Goal: Task Accomplishment & Management: Manage account settings

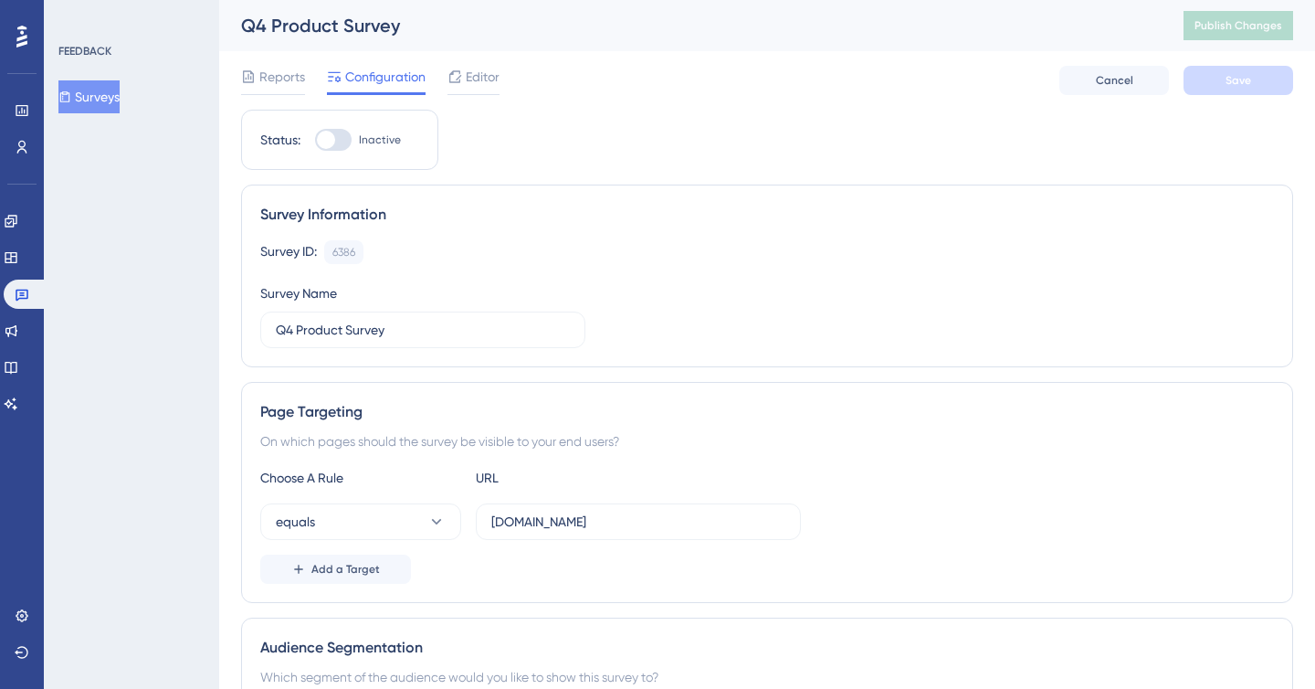
click at [360, 225] on div "Survey Information" at bounding box center [767, 215] width 1014 height 22
click at [1014, 335] on div "Survey ID: 6386 Copy Survey Name Q4 Product Survey" at bounding box center [767, 294] width 1014 height 108
click at [1014, 336] on div "Survey ID: 6386 Copy Survey Name Q4 Product Survey" at bounding box center [767, 294] width 1014 height 108
click at [482, 79] on span "Editor" at bounding box center [483, 77] width 34 height 22
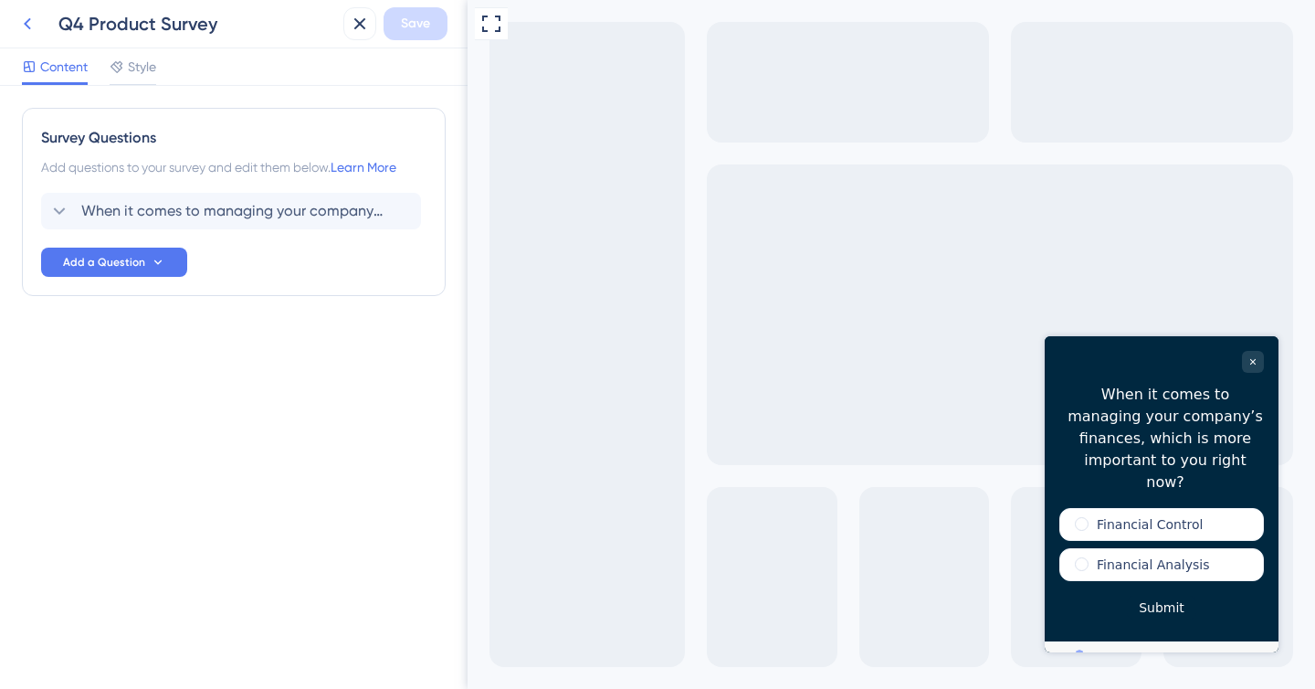
click at [19, 28] on icon at bounding box center [27, 24] width 22 height 22
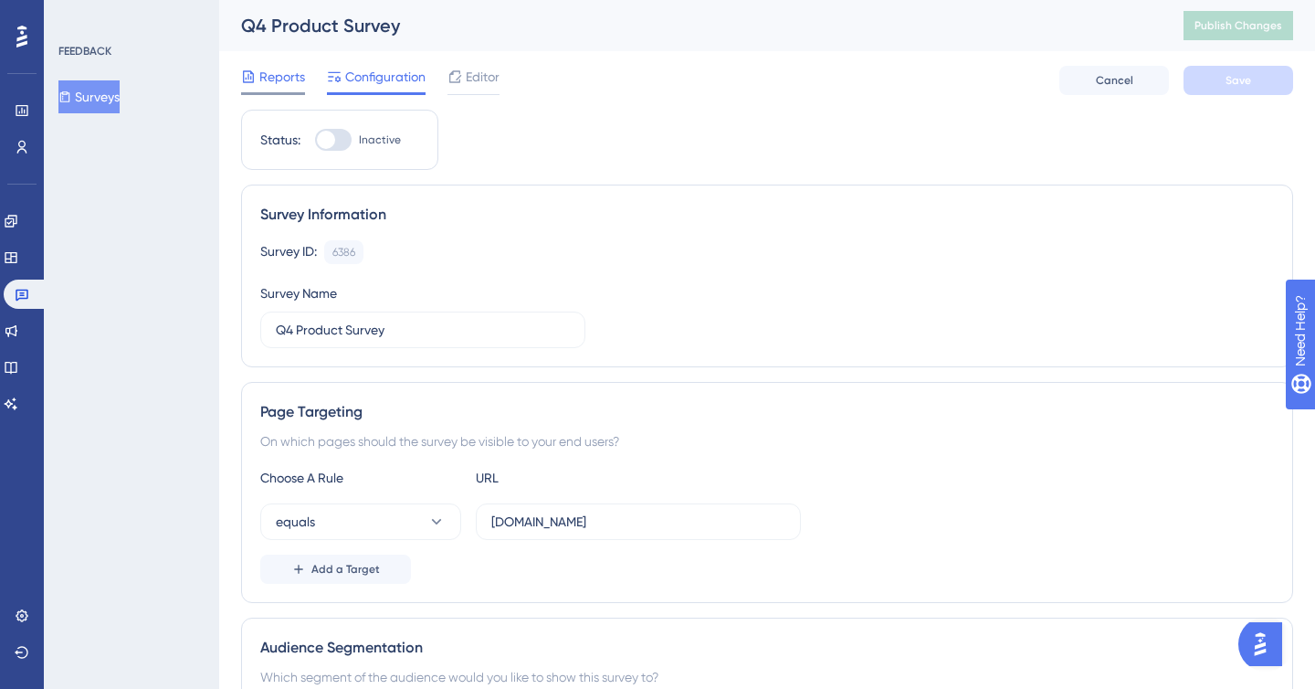
click at [281, 75] on span "Reports" at bounding box center [282, 77] width 46 height 22
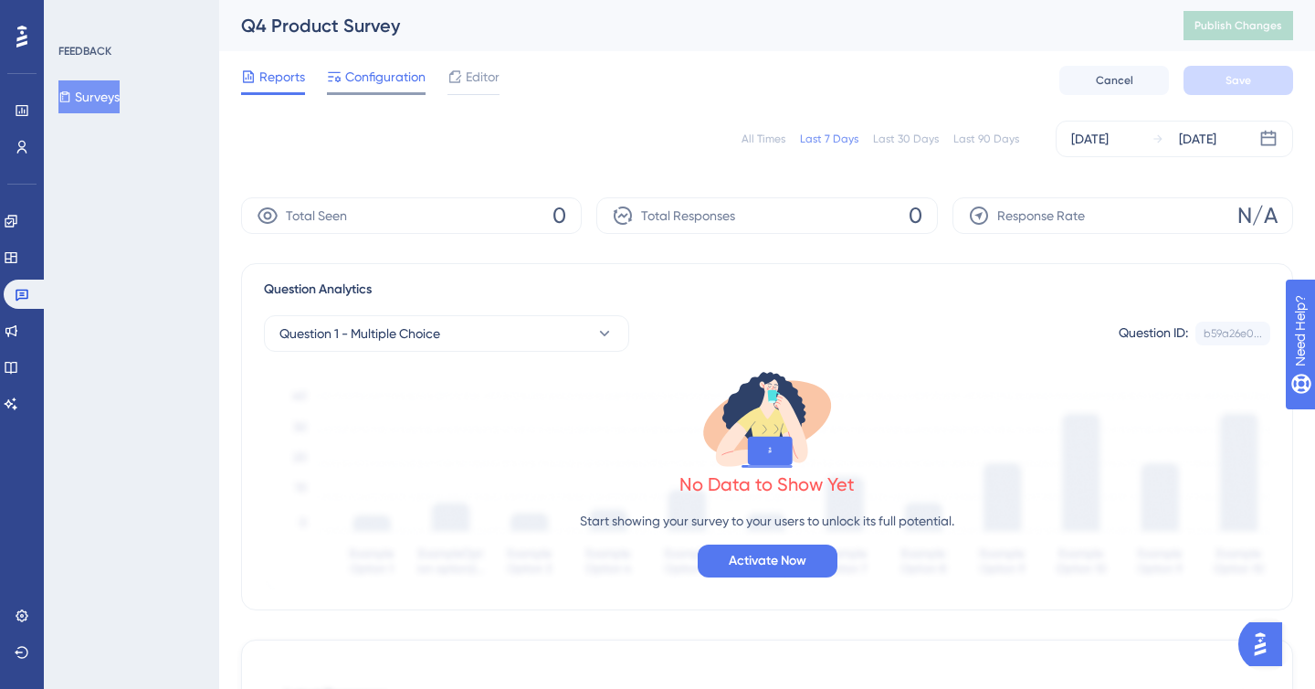
click at [377, 85] on span "Configuration" at bounding box center [385, 77] width 80 height 22
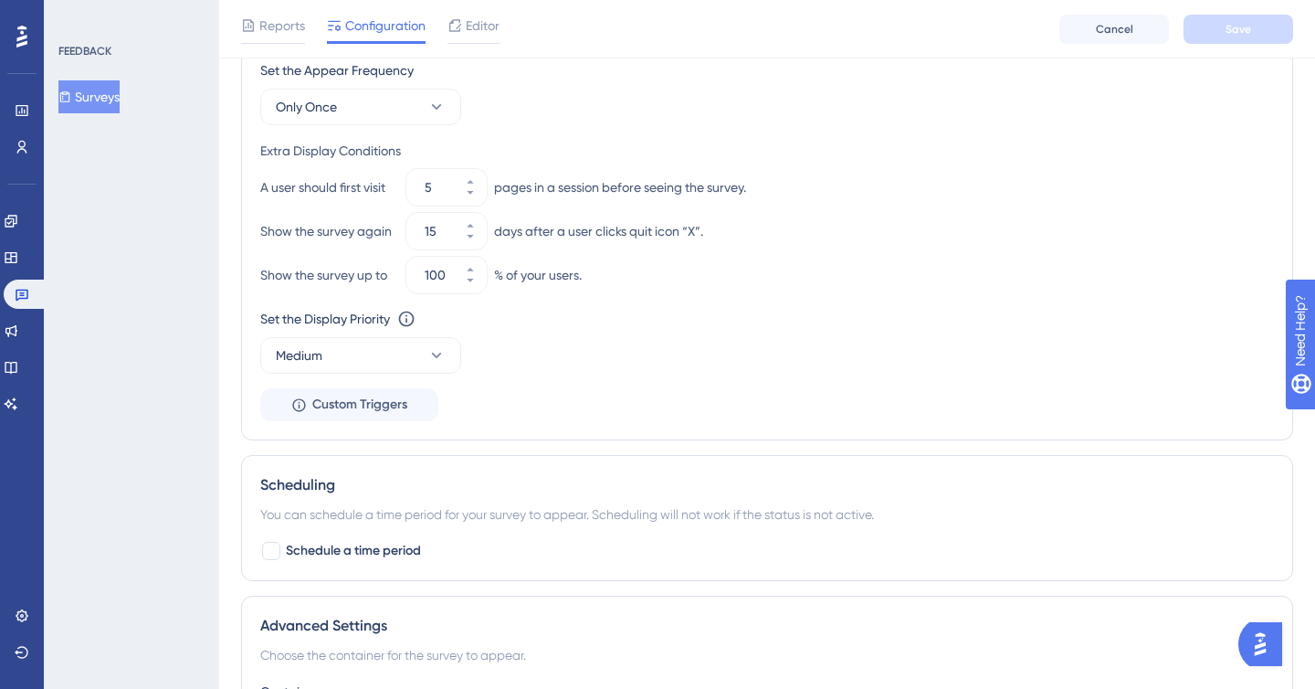
scroll to position [1032, 0]
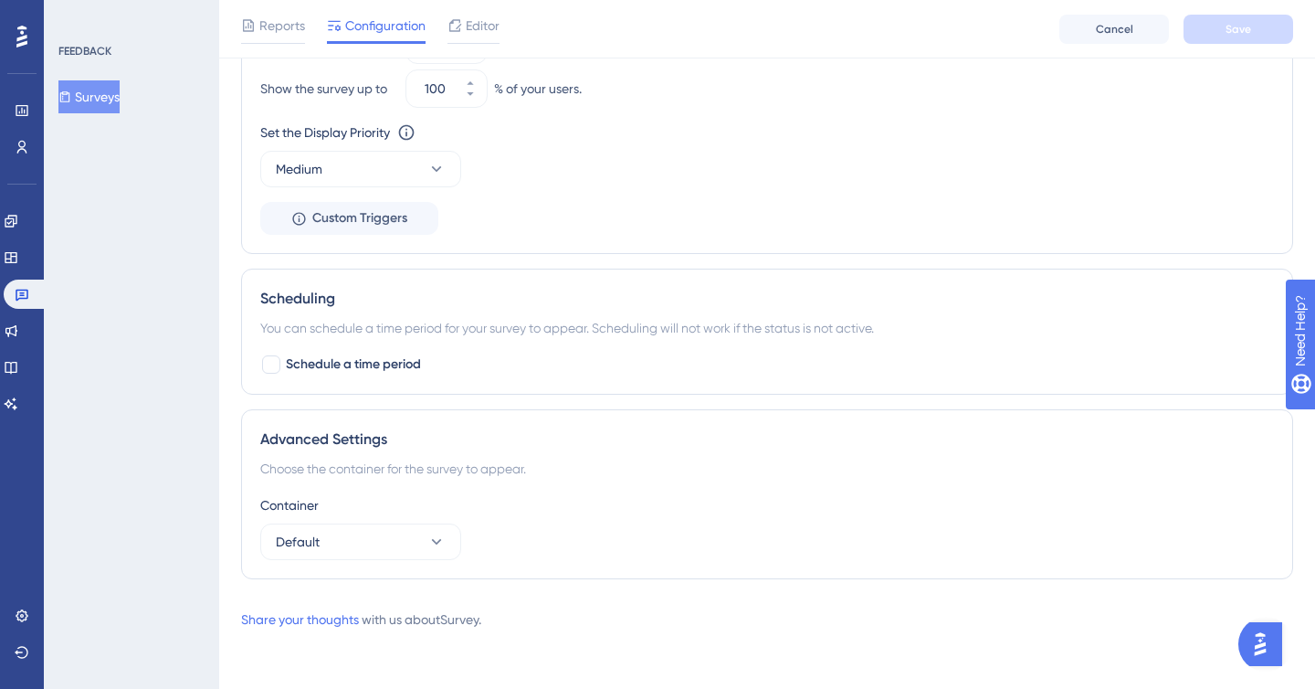
click at [446, 36] on div "Reports Configuration Editor" at bounding box center [370, 29] width 258 height 29
click at [476, 11] on div "Reports Configuration Editor Cancel Save" at bounding box center [767, 29] width 1096 height 58
click at [476, 22] on span "Editor" at bounding box center [483, 26] width 34 height 22
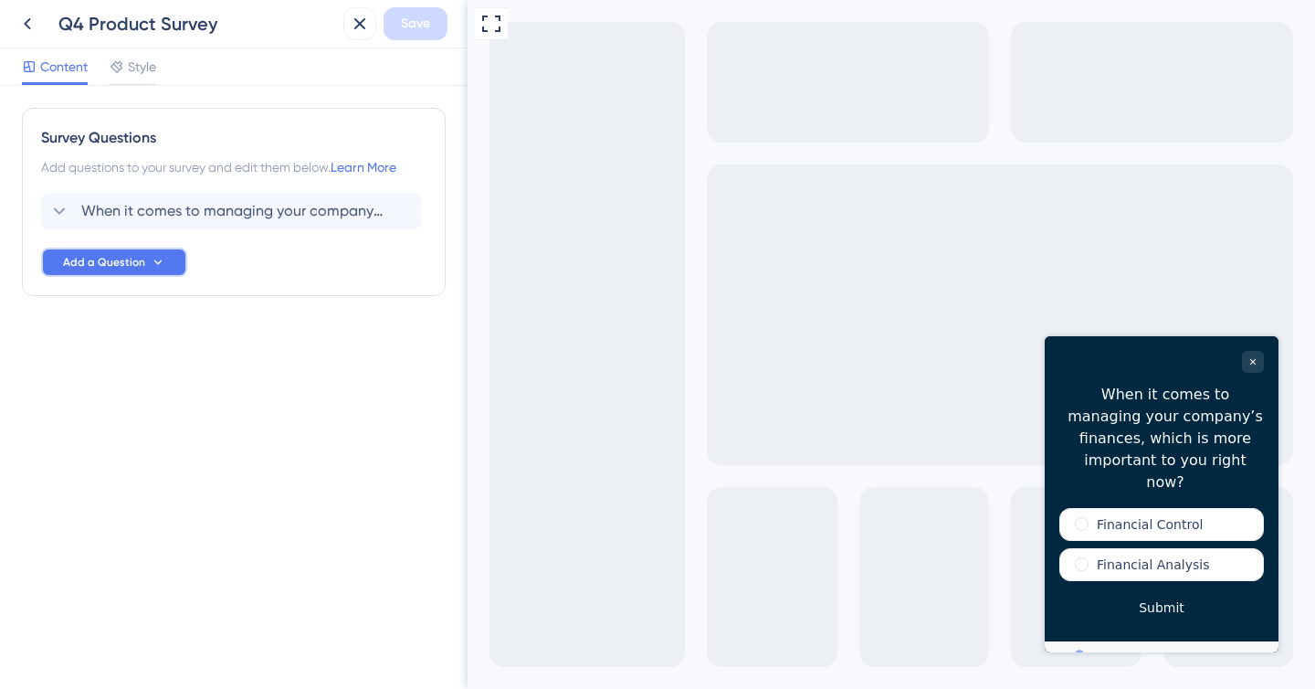
click at [142, 270] on button "Add a Question" at bounding box center [114, 262] width 146 height 29
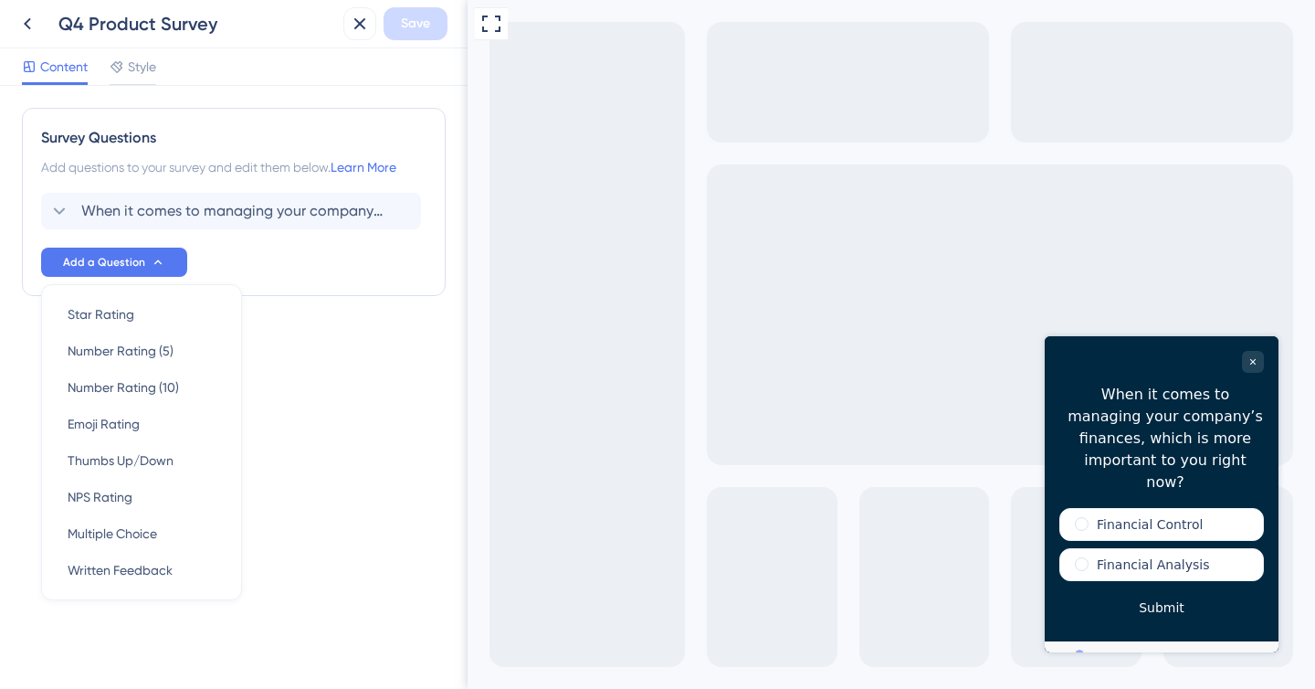
click at [337, 453] on div "Survey Questions Add questions to your survey and edit them below. Learn More W…" at bounding box center [234, 387] width 468 height 603
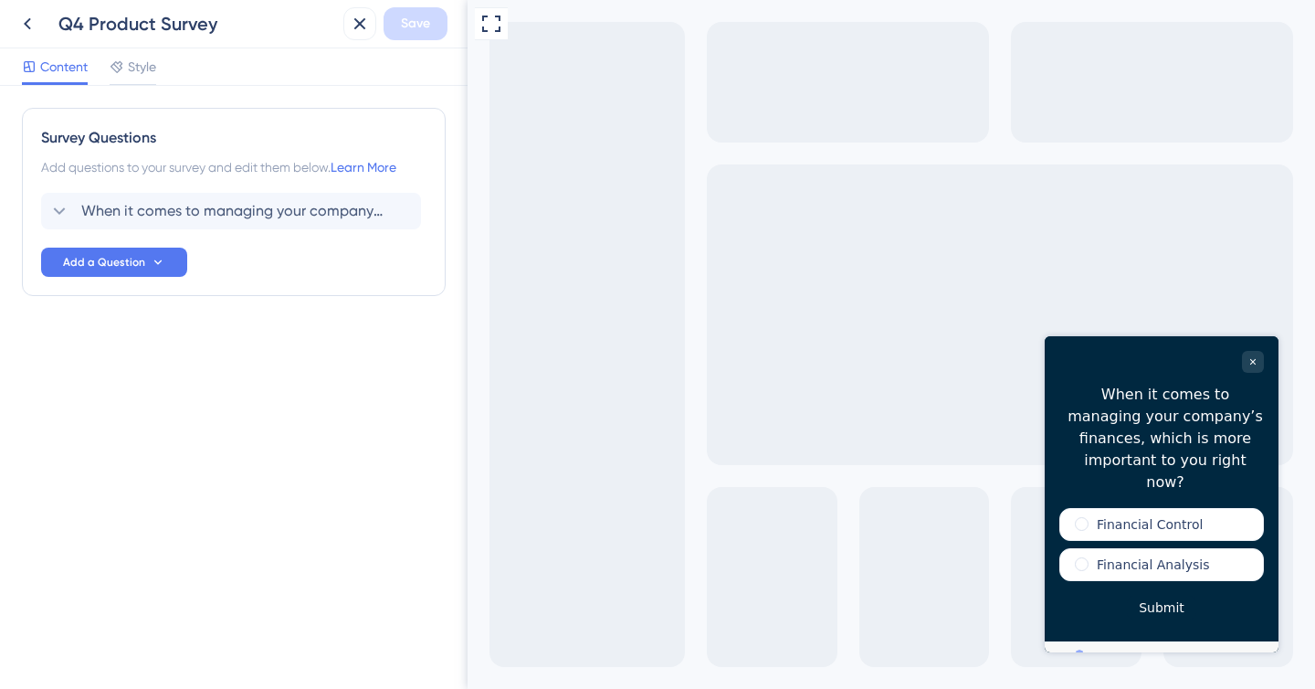
click at [251, 136] on div "Survey Questions" at bounding box center [233, 138] width 385 height 22
click at [43, 207] on div "When it comes to managing your company’s finances, which is more important to y…" at bounding box center [231, 211] width 380 height 37
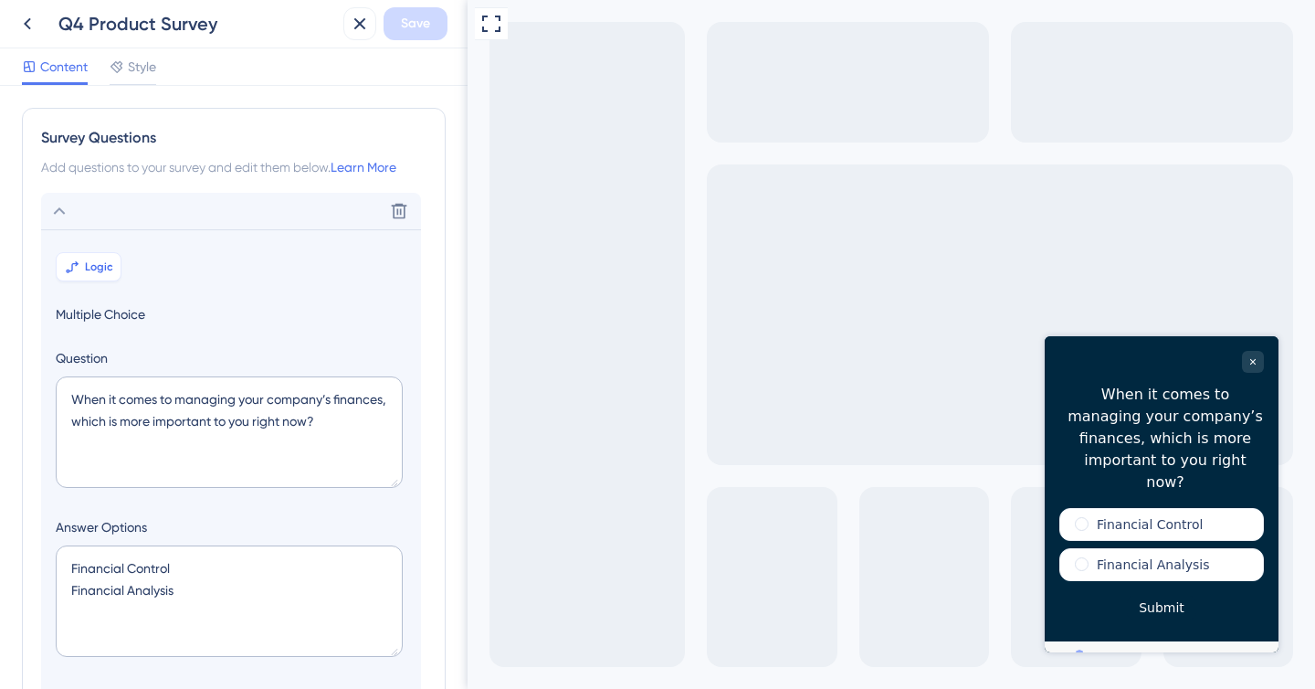
click at [87, 259] on span "Logic" at bounding box center [99, 266] width 28 height 15
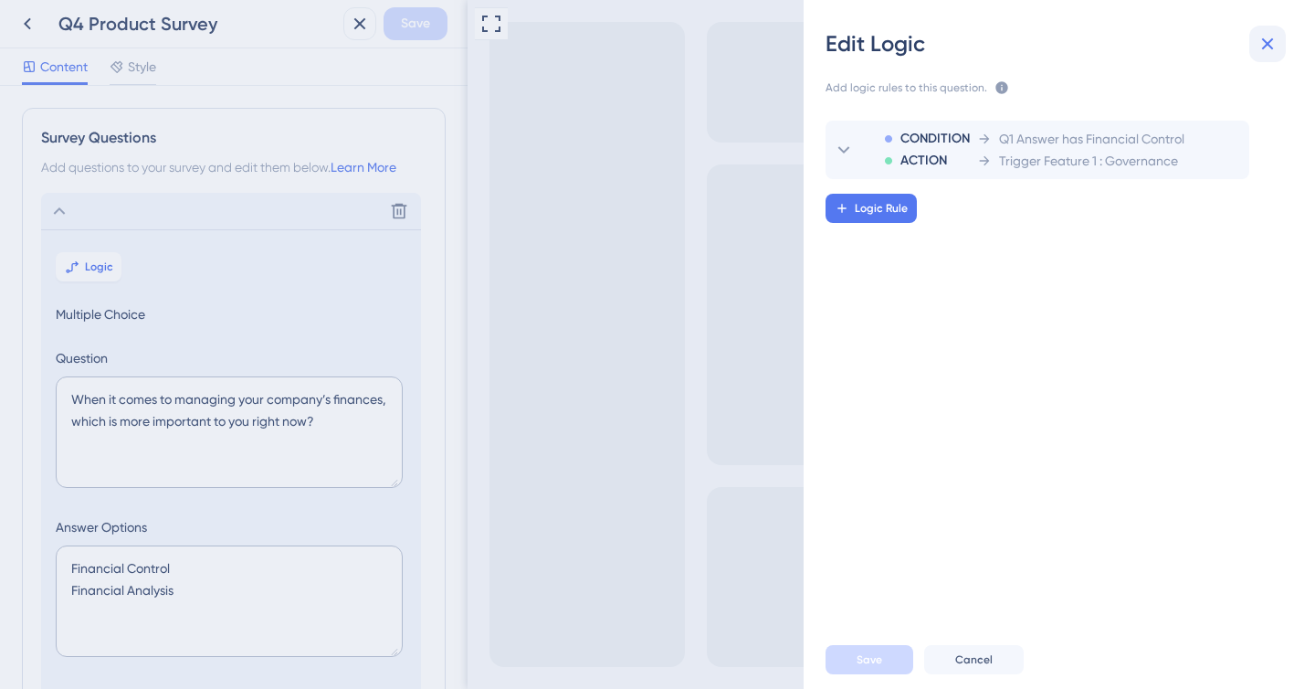
click at [1271, 36] on icon at bounding box center [1268, 44] width 22 height 22
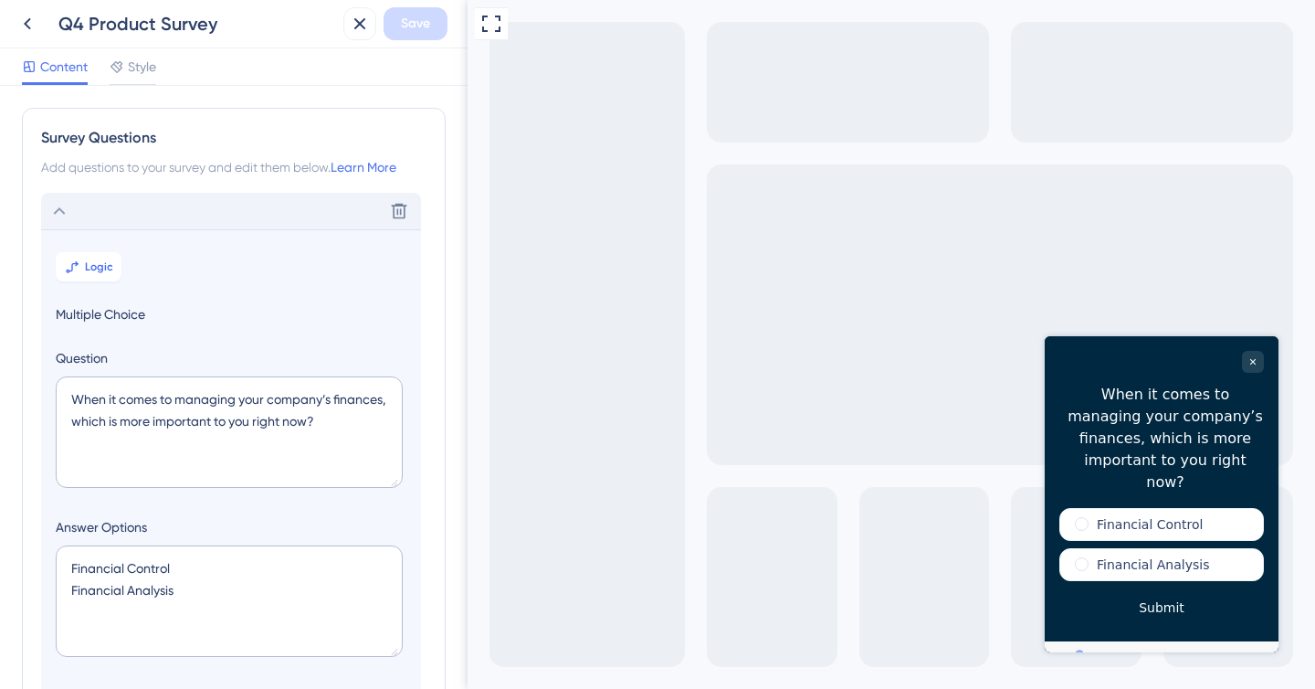
click at [61, 218] on icon at bounding box center [59, 211] width 22 height 22
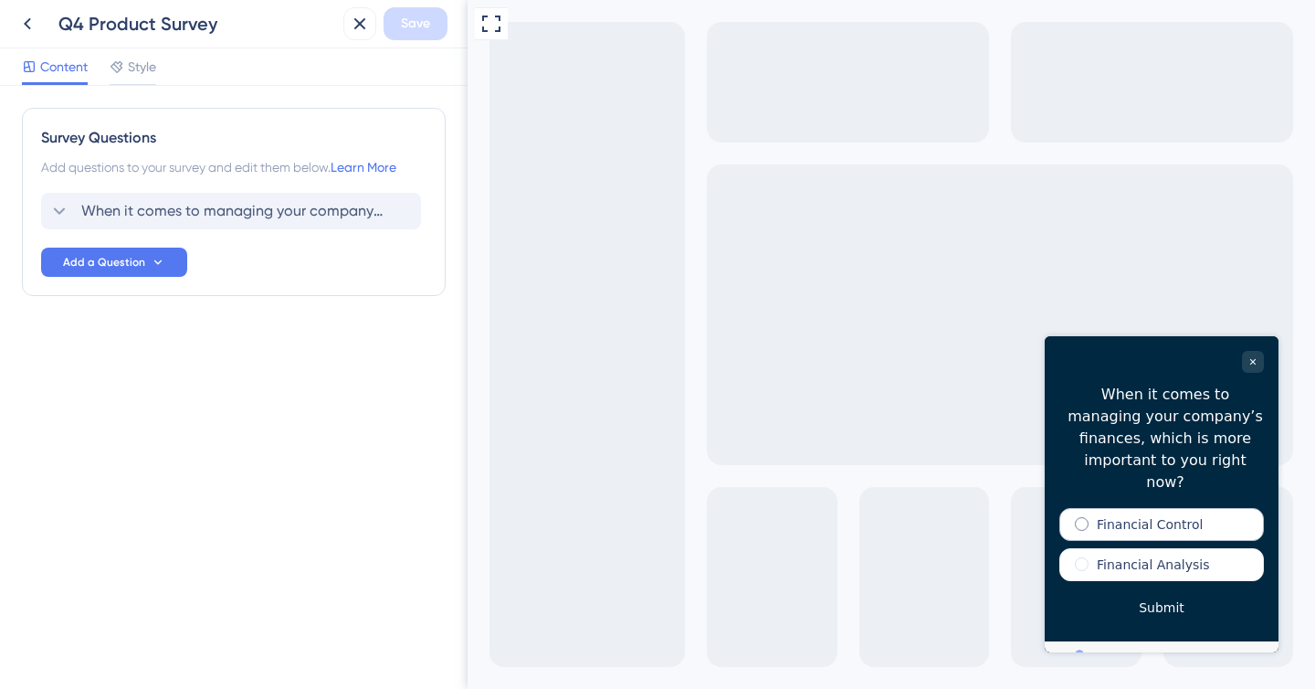
click at [1090, 508] on div "Financial Control" at bounding box center [1162, 524] width 205 height 33
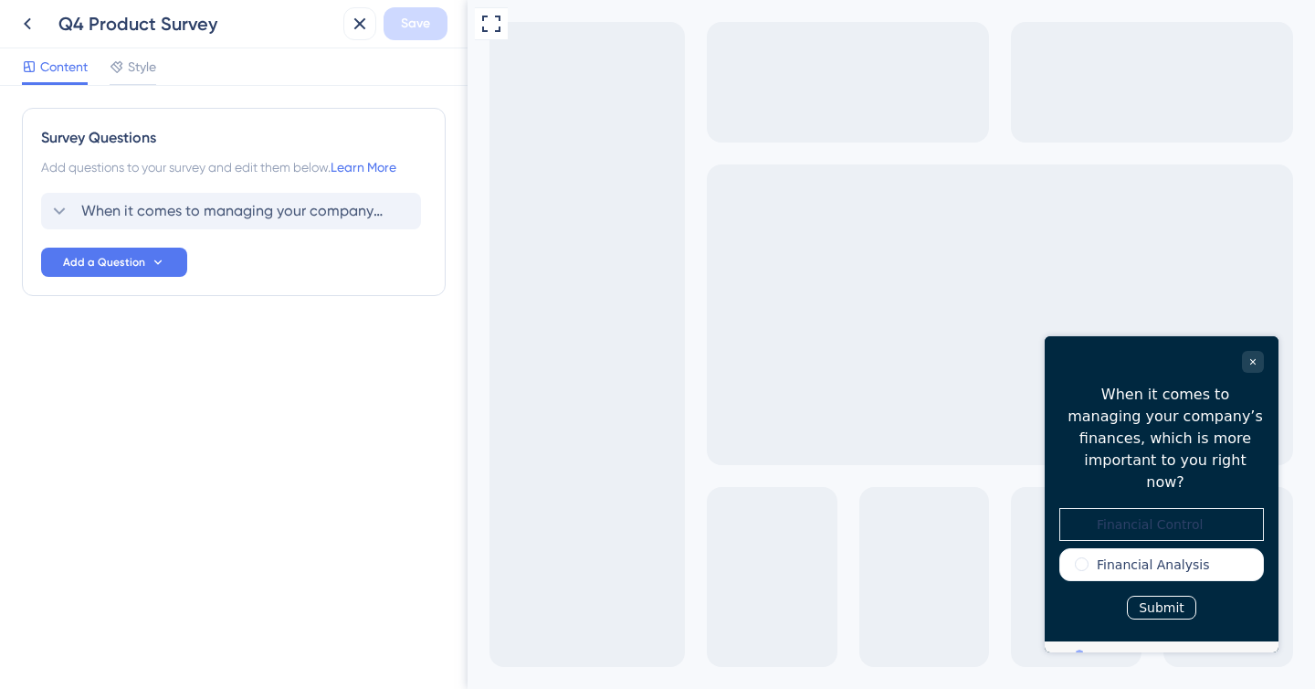
click at [1161, 596] on button "Submit" at bounding box center [1161, 608] width 69 height 24
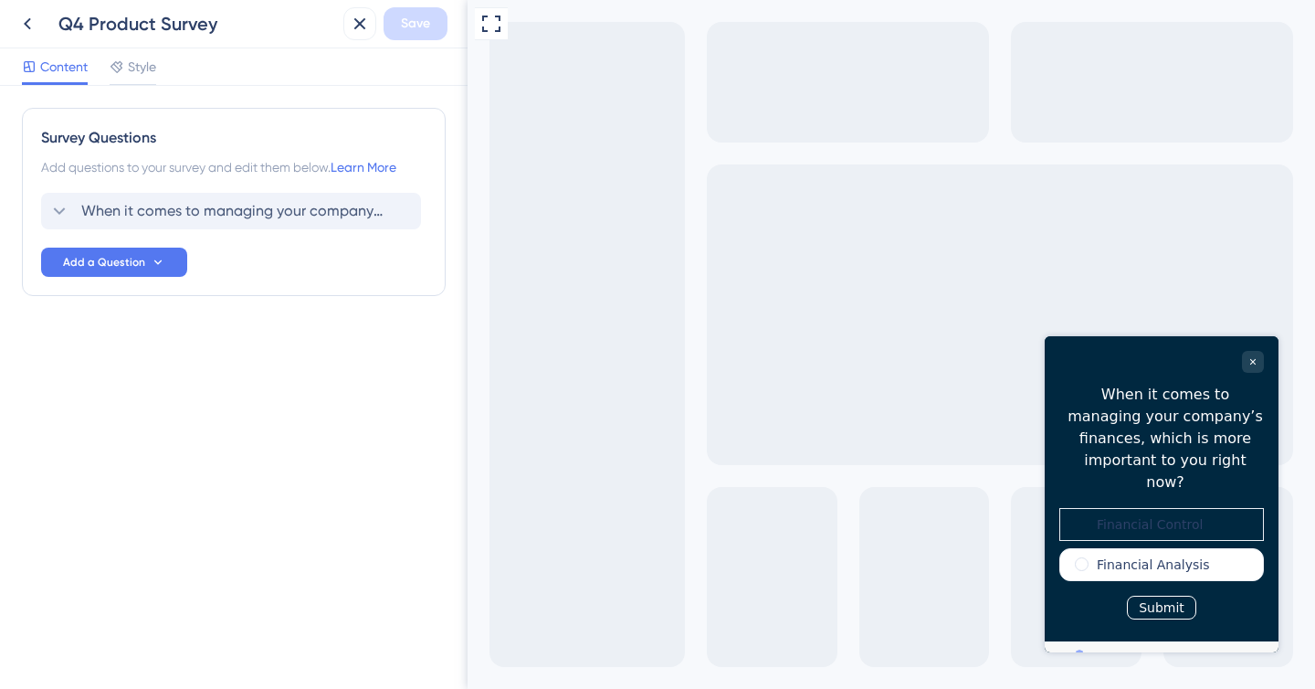
click at [1161, 596] on button "Submit" at bounding box center [1161, 608] width 69 height 24
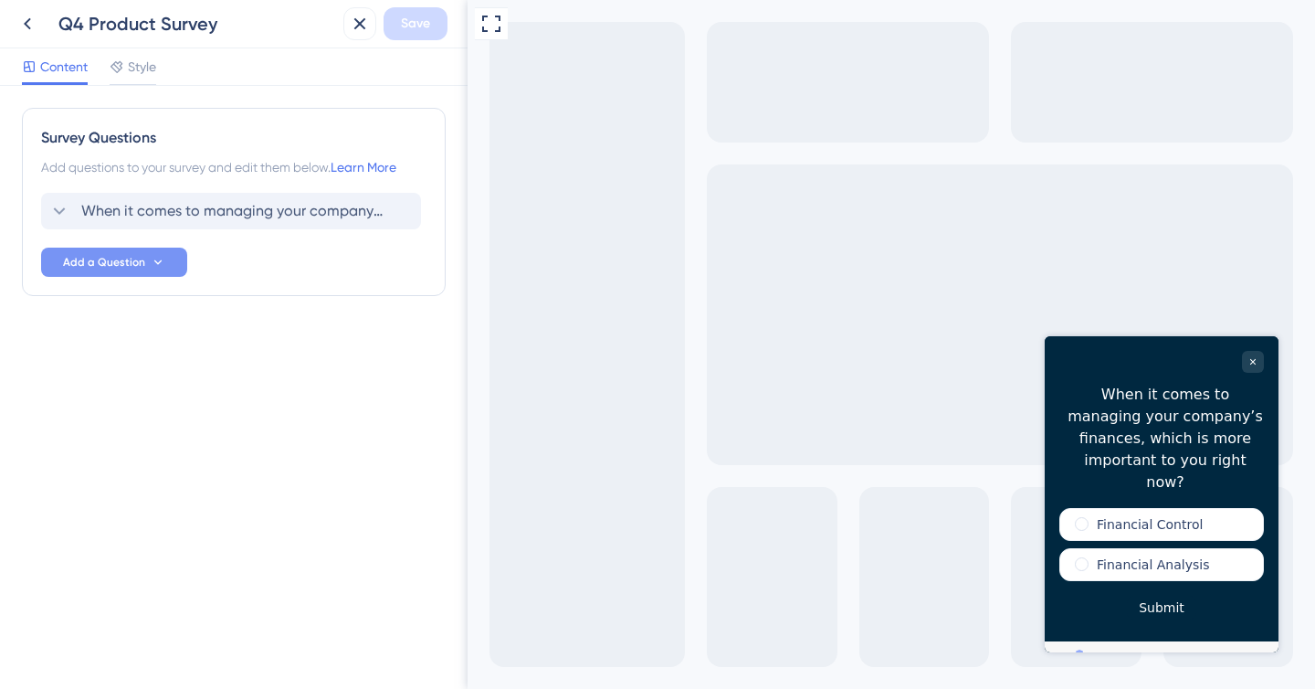
click at [174, 266] on button "Add a Question" at bounding box center [114, 262] width 146 height 29
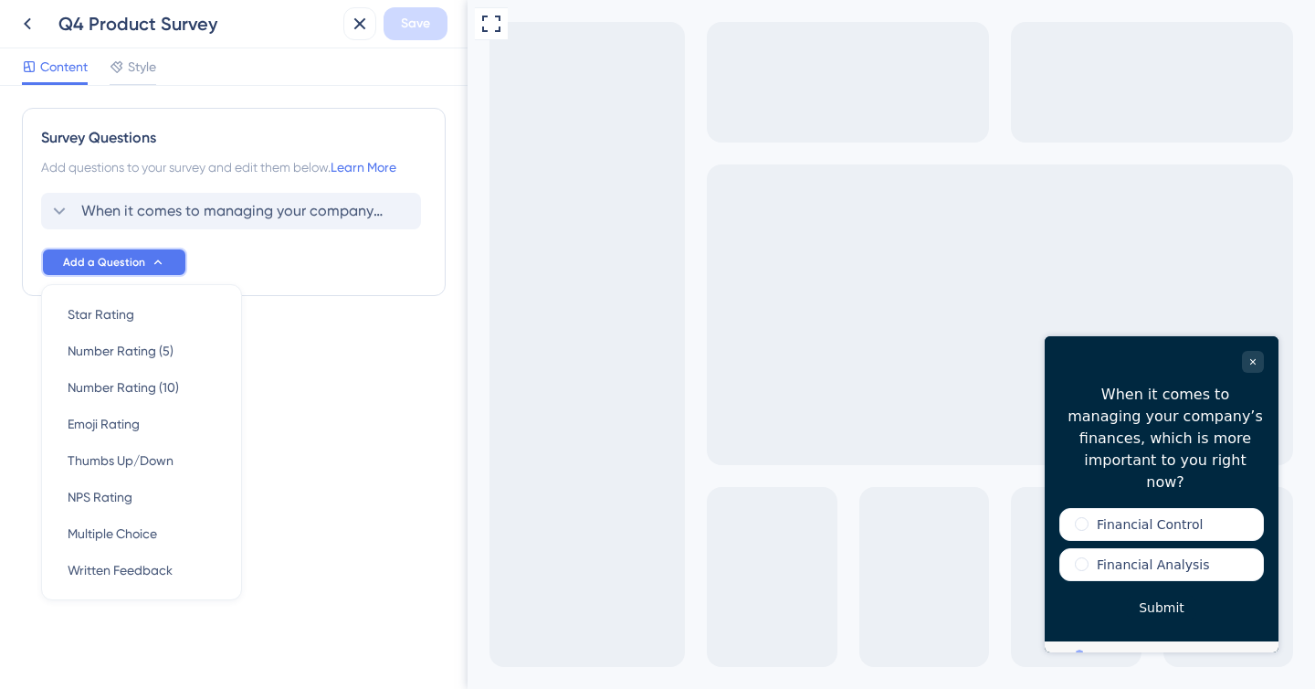
click at [174, 266] on button "Add a Question" at bounding box center [114, 262] width 146 height 29
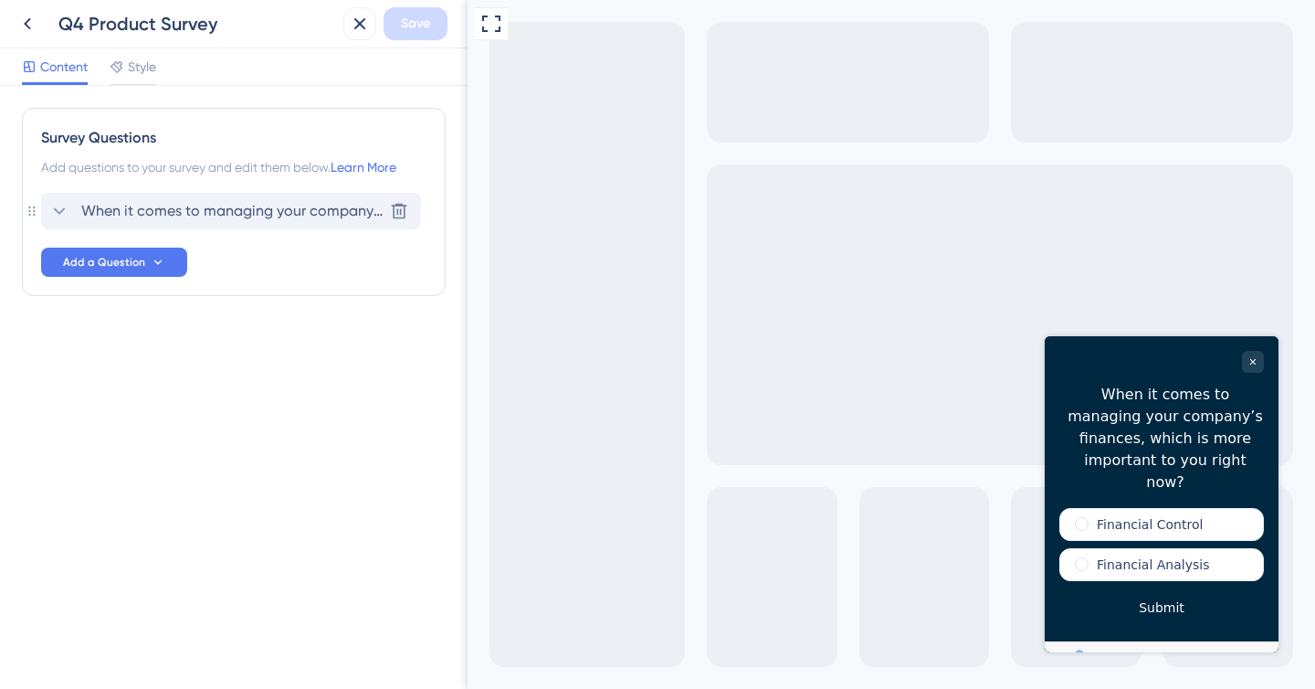
click at [196, 216] on span "When it comes to managing your company’s finances, which is more important to y…" at bounding box center [231, 211] width 301 height 22
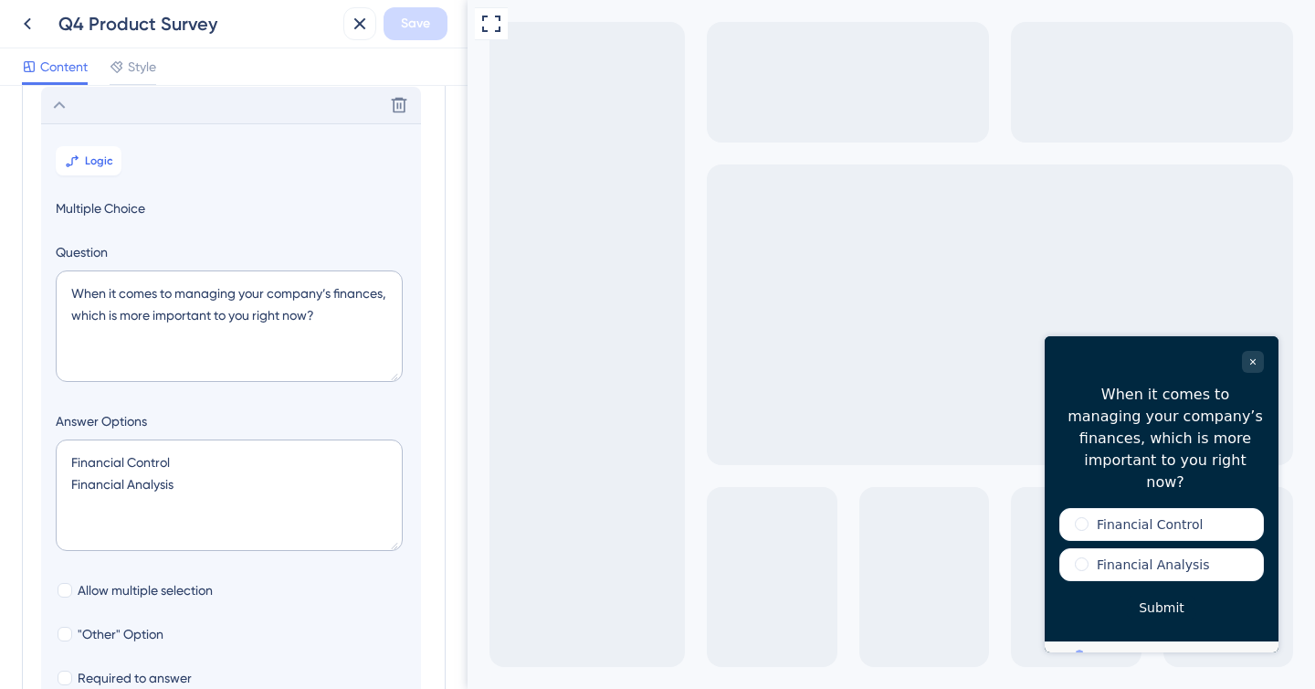
scroll to position [107, 0]
click at [78, 155] on icon at bounding box center [72, 160] width 15 height 15
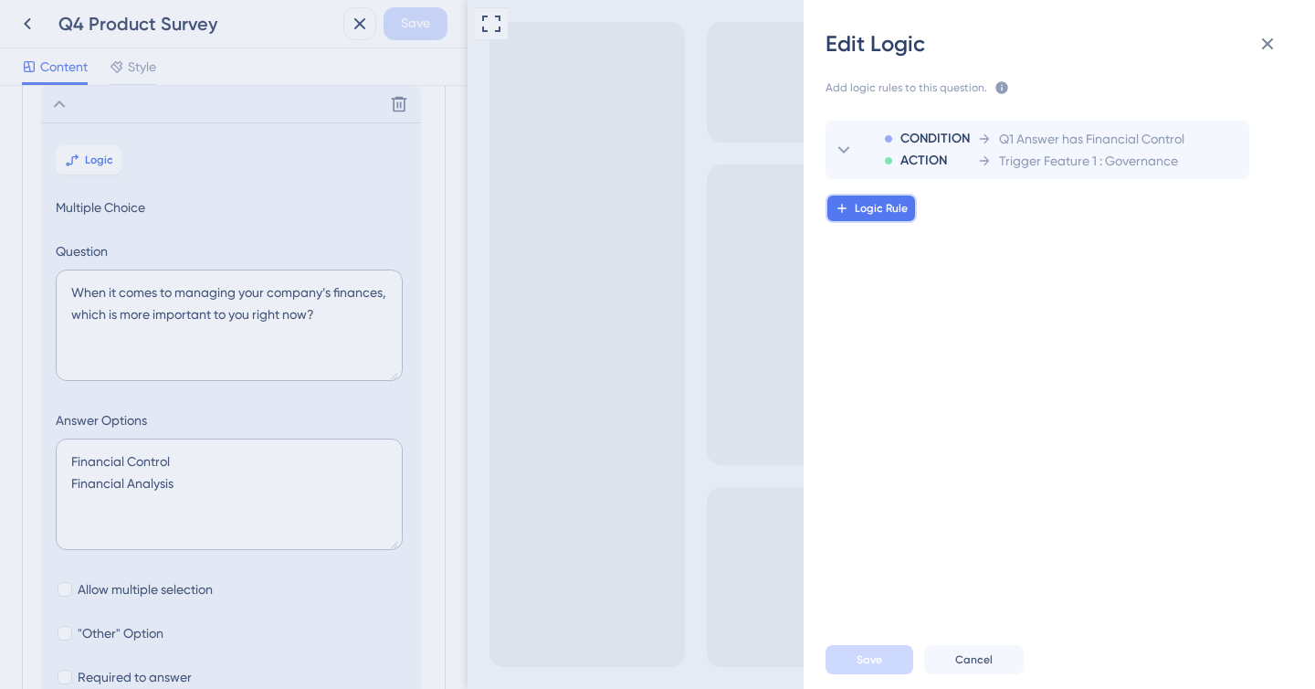
click at [887, 206] on span "Logic Rule" at bounding box center [881, 208] width 53 height 15
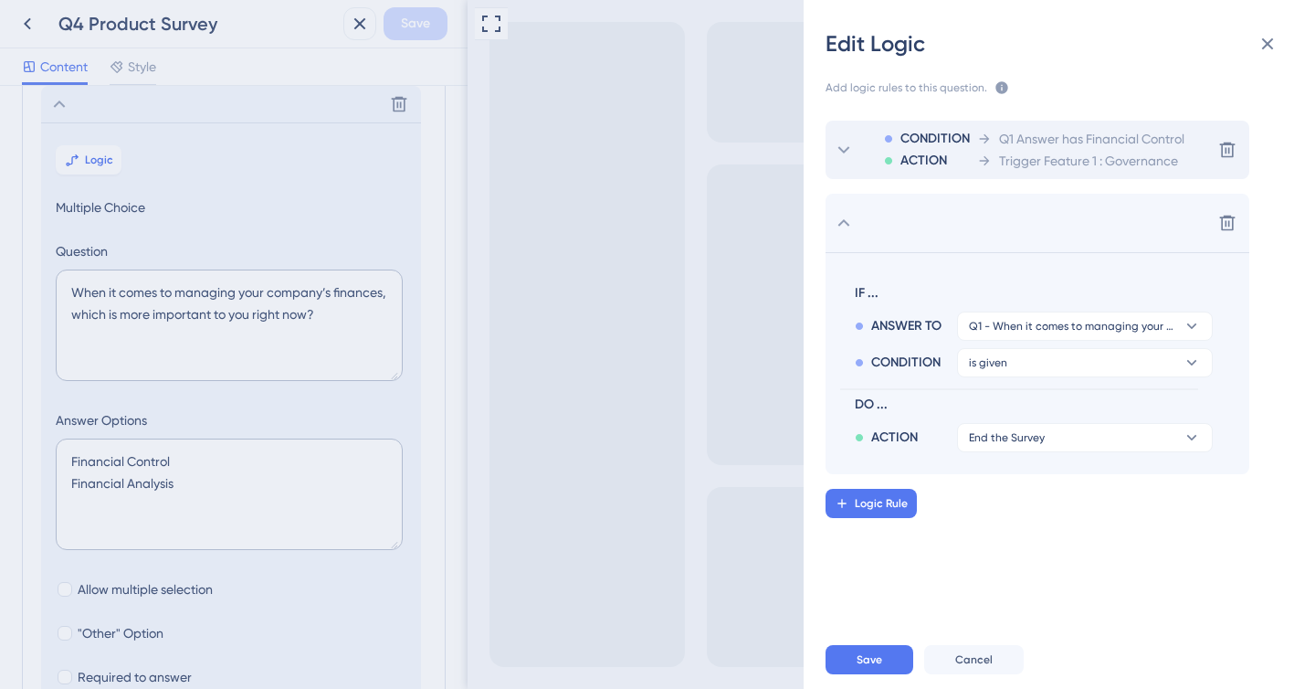
click at [971, 132] on div "CONDITION ACTION Q1 Answer has Financial Control Trigger Feature 1 : Governance" at bounding box center [1025, 150] width 319 height 58
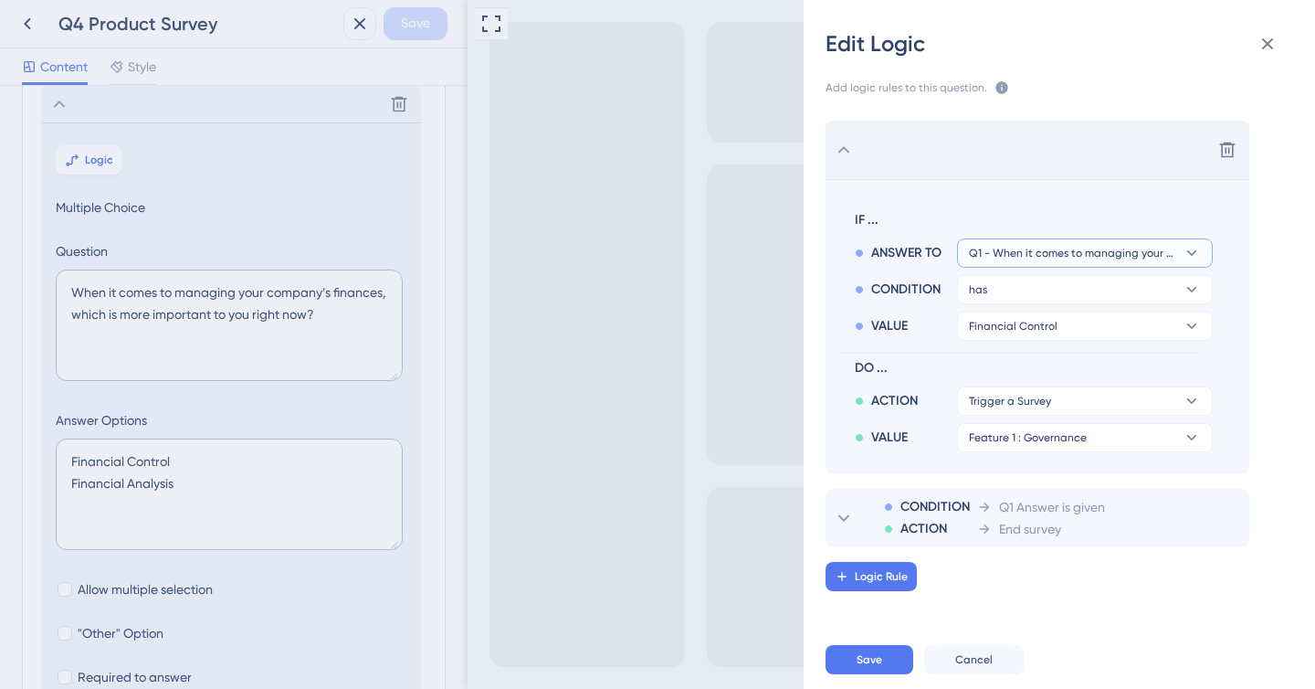
click at [982, 254] on span "Q1 - When it comes to managing your company’s finances, which is more important…" at bounding box center [1072, 253] width 206 height 15
click at [994, 280] on button "has" at bounding box center [1085, 289] width 256 height 29
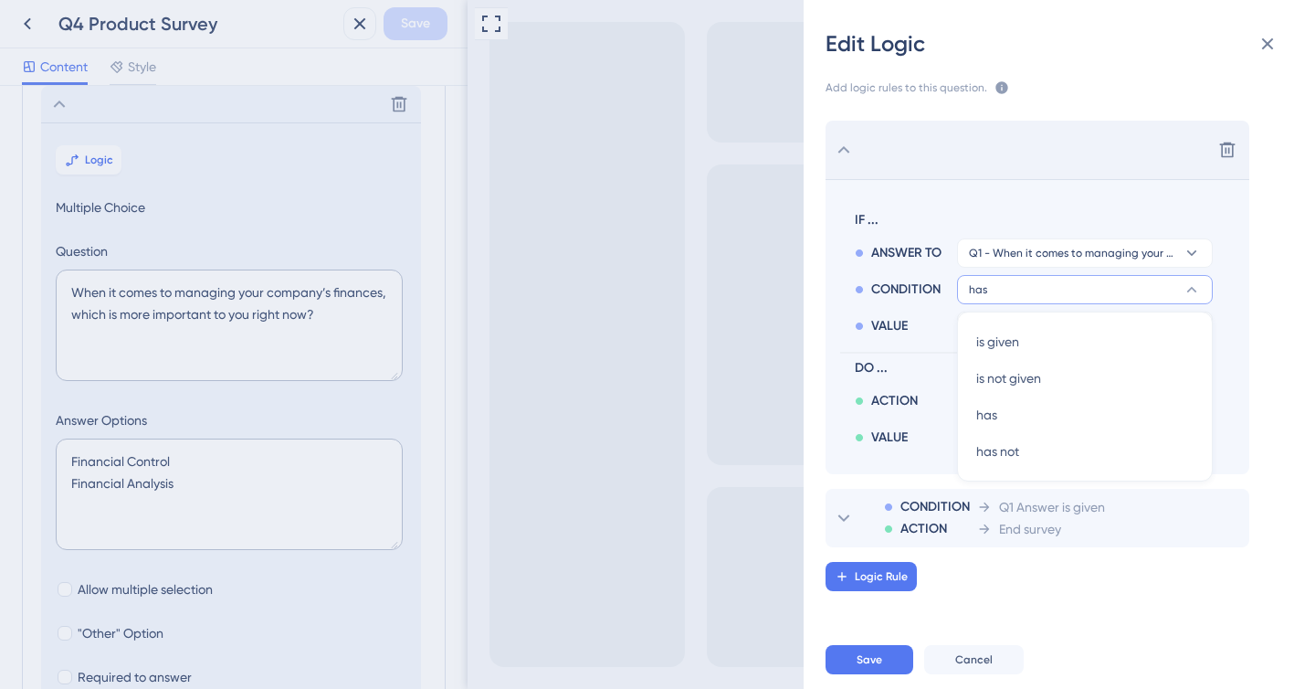
click at [994, 281] on button "has" at bounding box center [1085, 289] width 256 height 29
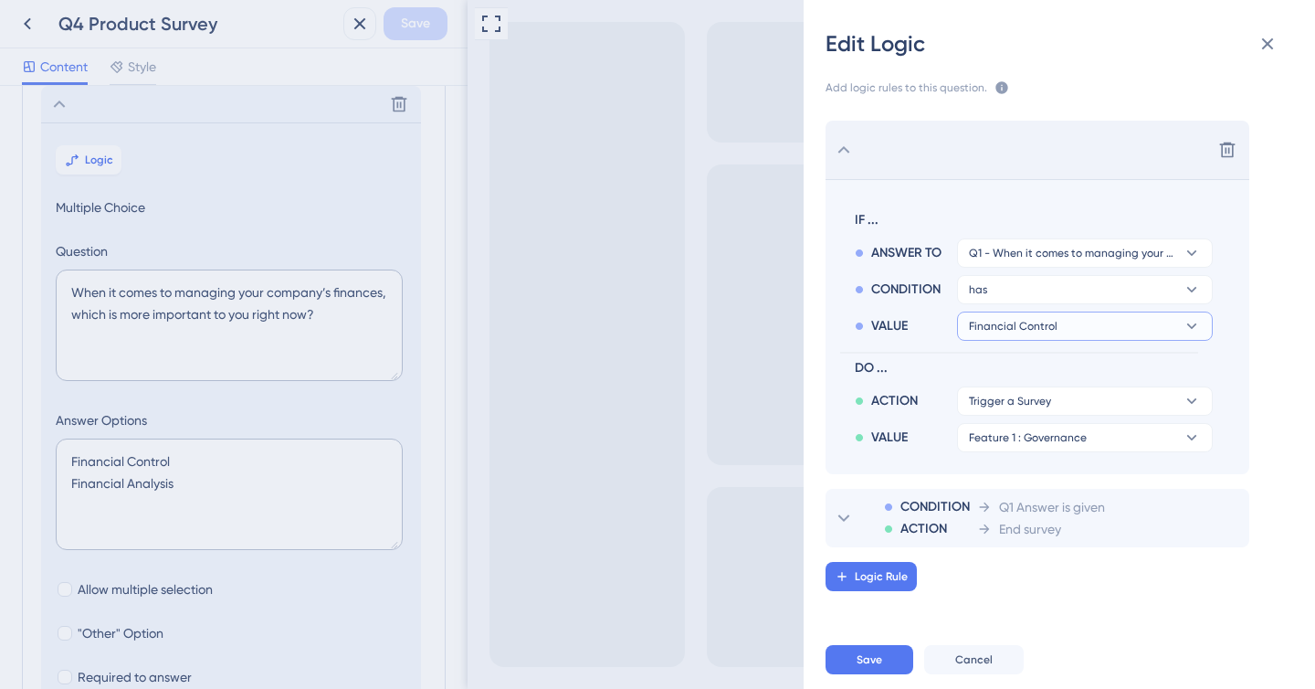
click at [1007, 321] on span "Financial Control" at bounding box center [1013, 326] width 89 height 15
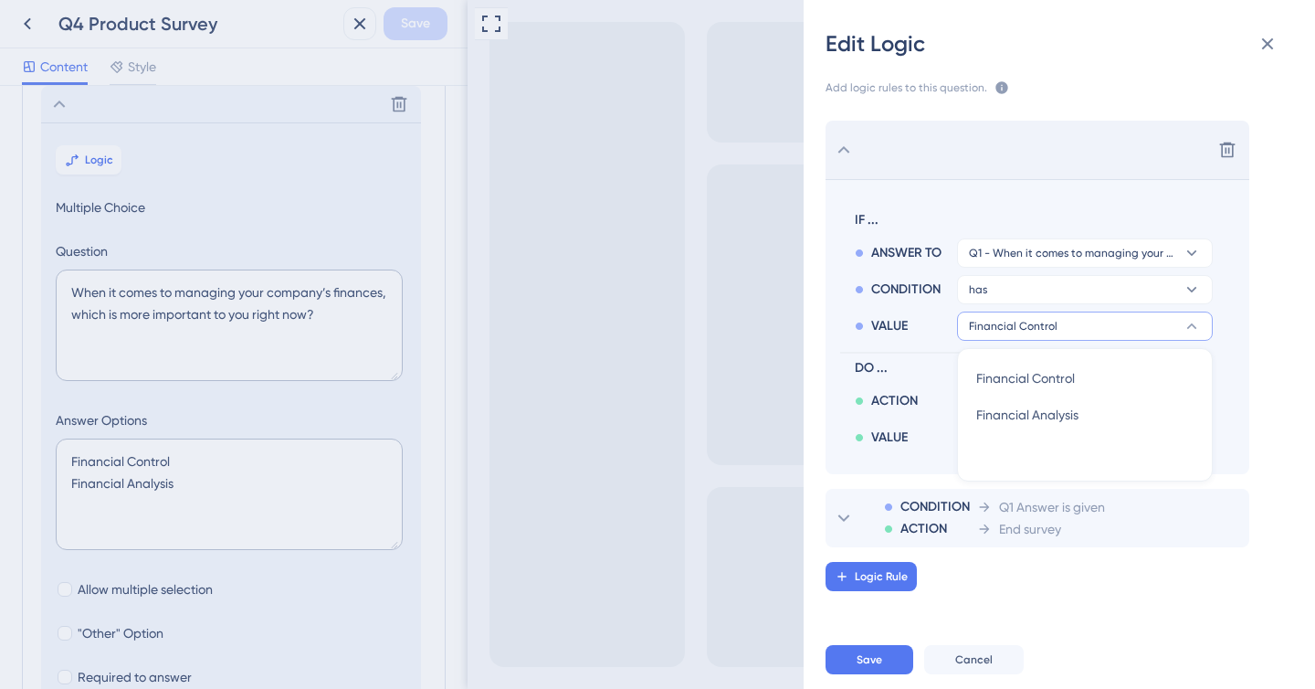
click at [1007, 321] on span "Financial Control" at bounding box center [1013, 326] width 89 height 15
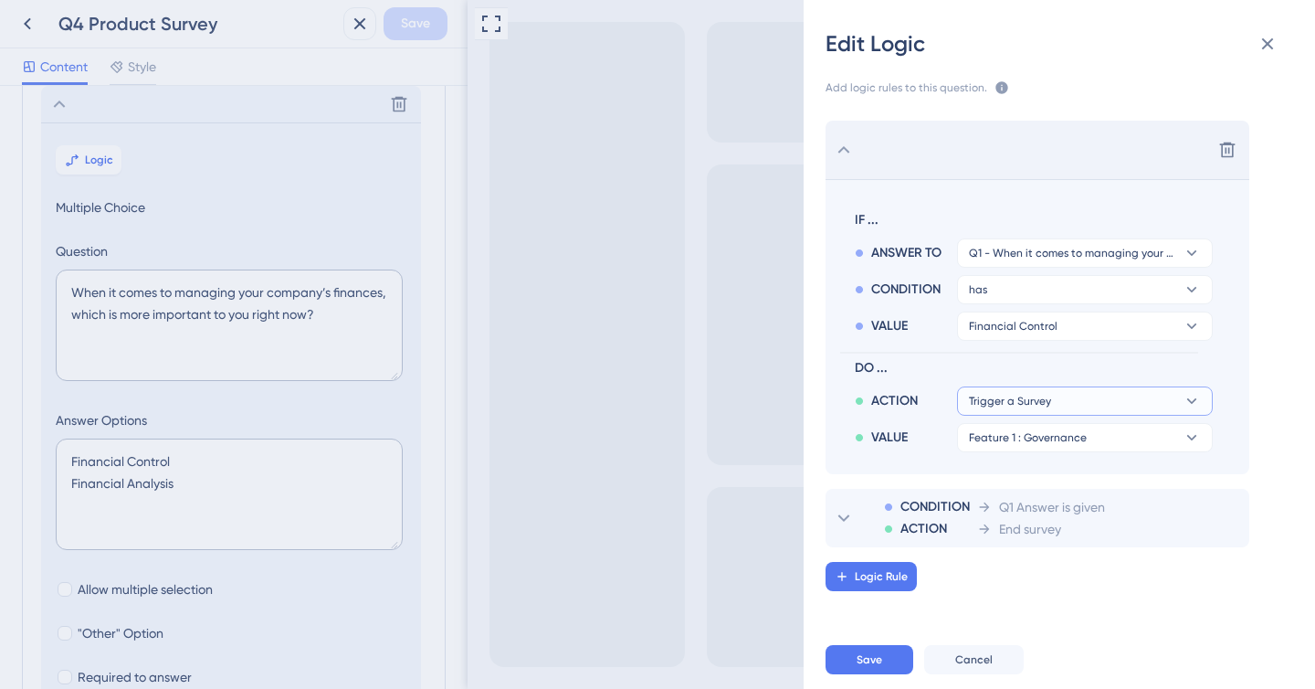
click at [1025, 401] on span "Trigger a Survey" at bounding box center [1010, 401] width 82 height 15
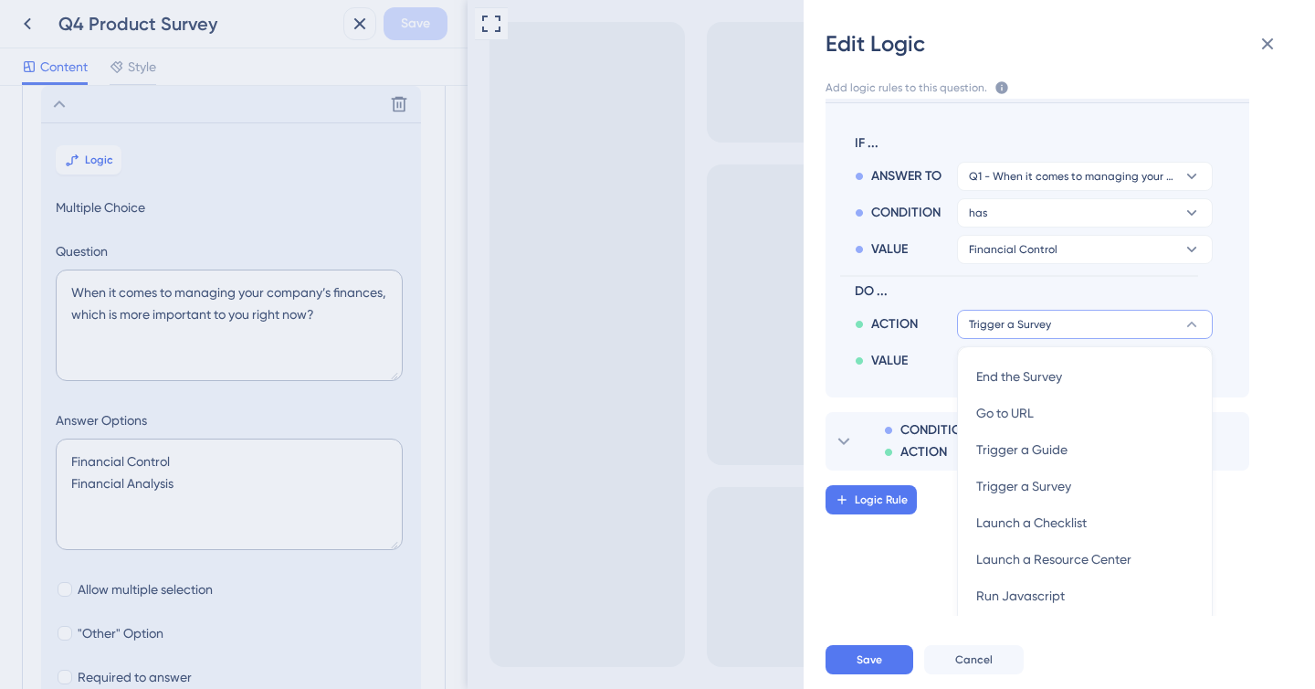
scroll to position [75, 0]
click at [1032, 473] on div "Trigger a Survey Trigger a Survey" at bounding box center [1084, 487] width 217 height 37
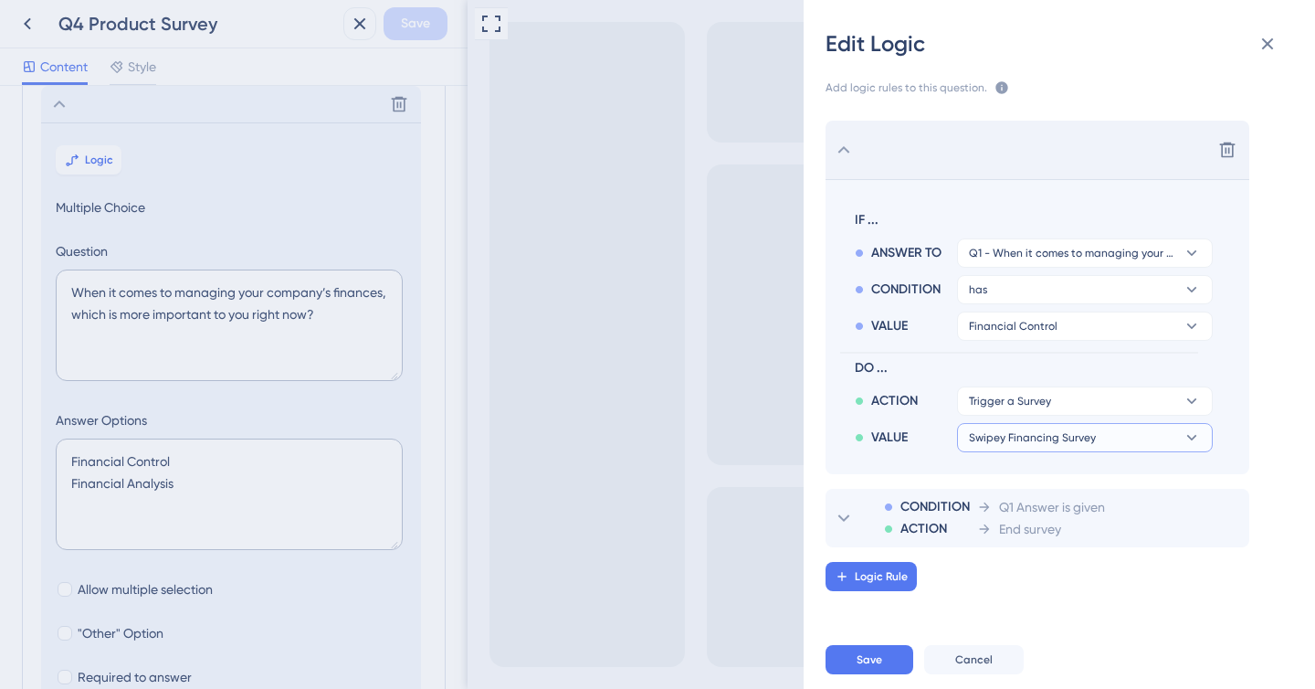
click at [1014, 435] on span "Swipey Financing Survey" at bounding box center [1032, 437] width 127 height 15
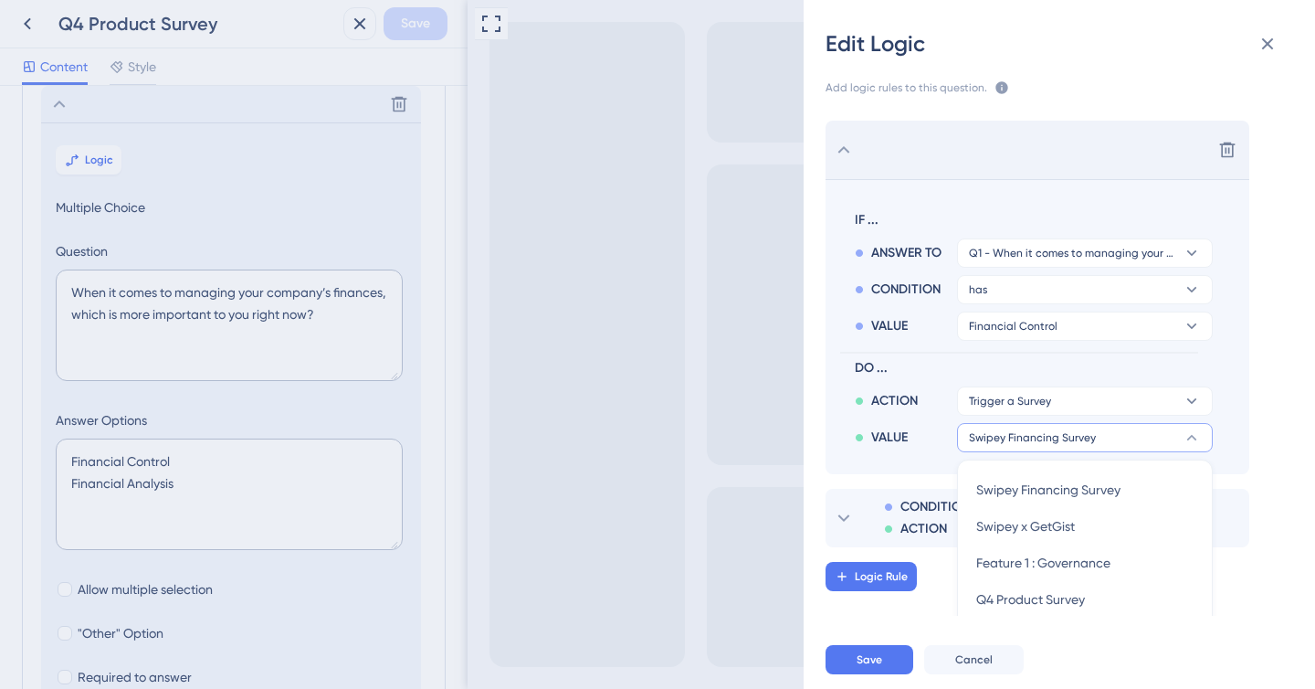
scroll to position [87, 0]
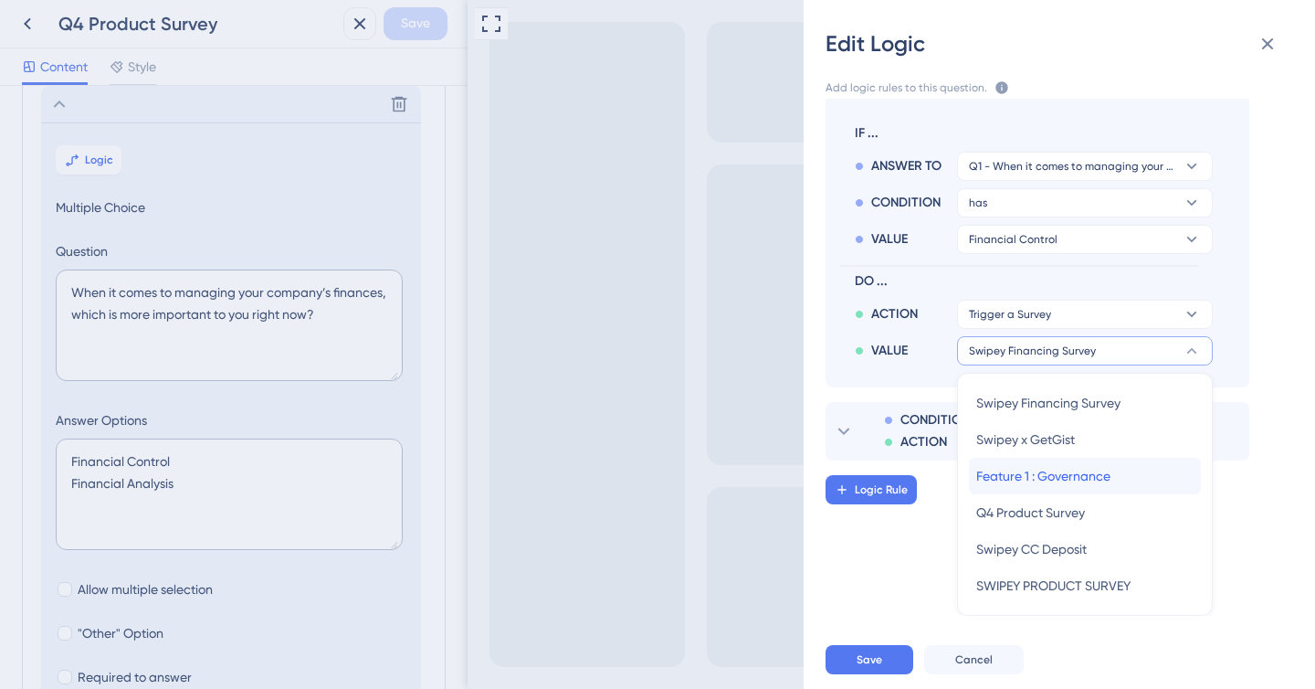
click at [1087, 471] on span "Feature 1 : Governance" at bounding box center [1043, 476] width 134 height 22
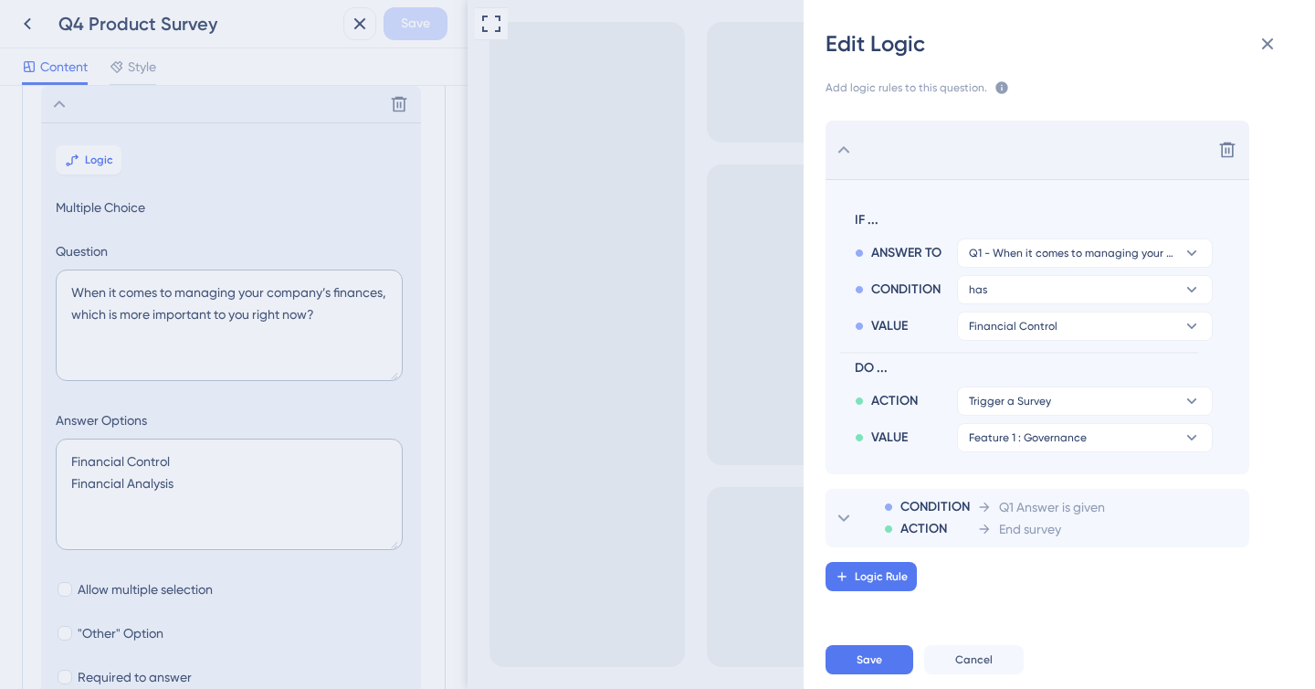
scroll to position [0, 0]
click at [1224, 519] on icon at bounding box center [1227, 518] width 18 height 18
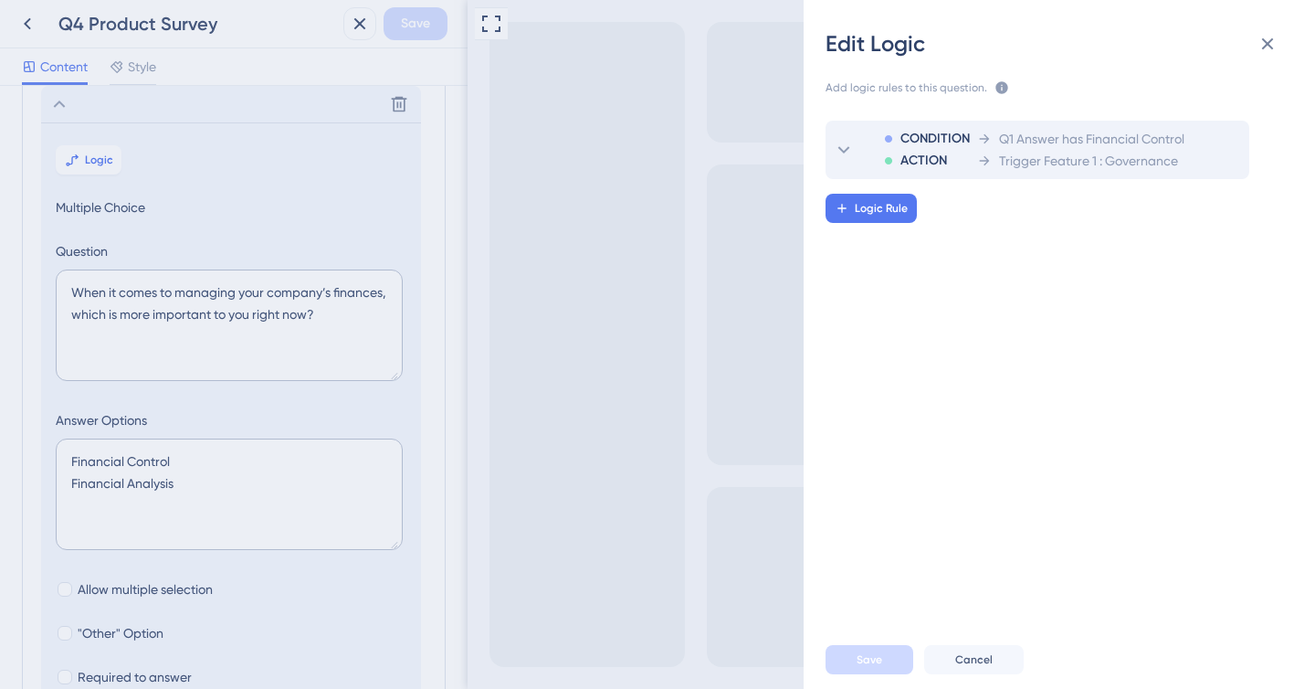
click at [997, 89] on icon at bounding box center [1002, 87] width 12 height 12
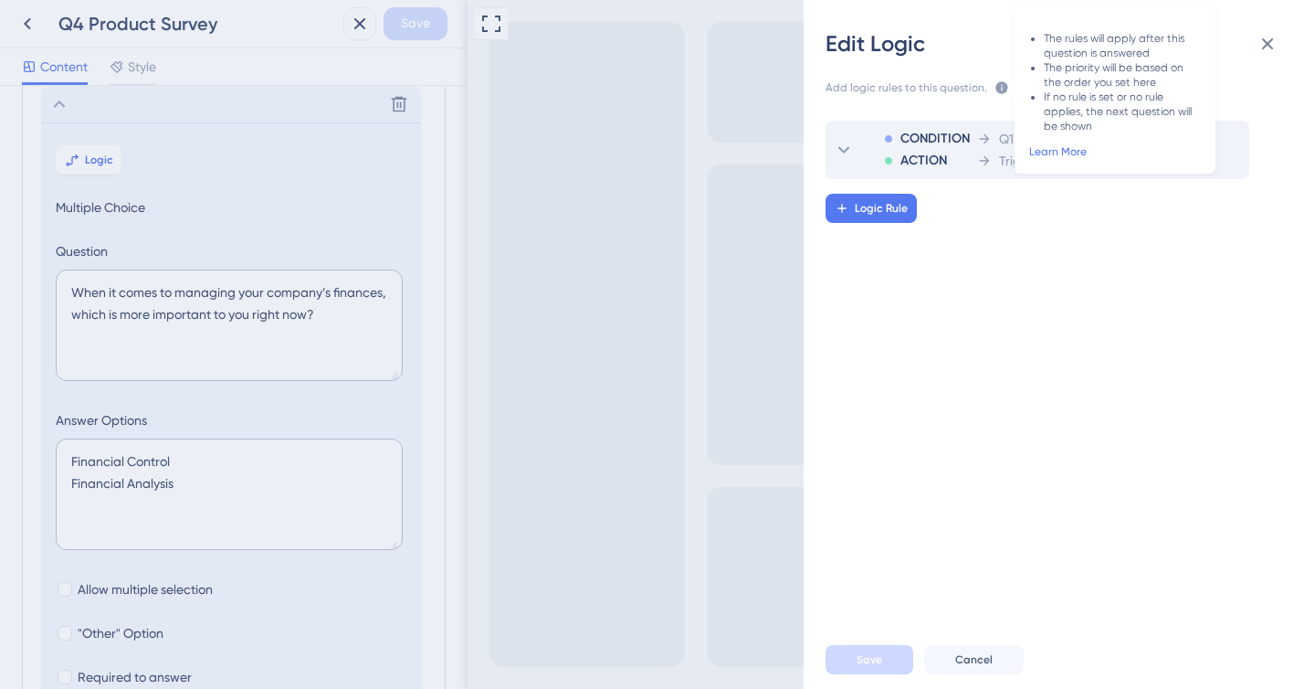
click at [981, 353] on div "CONDITION ACTION Q1 Answer has Financial Control Trigger Feature 1 : Governance…" at bounding box center [1066, 357] width 541 height 517
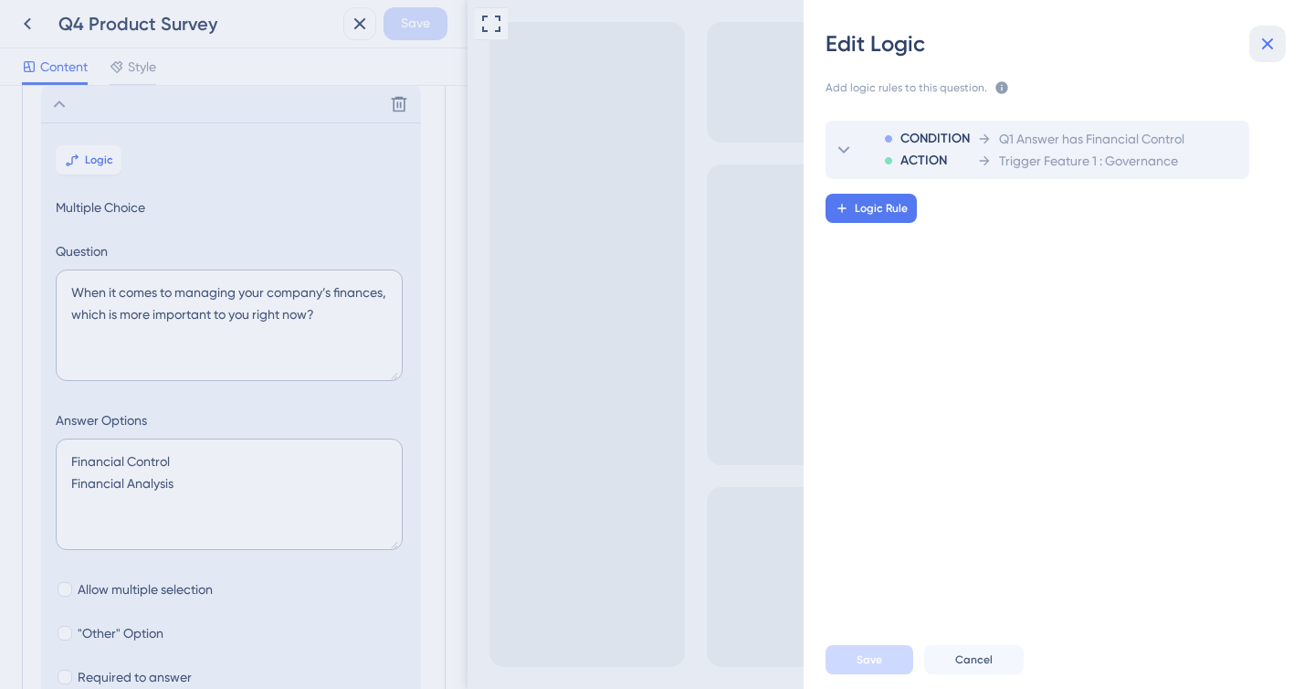
click at [1266, 53] on icon at bounding box center [1268, 44] width 22 height 22
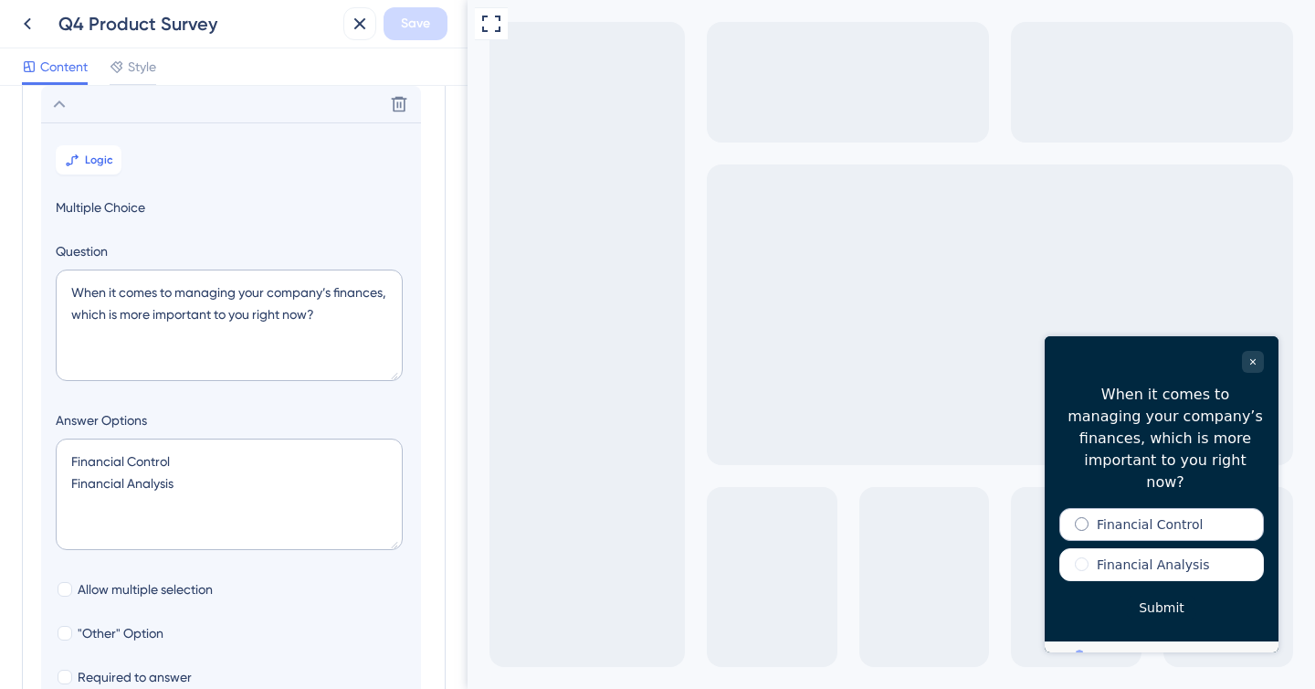
click at [1134, 515] on label "Financial Control" at bounding box center [1150, 524] width 106 height 18
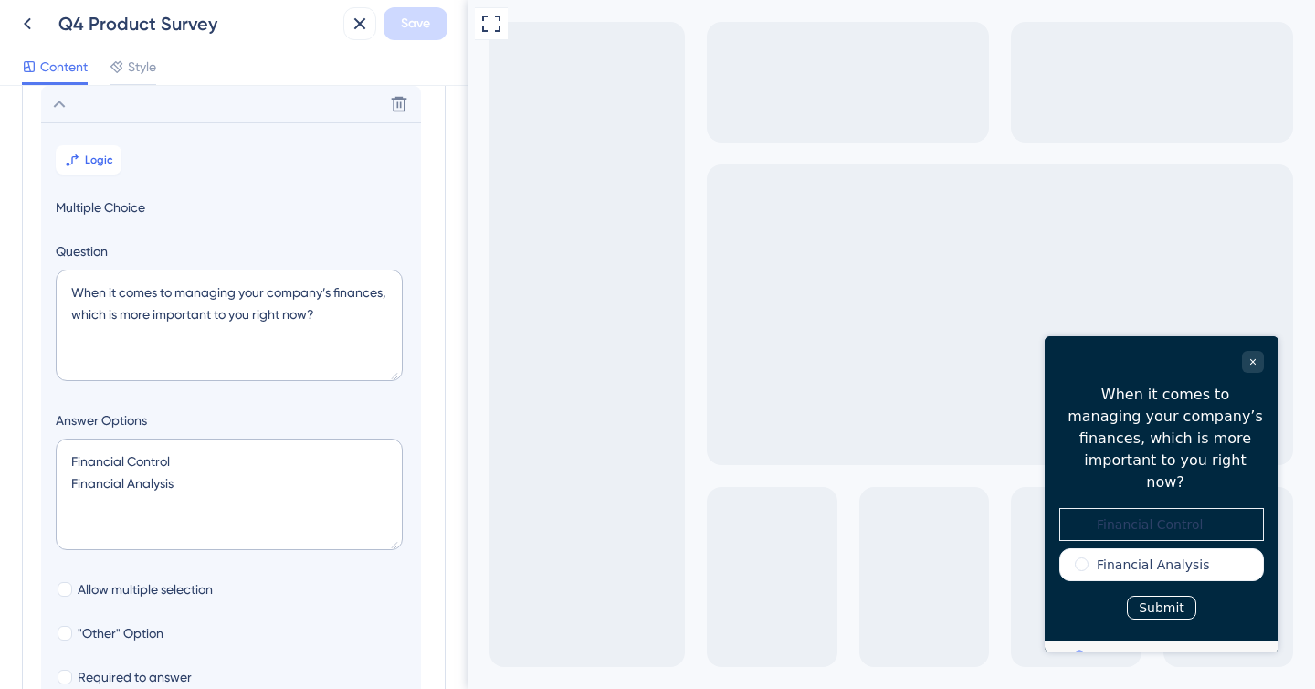
click at [1157, 596] on button "Submit" at bounding box center [1161, 608] width 69 height 24
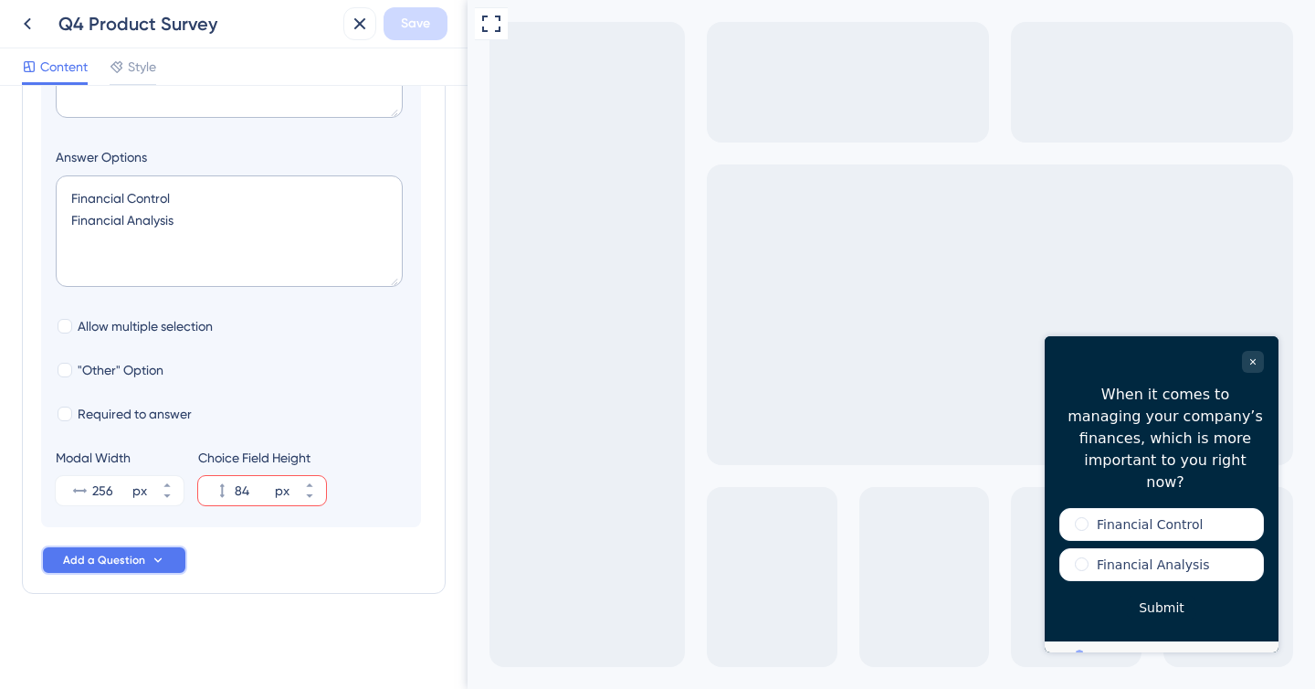
click at [142, 559] on span "Add a Question" at bounding box center [104, 560] width 82 height 15
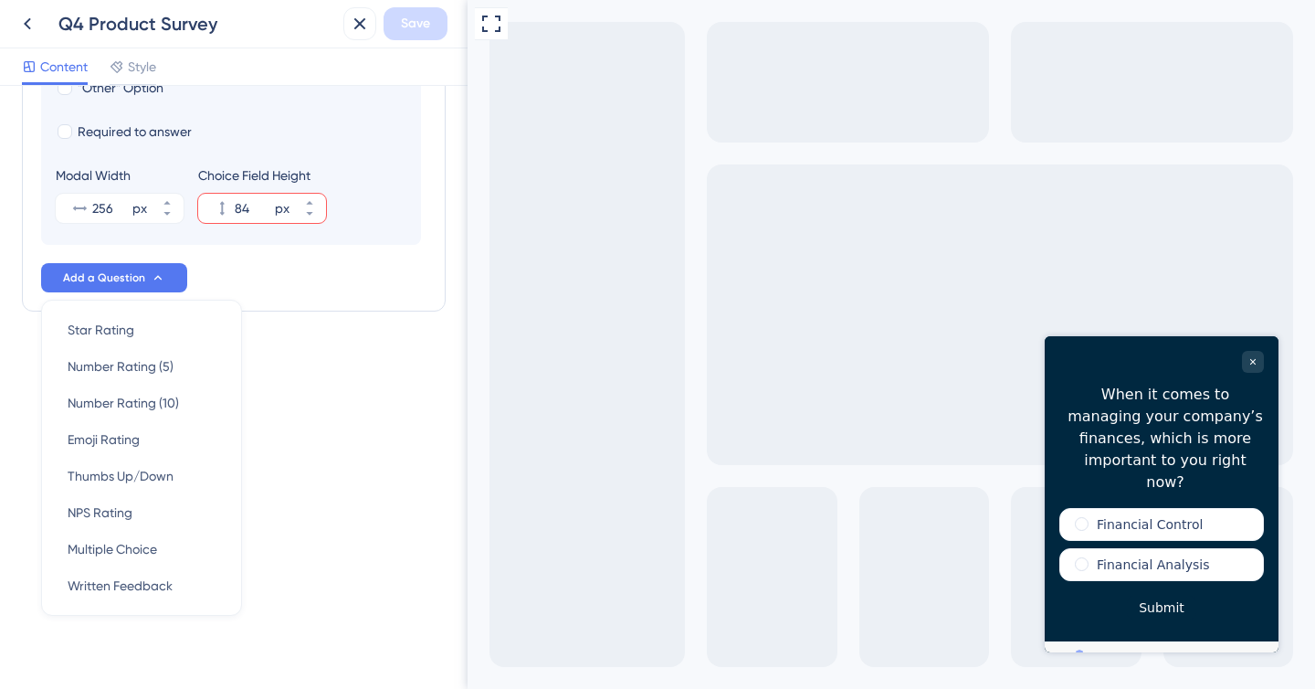
click at [320, 411] on div "Survey Questions Add questions to your survey and edit them below. Learn More D…" at bounding box center [234, 387] width 468 height 603
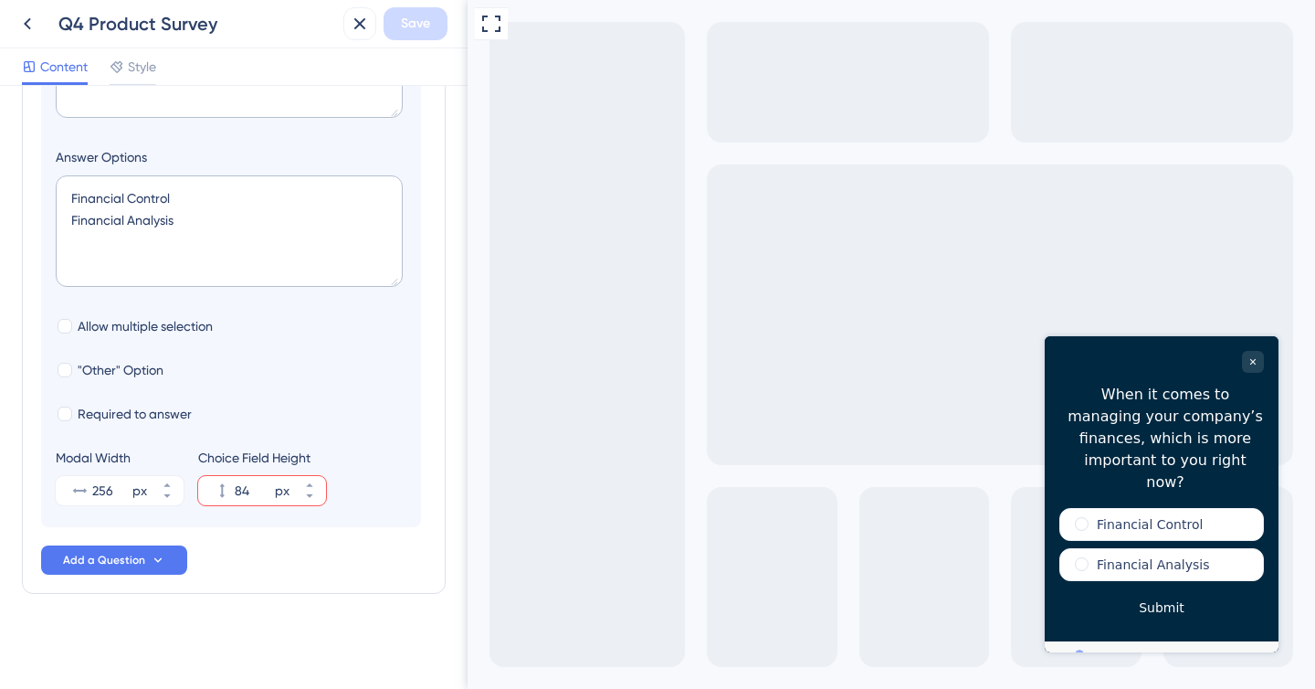
scroll to position [0, 0]
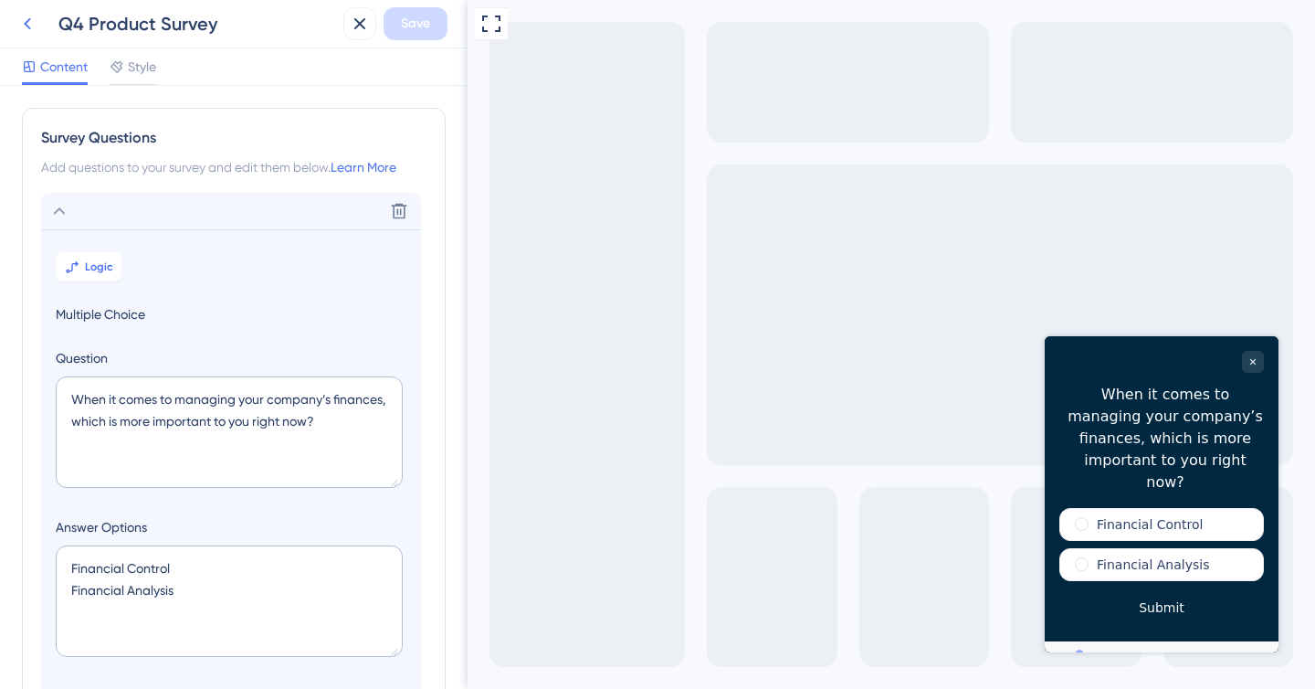
click at [29, 29] on icon at bounding box center [27, 24] width 7 height 12
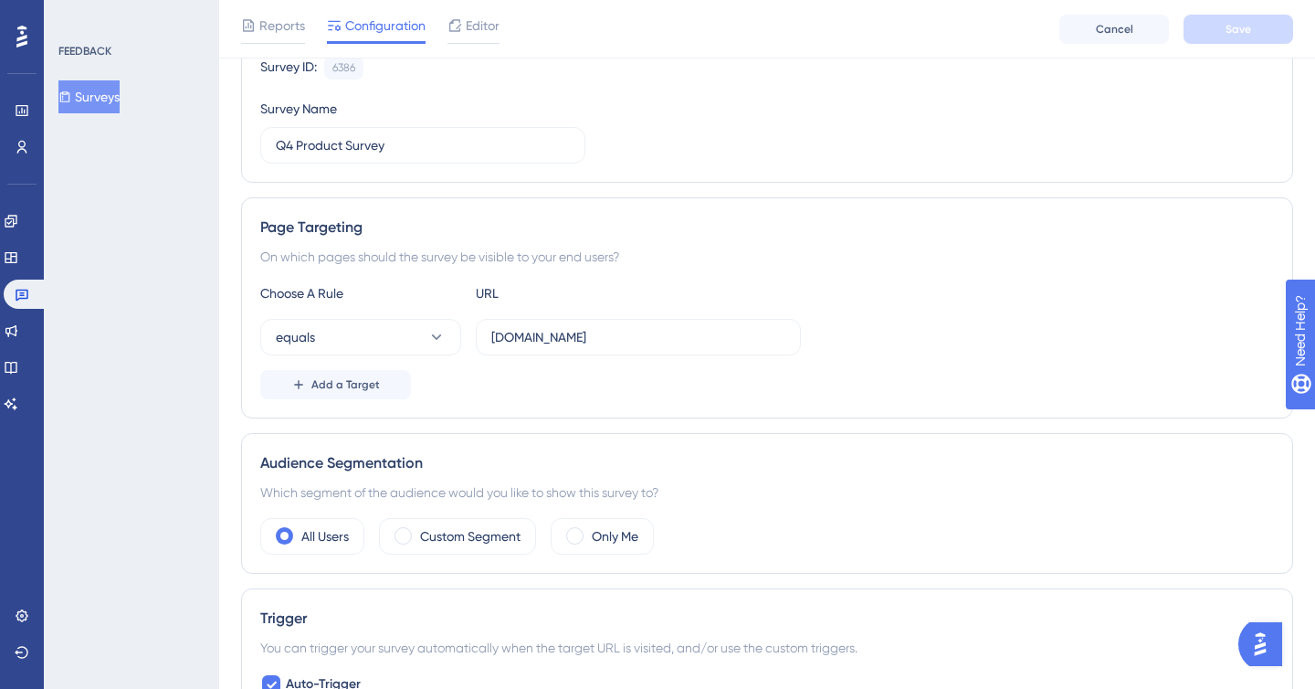
scroll to position [260, 0]
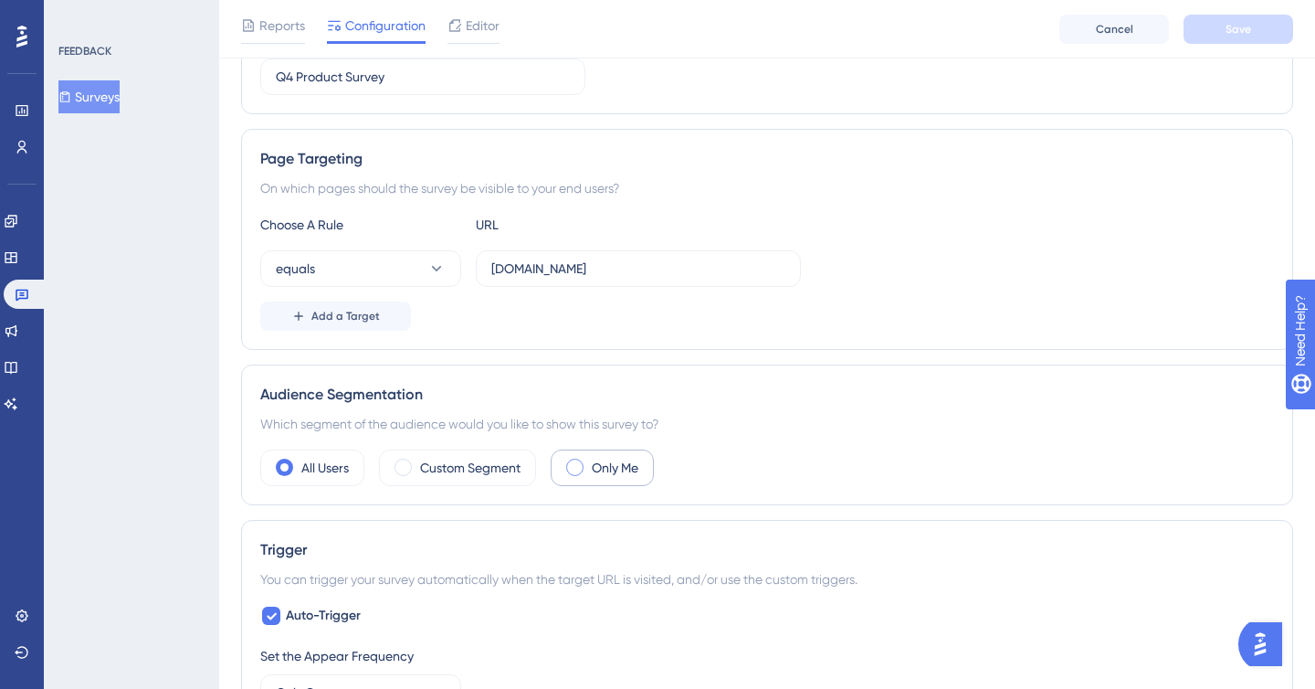
click at [611, 471] on label "Only Me" at bounding box center [615, 468] width 47 height 22
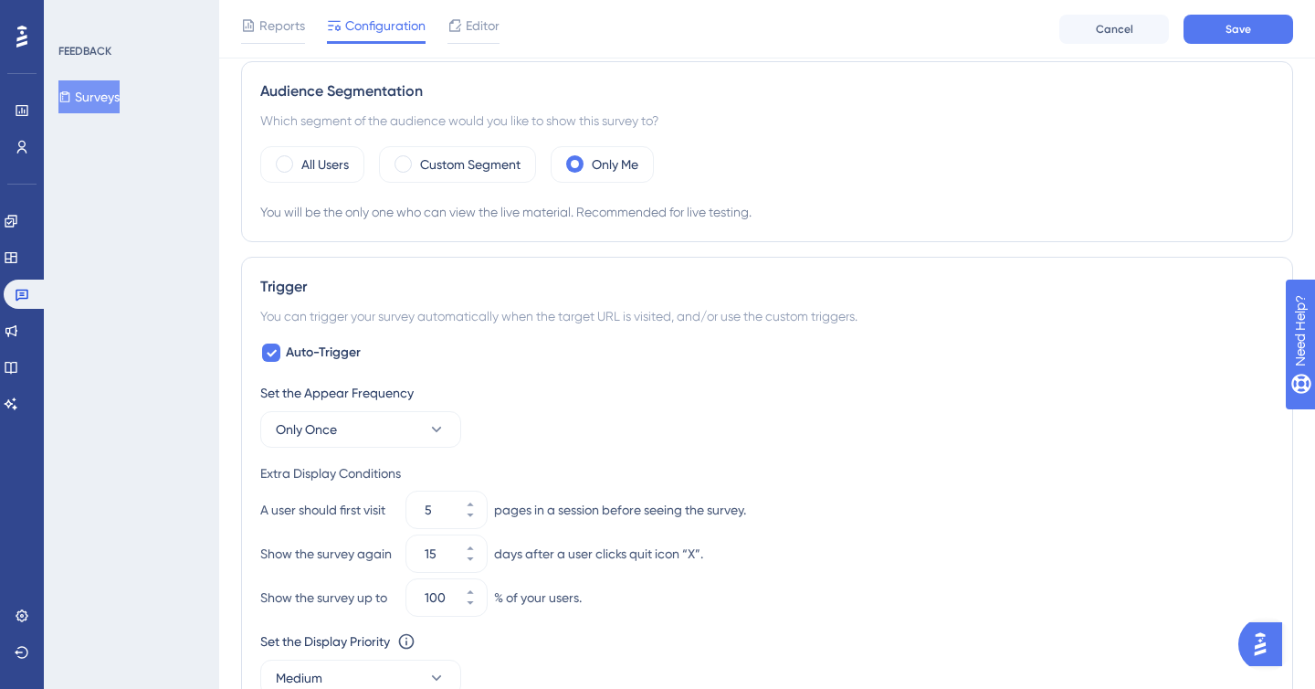
scroll to position [564, 0]
click at [454, 156] on label "Custom Segment" at bounding box center [470, 164] width 100 height 22
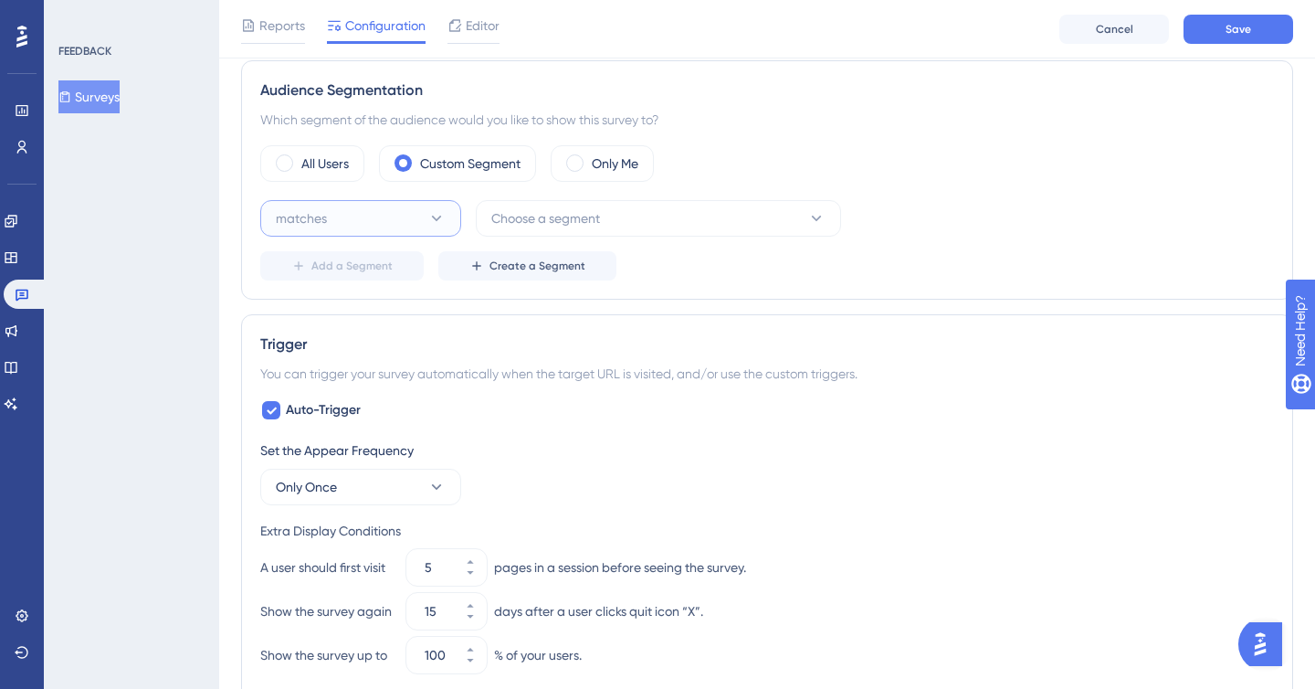
click at [394, 217] on button "matches" at bounding box center [360, 218] width 201 height 37
click at [393, 271] on div "matches matches" at bounding box center [361, 274] width 148 height 37
click at [561, 210] on span "Choose a segment" at bounding box center [545, 218] width 109 height 22
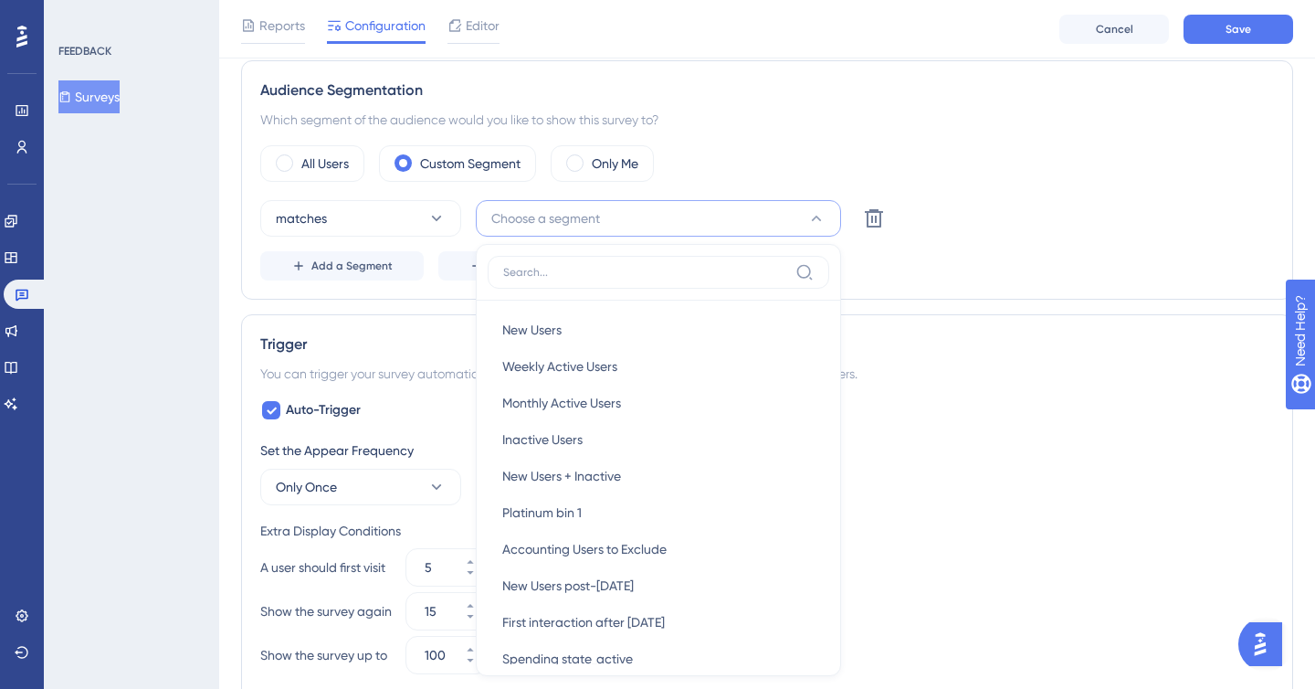
scroll to position [676, 0]
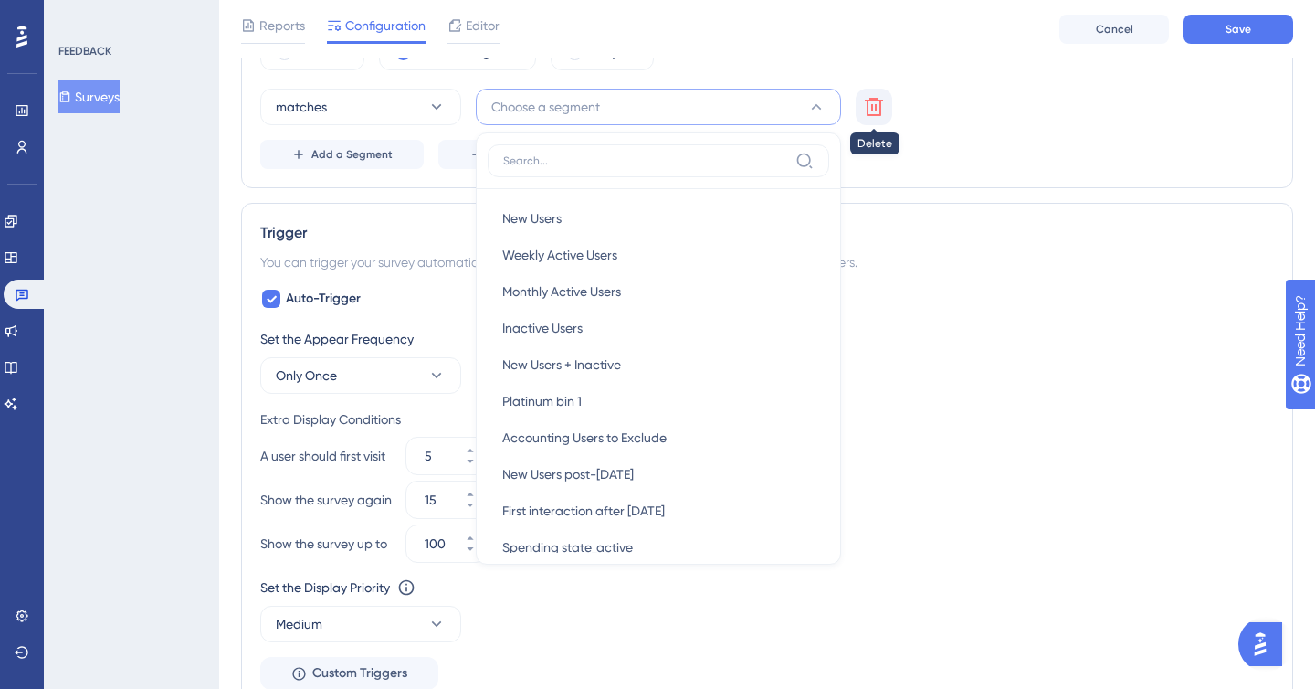
click at [869, 111] on icon at bounding box center [874, 107] width 22 height 22
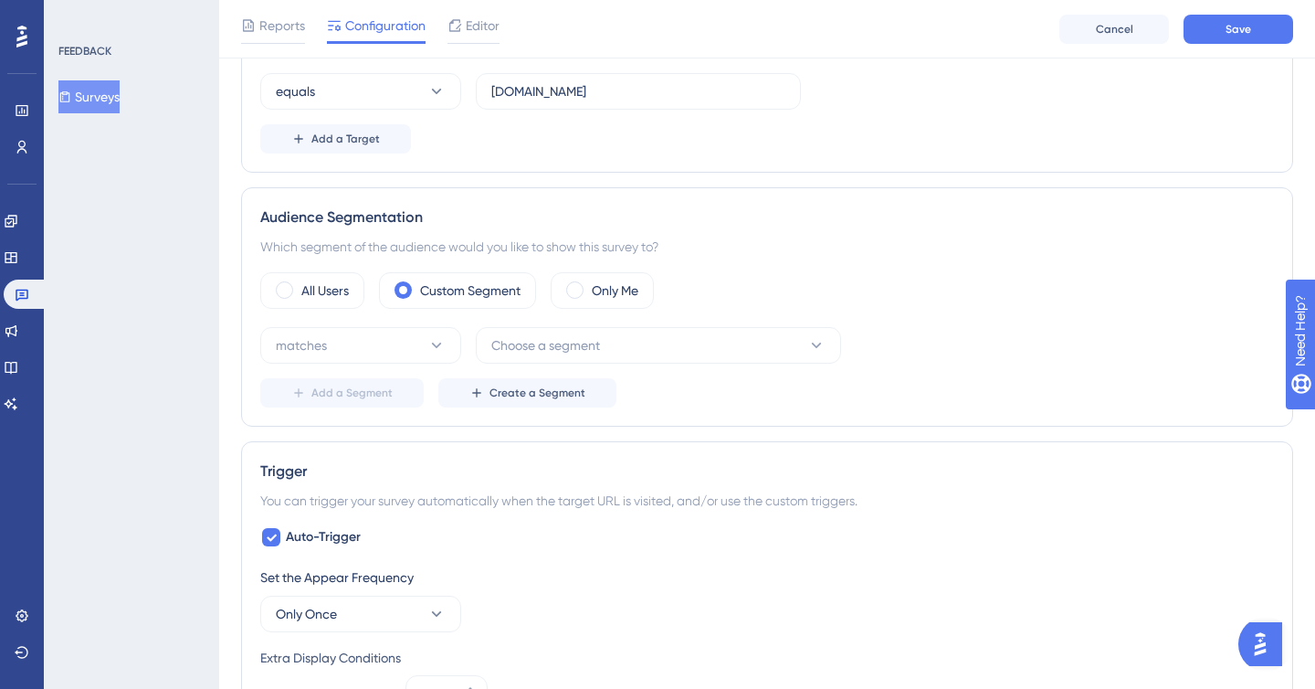
scroll to position [436, 0]
click at [332, 310] on div "All Users Custom Segment Only Me matches Choose a segment Add a Segment Create …" at bounding box center [767, 341] width 1014 height 135
click at [283, 26] on span "Reports" at bounding box center [282, 26] width 46 height 22
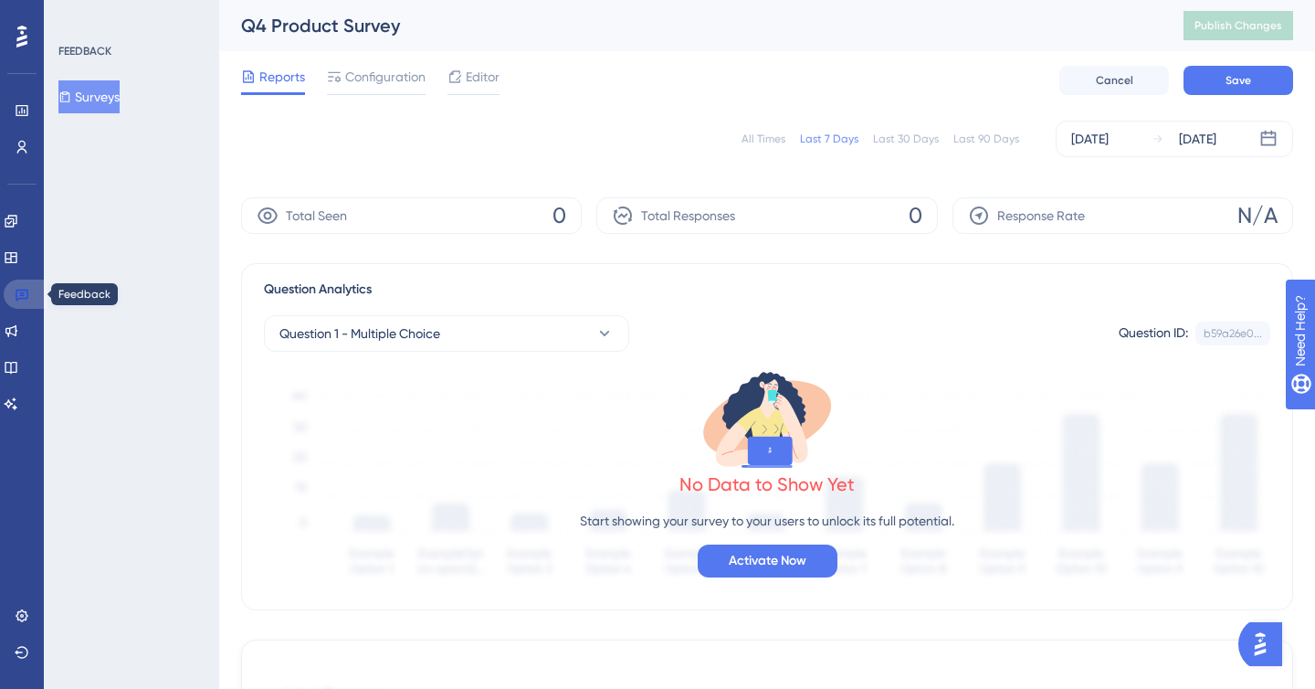
click at [24, 290] on icon at bounding box center [22, 294] width 15 height 15
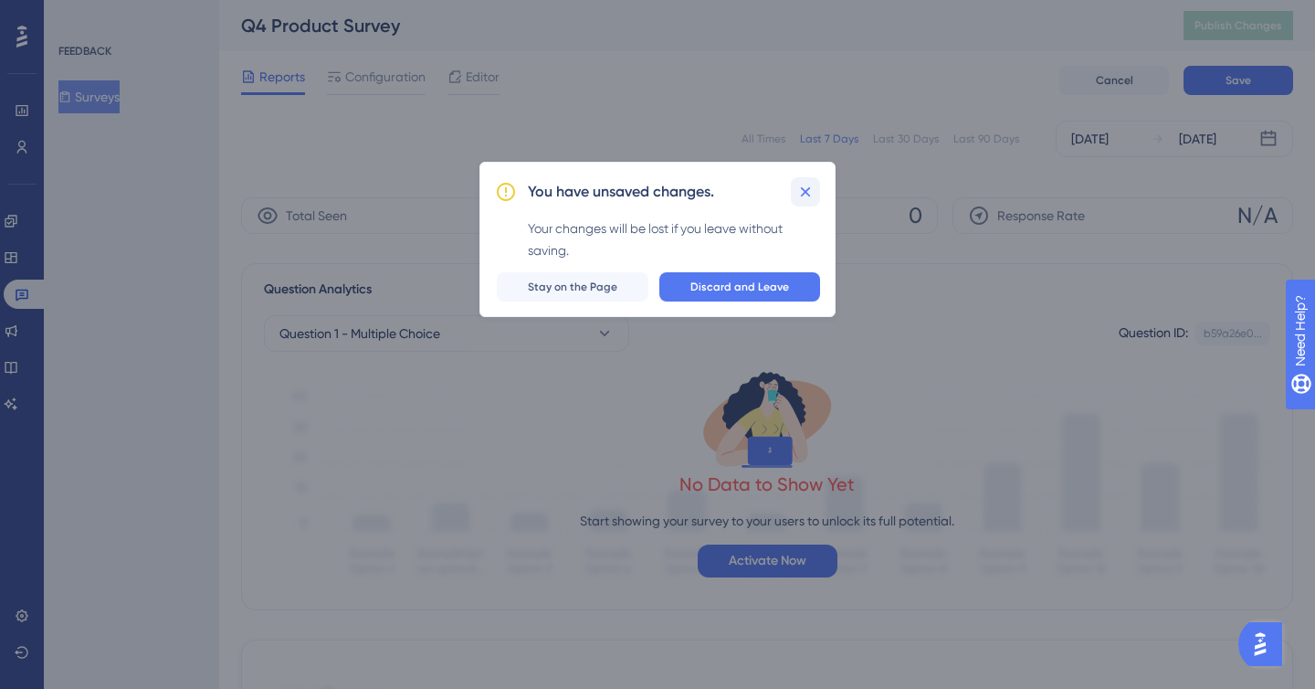
click at [814, 198] on icon at bounding box center [805, 192] width 18 height 18
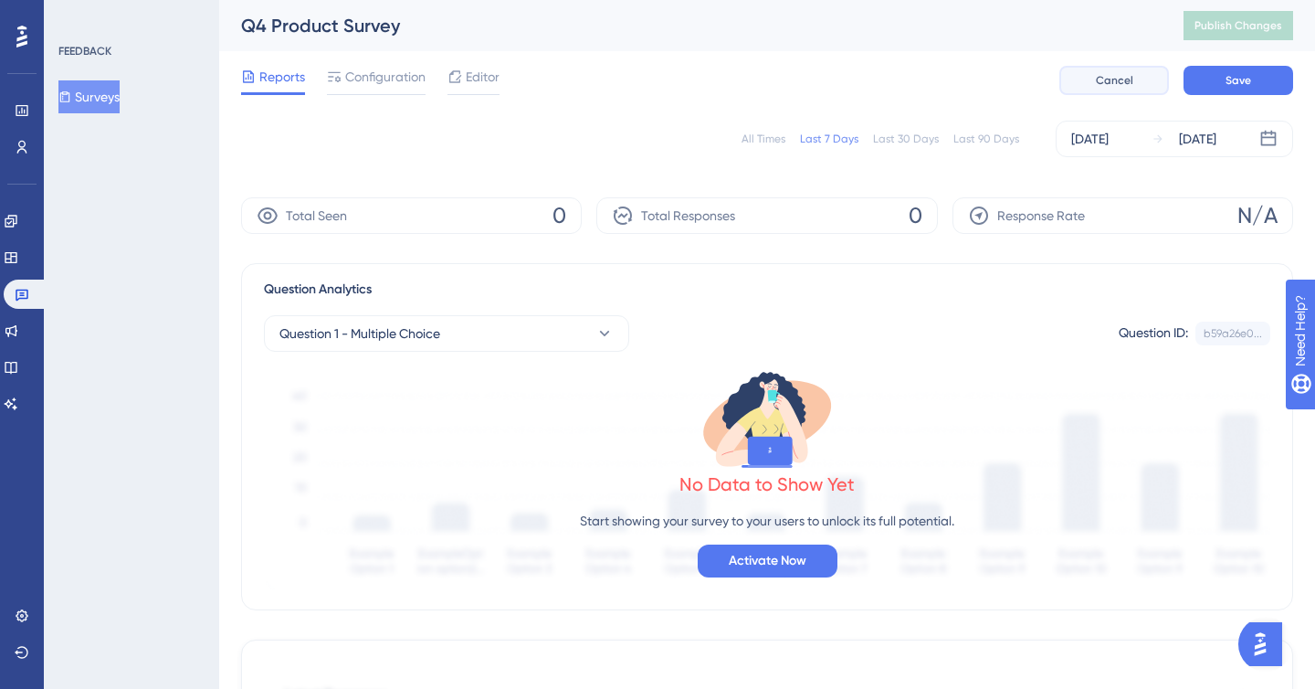
click at [1143, 93] on button "Cancel" at bounding box center [1115, 80] width 110 height 29
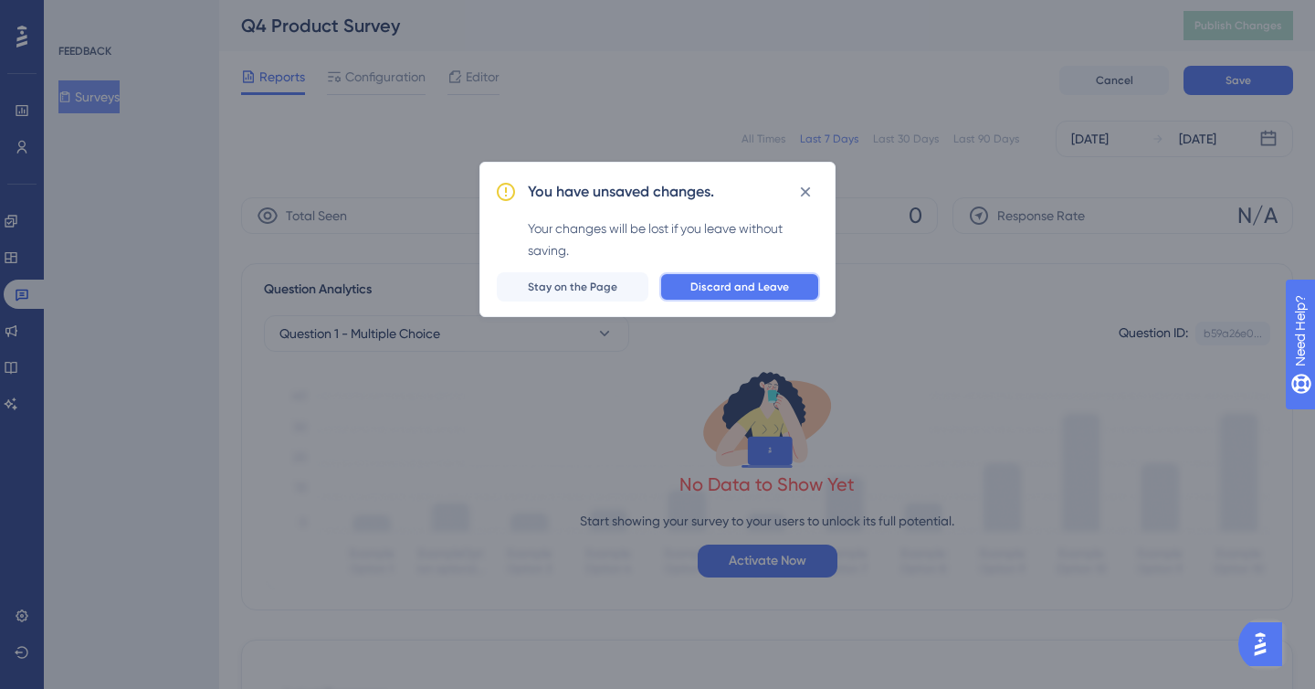
click at [707, 297] on button "Discard and Leave" at bounding box center [739, 286] width 161 height 29
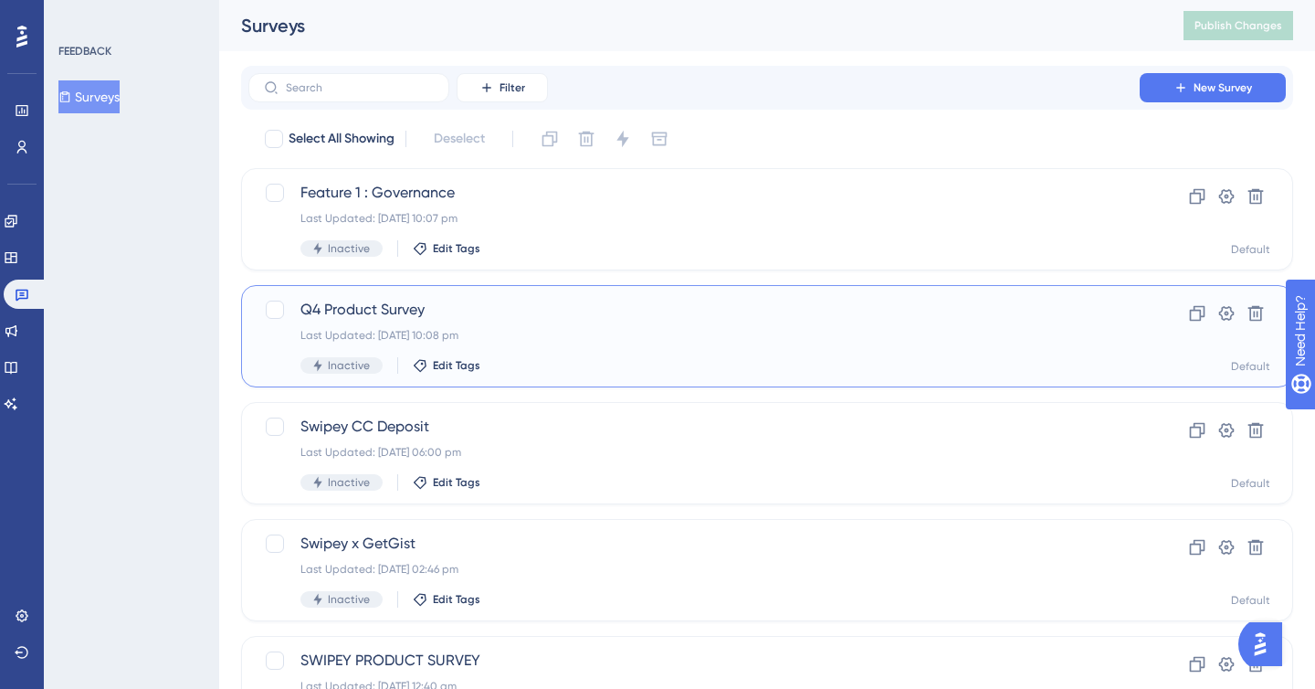
click at [534, 376] on div "Q4 Product Survey Last Updated: [DATE] 10:08 pm Inactive Edit Tags Clone Settin…" at bounding box center [767, 336] width 1052 height 102
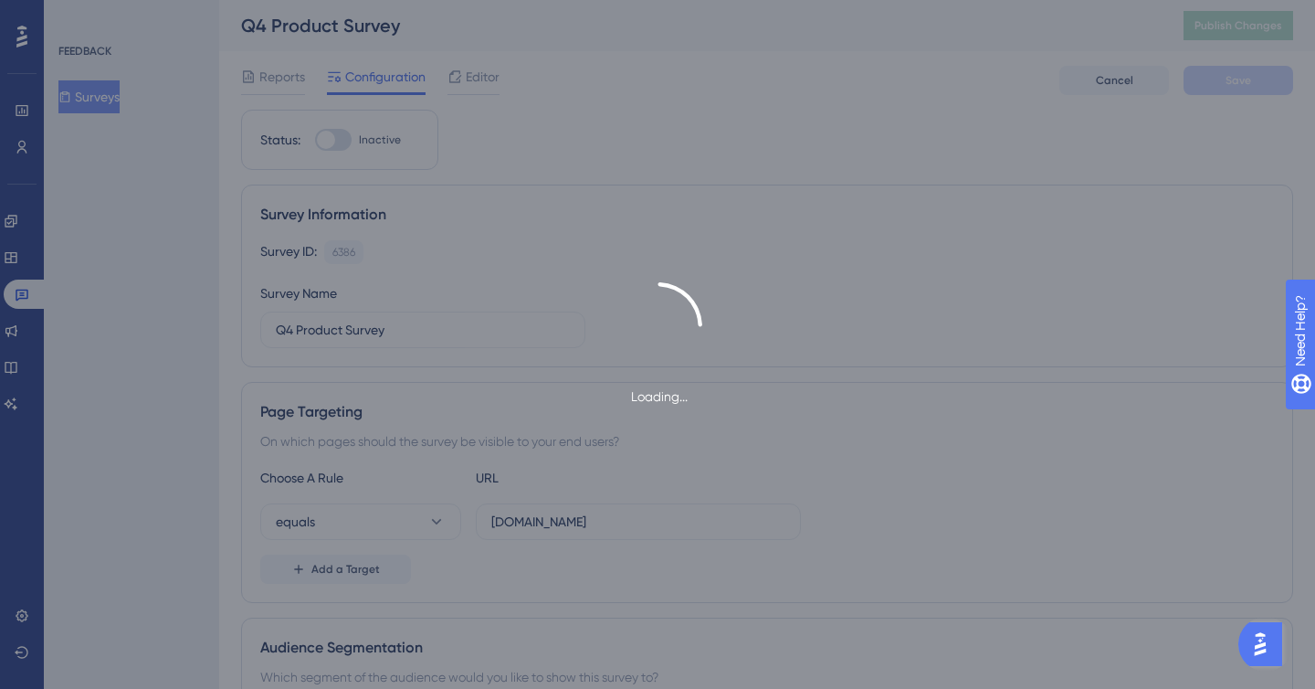
click at [534, 377] on div "Loading..." at bounding box center [657, 344] width 1315 height 125
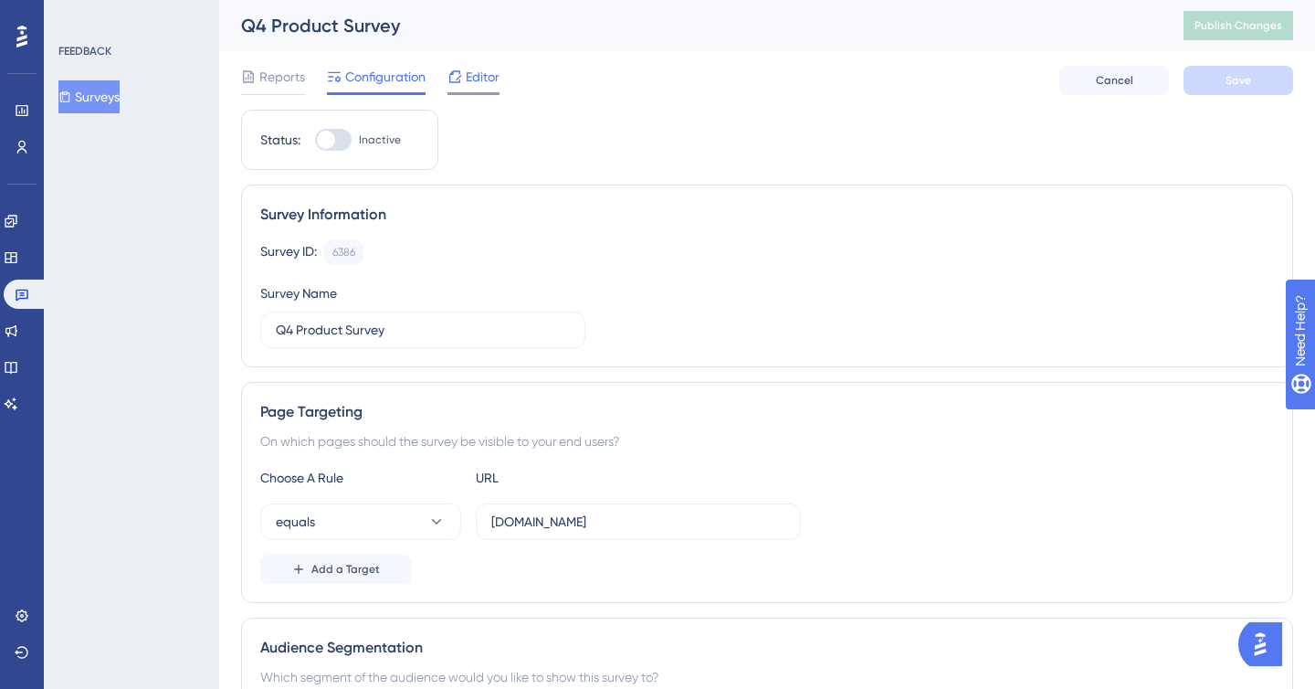
click at [455, 76] on icon at bounding box center [455, 76] width 15 height 15
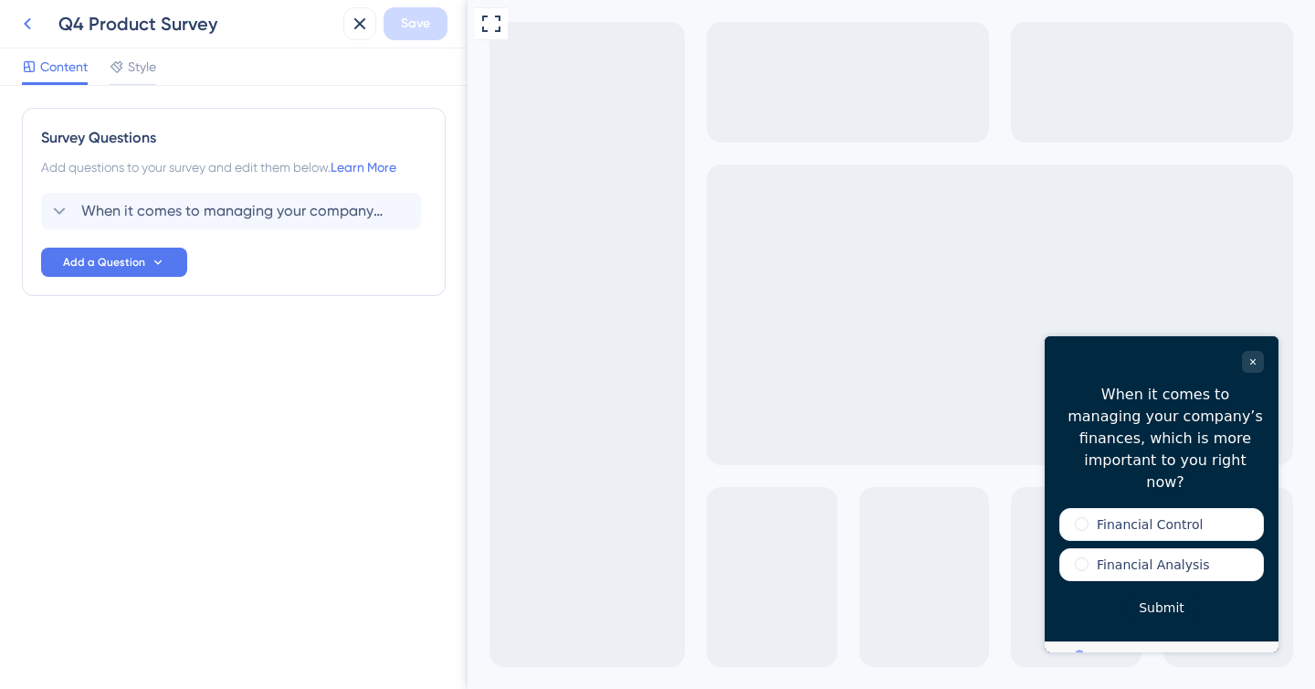
click at [35, 13] on icon at bounding box center [27, 24] width 22 height 22
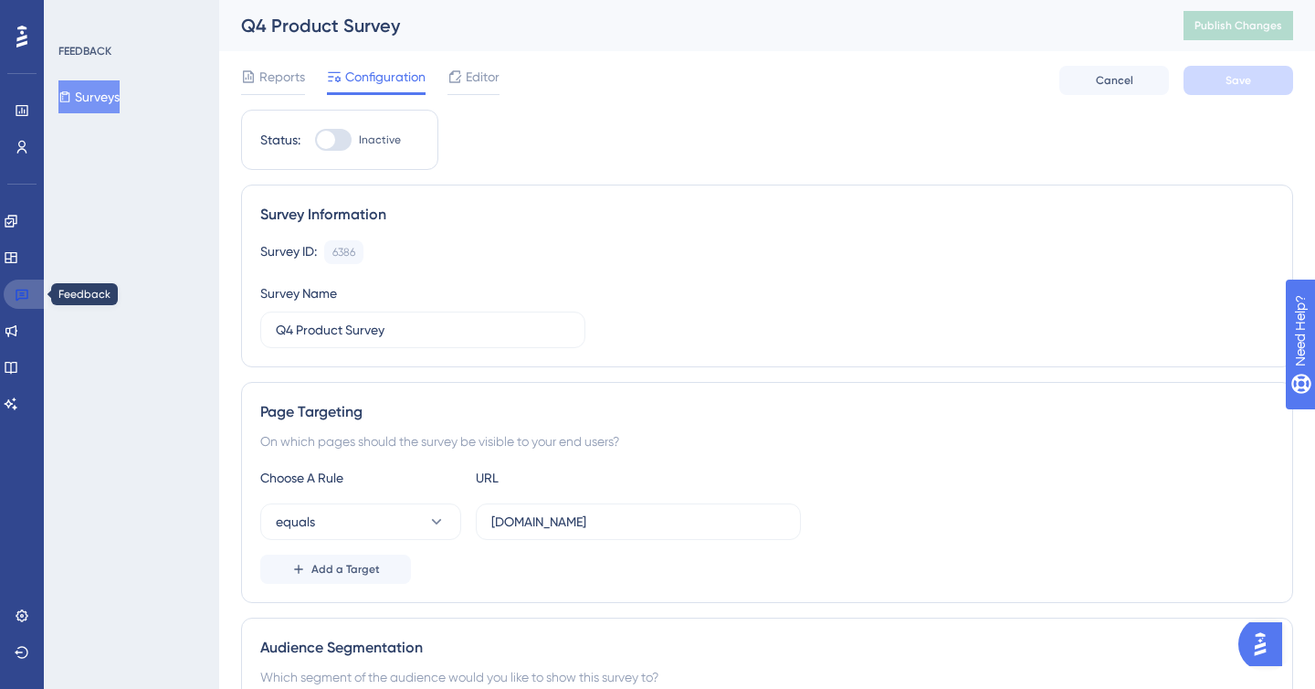
click at [31, 298] on link at bounding box center [26, 294] width 44 height 29
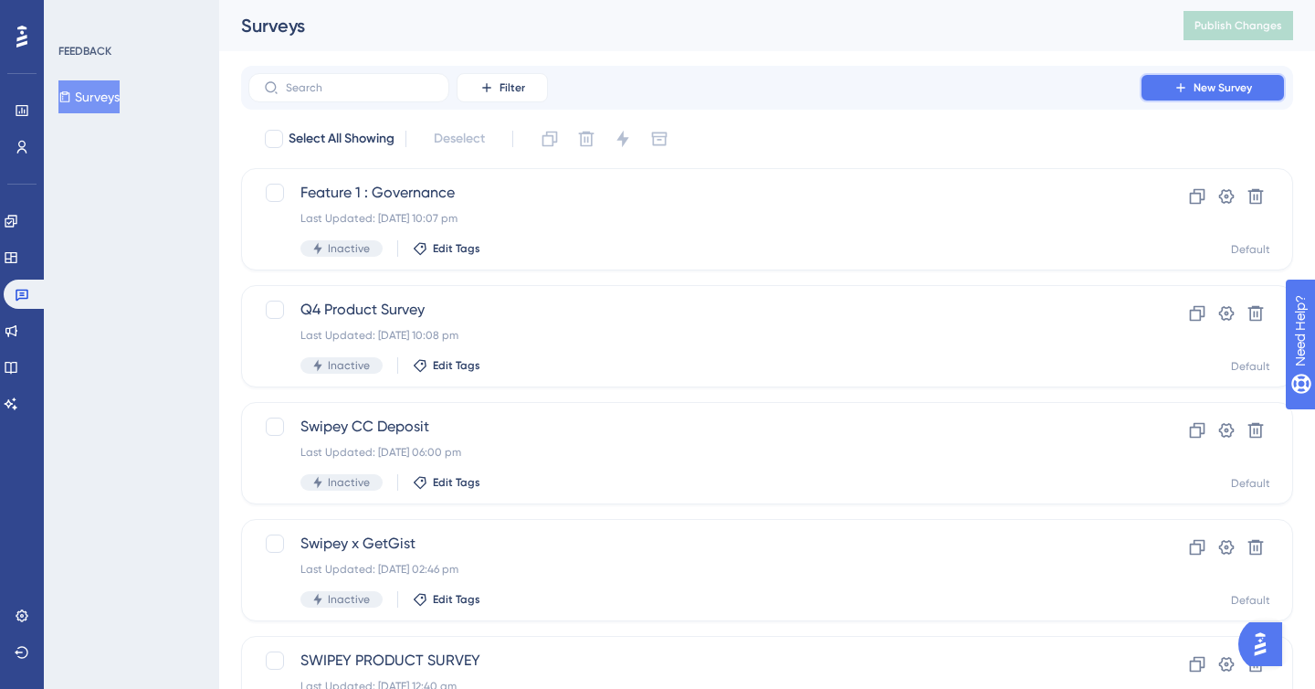
click at [1243, 78] on button "New Survey" at bounding box center [1213, 87] width 146 height 29
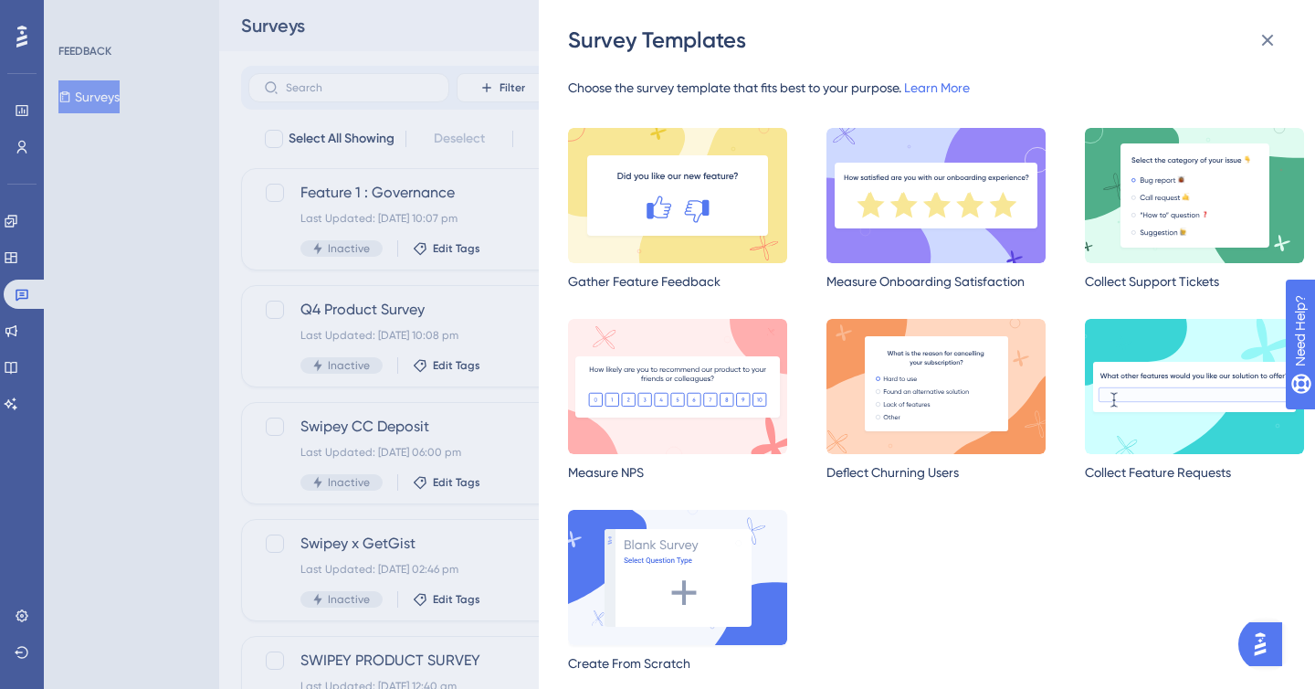
click at [670, 568] on img at bounding box center [677, 577] width 219 height 135
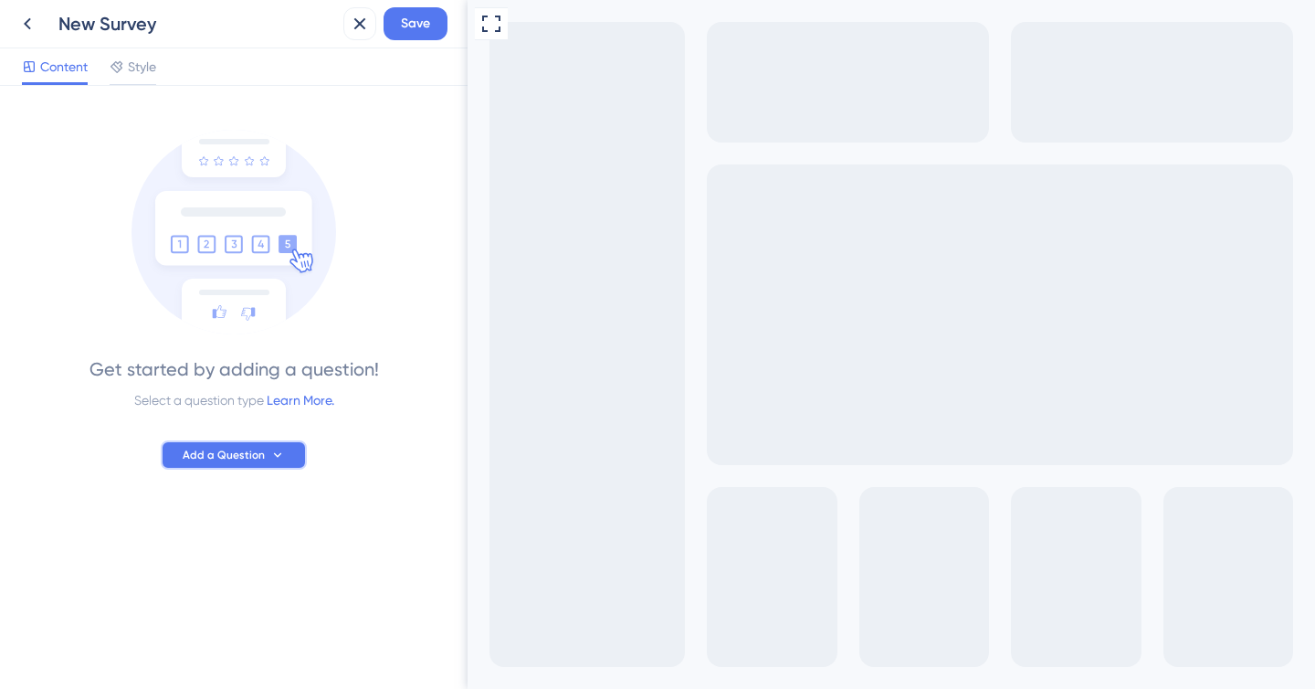
click at [206, 465] on button "Add a Question" at bounding box center [234, 454] width 146 height 29
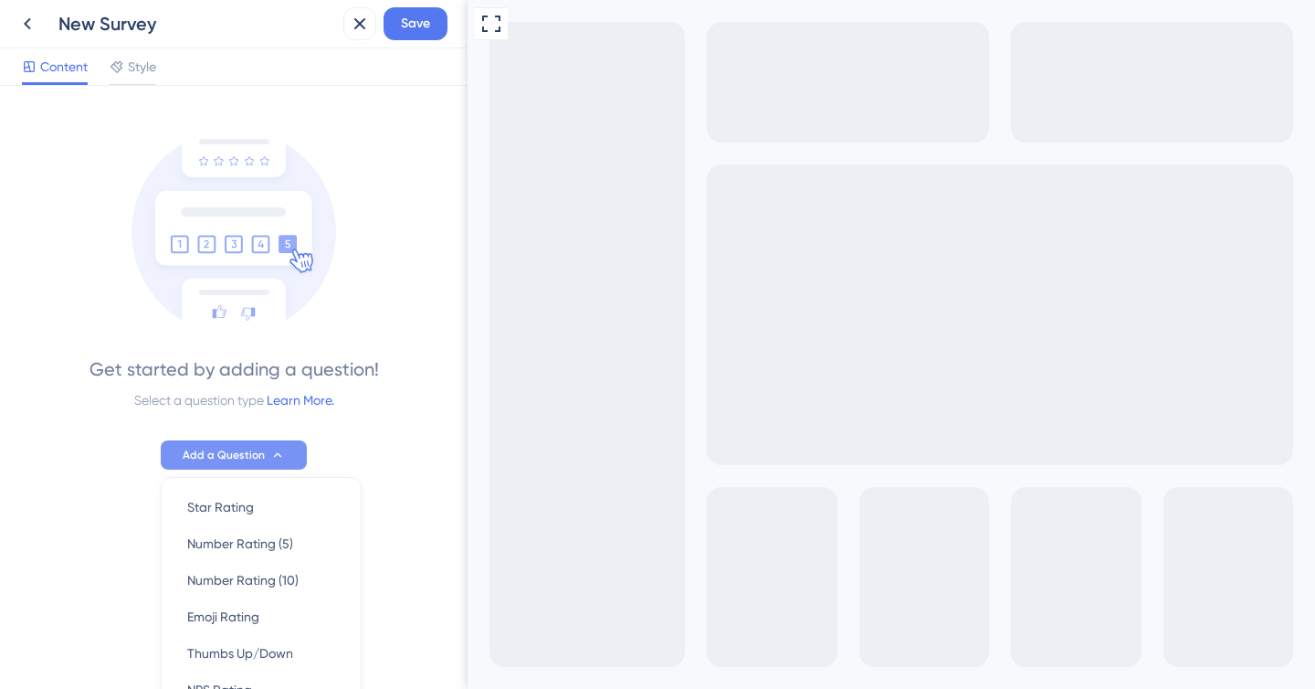
scroll to position [177, 0]
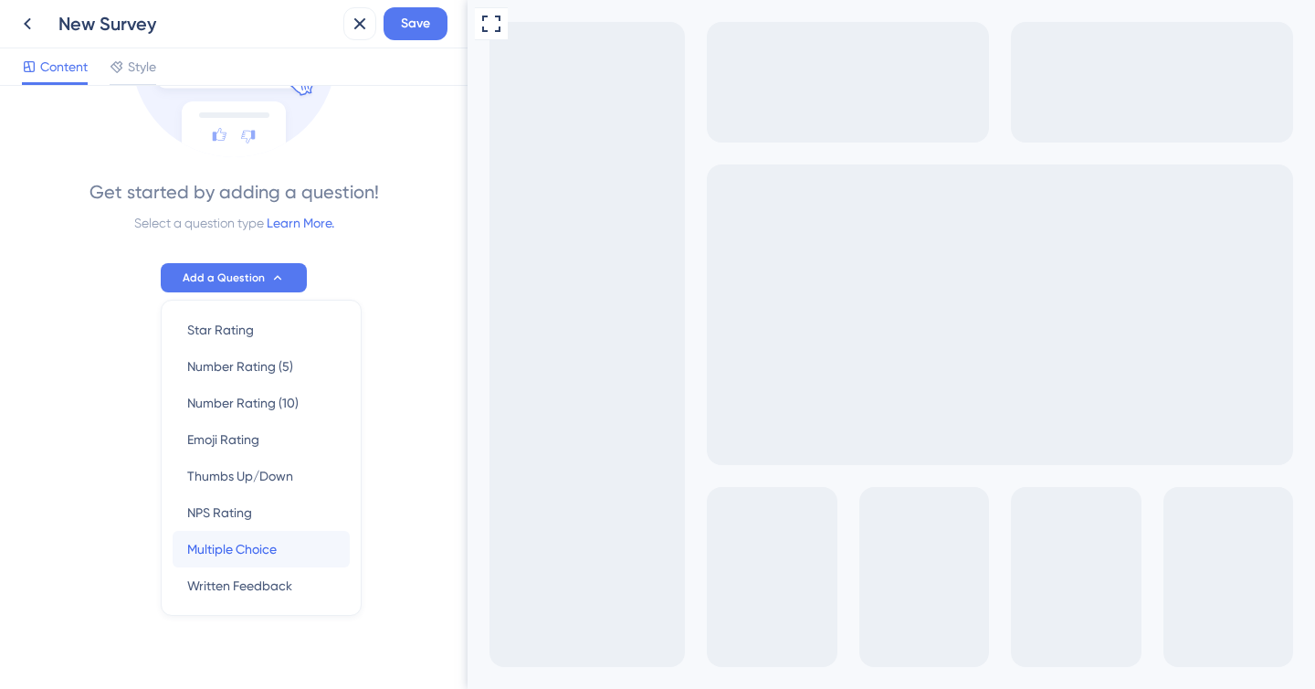
click at [229, 551] on span "Multiple Choice" at bounding box center [232, 549] width 90 height 22
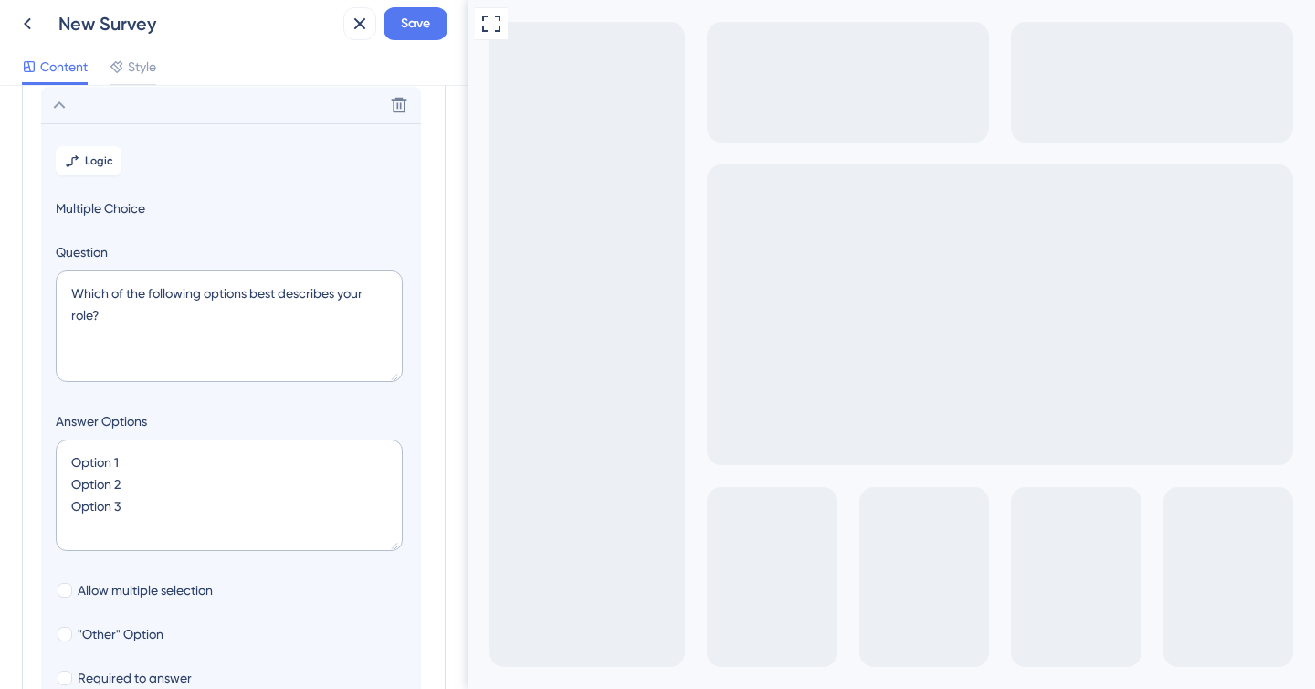
scroll to position [107, 0]
click at [132, 332] on textarea "Which of the following options best describes your role?" at bounding box center [229, 324] width 347 height 111
type textarea "What kind of data is most important to your business?"
click at [132, 461] on textarea "Option 1 Option 2 Option 3" at bounding box center [229, 493] width 347 height 111
type textarea "Option 2 Option 3"
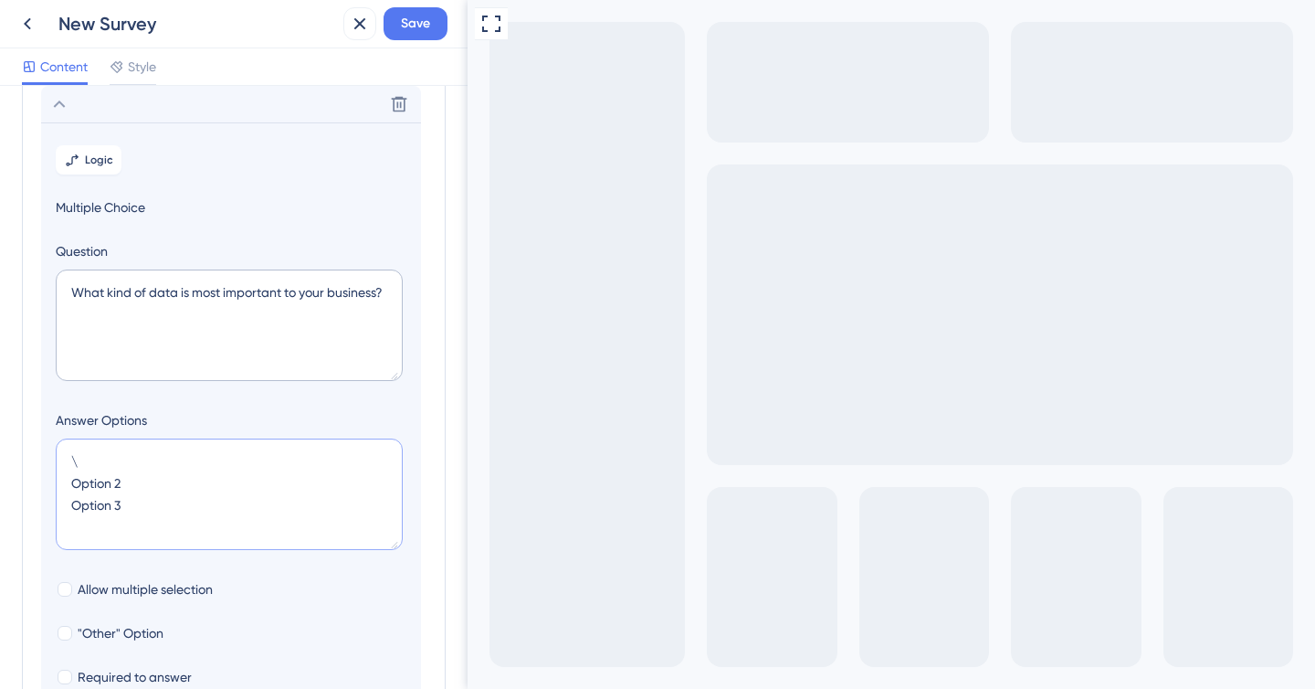
type input "84"
type textarea "S Option 2 Option 3"
type input "128"
click at [143, 481] on textarea "Spending by category Option 2 Option 3" at bounding box center [229, 493] width 347 height 111
type textarea "Spending by category Option 3"
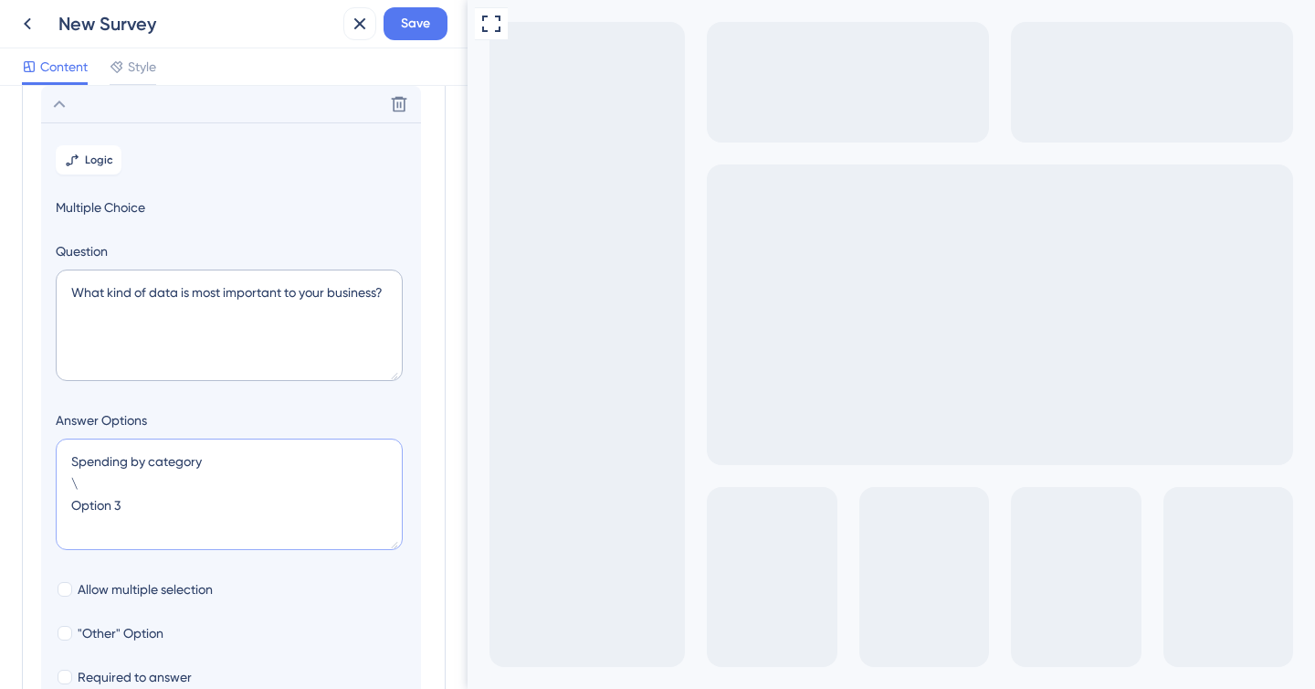
type input "84"
type textarea "Spending by category S Option 3"
type input "128"
type textarea "Spending by category Option 3"
type input "84"
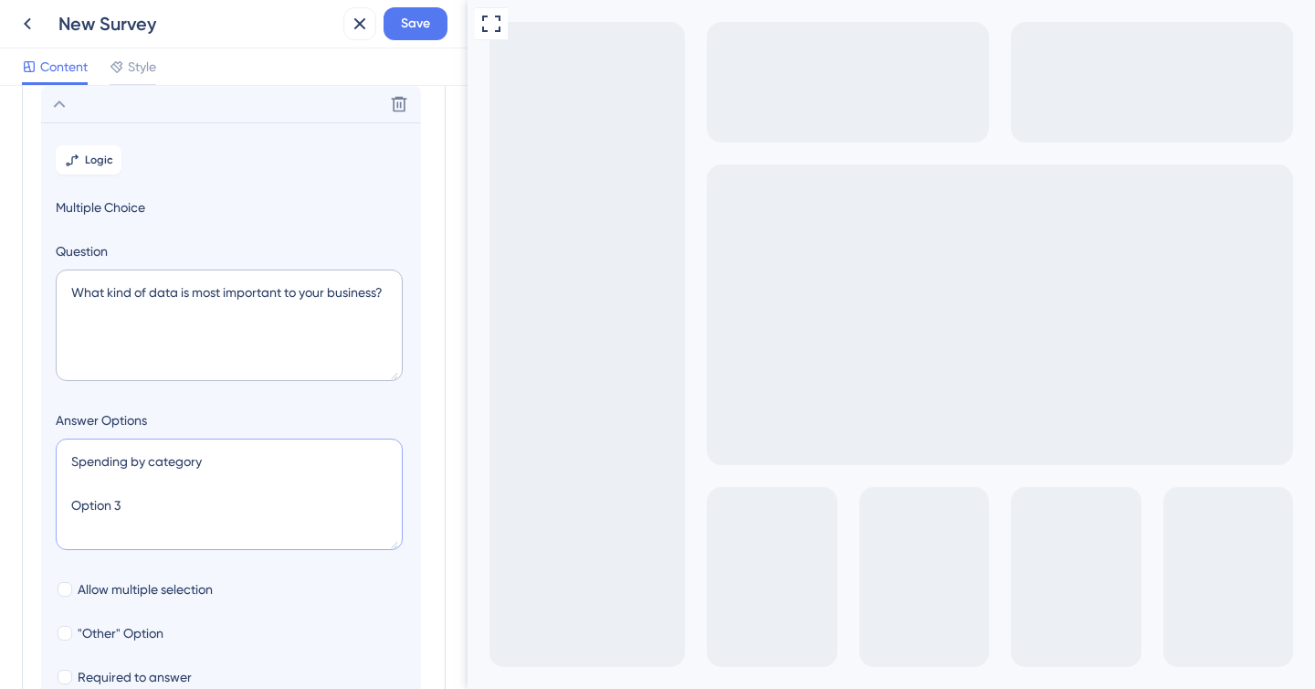
type textarea "Spending by category F Option 3"
type input "128"
click at [206, 456] on textarea "Spending by category Future spending Option 3" at bounding box center [229, 493] width 347 height 111
type textarea "Future spending Option 3"
type input "84"
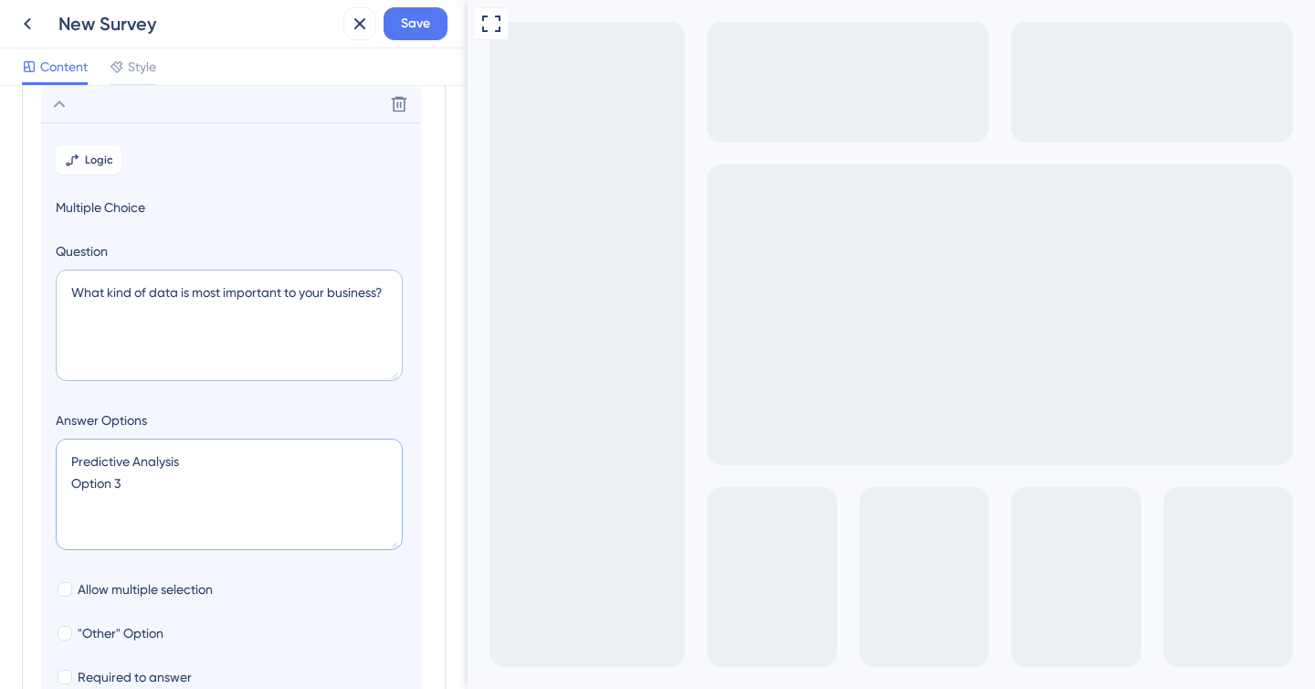
type textarea "Predictive Analysis"
type input "40"
type textarea "Predictive Analysis H"
type input "84"
type textarea "Predictive Analysis"
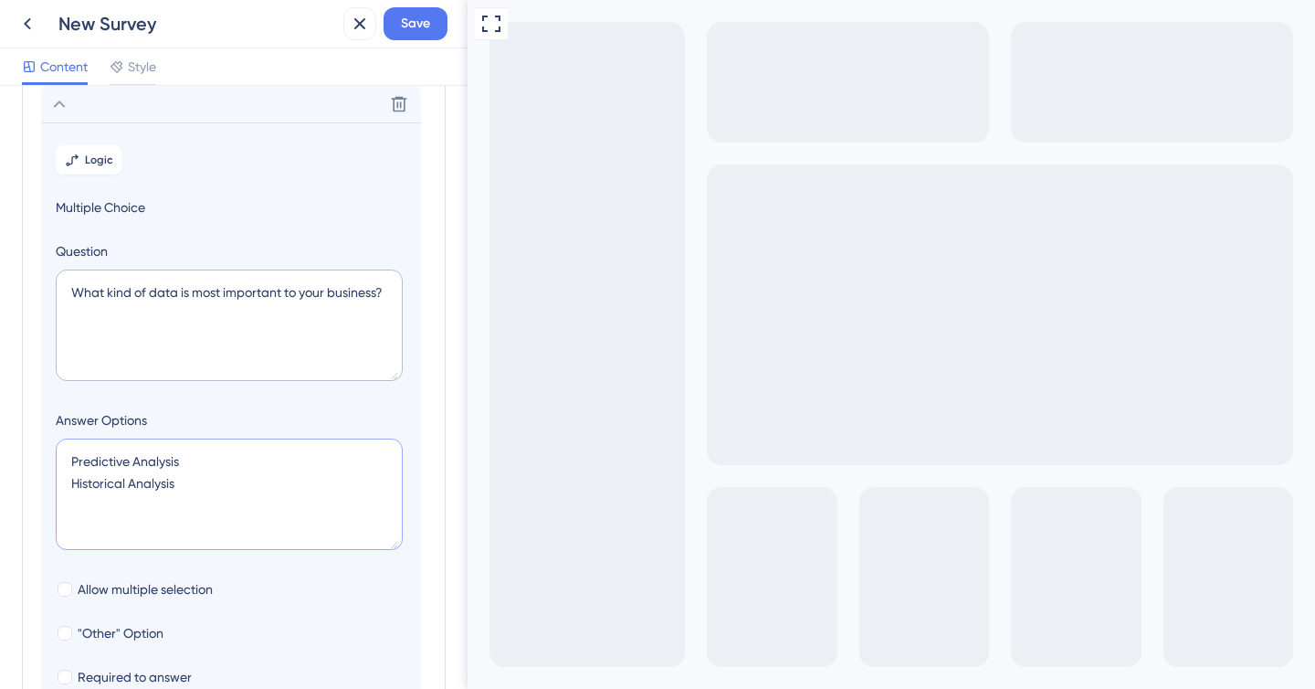
type input "40"
type input "-4"
paste textarea "Who spent what (by employee or department) When money was spent (monthly/quarte…"
type textarea "Who spent what (by employee or department) When money was spent (monthly/quarte…"
type input "304"
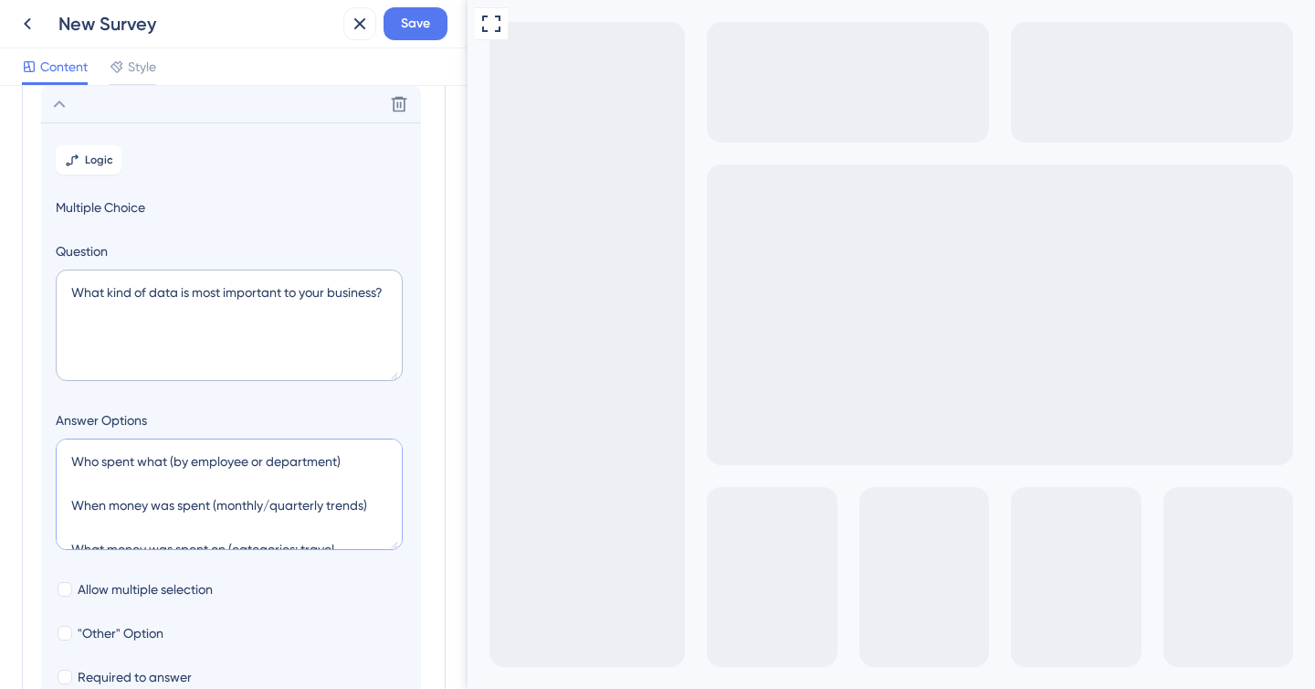
scroll to position [227, 0]
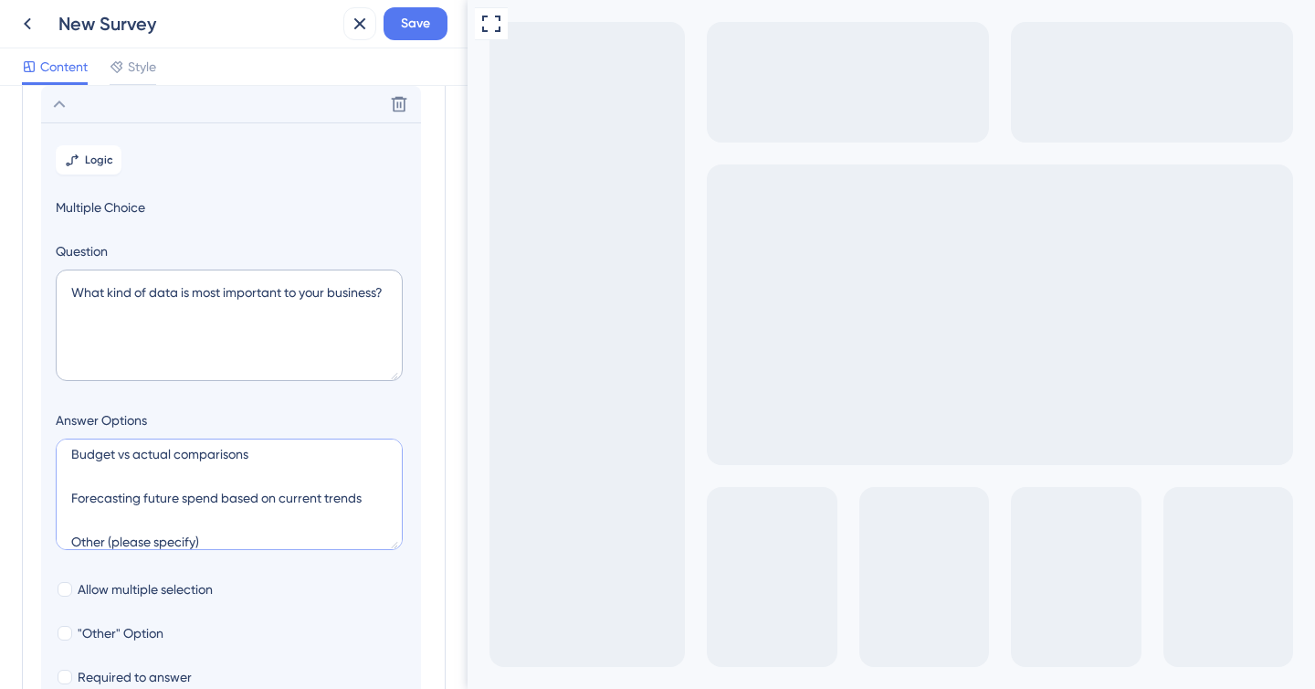
type textarea "Who spent what (by employee or department) When money was spent (monthly/quarte…"
type input "260"
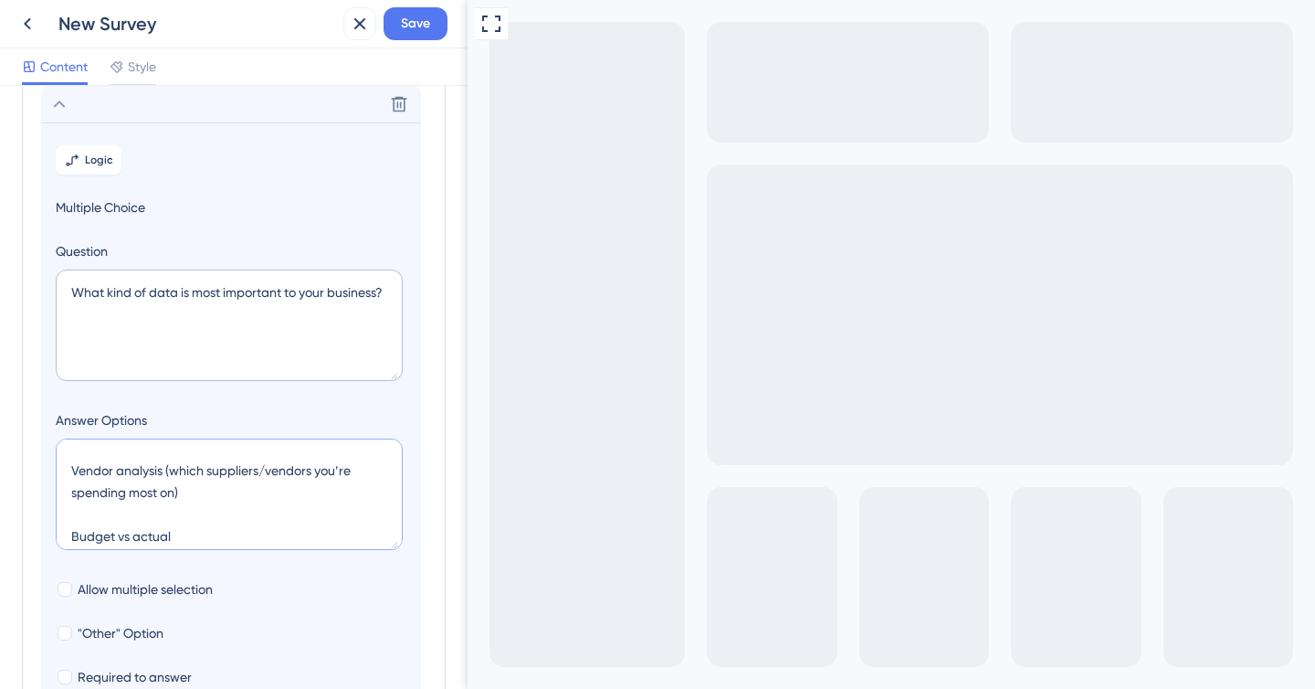
scroll to position [130, 0]
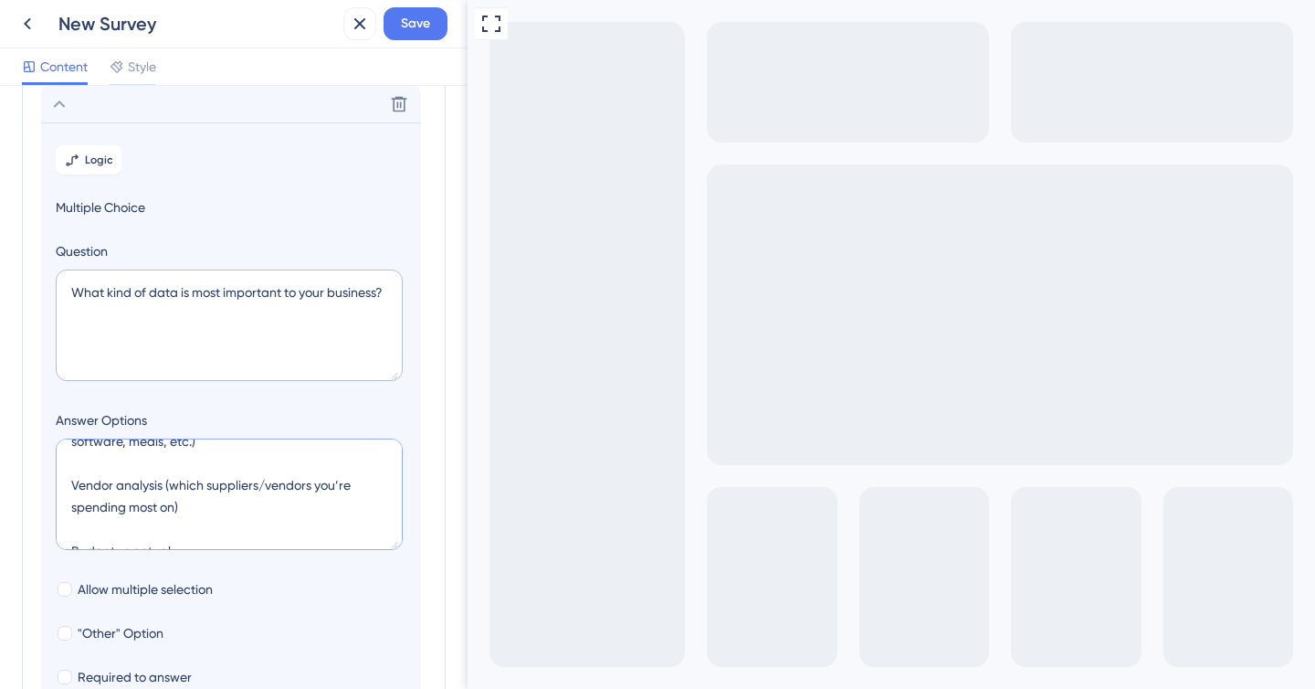
drag, startPoint x: 164, startPoint y: 490, endPoint x: 187, endPoint y: 502, distance: 26.2
click at [187, 502] on textarea "Who spent what (by employee or department) When money was spent (monthly/quarte…" at bounding box center [229, 493] width 347 height 111
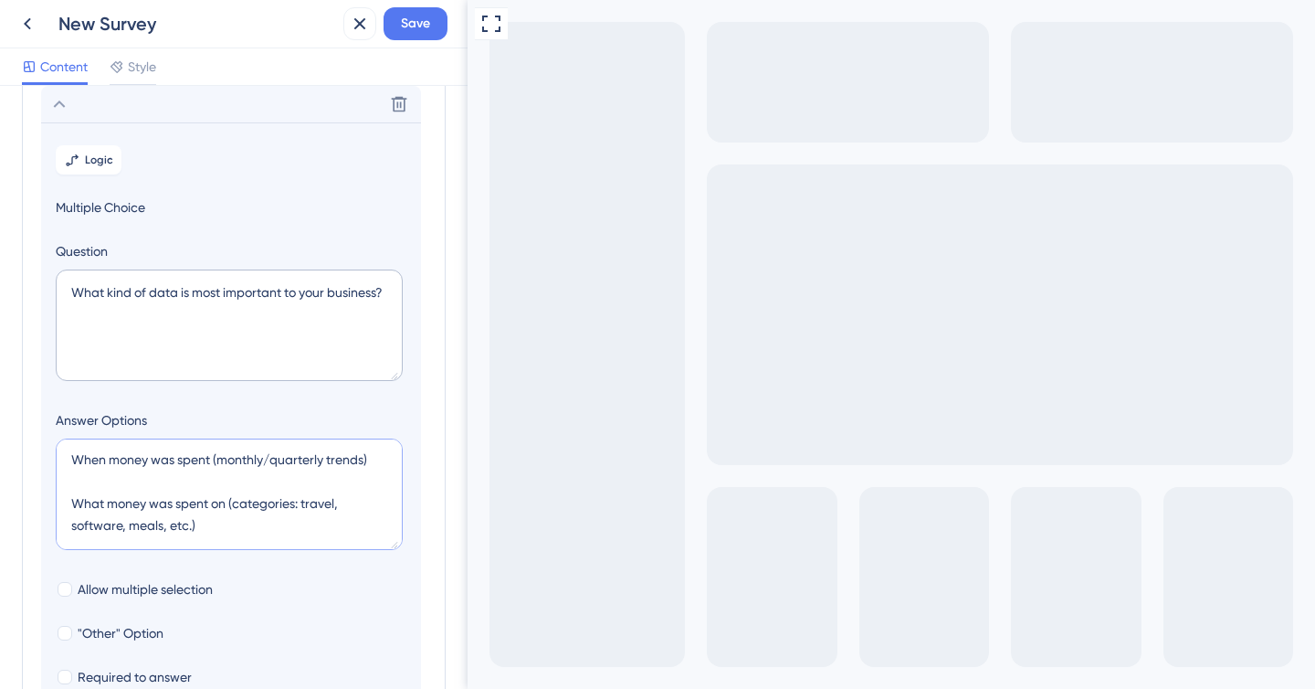
scroll to position [0, 0]
drag, startPoint x: 211, startPoint y: 522, endPoint x: 47, endPoint y: 396, distance: 207.2
click at [47, 396] on section "Logic Multiple Choice Question What kind of data is most important to your busi…" at bounding box center [231, 456] width 380 height 668
type textarea "Vendor analysis Budget vs actual Forecasting trends"
type input "128"
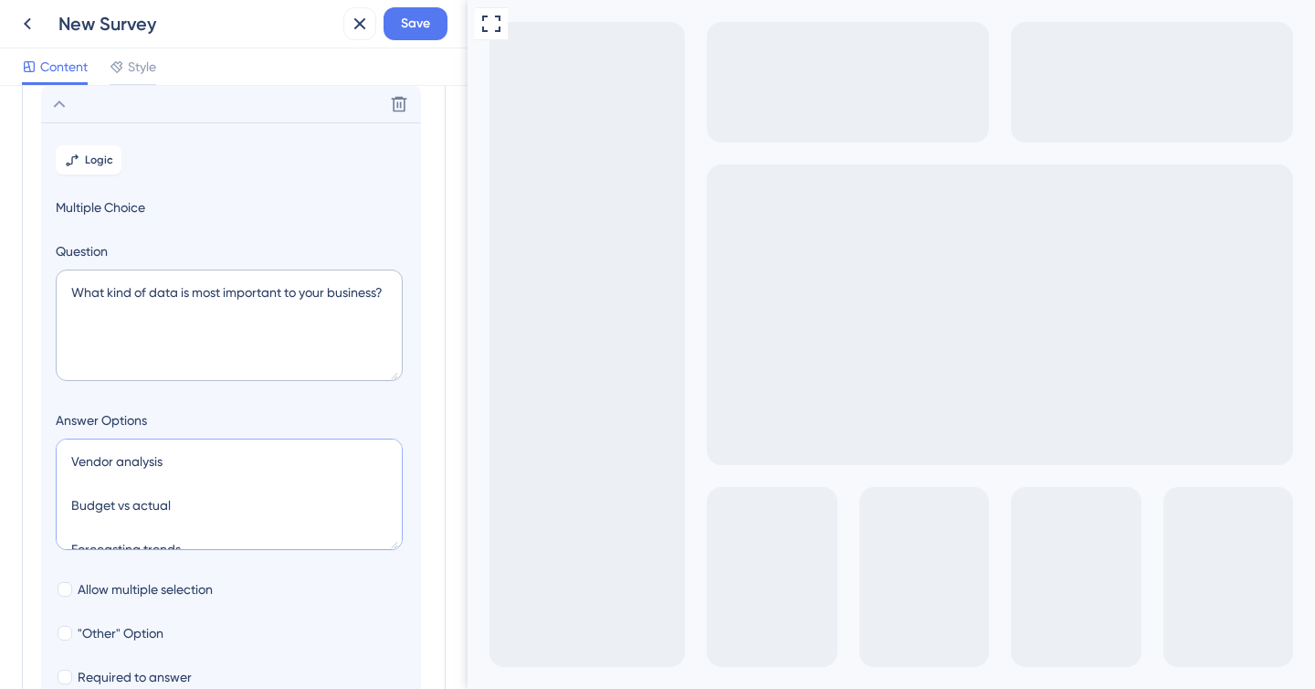
type textarea "E Vendor analysis Budget vs actual Forecasting trends"
type input "172"
type textarea "Vendor analysis Budget vs actual Forecasting trends"
type input "128"
type textarea "C Vendor analysis Budget vs actual Forecasting trends"
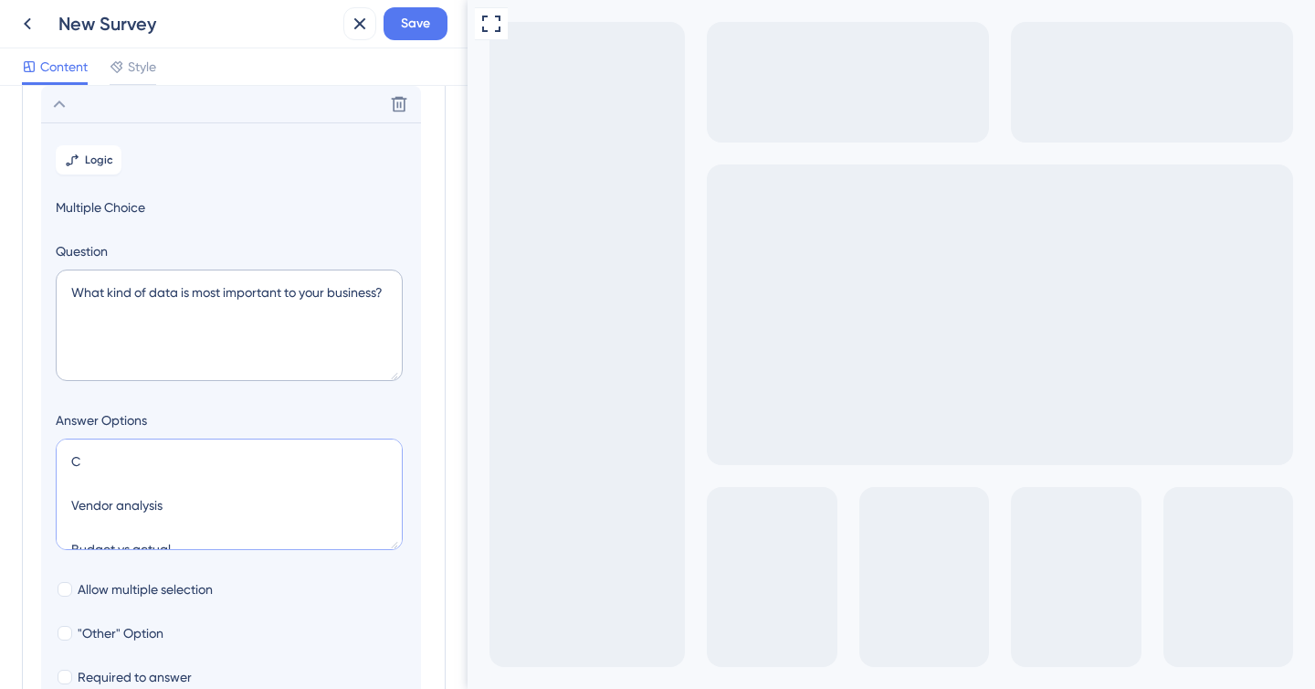
type input "172"
type textarea "Categorical Analysis Vendor analysis Budget vs actual Forecasting trends"
click at [107, 360] on textarea "What kind of data is most important to your business?" at bounding box center [229, 324] width 347 height 111
paste textarea "Which type of financial insight is most important to you?"
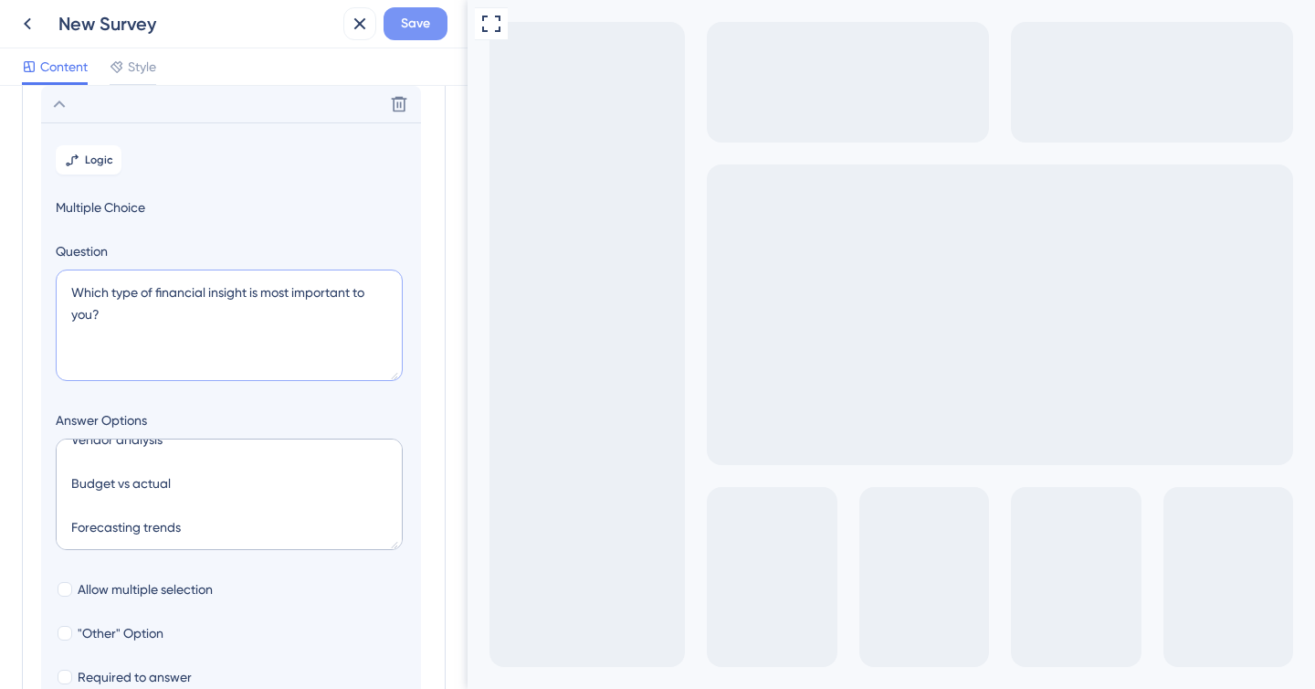
type textarea "Which type of financial insight is most important to you?"
click at [414, 32] on span "Save" at bounding box center [415, 24] width 29 height 22
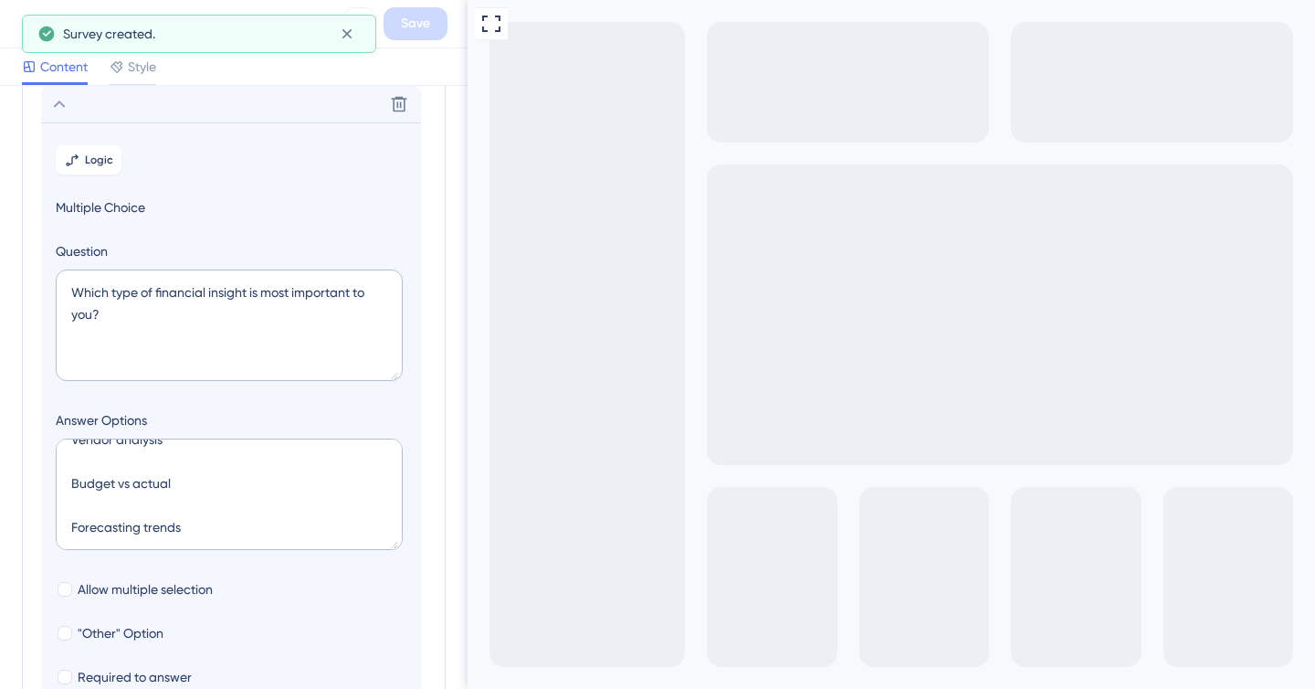
click at [6, 29] on div "New Survey Save" at bounding box center [234, 24] width 468 height 48
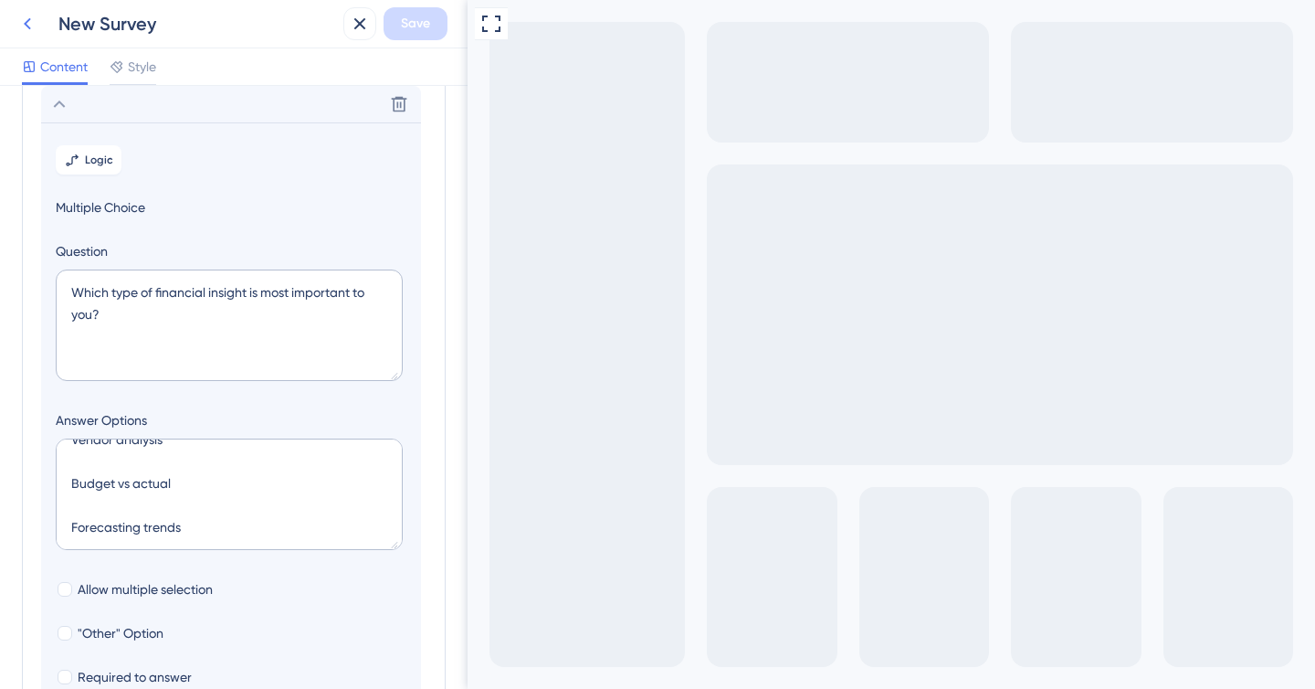
click at [33, 29] on icon at bounding box center [27, 24] width 22 height 22
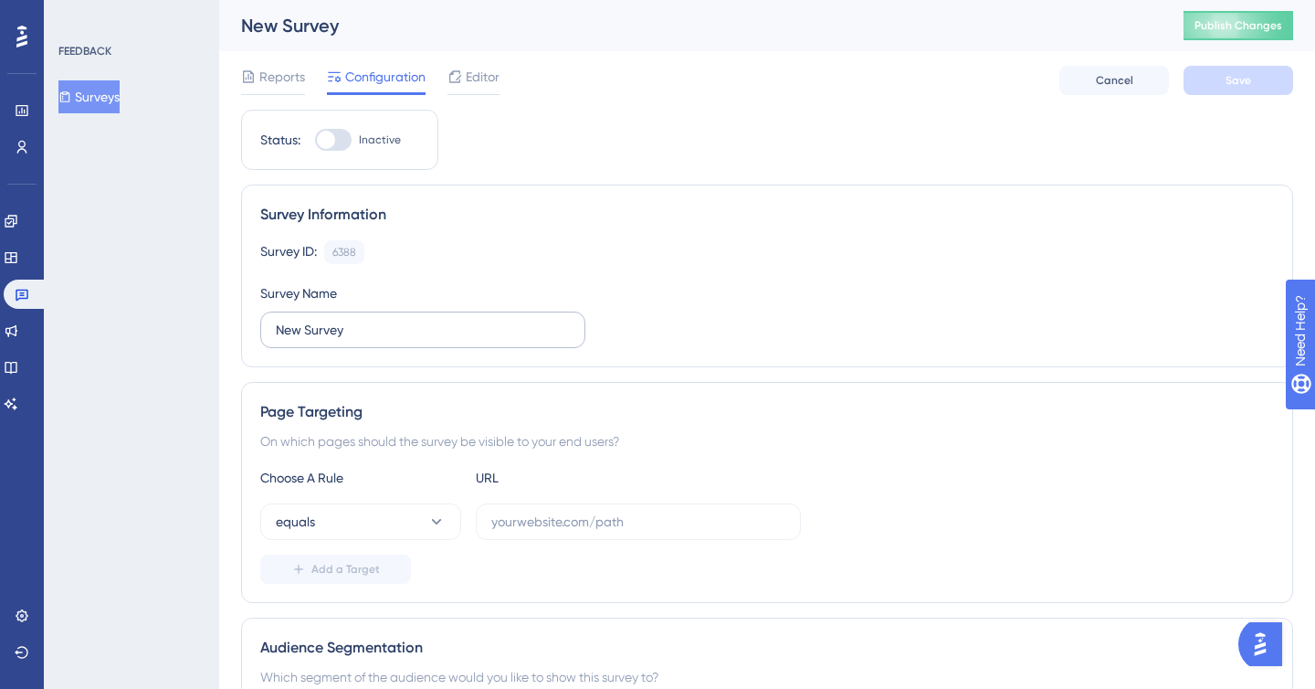
click at [348, 344] on label "New Survey" at bounding box center [422, 329] width 325 height 37
click at [348, 340] on input "New Survey" at bounding box center [423, 330] width 294 height 20
click at [348, 344] on label "New Survey" at bounding box center [422, 329] width 325 height 37
click at [348, 340] on input "New Survey" at bounding box center [423, 330] width 294 height 20
click at [336, 336] on input "New Survey" at bounding box center [423, 330] width 294 height 20
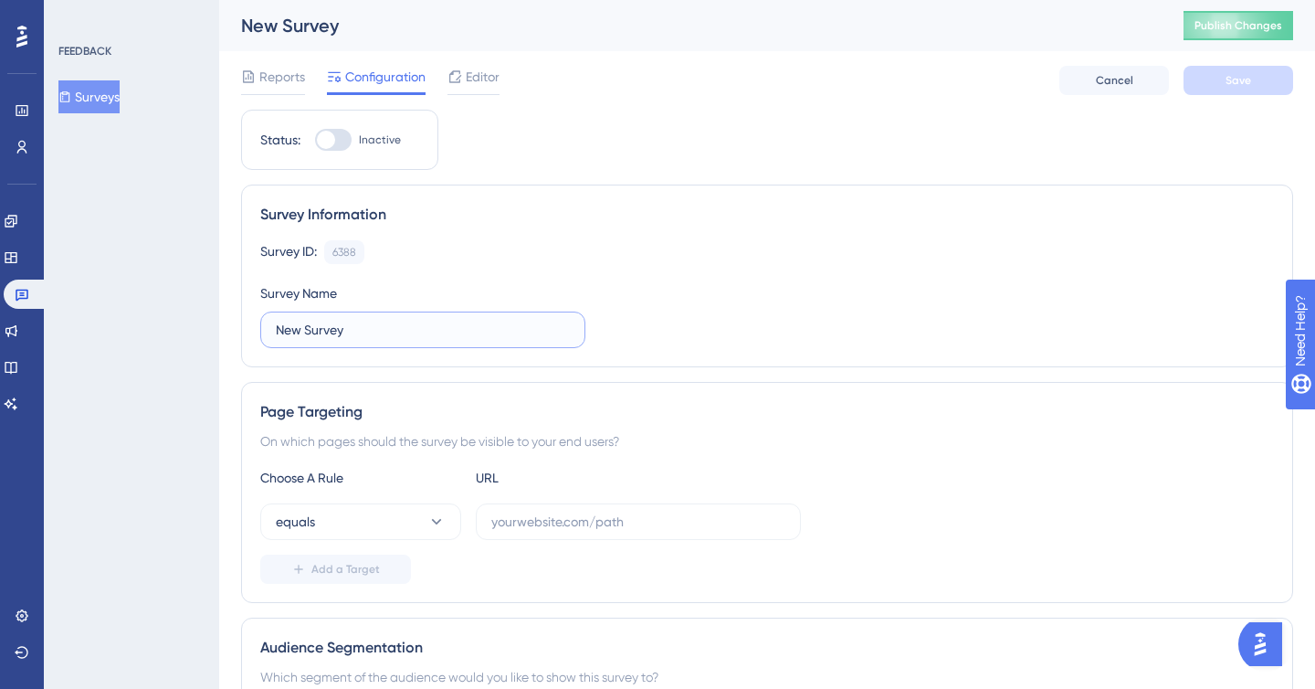
click at [336, 336] on input "New Survey" at bounding box center [423, 330] width 294 height 20
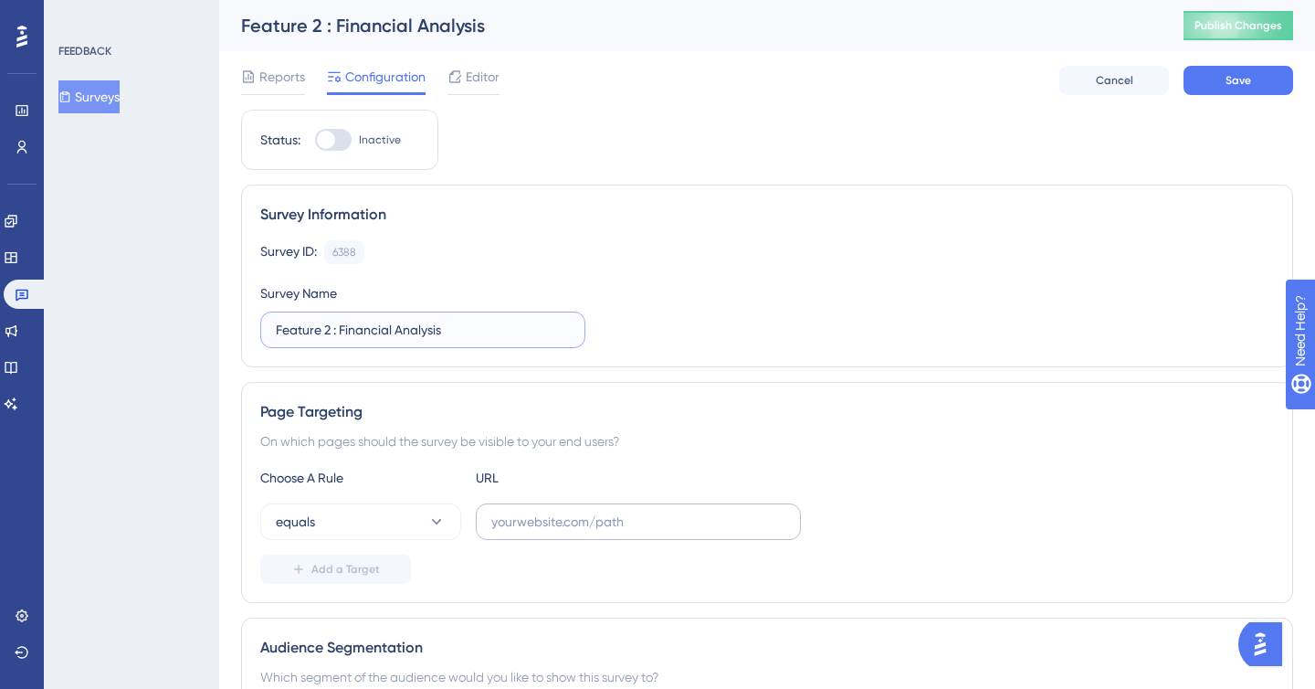
type input "Feature 2 : Financial Analysis"
click at [567, 532] on label at bounding box center [638, 521] width 325 height 37
click at [567, 532] on input "text" at bounding box center [638, 522] width 294 height 20
type input "[DOMAIN_NAME]"
click at [1237, 79] on span "Save" at bounding box center [1239, 80] width 26 height 15
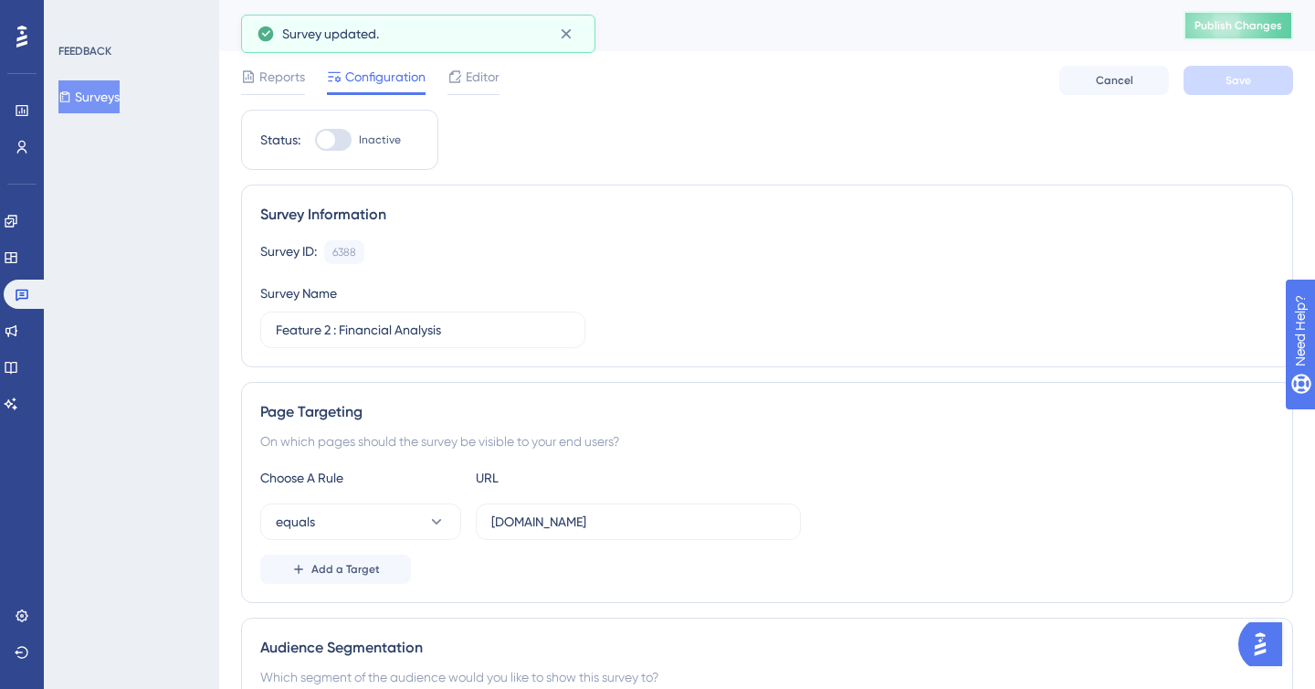
click at [1223, 21] on button "Publish Changes" at bounding box center [1239, 25] width 110 height 29
click at [7, 295] on link at bounding box center [26, 294] width 44 height 29
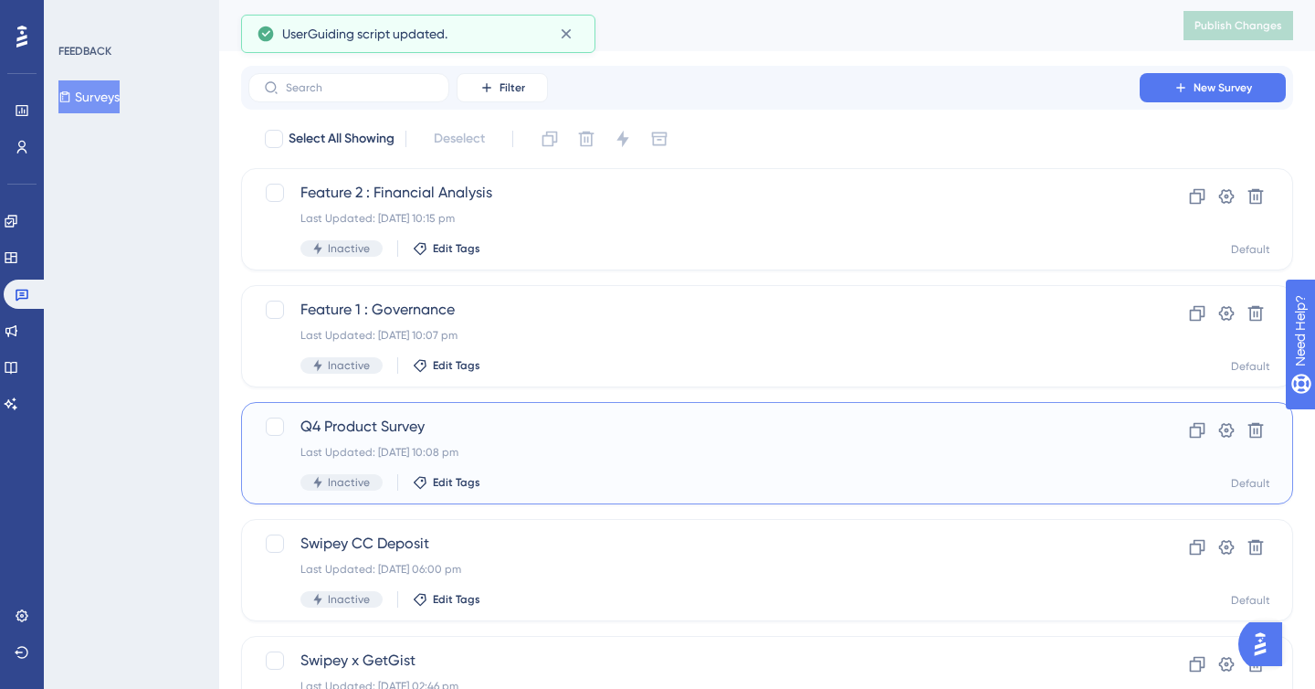
click at [376, 429] on span "Q4 Product Survey" at bounding box center [694, 427] width 787 height 22
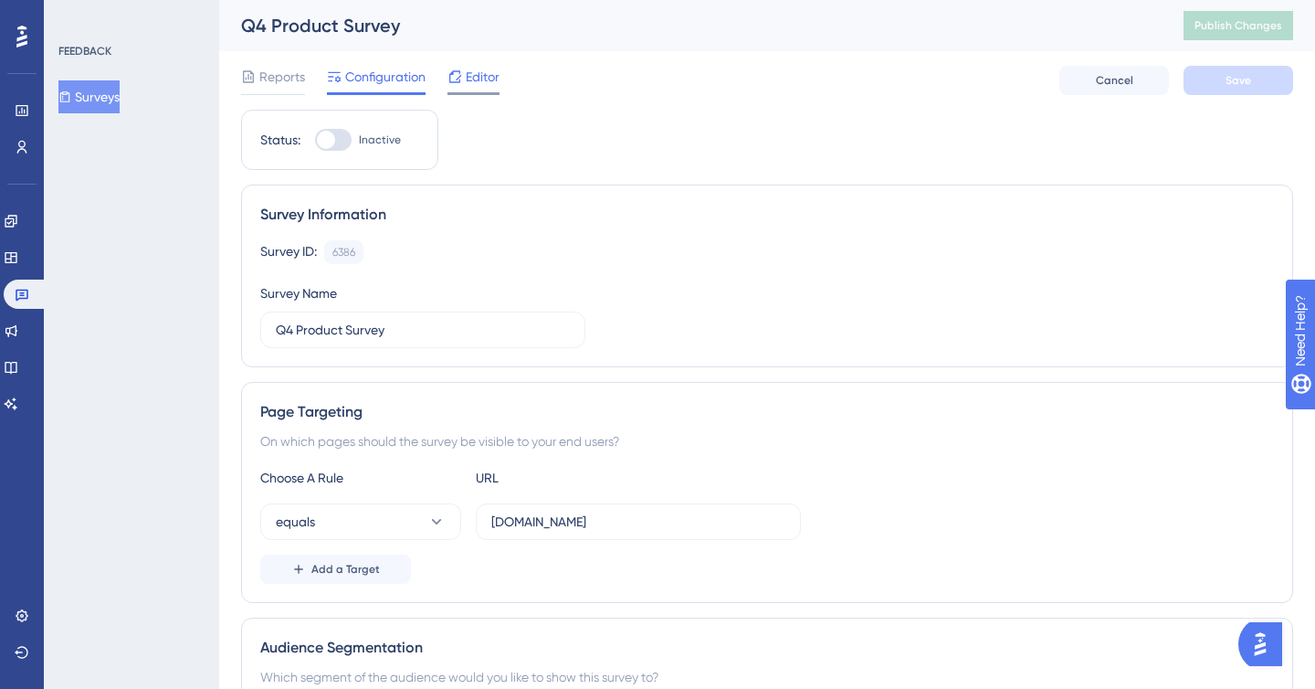
click at [477, 83] on span "Editor" at bounding box center [483, 77] width 34 height 22
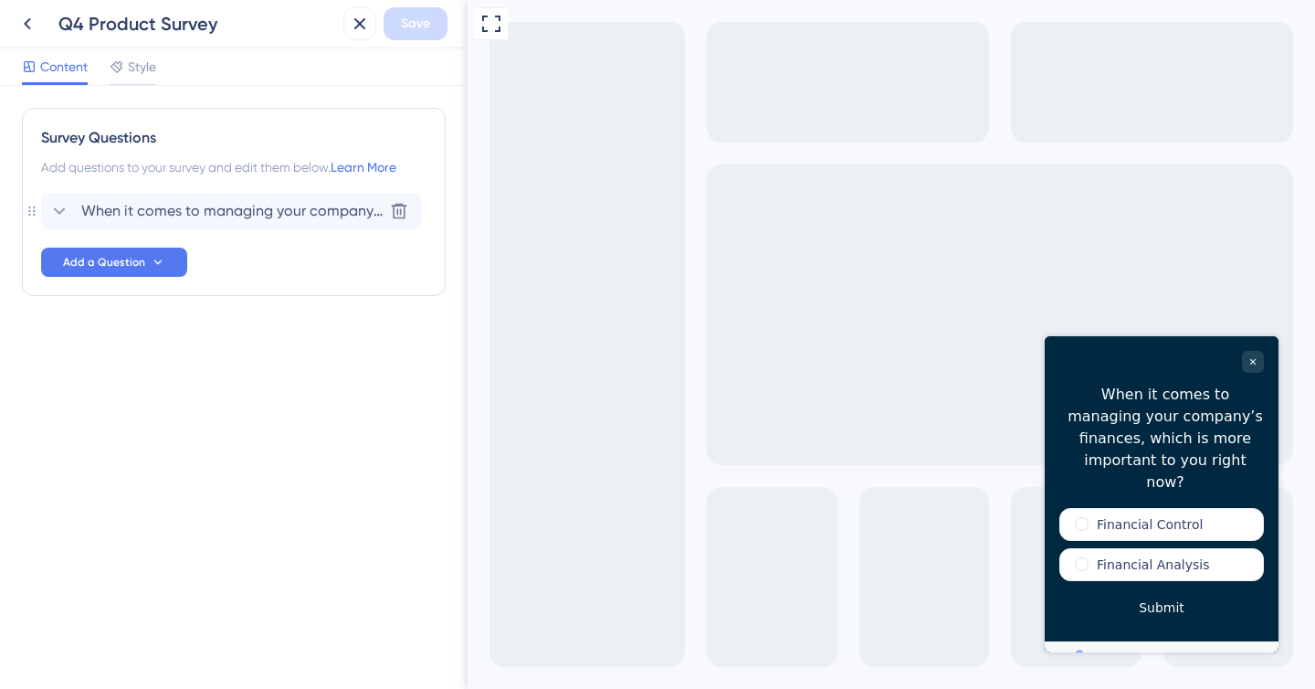
click at [156, 179] on div "Survey Questions Add questions to your survey and edit them below. Learn More W…" at bounding box center [234, 202] width 424 height 188
click at [159, 213] on span "When it comes to managing your company’s finances, which is more important to y…" at bounding box center [231, 211] width 301 height 22
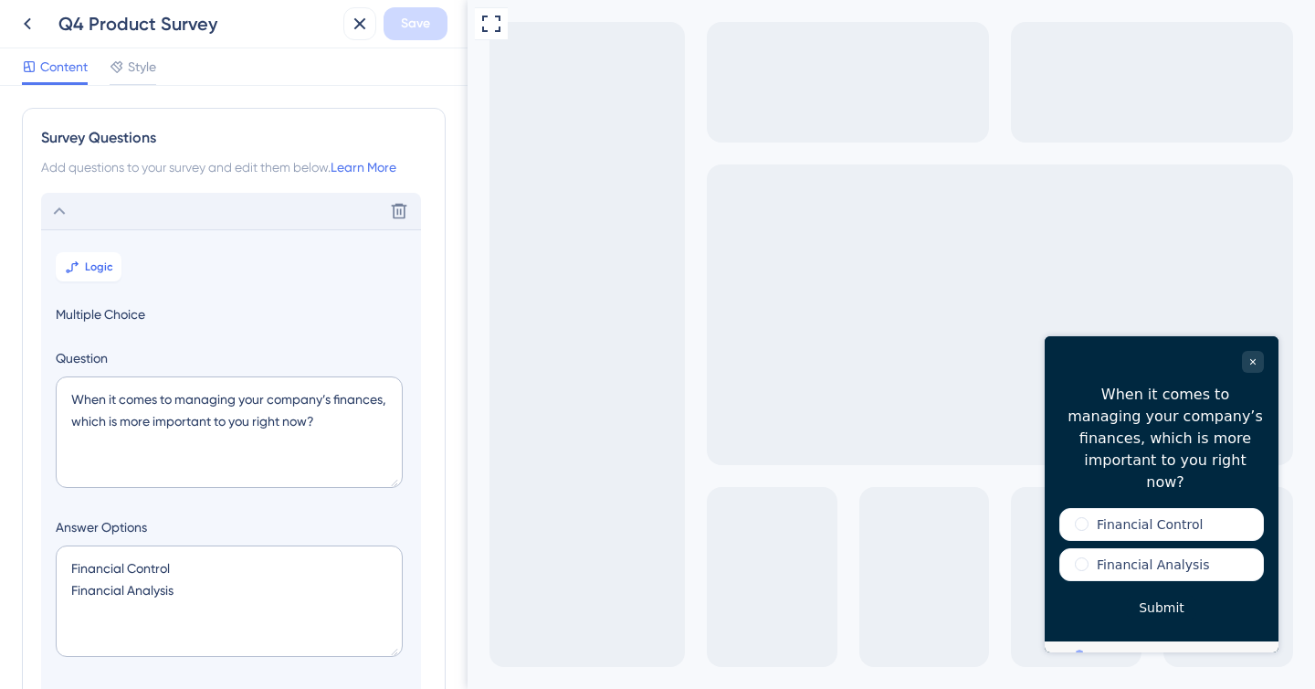
scroll to position [107, 0]
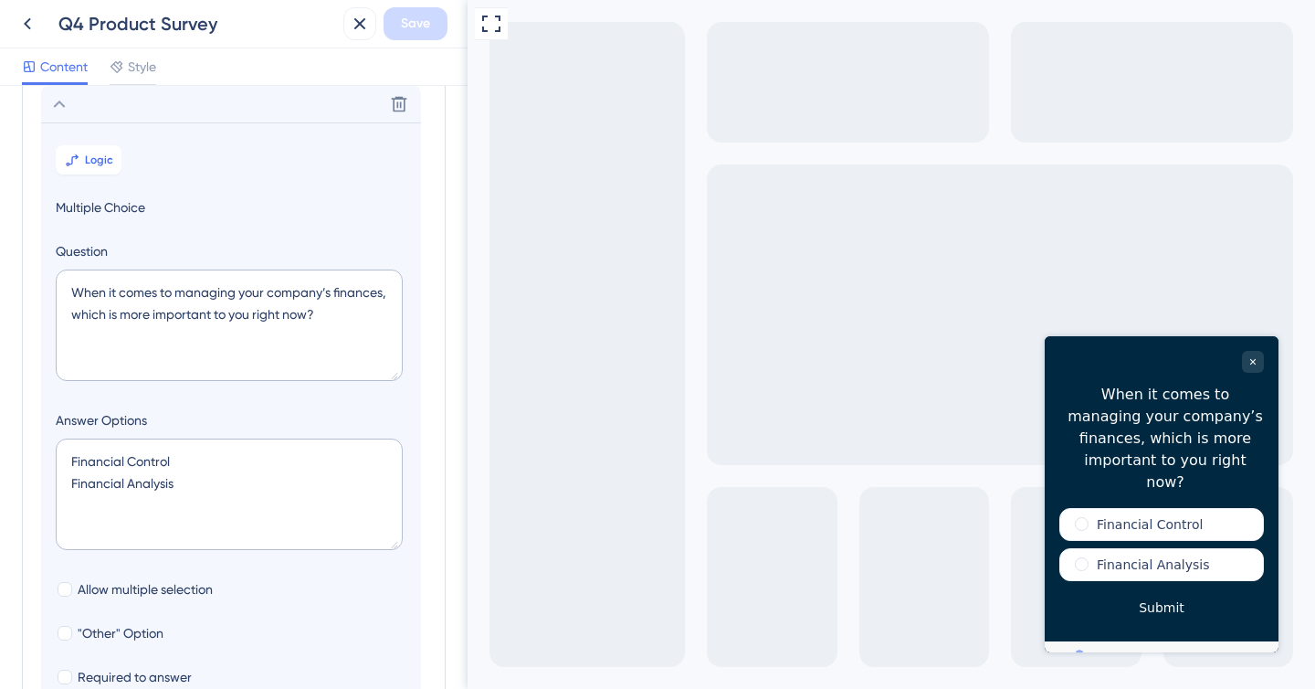
click at [94, 142] on section "Logic Multiple Choice Question When it comes to managing your company’s finance…" at bounding box center [231, 456] width 380 height 668
click at [98, 158] on span "Logic" at bounding box center [99, 160] width 28 height 15
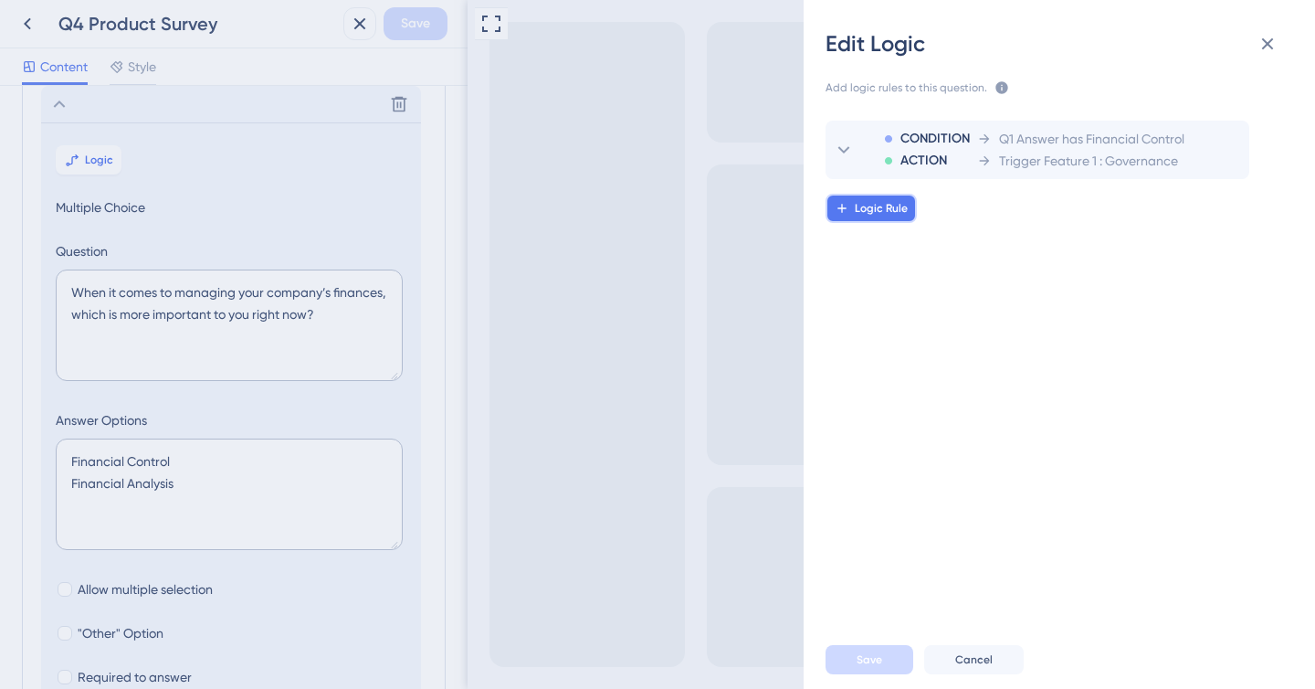
click at [834, 216] on button "Logic Rule" at bounding box center [871, 208] width 91 height 29
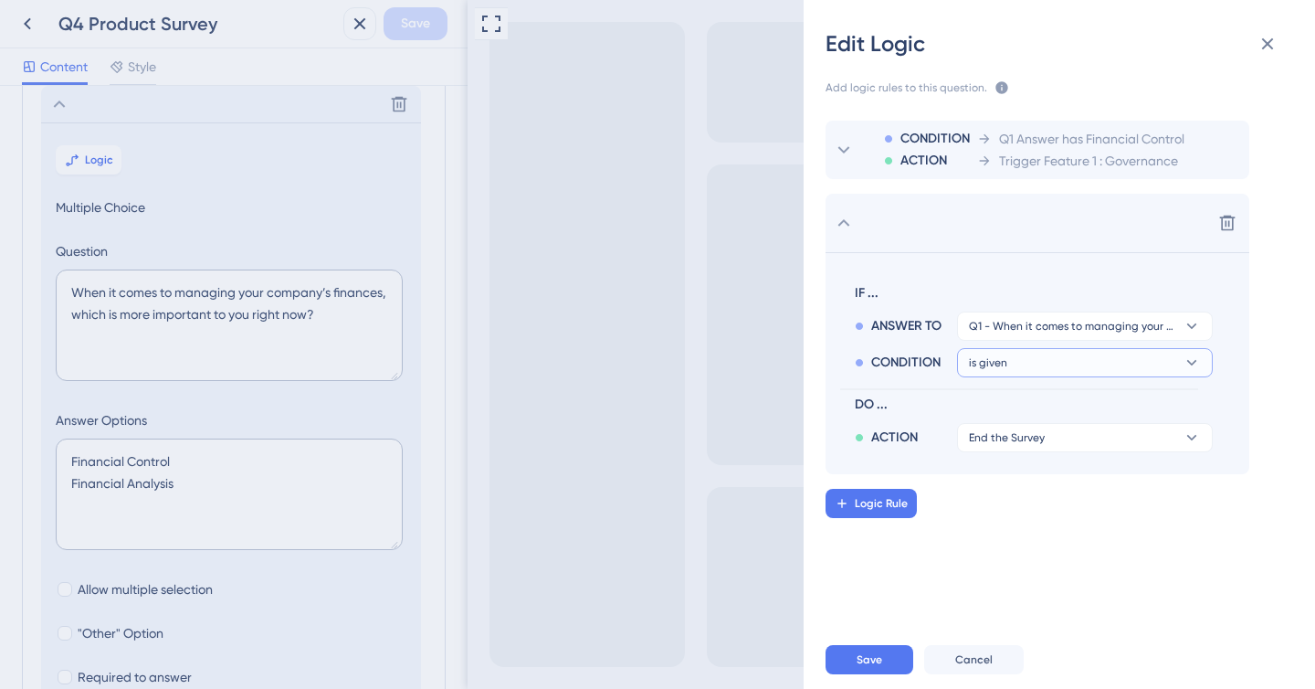
click at [1069, 366] on button "is given" at bounding box center [1085, 362] width 256 height 29
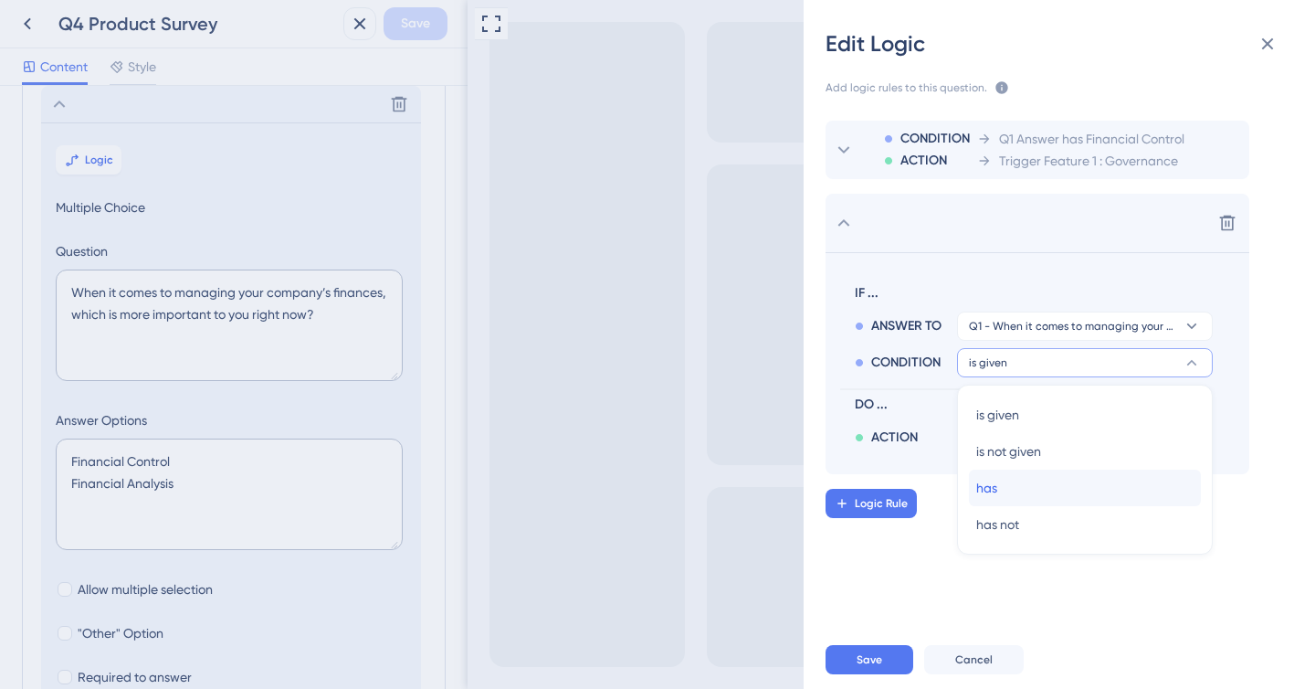
click at [1028, 496] on div "has has" at bounding box center [1084, 487] width 217 height 37
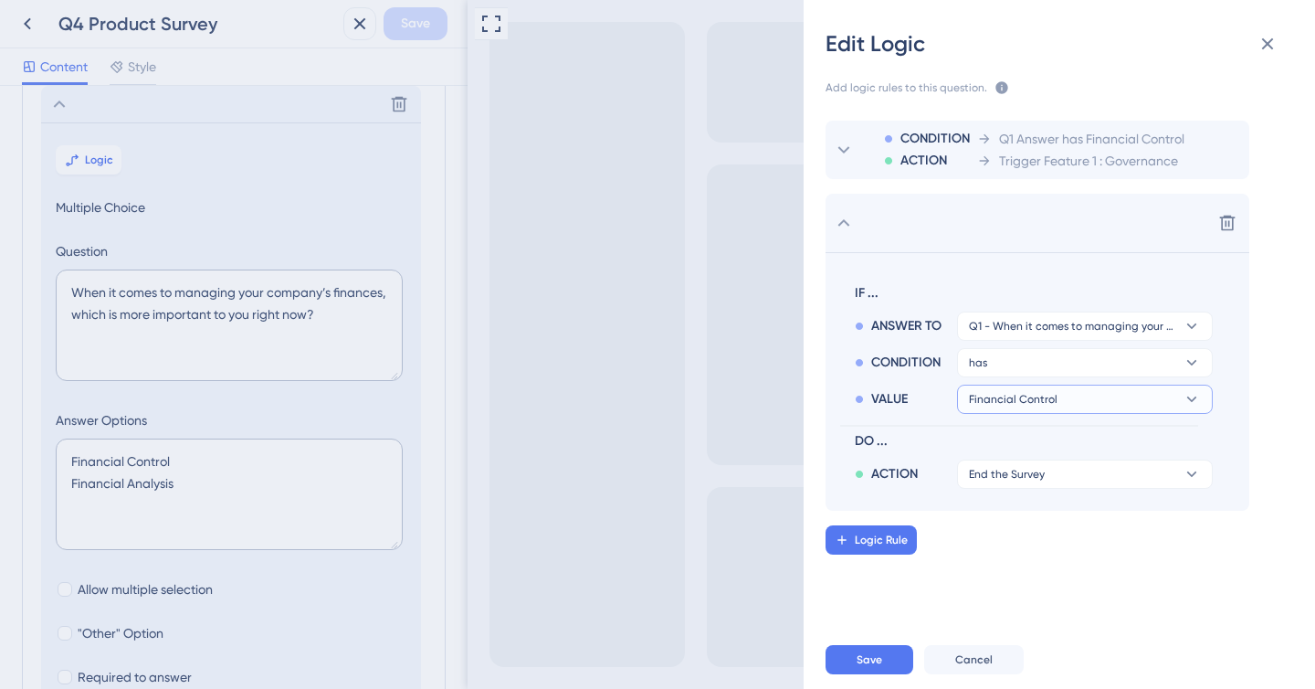
click at [1003, 399] on span "Financial Control" at bounding box center [1013, 399] width 89 height 15
click at [1012, 486] on span "Financial Analysis" at bounding box center [1027, 488] width 102 height 22
click at [1007, 487] on button "End the Survey" at bounding box center [1085, 473] width 256 height 29
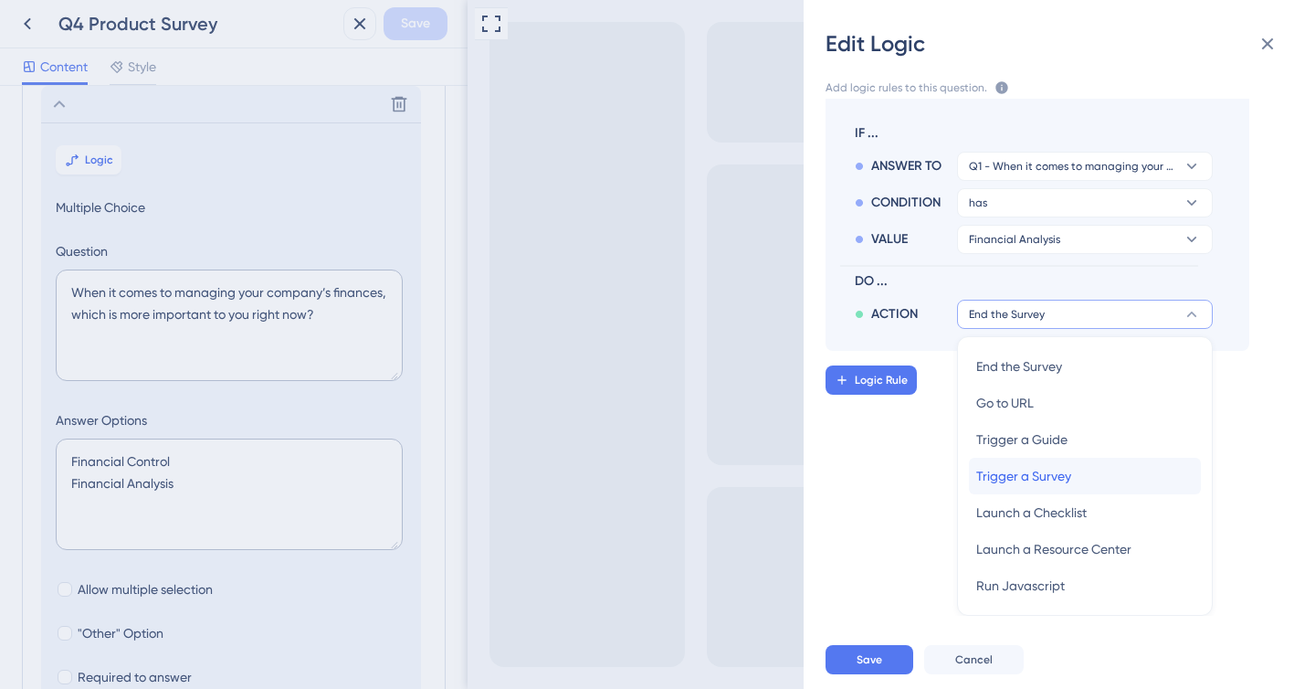
click at [1042, 486] on span "Trigger a Survey" at bounding box center [1023, 476] width 95 height 22
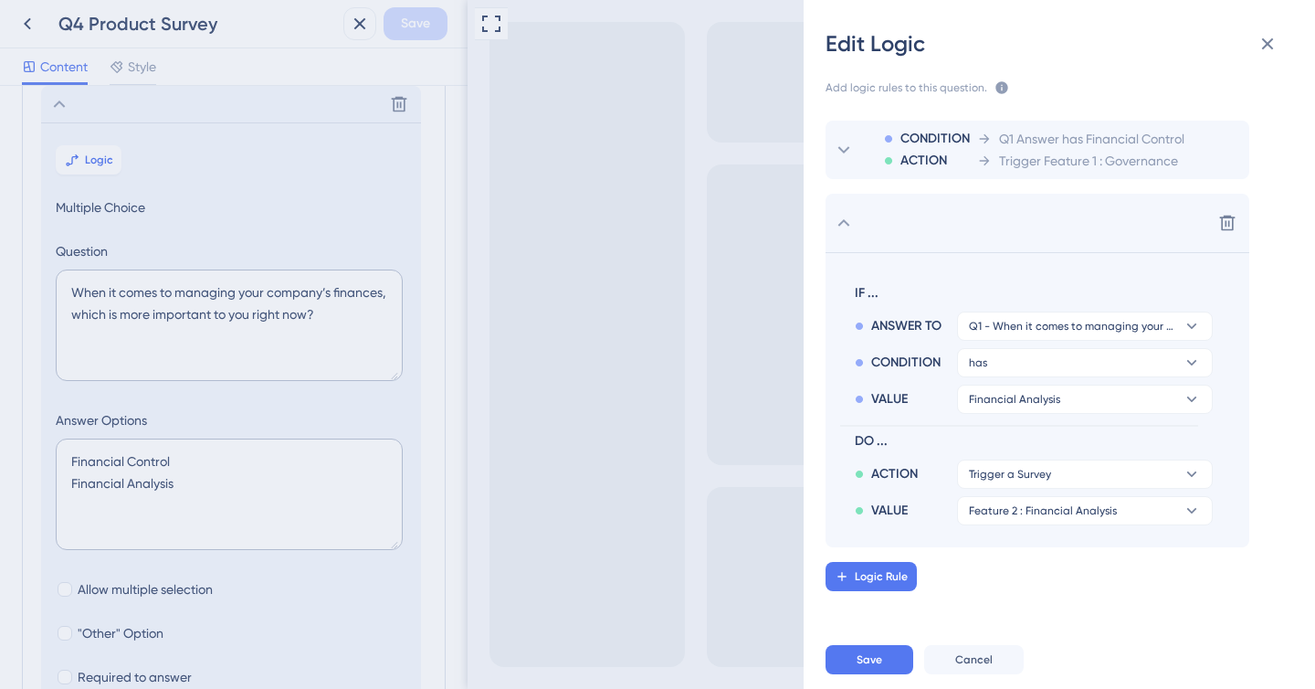
scroll to position [0, 0]
click at [839, 667] on button "Save" at bounding box center [870, 659] width 88 height 29
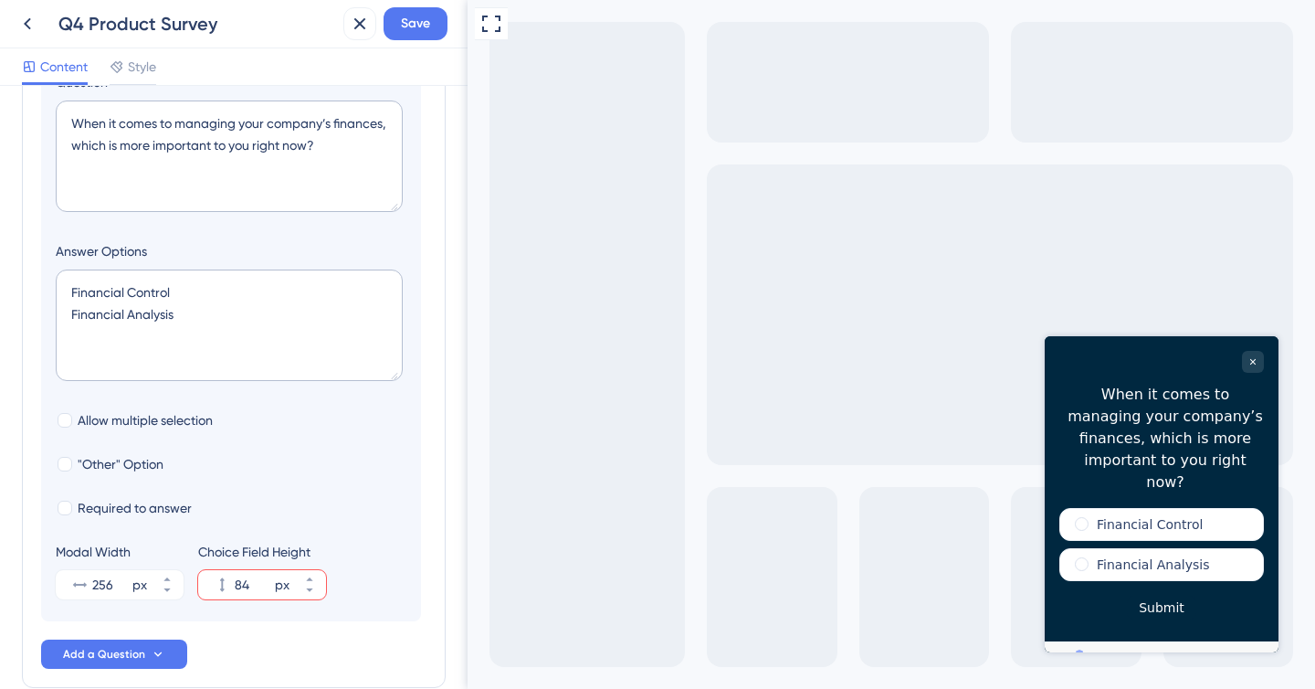
scroll to position [371, 0]
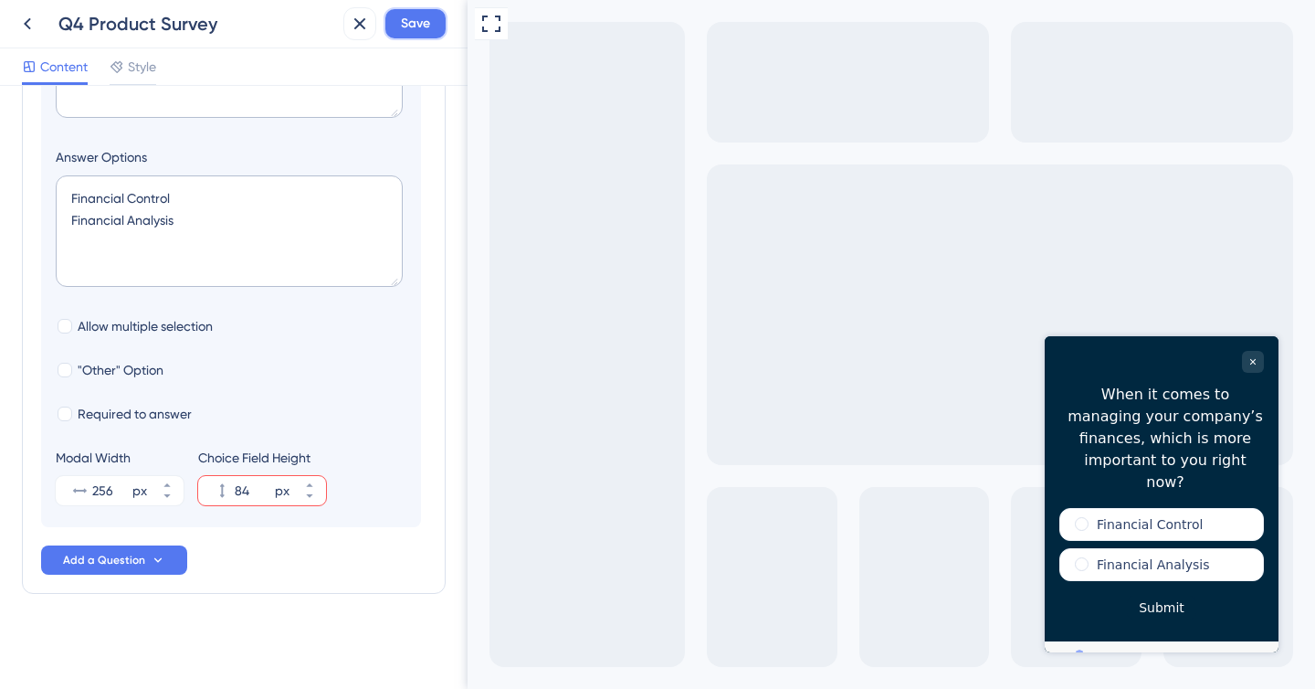
click at [415, 36] on button "Save" at bounding box center [416, 23] width 64 height 33
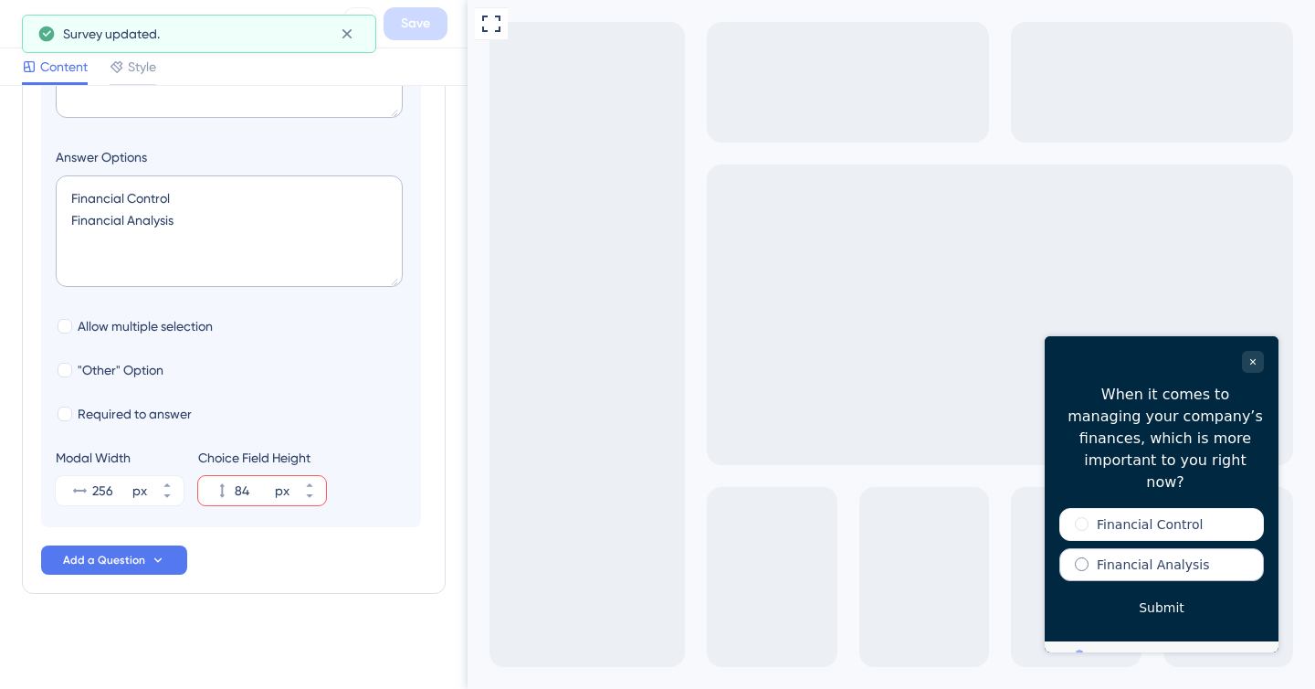
click at [1161, 555] on label "Financial Analysis" at bounding box center [1153, 564] width 112 height 18
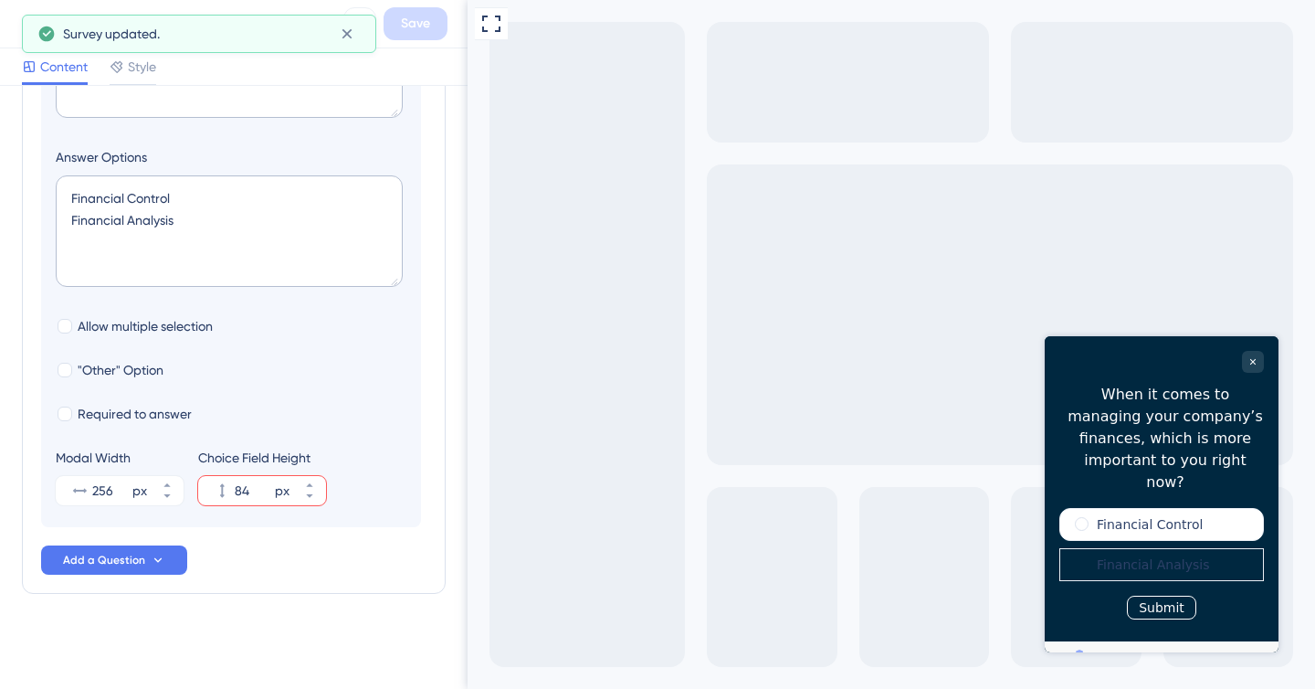
click at [1169, 596] on button "Submit" at bounding box center [1161, 608] width 69 height 24
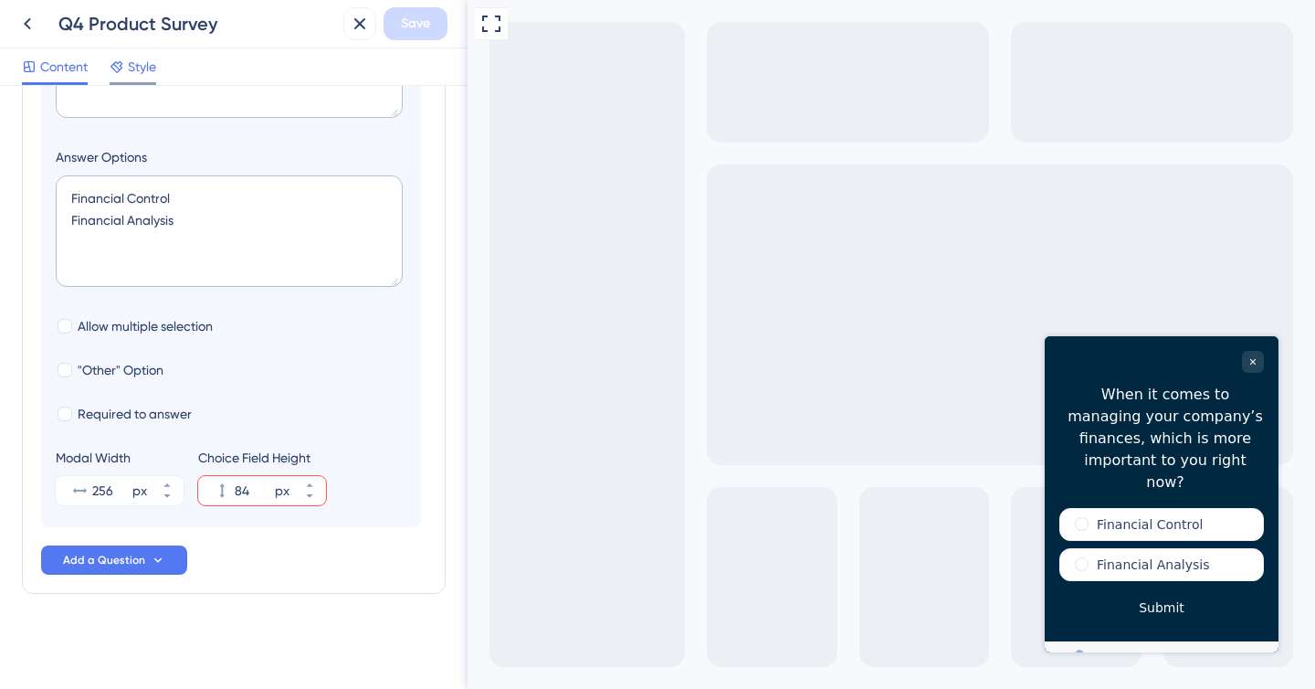
click at [136, 60] on span "Style" at bounding box center [142, 67] width 28 height 22
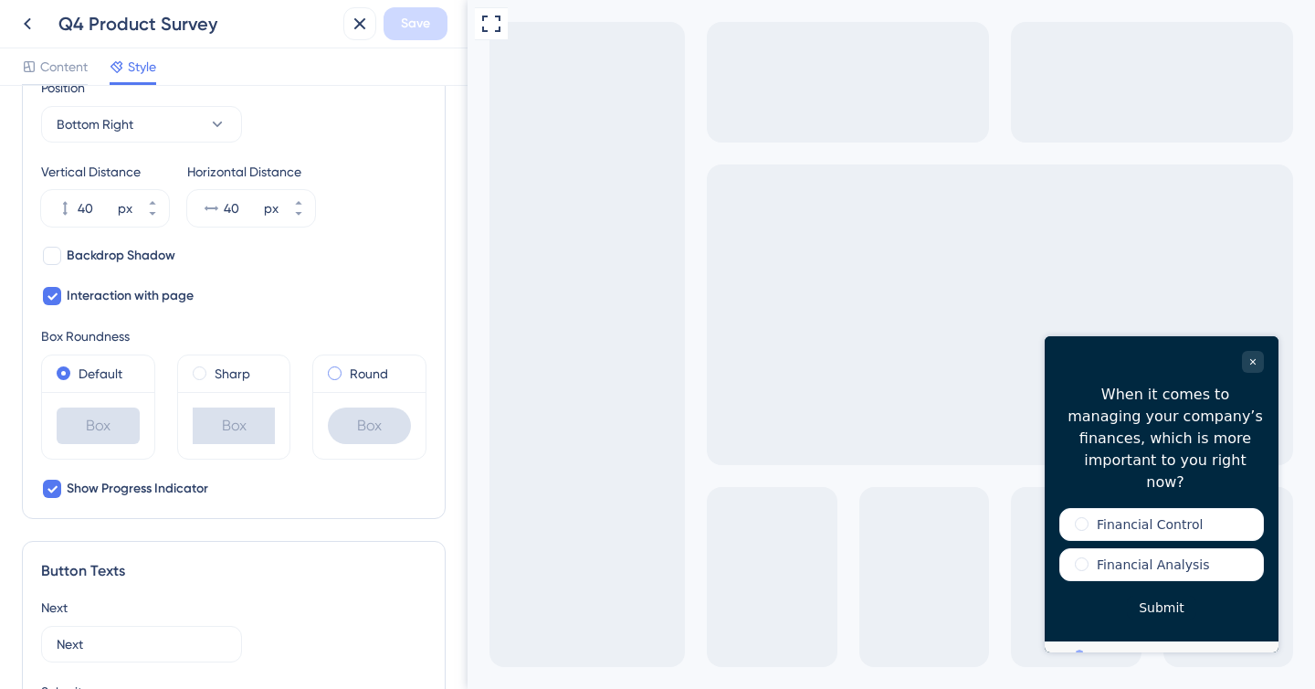
click at [346, 370] on div "Round" at bounding box center [369, 374] width 83 height 22
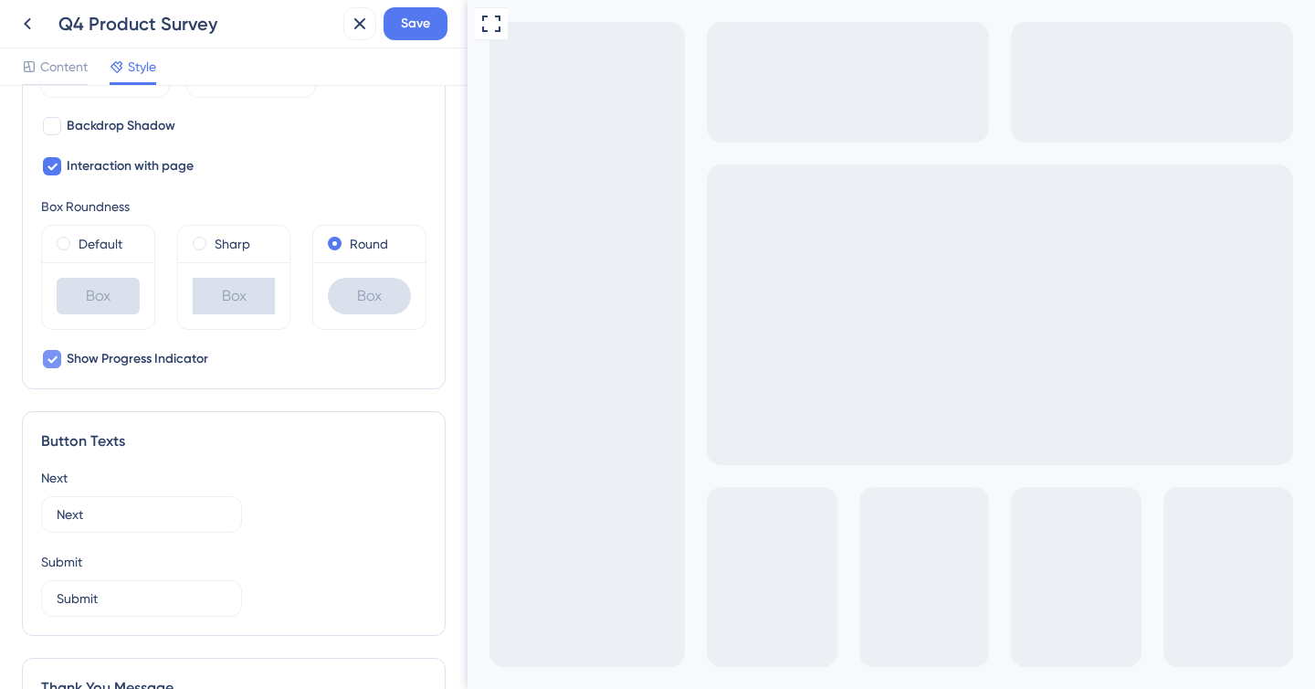
scroll to position [786, 0]
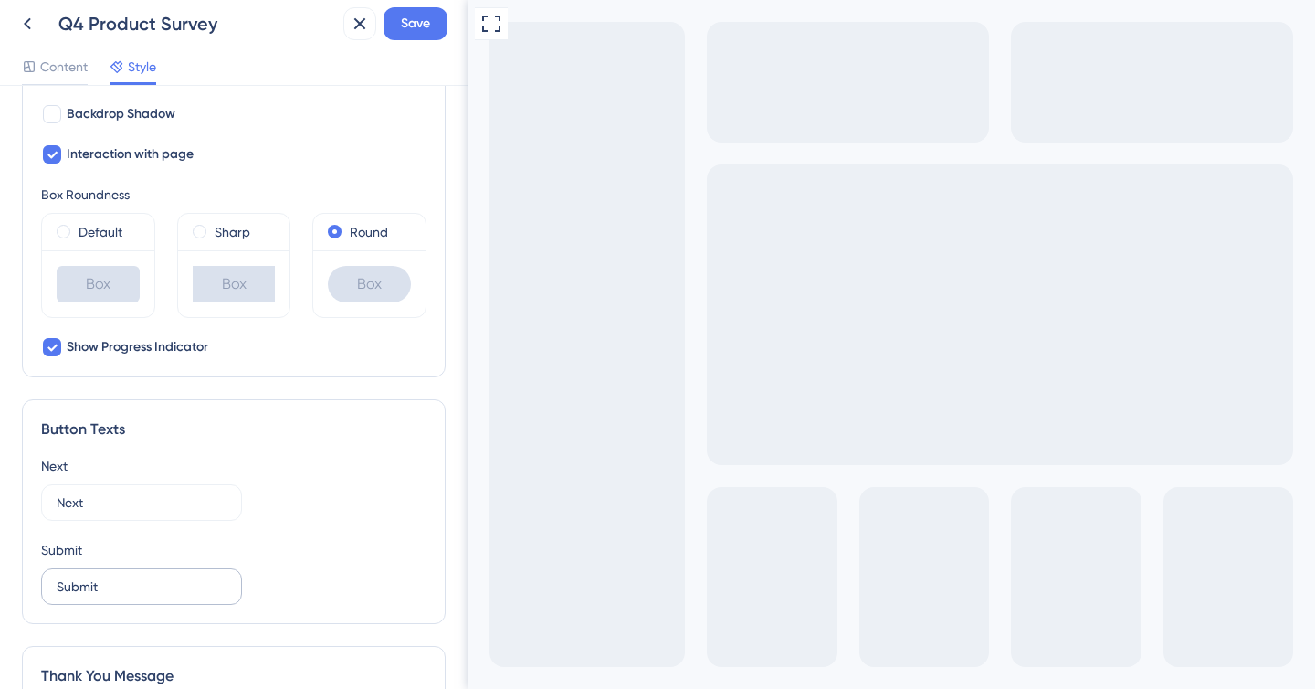
click at [124, 573] on label "Submit" at bounding box center [141, 586] width 201 height 37
click at [124, 576] on input "Submit" at bounding box center [142, 586] width 170 height 20
click at [124, 574] on label "Submit" at bounding box center [141, 586] width 201 height 37
click at [124, 576] on input "Submit" at bounding box center [142, 586] width 170 height 20
click at [124, 574] on label "Submit" at bounding box center [141, 586] width 201 height 37
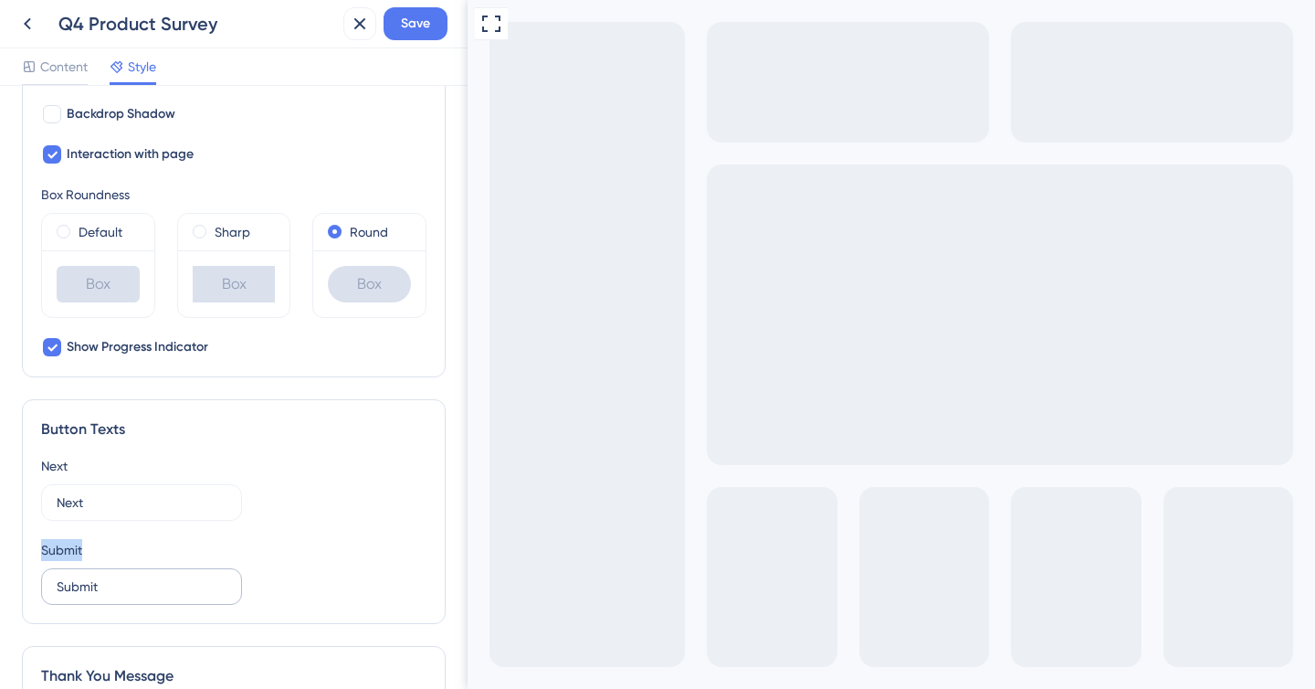
click at [124, 576] on input "Submit" at bounding box center [142, 586] width 170 height 20
click at [134, 590] on input "Submit" at bounding box center [142, 586] width 170 height 20
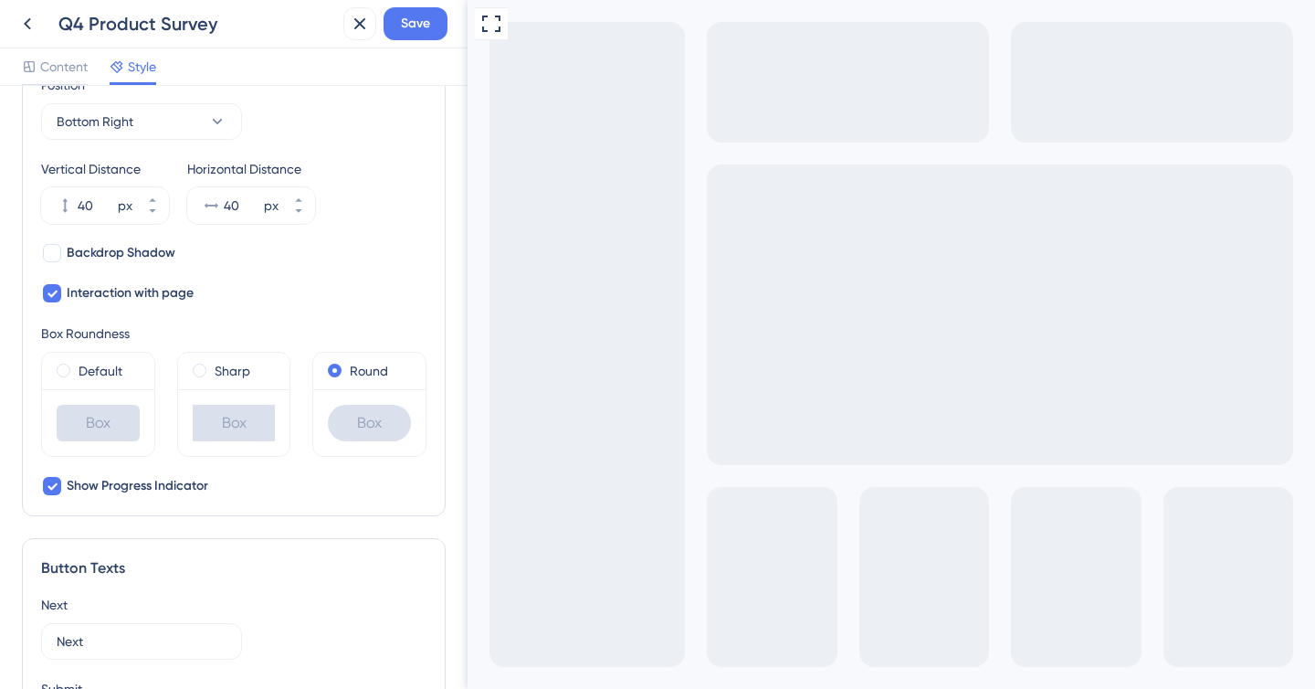
scroll to position [0, 0]
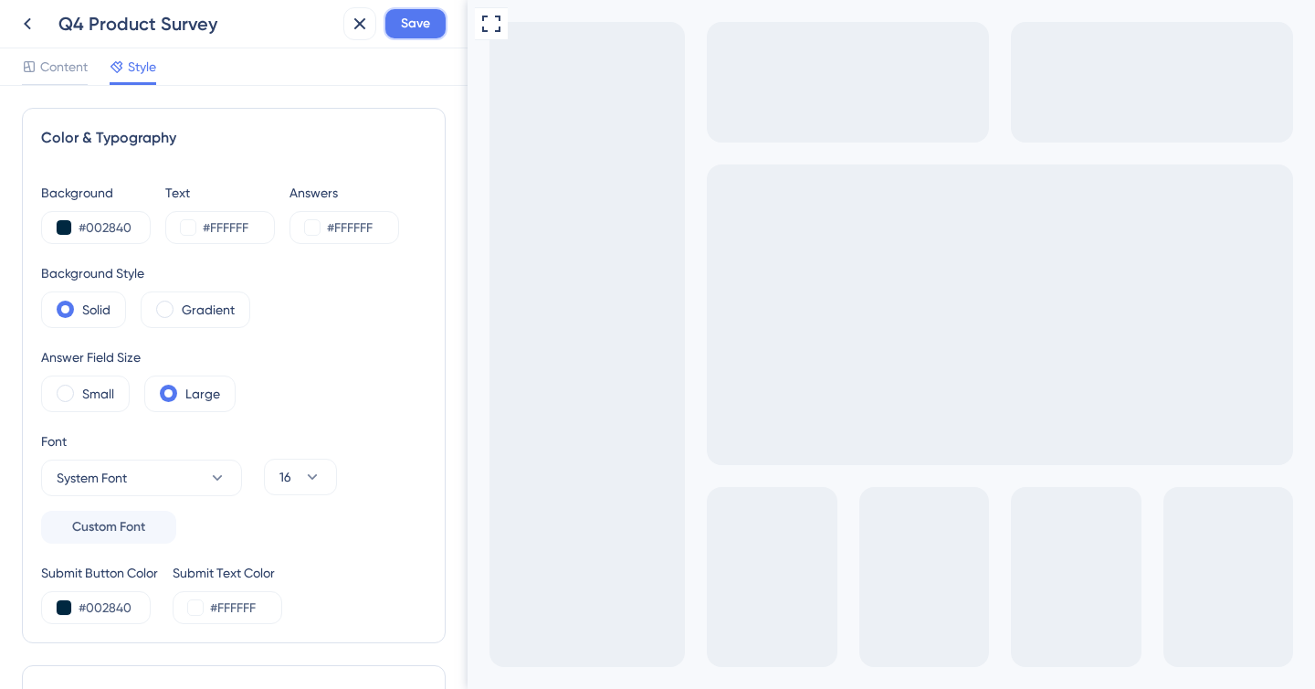
click at [413, 15] on span "Save" at bounding box center [415, 24] width 29 height 22
click at [189, 475] on button "System Font" at bounding box center [141, 477] width 201 height 37
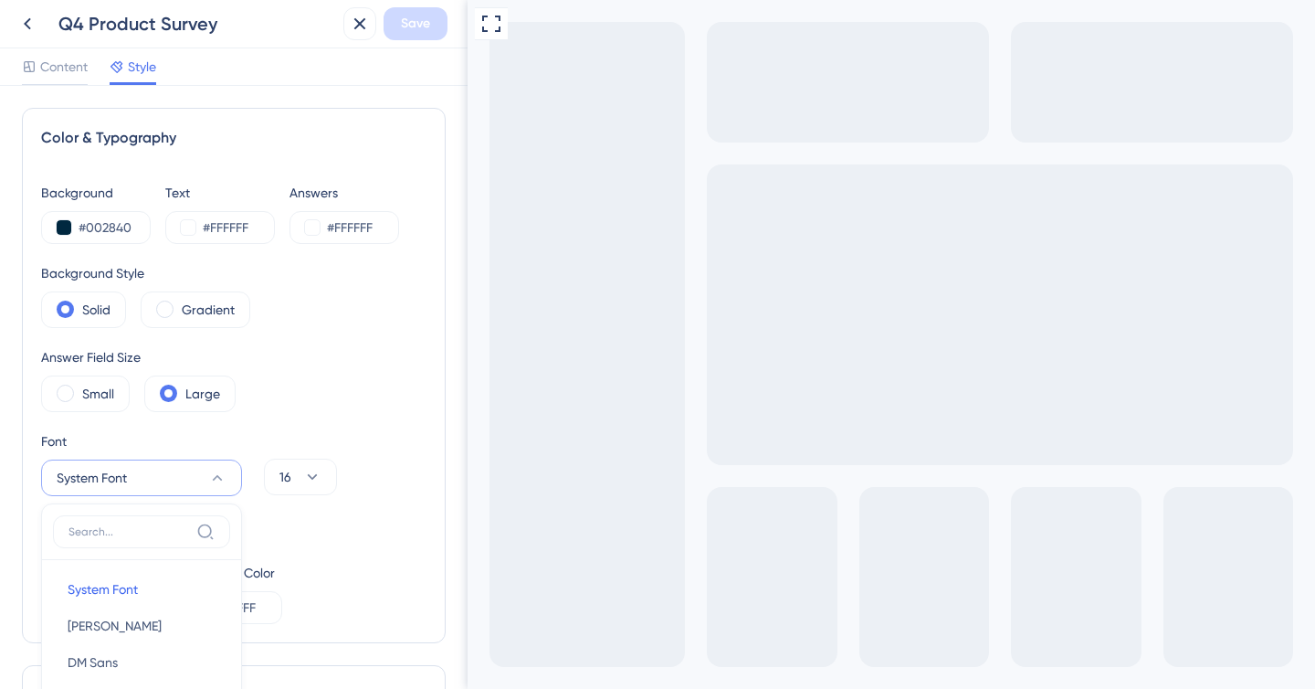
scroll to position [297, 0]
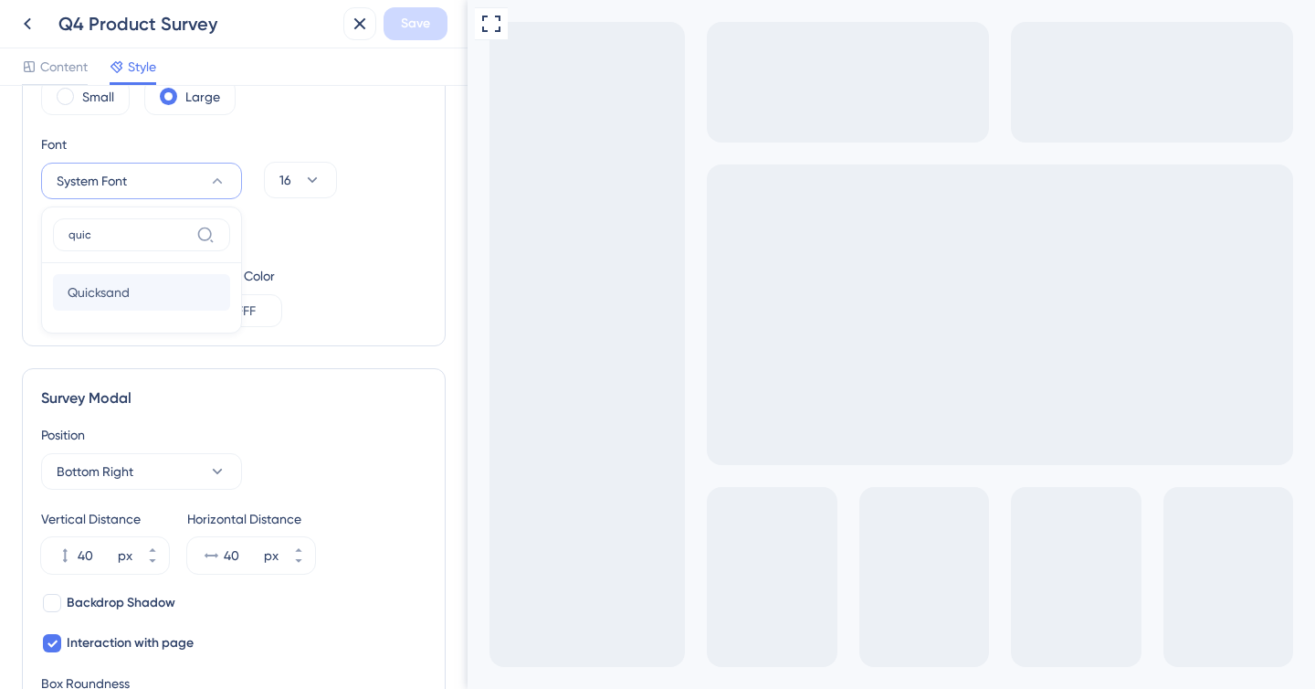
type input "quic"
click at [152, 280] on button "Quicksand Quicksand" at bounding box center [141, 292] width 177 height 37
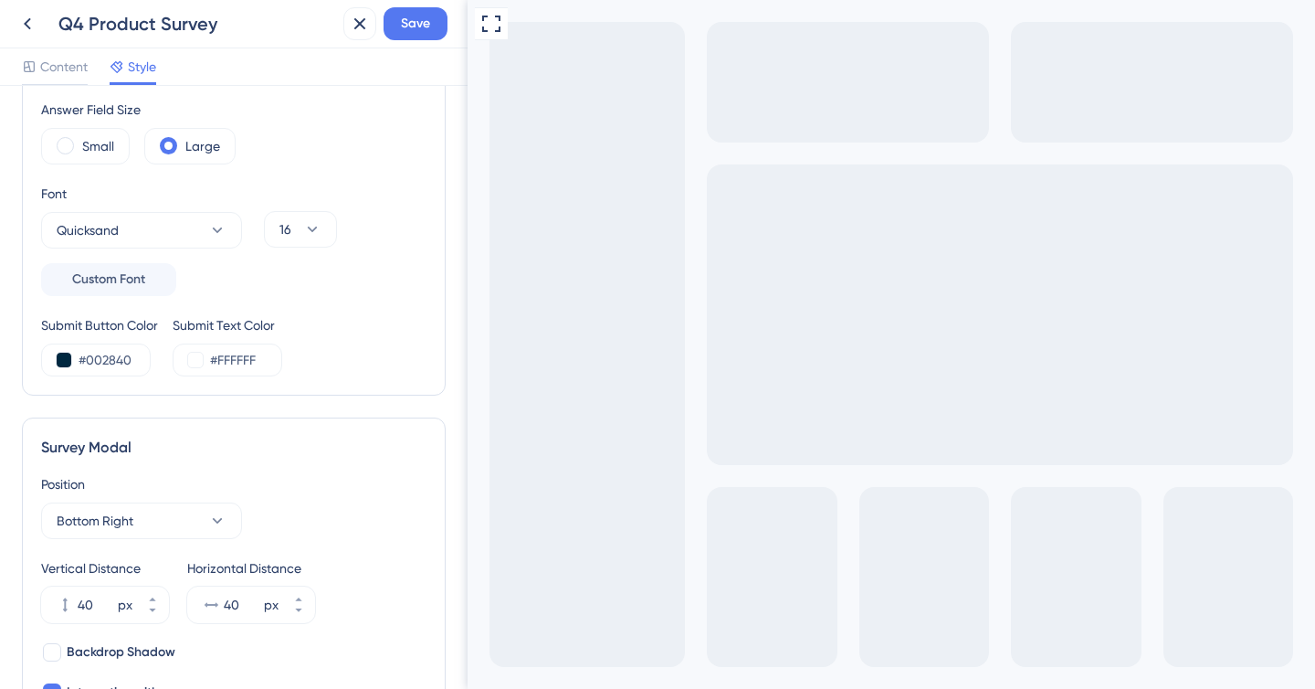
scroll to position [224, 0]
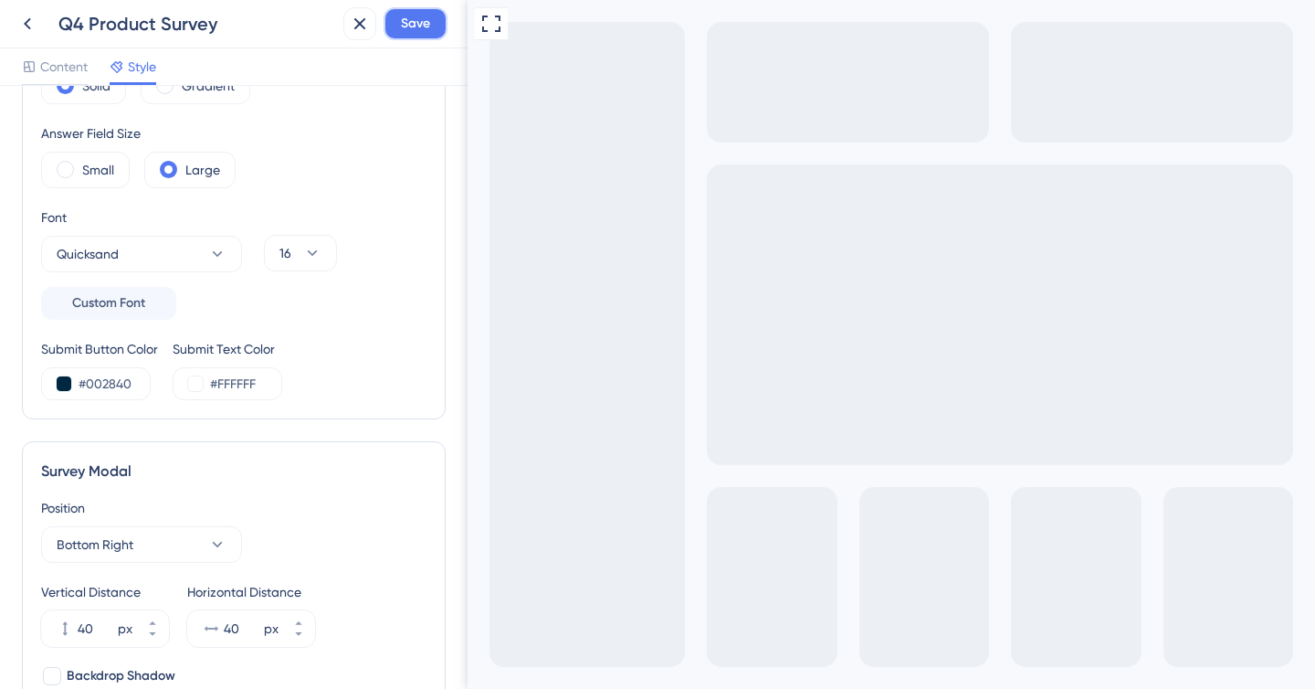
click at [419, 25] on span "Save" at bounding box center [415, 24] width 29 height 22
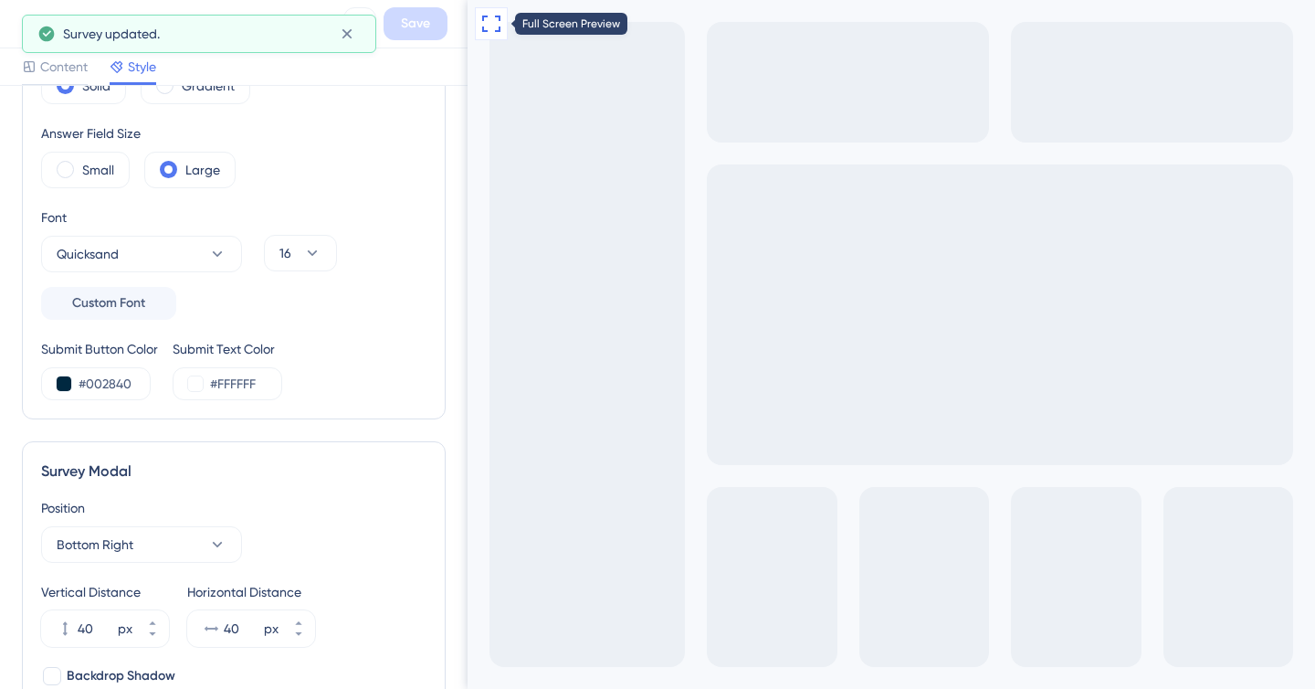
click at [496, 18] on icon at bounding box center [491, 24] width 22 height 22
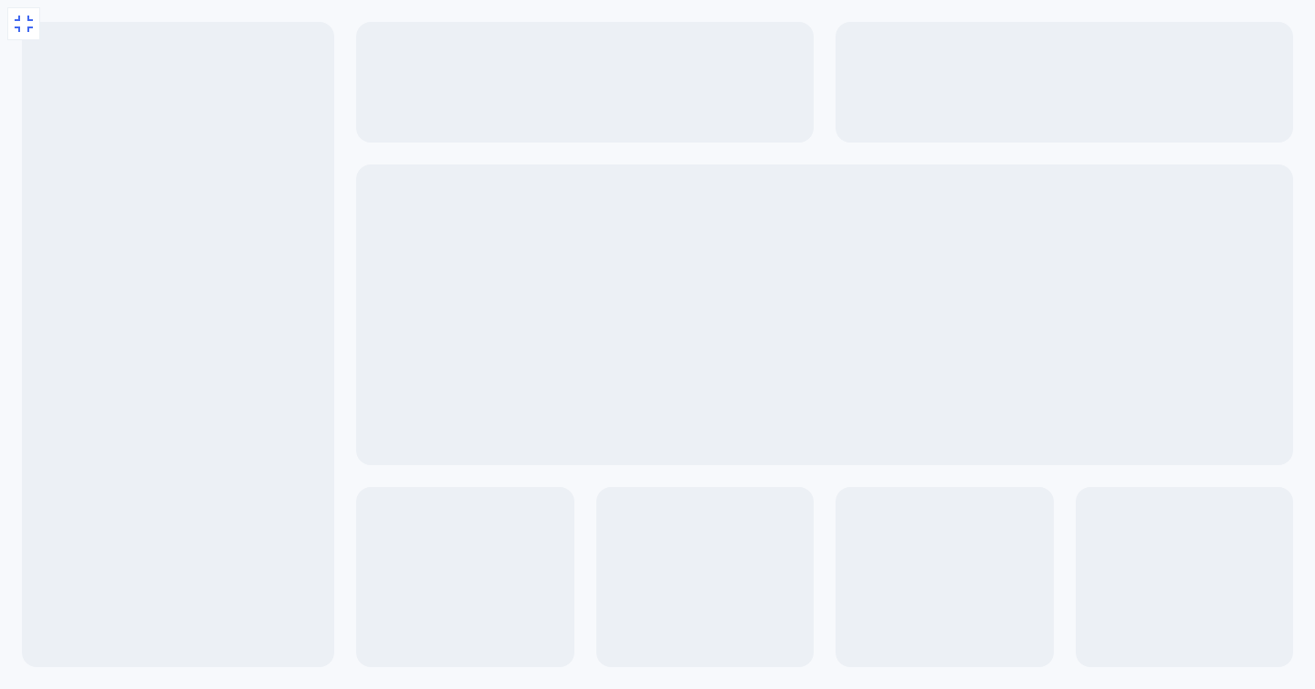
click at [352, 32] on div "Exit Full Screen" at bounding box center [657, 504] width 1315 height 1008
click at [25, 25] on icon at bounding box center [24, 24] width 22 height 22
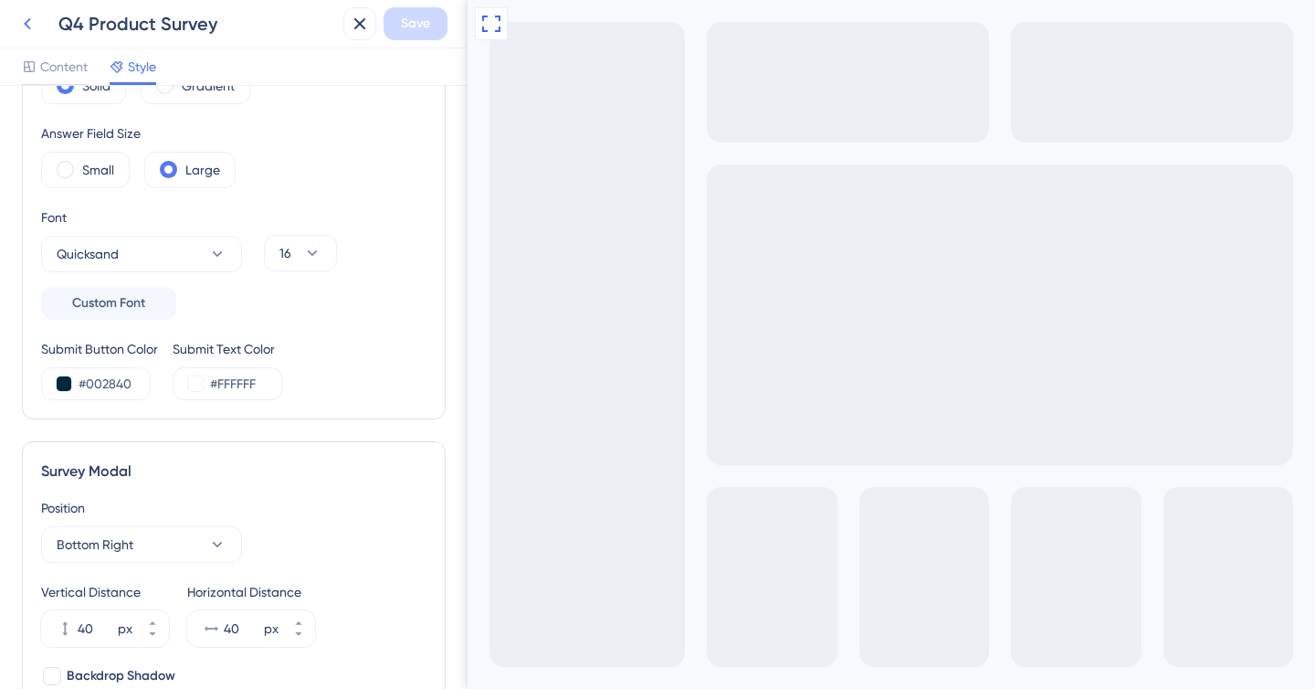
click at [26, 25] on icon at bounding box center [27, 24] width 7 height 12
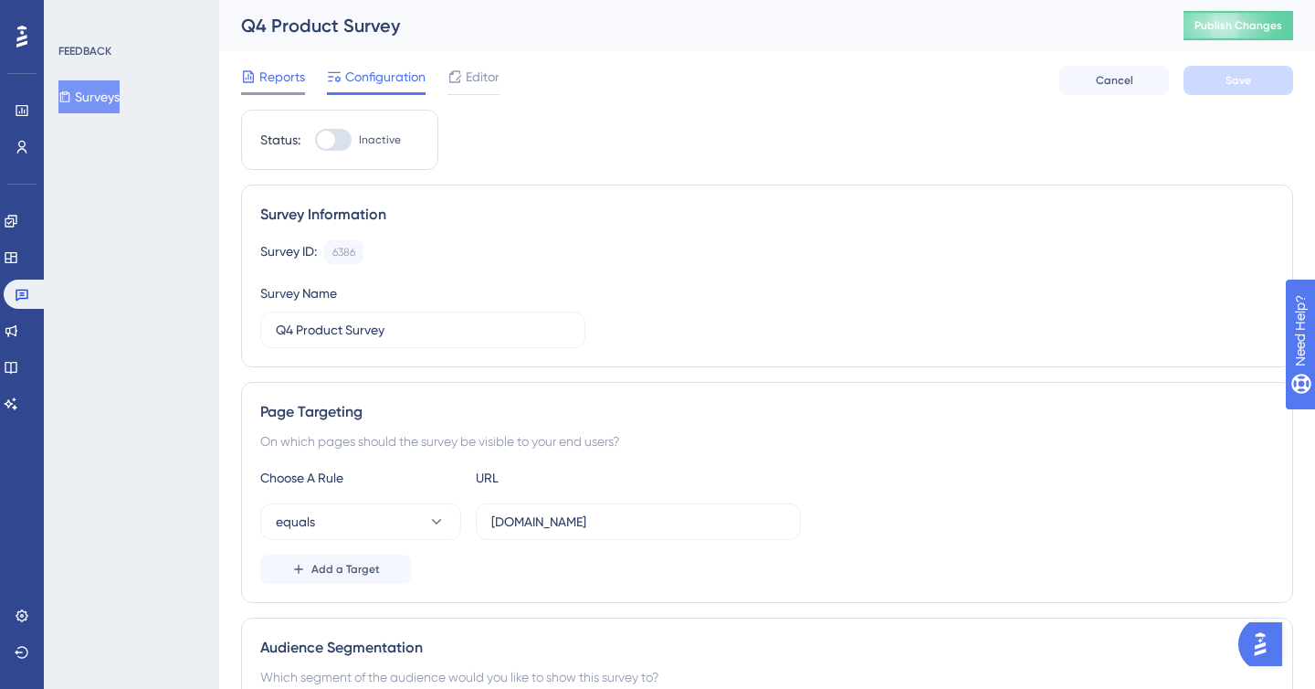
click at [293, 72] on span "Reports" at bounding box center [282, 77] width 46 height 22
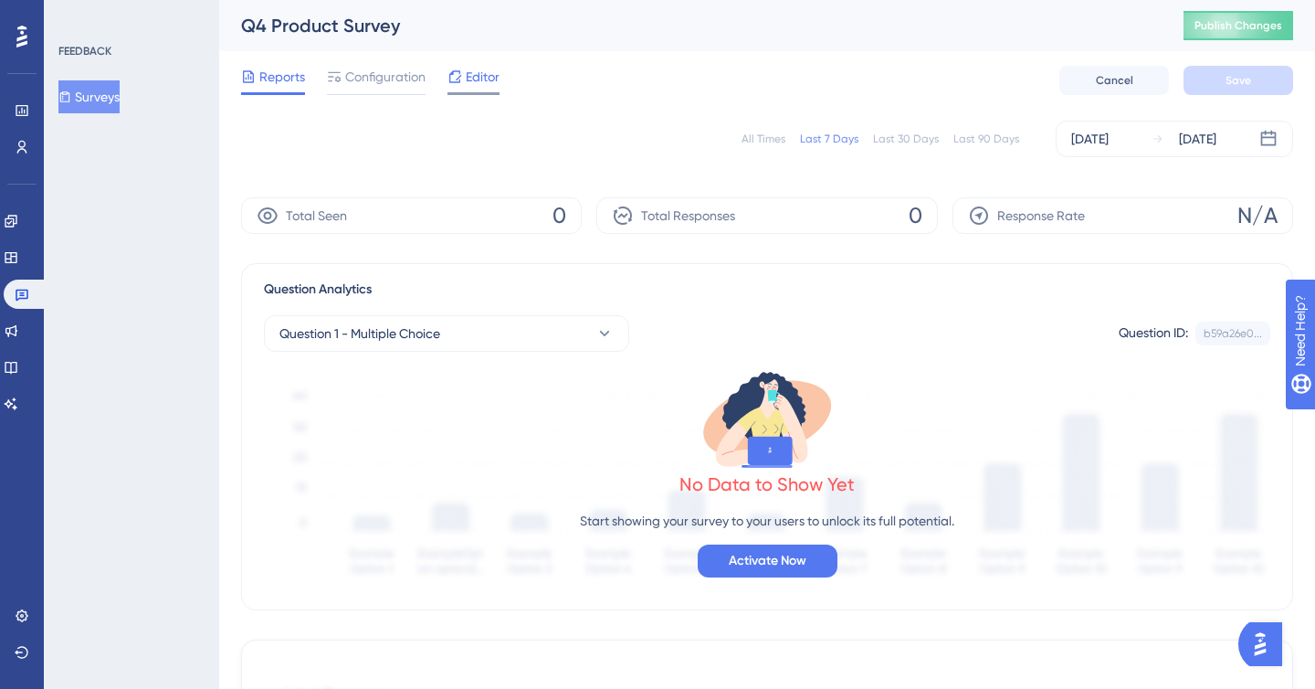
click at [463, 81] on div "Editor" at bounding box center [474, 77] width 52 height 22
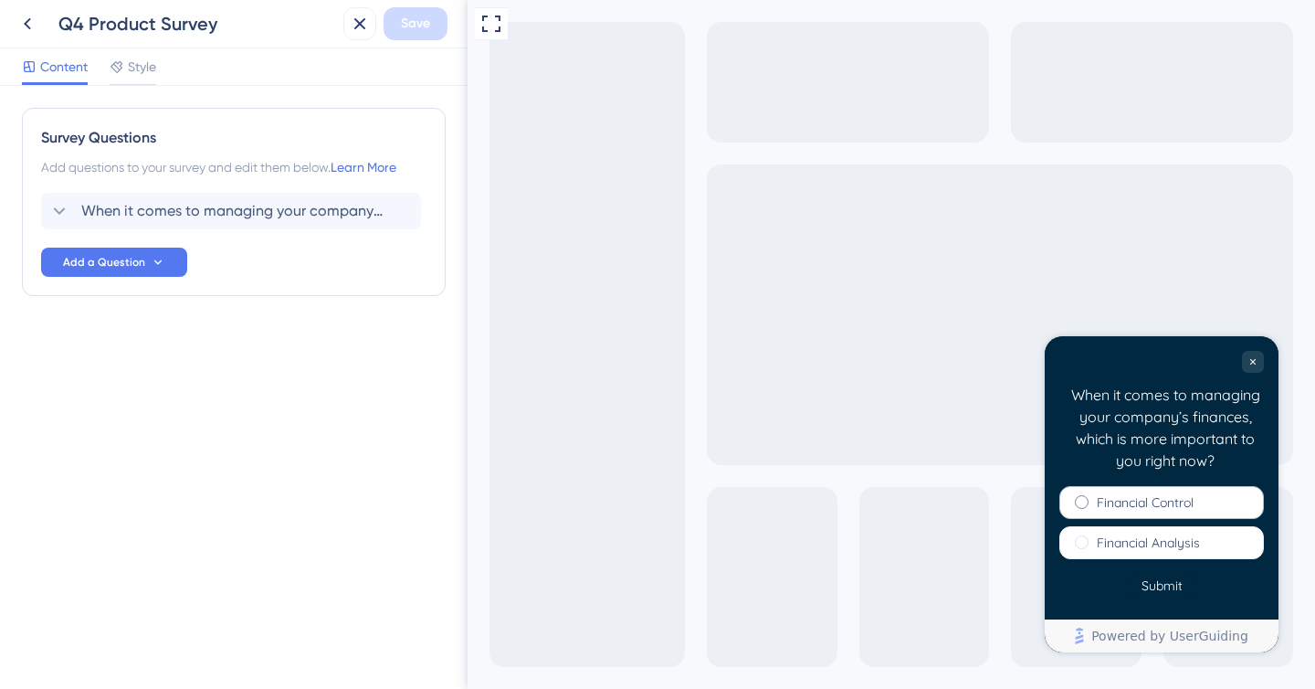
click at [1165, 507] on label "Financial Control" at bounding box center [1145, 502] width 97 height 18
click at [1176, 583] on button "Submit" at bounding box center [1162, 586] width 65 height 24
click at [1129, 551] on label "Financial Analysis" at bounding box center [1148, 542] width 103 height 18
click at [1155, 598] on div "Submit" at bounding box center [1162, 591] width 234 height 35
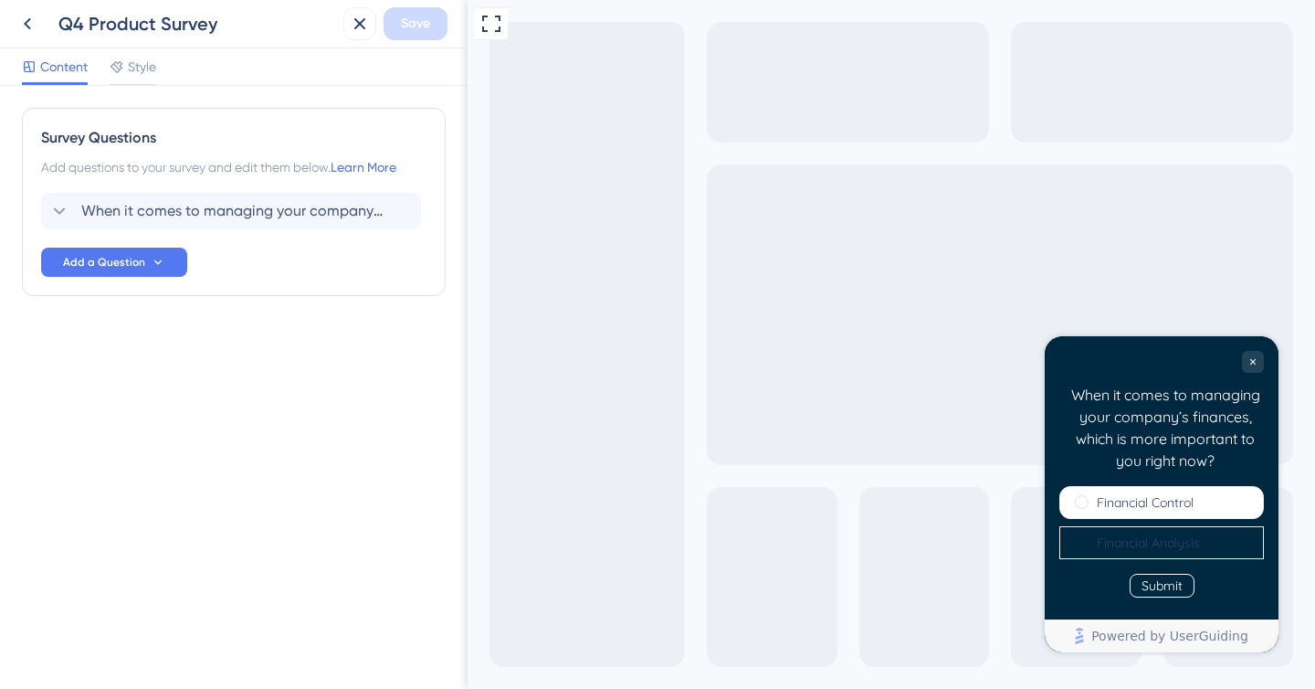
click at [1152, 590] on button "Submit" at bounding box center [1162, 586] width 65 height 24
click at [137, 62] on span "Style" at bounding box center [142, 67] width 28 height 22
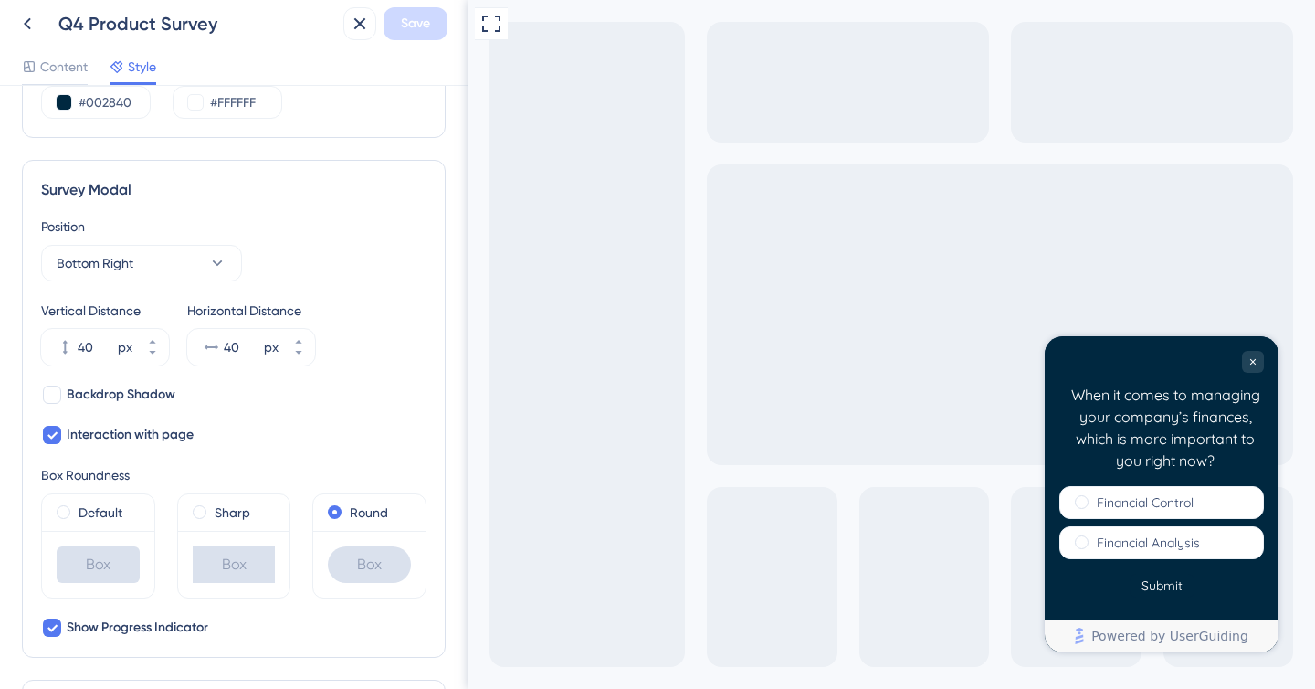
scroll to position [533, 0]
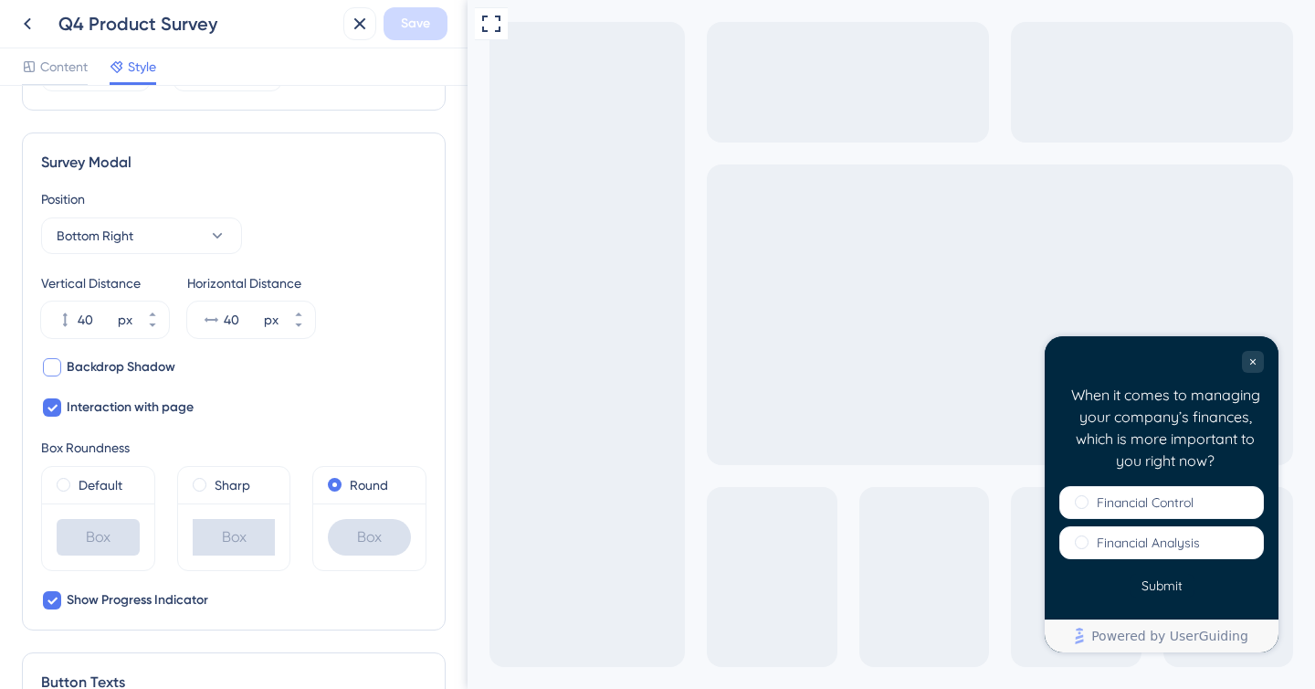
click at [135, 365] on span "Backdrop Shadow" at bounding box center [121, 367] width 109 height 22
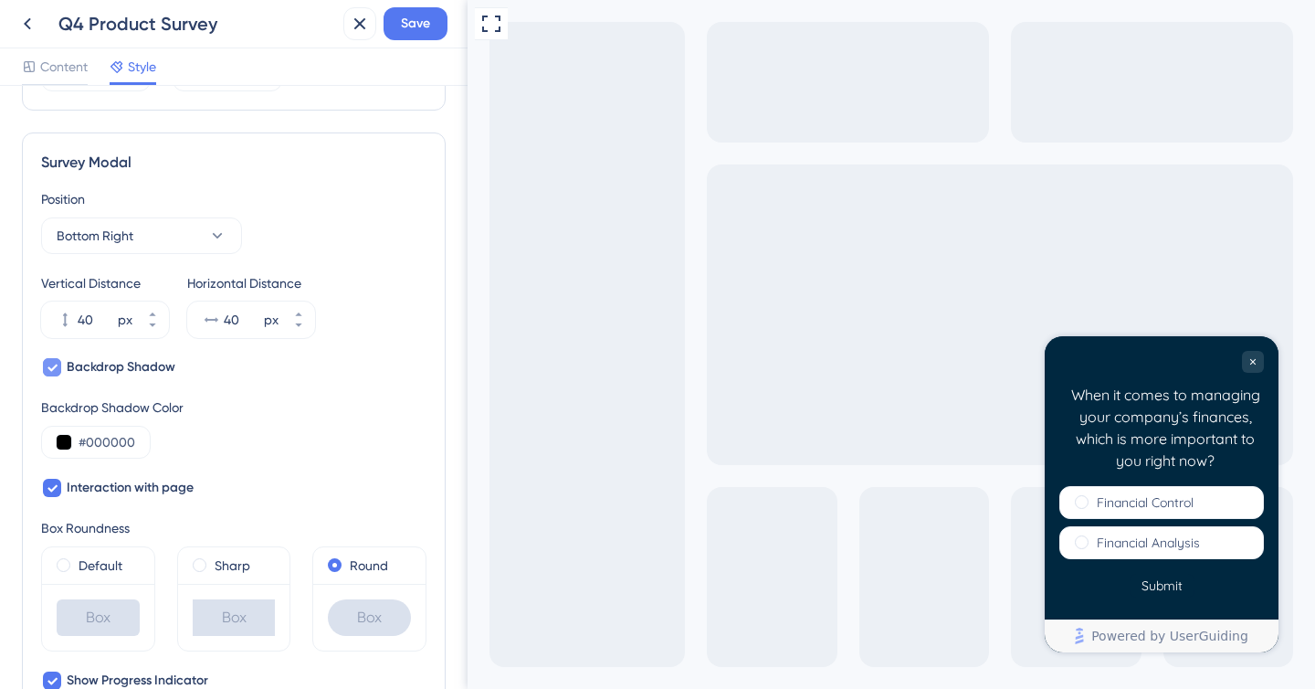
click at [135, 365] on span "Backdrop Shadow" at bounding box center [121, 367] width 109 height 22
checkbox input "false"
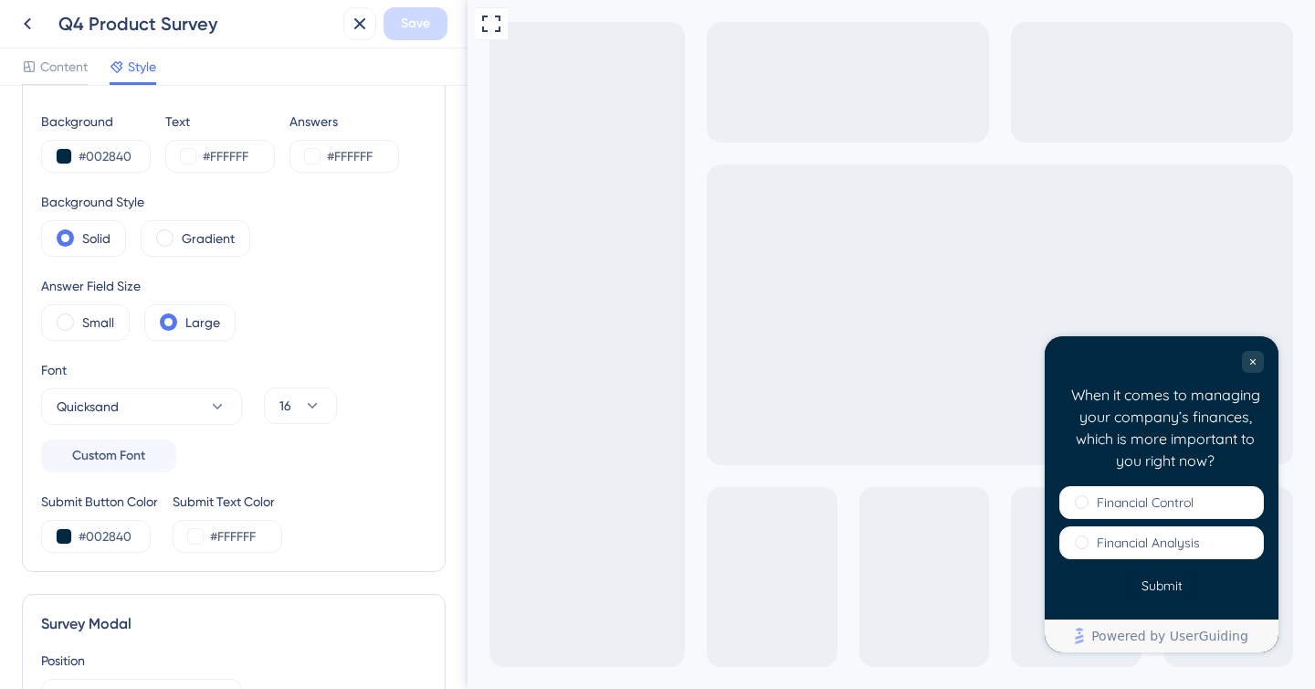
scroll to position [0, 0]
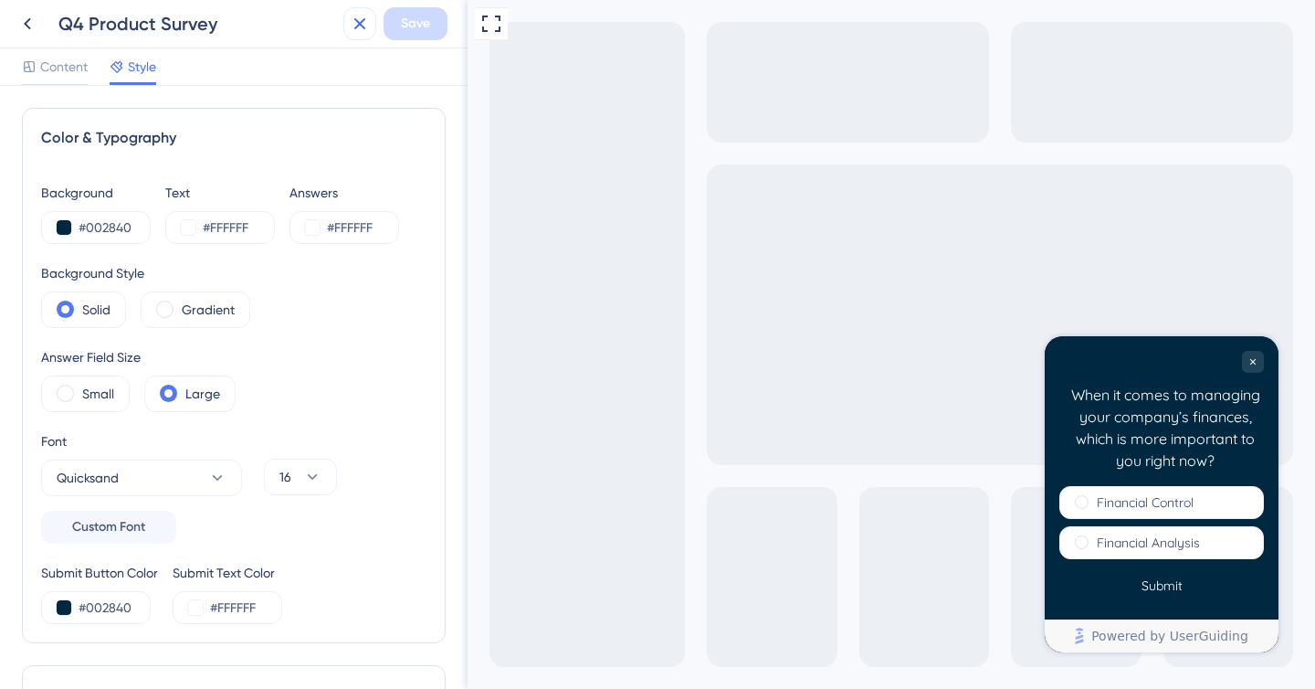
click at [365, 27] on icon at bounding box center [360, 24] width 22 height 22
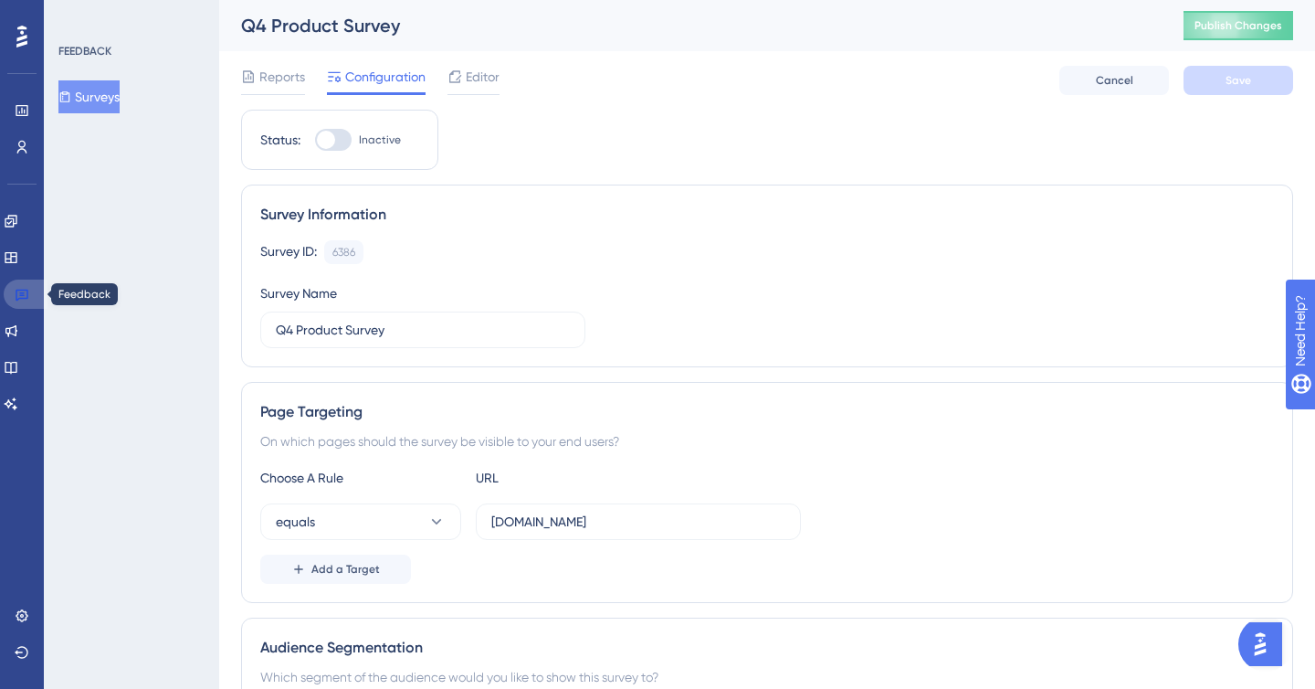
click at [26, 291] on icon at bounding box center [22, 294] width 15 height 15
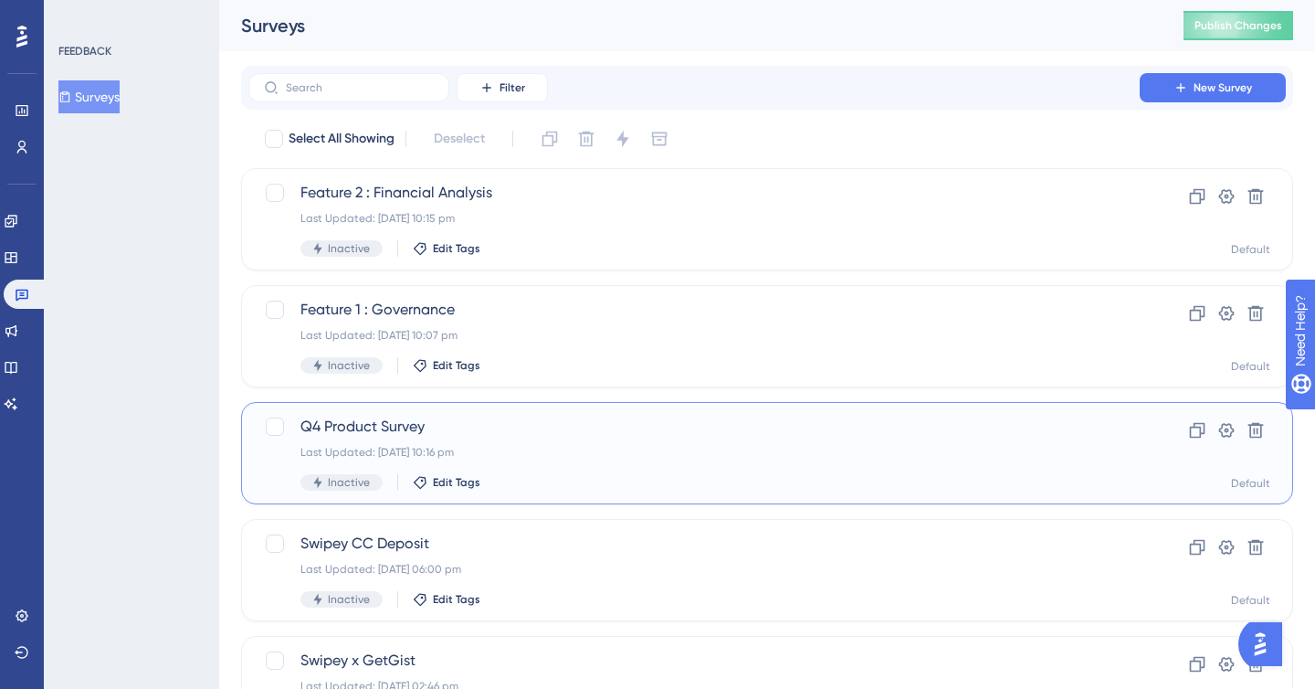
click at [486, 416] on span "Q4 Product Survey" at bounding box center [694, 427] width 787 height 22
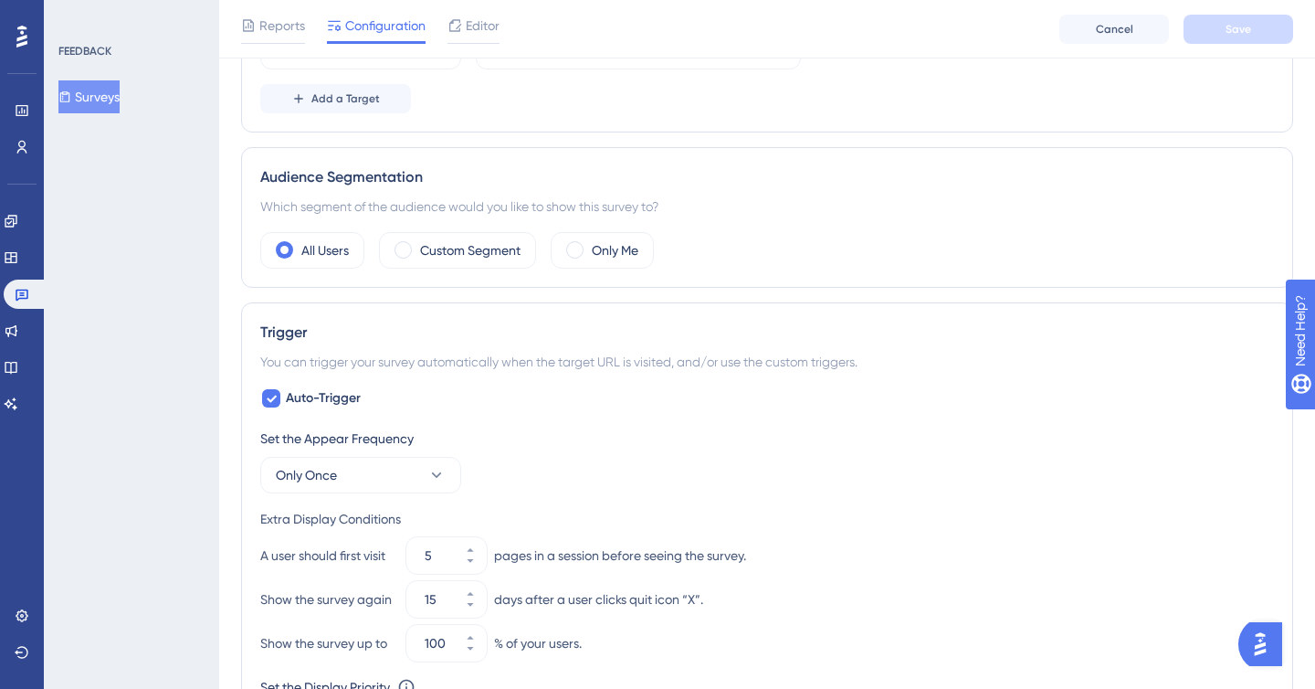
scroll to position [479, 0]
click at [98, 97] on button "Surveys" at bounding box center [88, 96] width 61 height 33
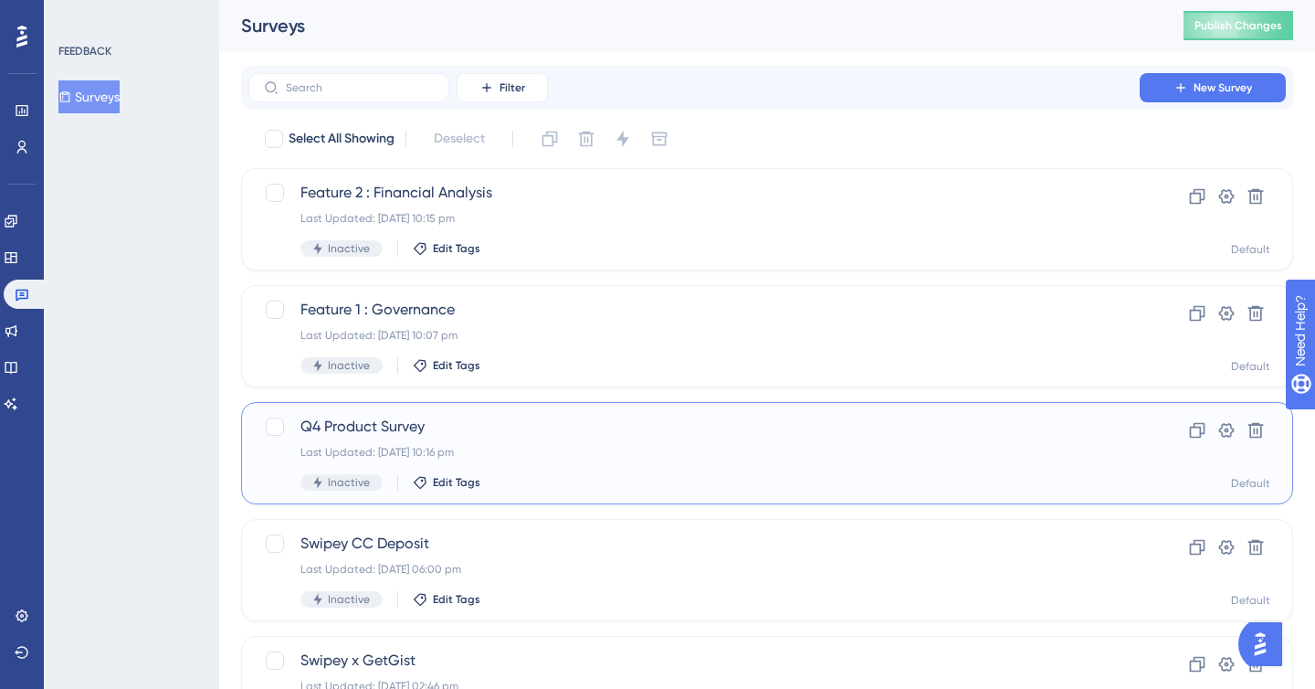
click at [681, 431] on span "Q4 Product Survey" at bounding box center [694, 427] width 787 height 22
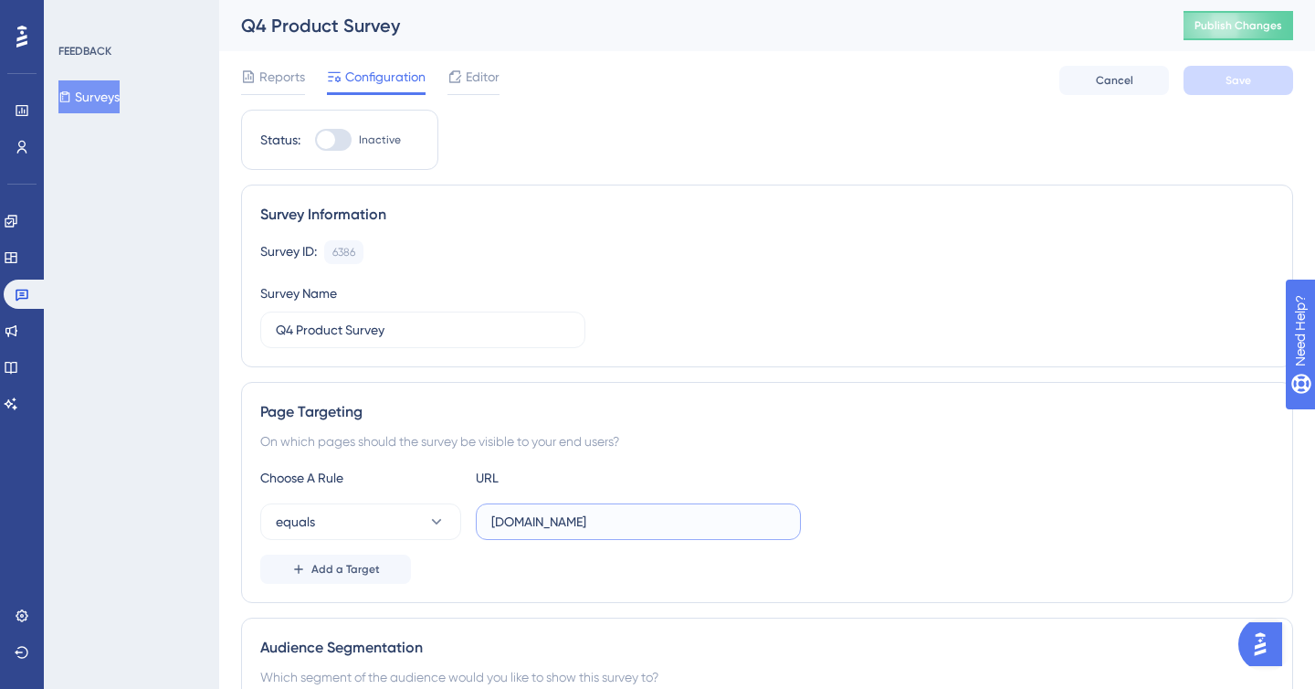
click at [515, 522] on input "[DOMAIN_NAME]" at bounding box center [638, 522] width 294 height 20
type input "[DOMAIN_NAME]"
click at [1187, 427] on div "Page Targeting On which pages should the survey be visible to your end users? C…" at bounding box center [767, 492] width 1052 height 221
click at [1258, 75] on button "Save" at bounding box center [1239, 80] width 110 height 29
click at [349, 125] on div "Status: Inactive" at bounding box center [339, 140] width 197 height 60
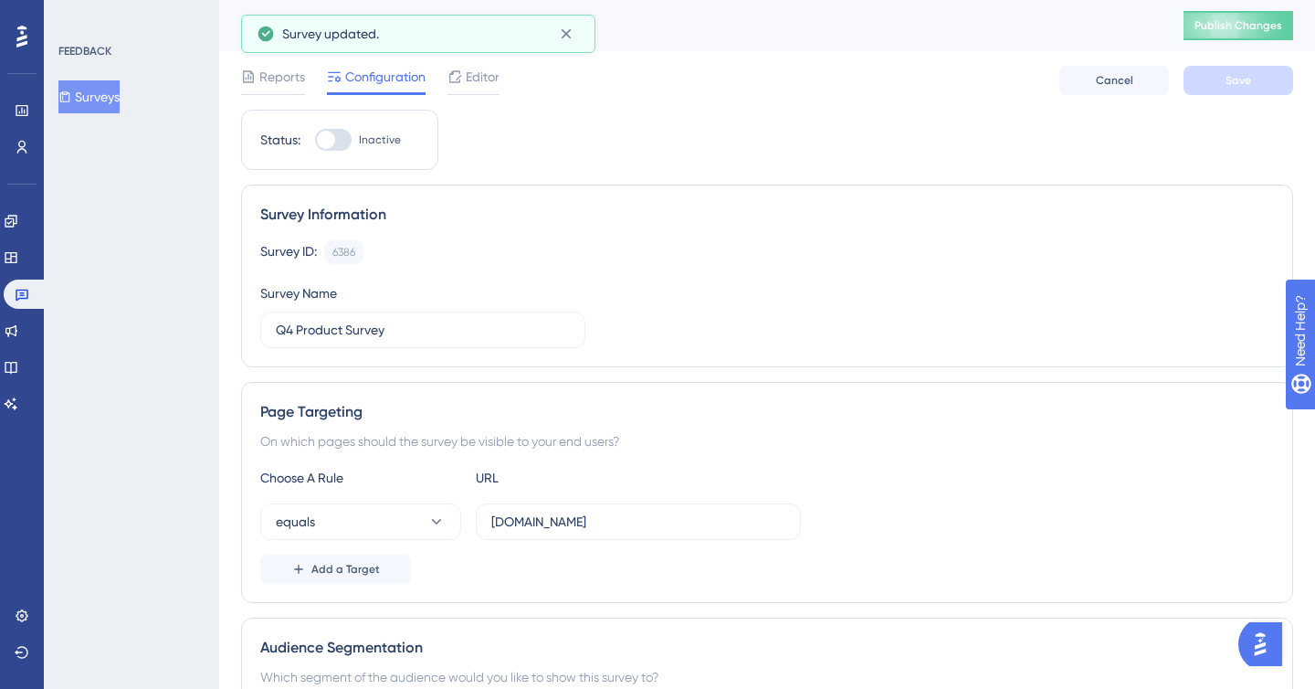
click at [332, 132] on div at bounding box center [326, 140] width 18 height 18
click at [315, 140] on input "Inactive" at bounding box center [314, 140] width 1 height 1
checkbox input "true"
click at [1228, 95] on div "Reports Configuration Editor Cancel Save" at bounding box center [767, 80] width 1052 height 58
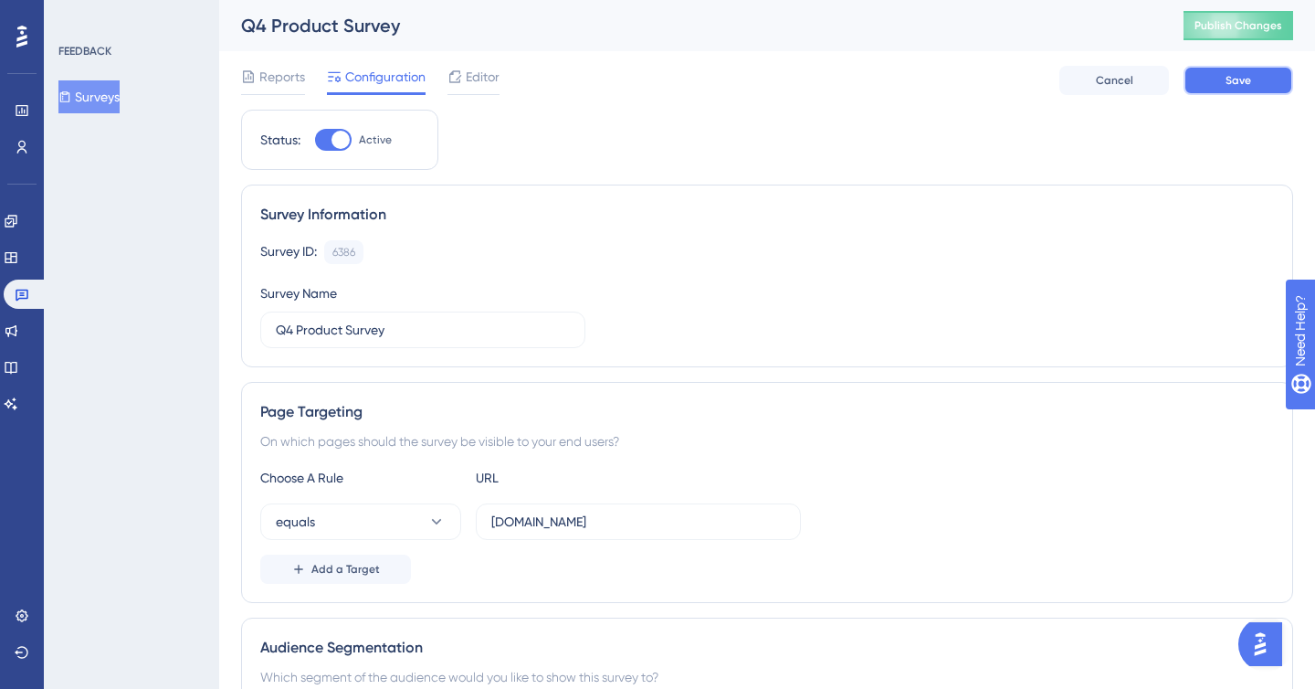
click at [1225, 71] on button "Save" at bounding box center [1239, 80] width 110 height 29
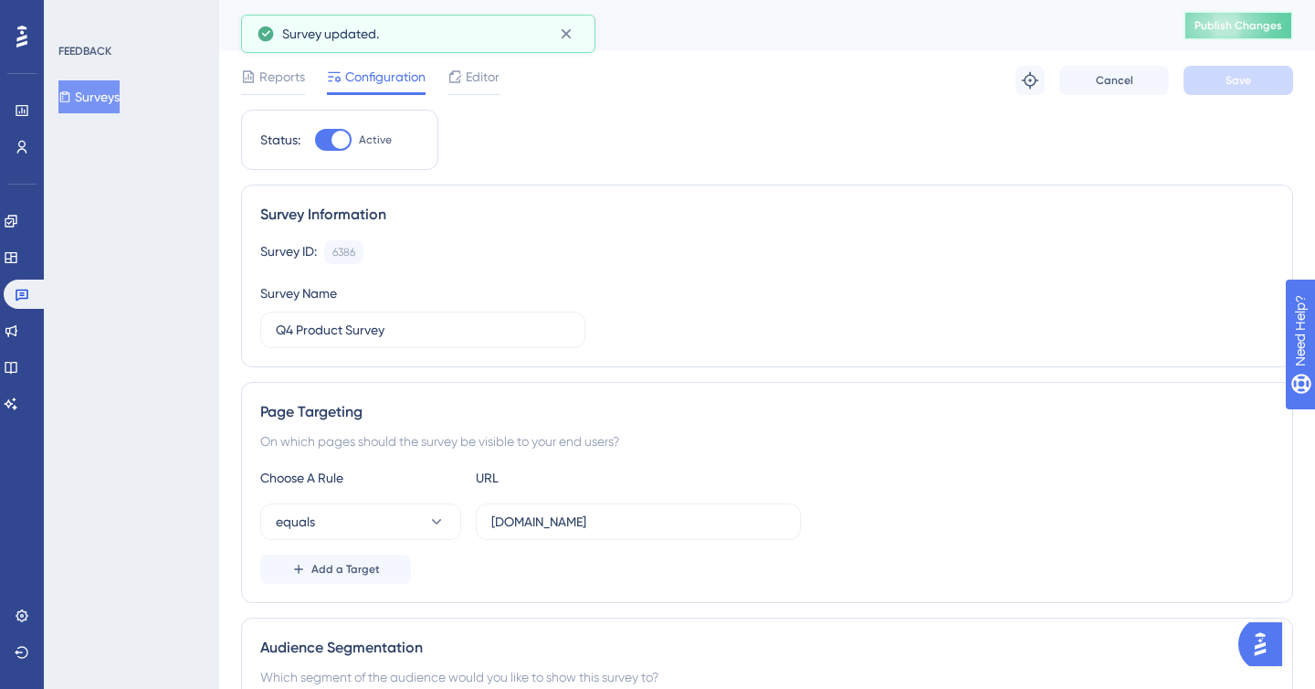
click at [1224, 26] on span "Publish Changes" at bounding box center [1239, 25] width 88 height 15
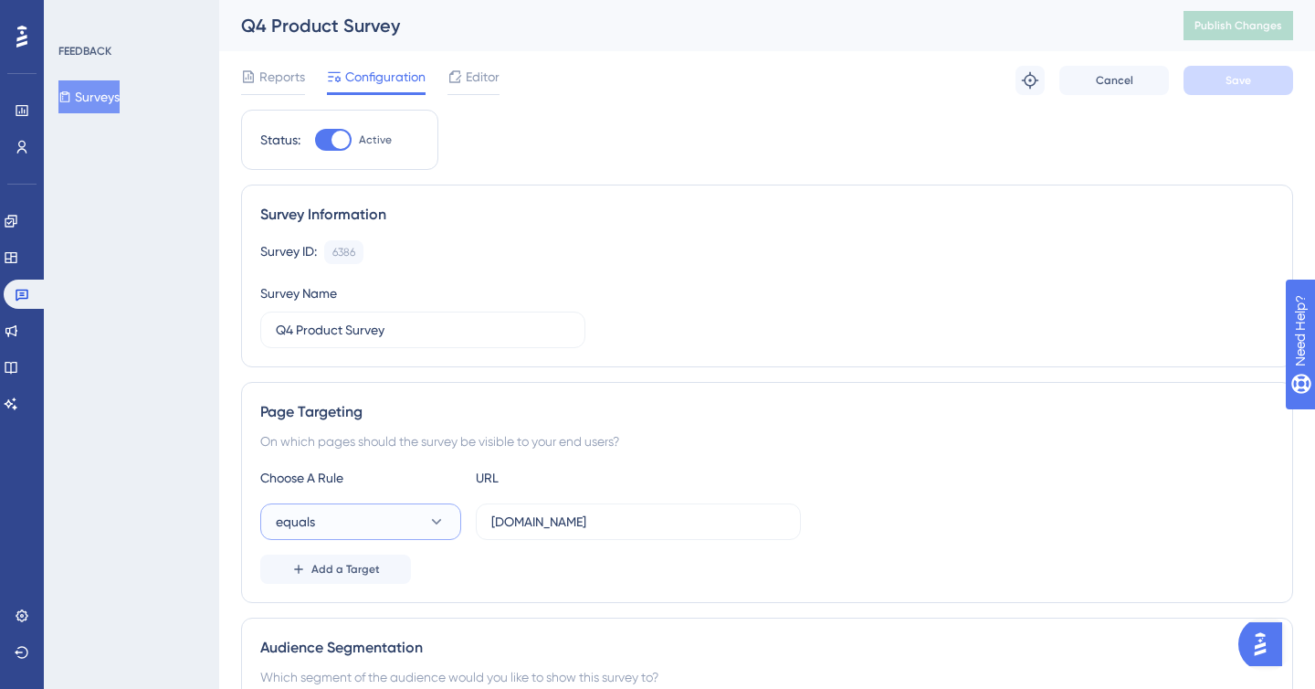
click at [385, 522] on button "equals" at bounding box center [360, 521] width 201 height 37
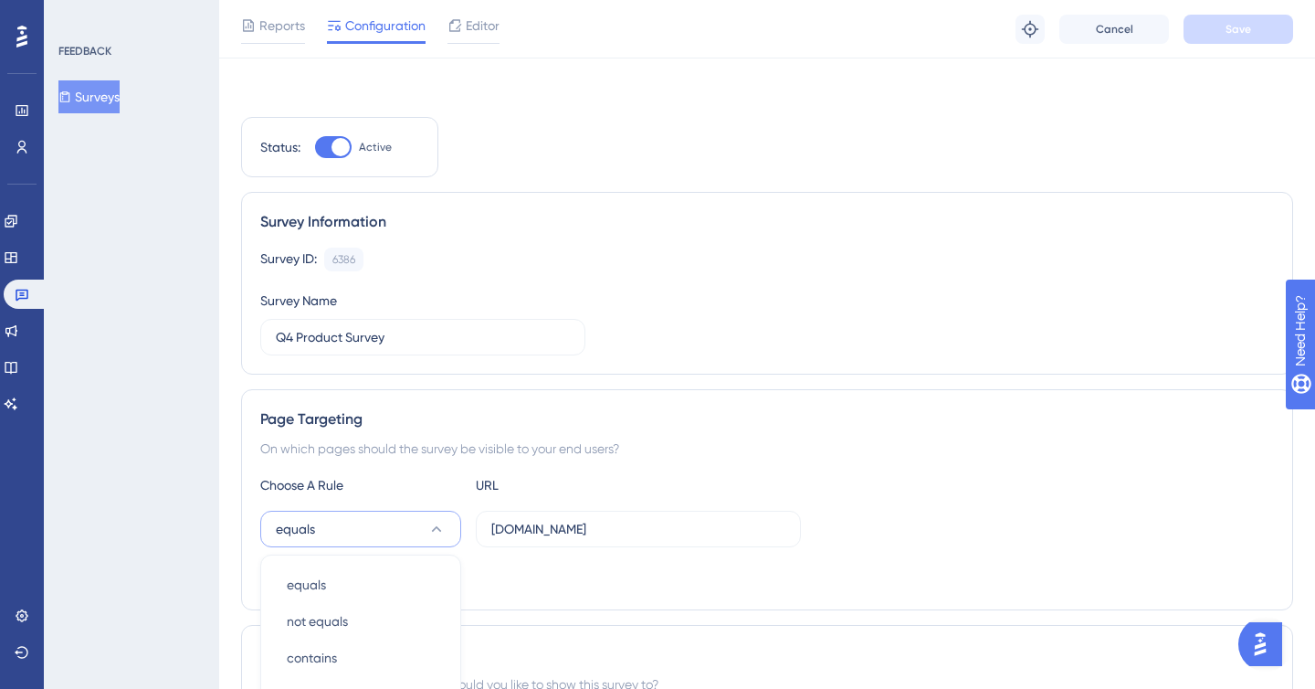
scroll to position [350, 0]
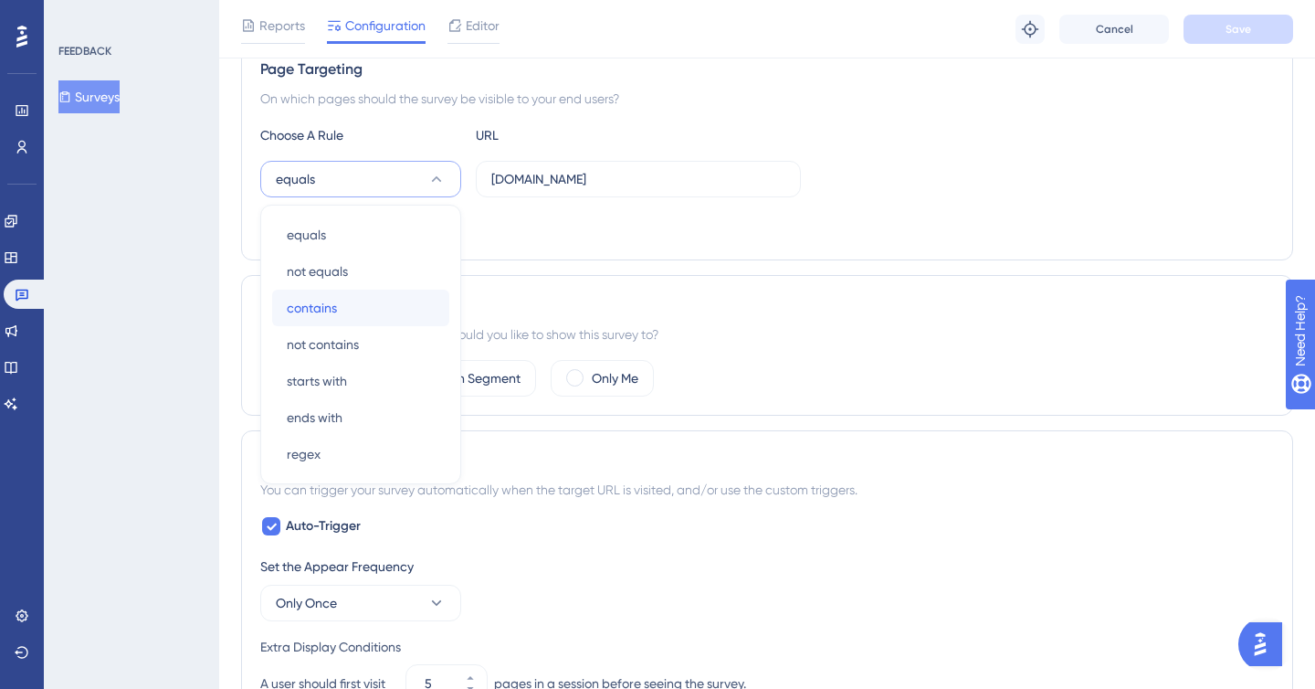
click at [346, 306] on div "contains contains" at bounding box center [361, 308] width 148 height 37
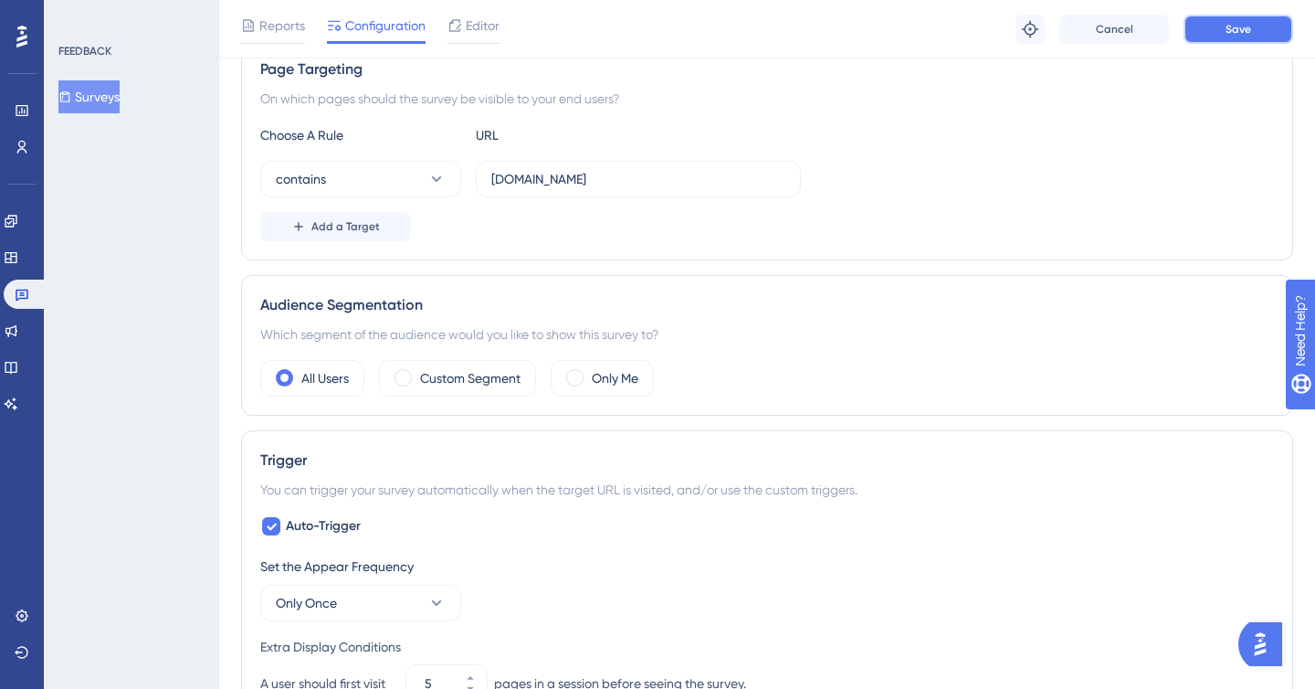
click at [1273, 26] on button "Save" at bounding box center [1239, 29] width 110 height 29
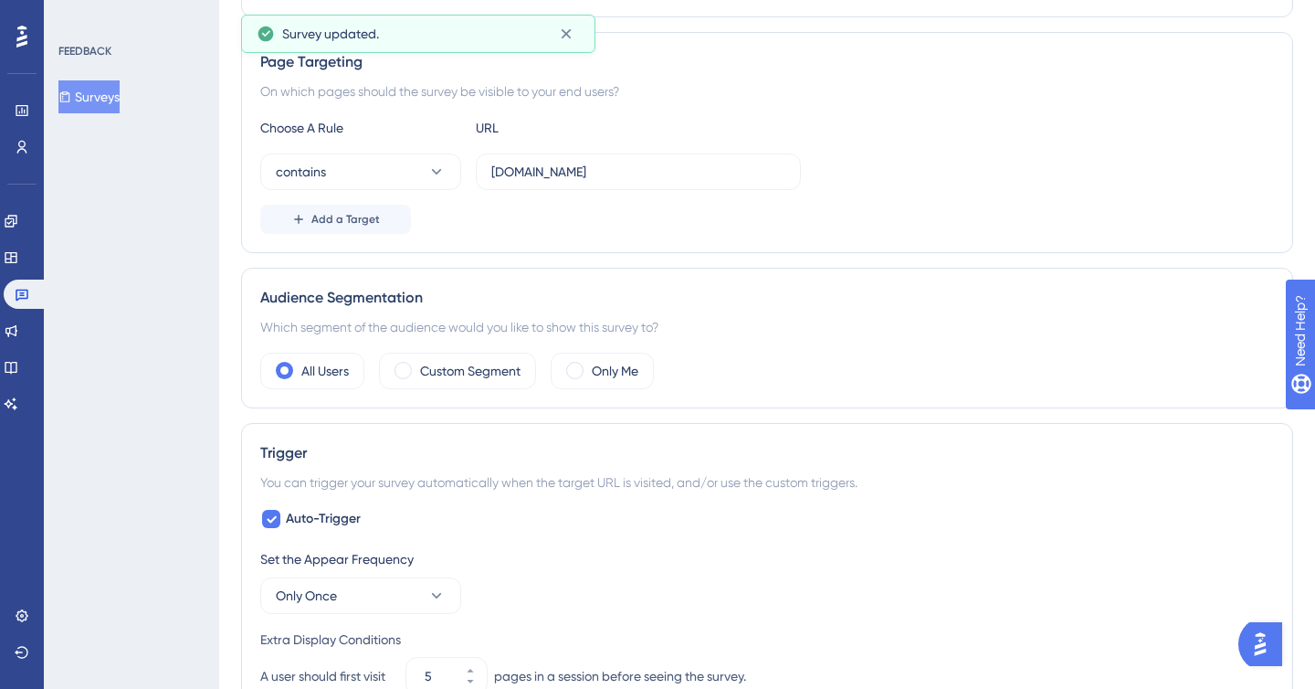
scroll to position [0, 0]
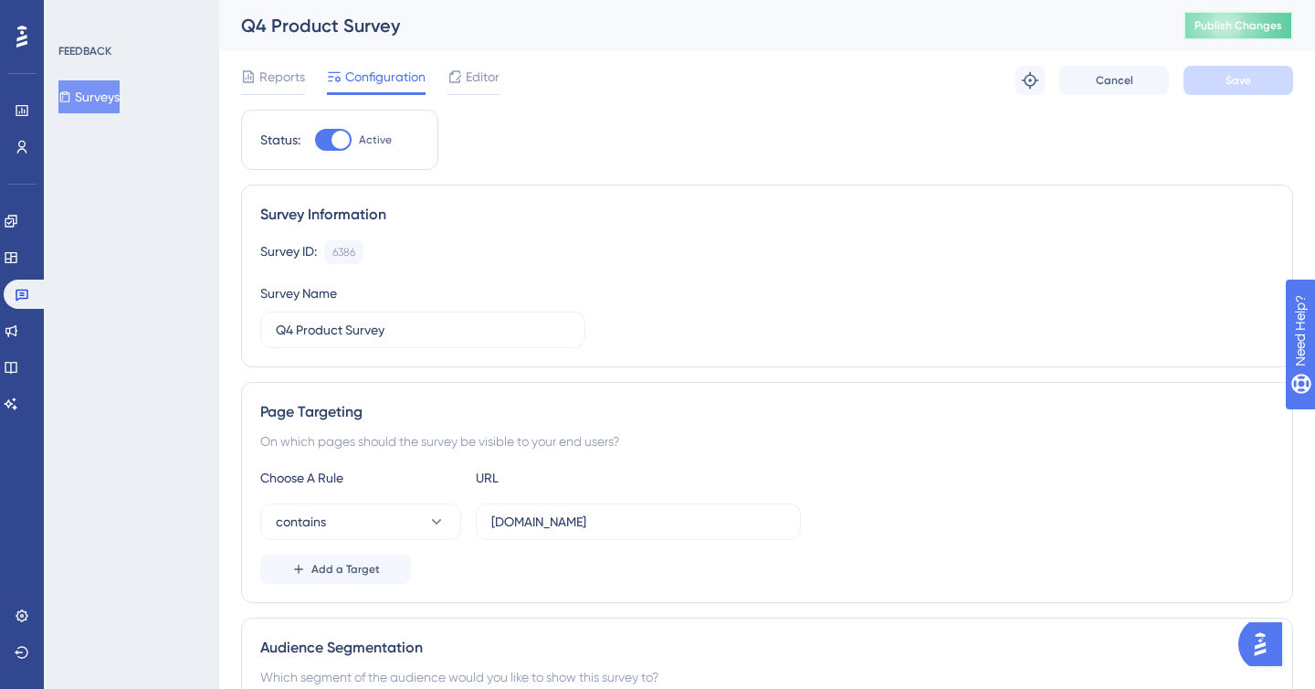
click at [1255, 27] on span "Publish Changes" at bounding box center [1239, 25] width 88 height 15
click at [467, 80] on span "Editor" at bounding box center [483, 77] width 34 height 22
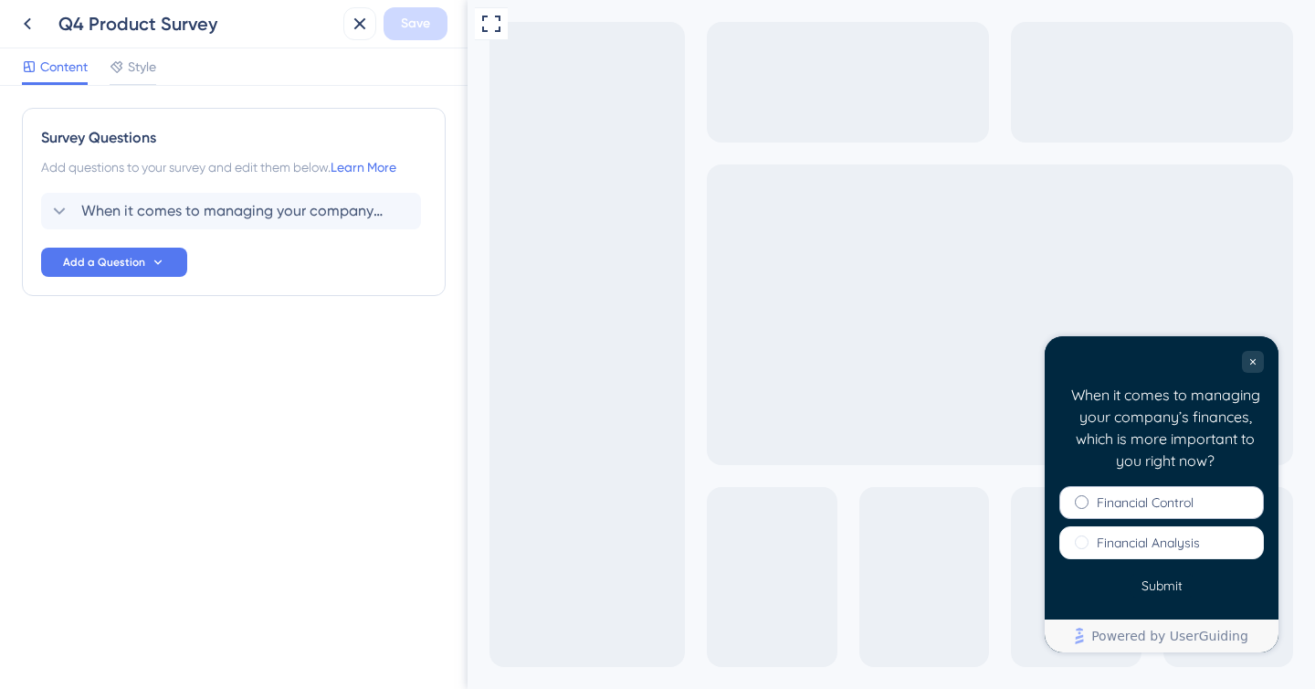
click at [1168, 499] on label "Financial Control" at bounding box center [1145, 502] width 97 height 18
click at [1155, 585] on button "Submit" at bounding box center [1162, 586] width 65 height 24
click at [34, 14] on icon at bounding box center [27, 24] width 22 height 22
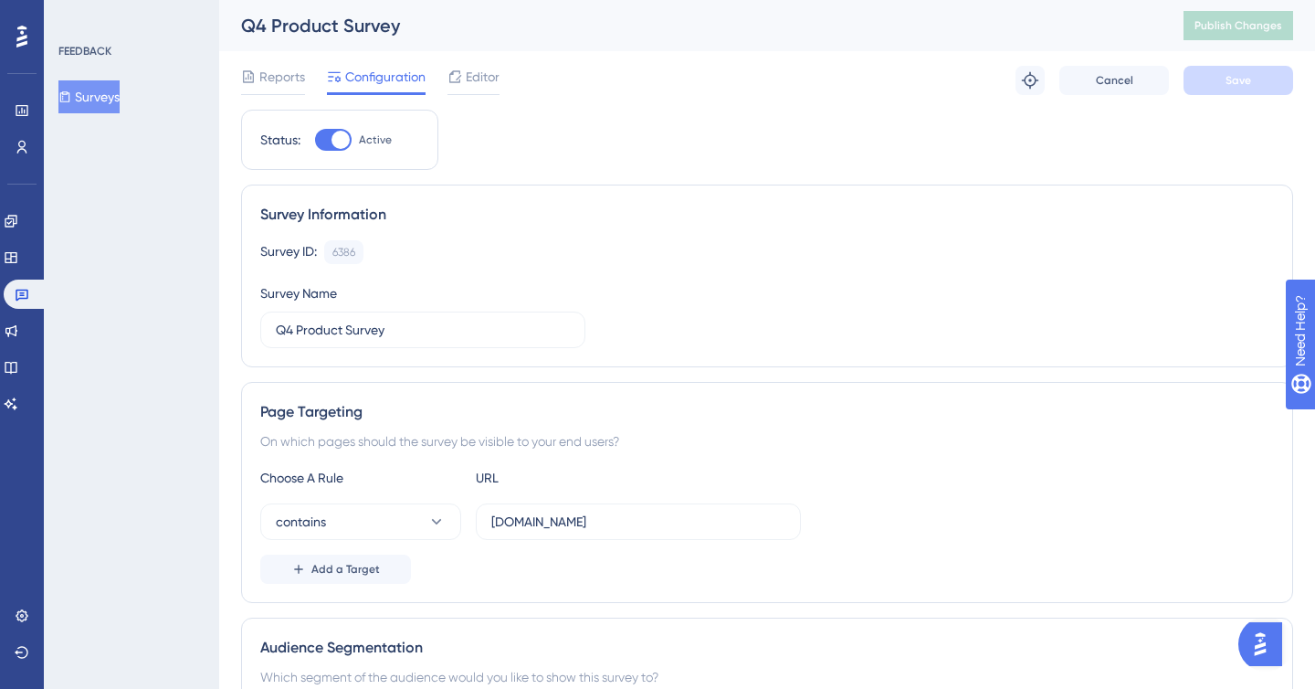
click at [348, 139] on div at bounding box center [341, 140] width 18 height 18
click at [315, 140] on input "Active" at bounding box center [314, 140] width 1 height 1
checkbox input "false"
click at [1262, 80] on button "Save" at bounding box center [1239, 80] width 110 height 29
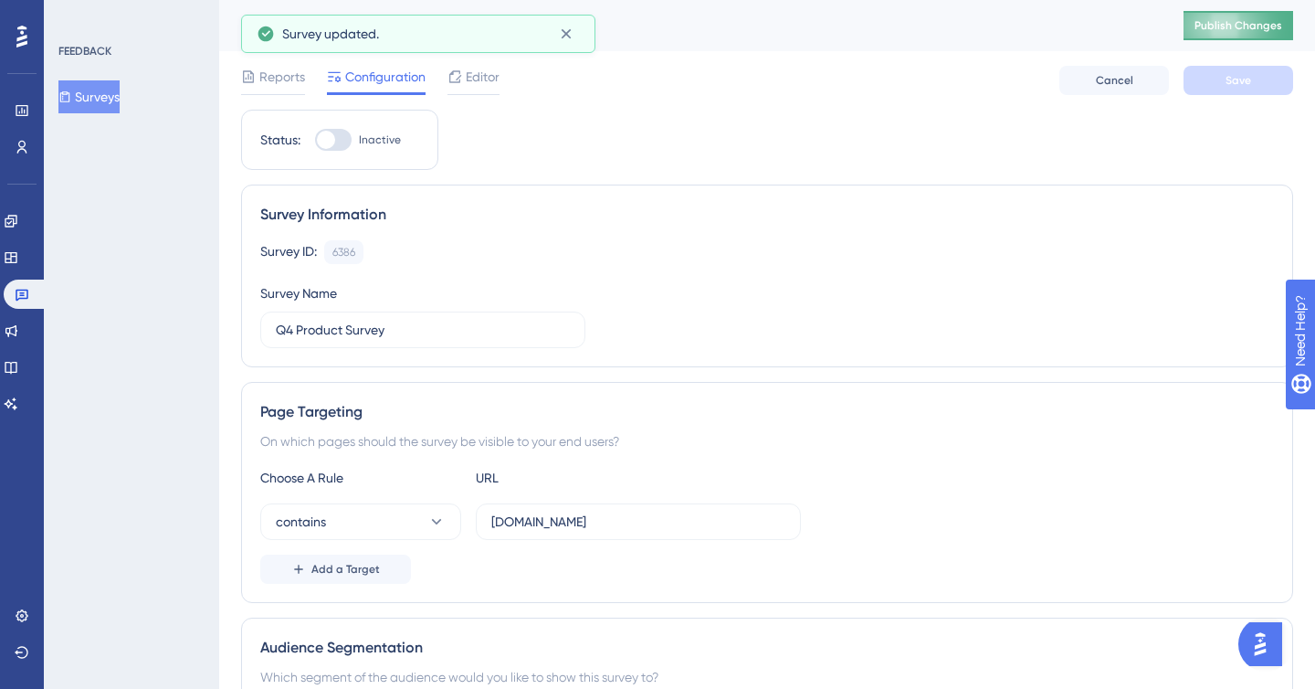
click at [1245, 37] on button "Publish Changes" at bounding box center [1239, 25] width 110 height 29
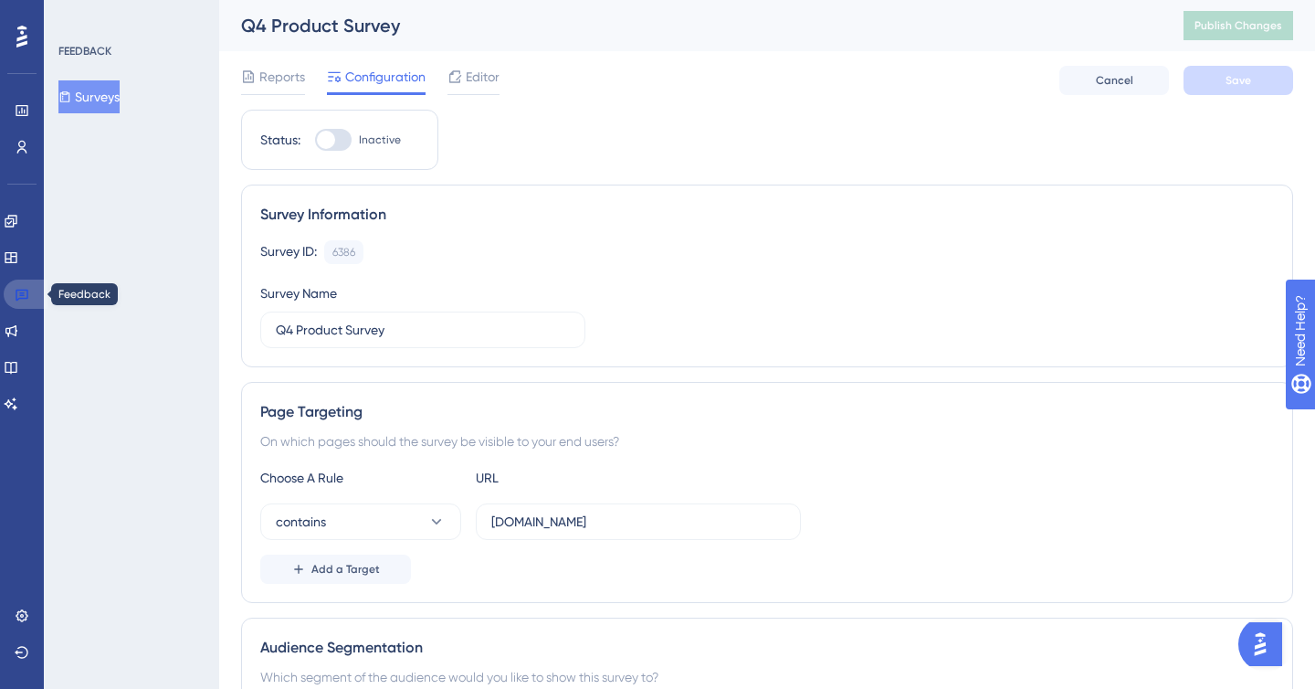
click at [19, 297] on icon at bounding box center [22, 294] width 15 height 15
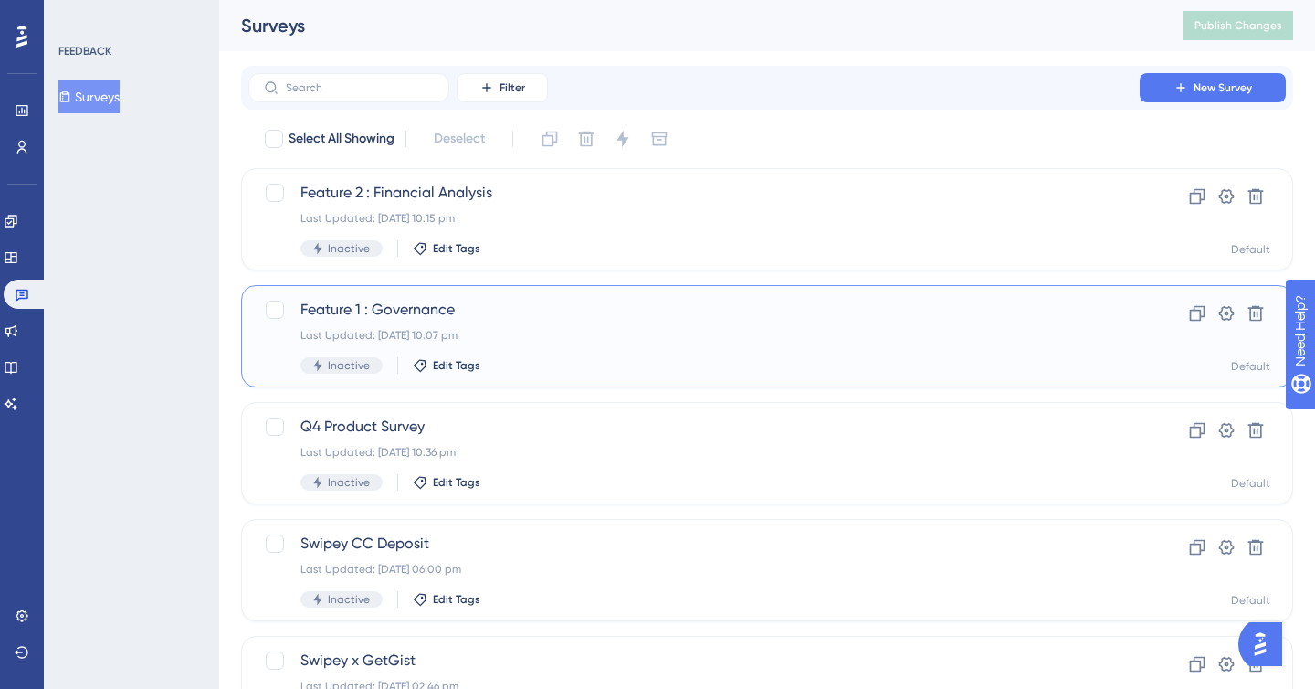
click at [657, 348] on div "Feature 1 : Governance Last Updated: [DATE] 10:07 pm Inactive Edit Tags" at bounding box center [694, 336] width 787 height 75
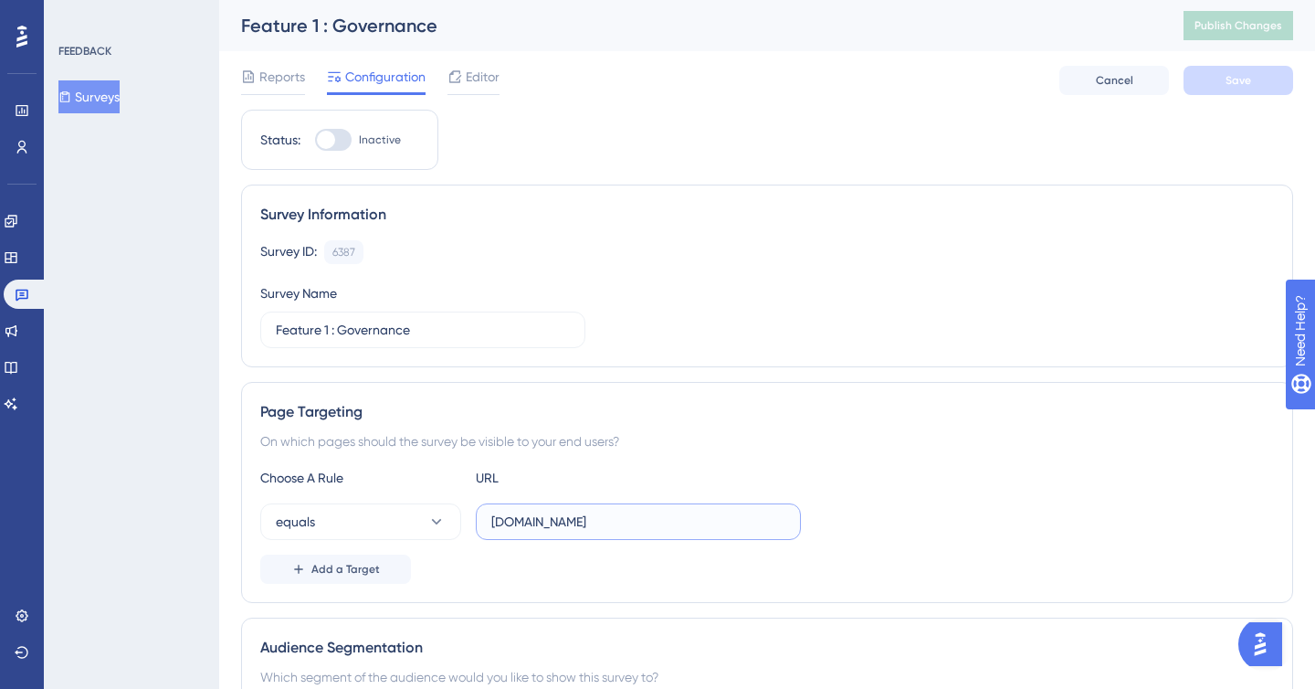
click at [513, 525] on input "[DOMAIN_NAME]" at bounding box center [638, 522] width 294 height 20
type input "[DOMAIN_NAME]"
click at [346, 507] on button "equals" at bounding box center [360, 521] width 201 height 37
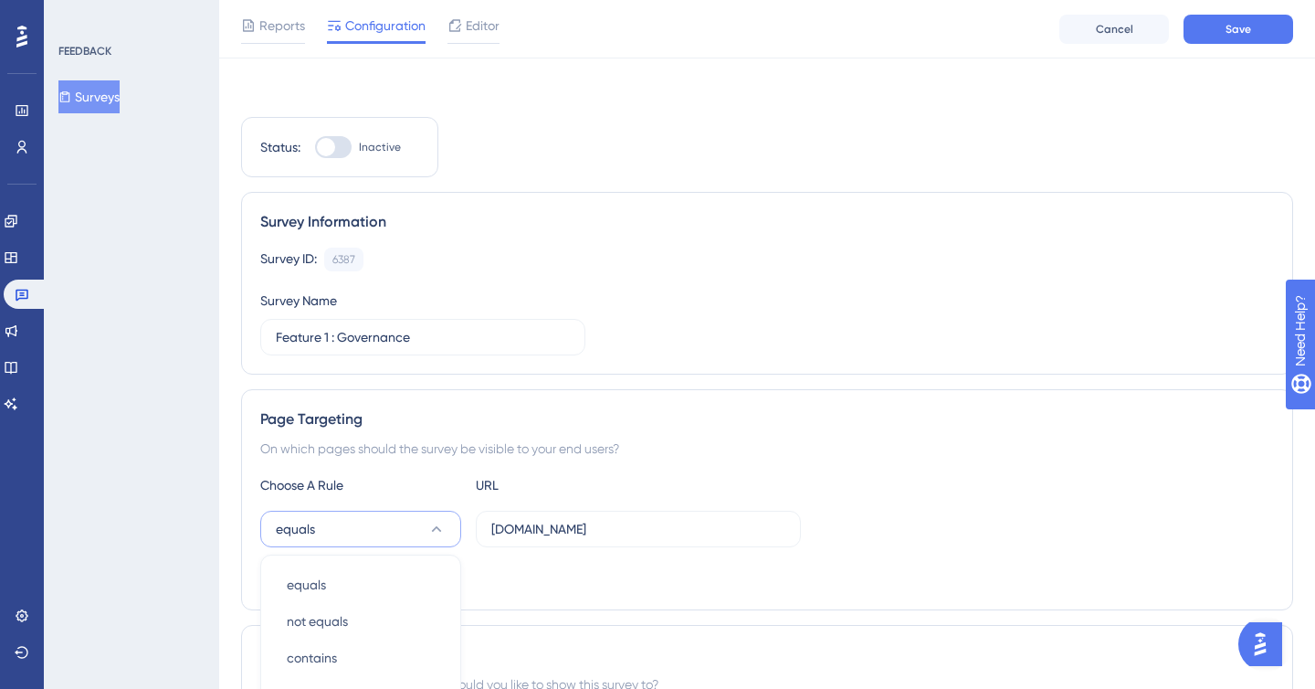
scroll to position [350, 0]
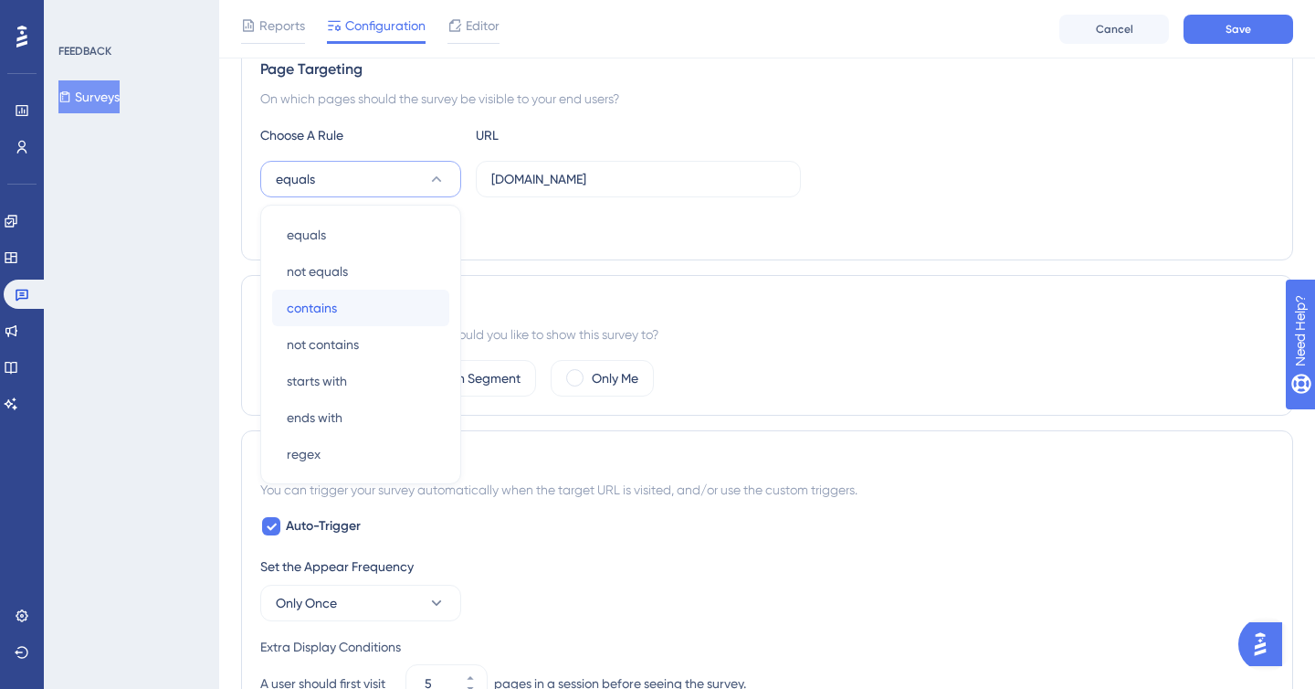
click at [332, 309] on span "contains" at bounding box center [312, 308] width 50 height 22
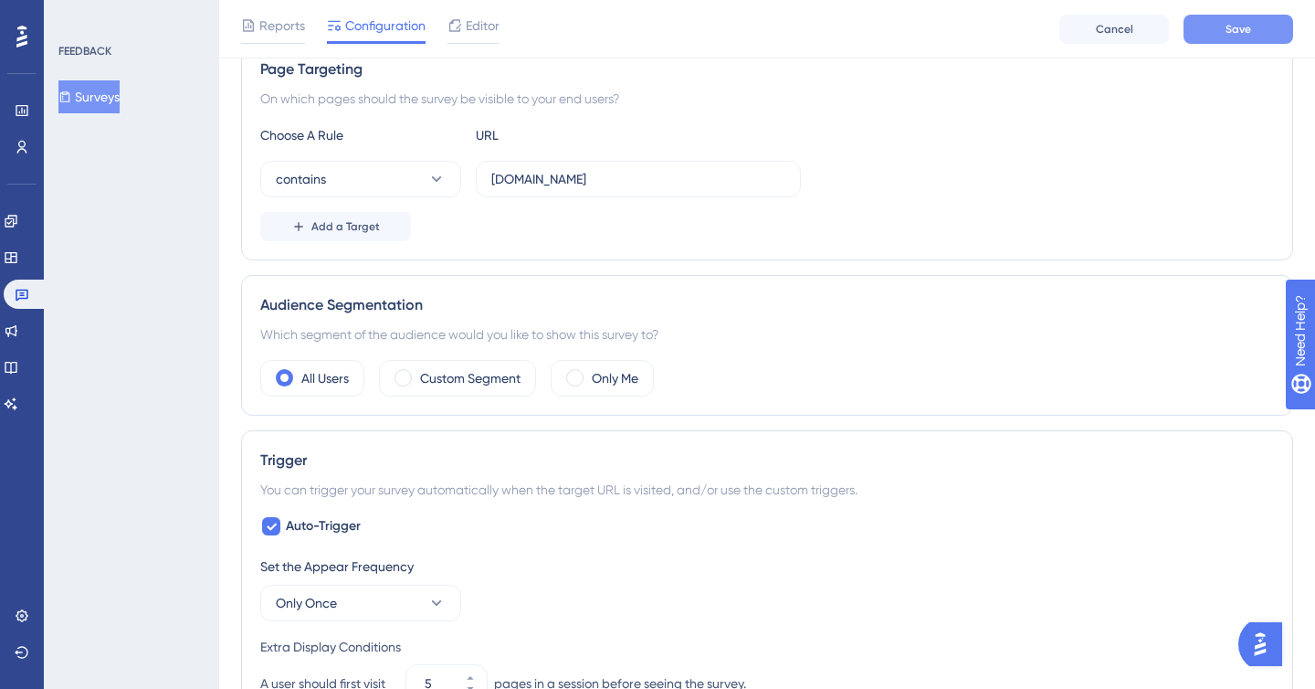
click at [1218, 28] on button "Save" at bounding box center [1239, 29] width 110 height 29
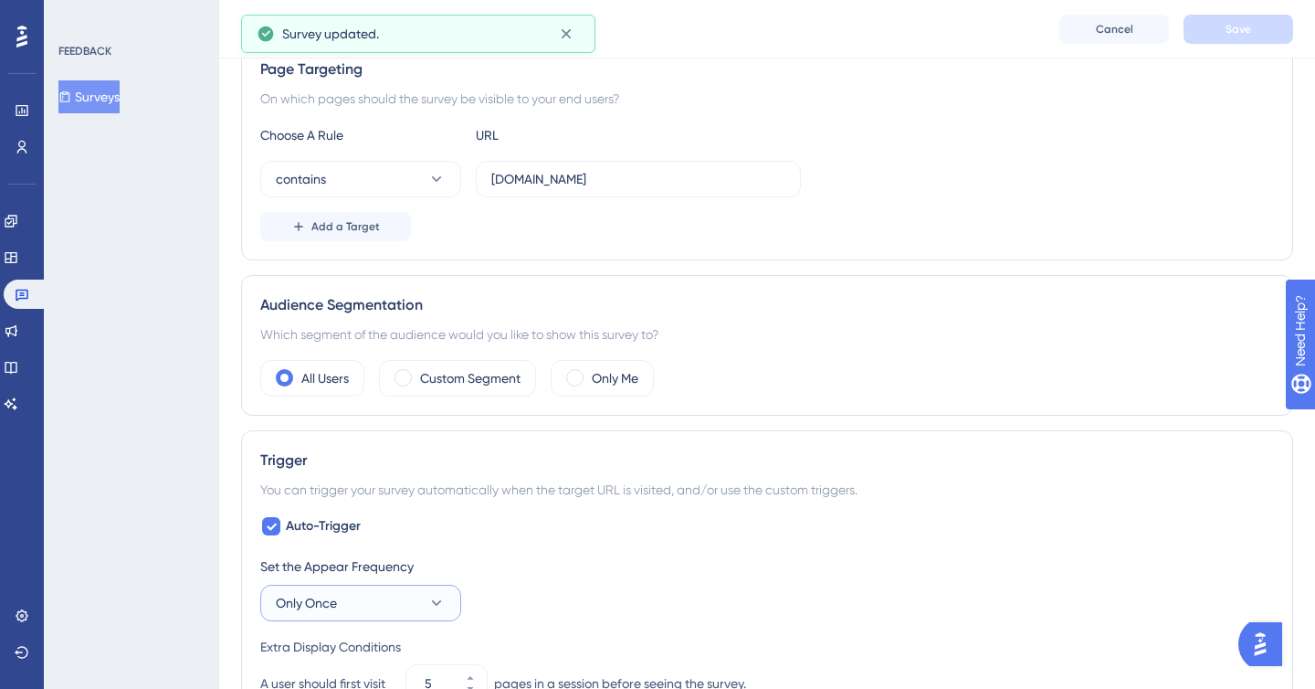
click at [351, 594] on button "Only Once" at bounding box center [360, 603] width 201 height 37
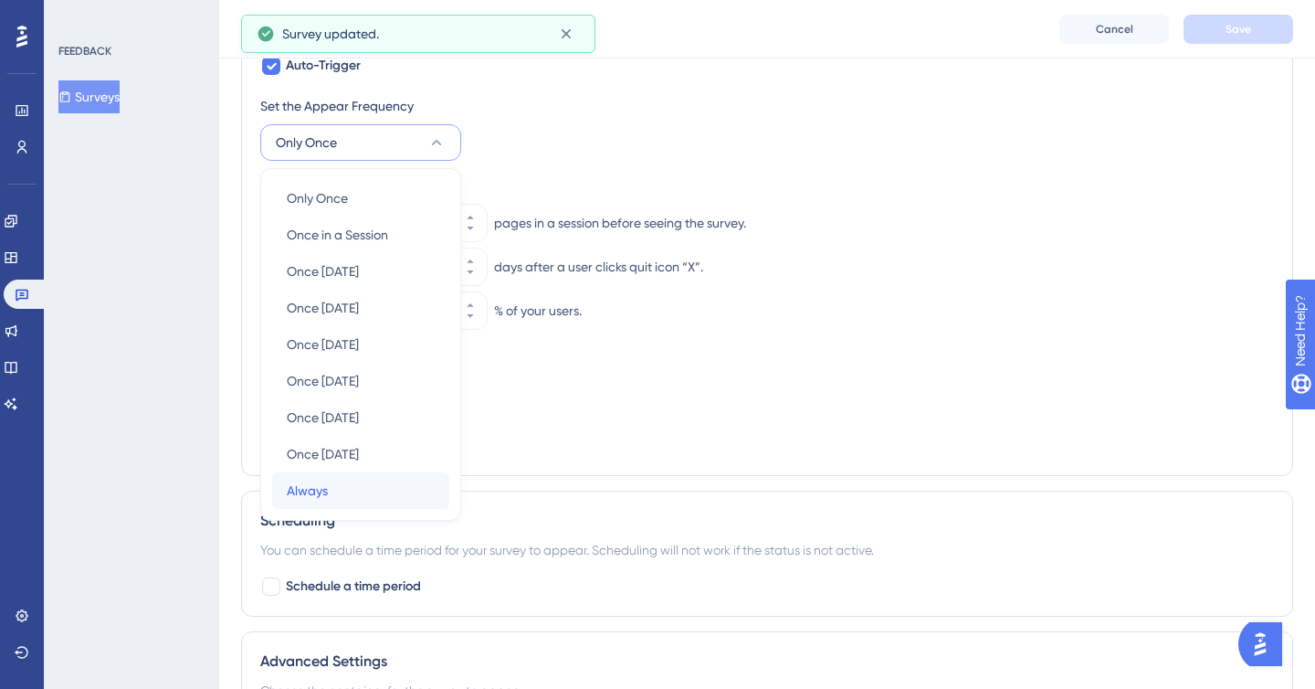
click at [347, 478] on div "Always Always" at bounding box center [361, 490] width 148 height 37
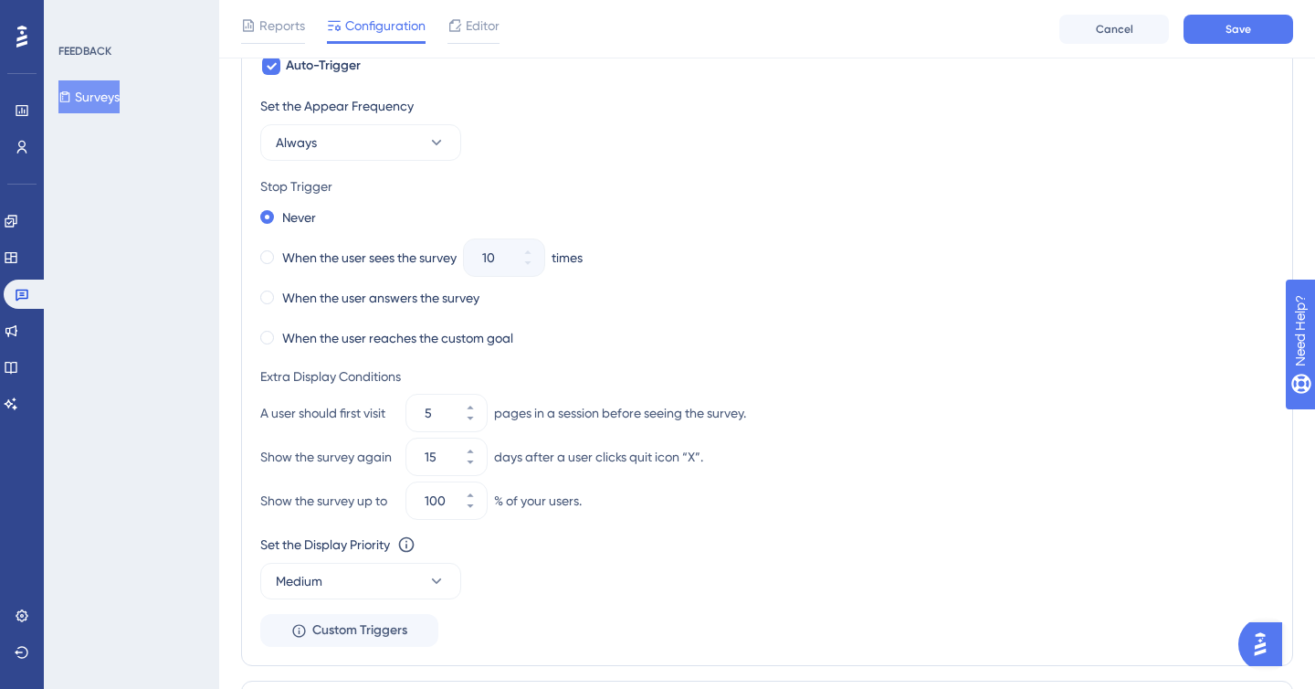
click at [1264, 12] on div "Reports Configuration Editor Cancel Save" at bounding box center [767, 29] width 1096 height 58
click at [1264, 27] on button "Save" at bounding box center [1239, 29] width 110 height 29
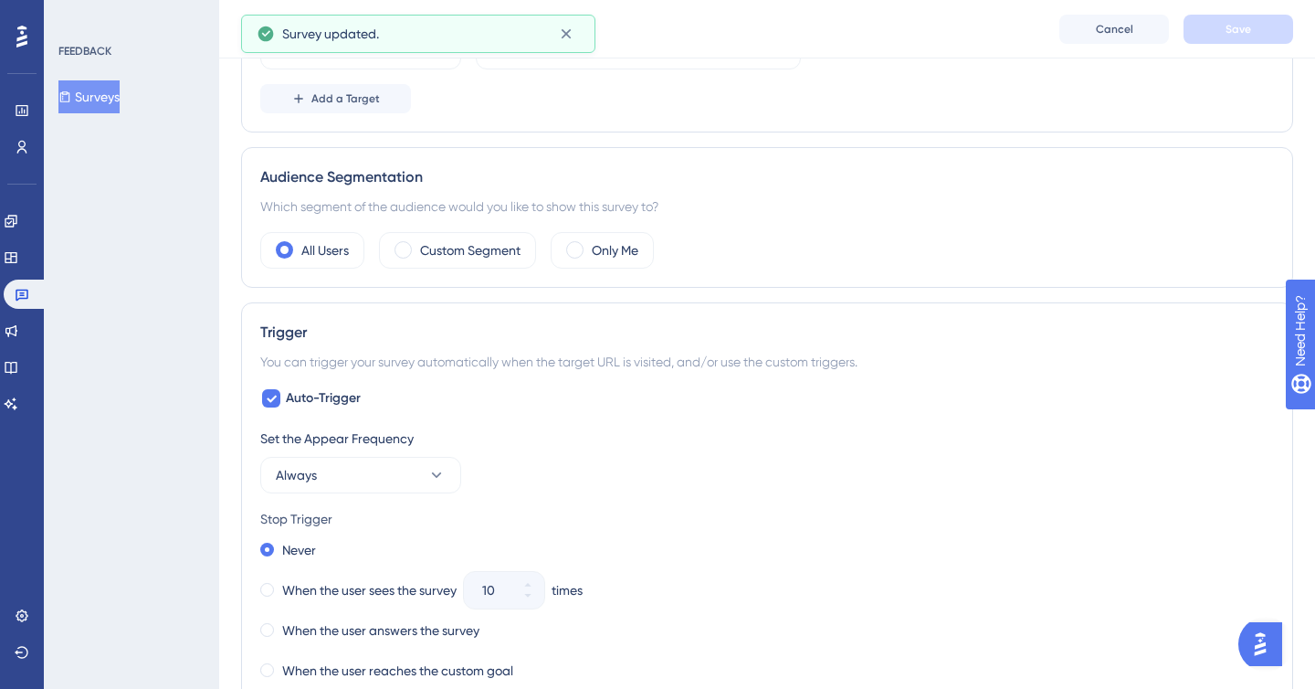
scroll to position [0, 0]
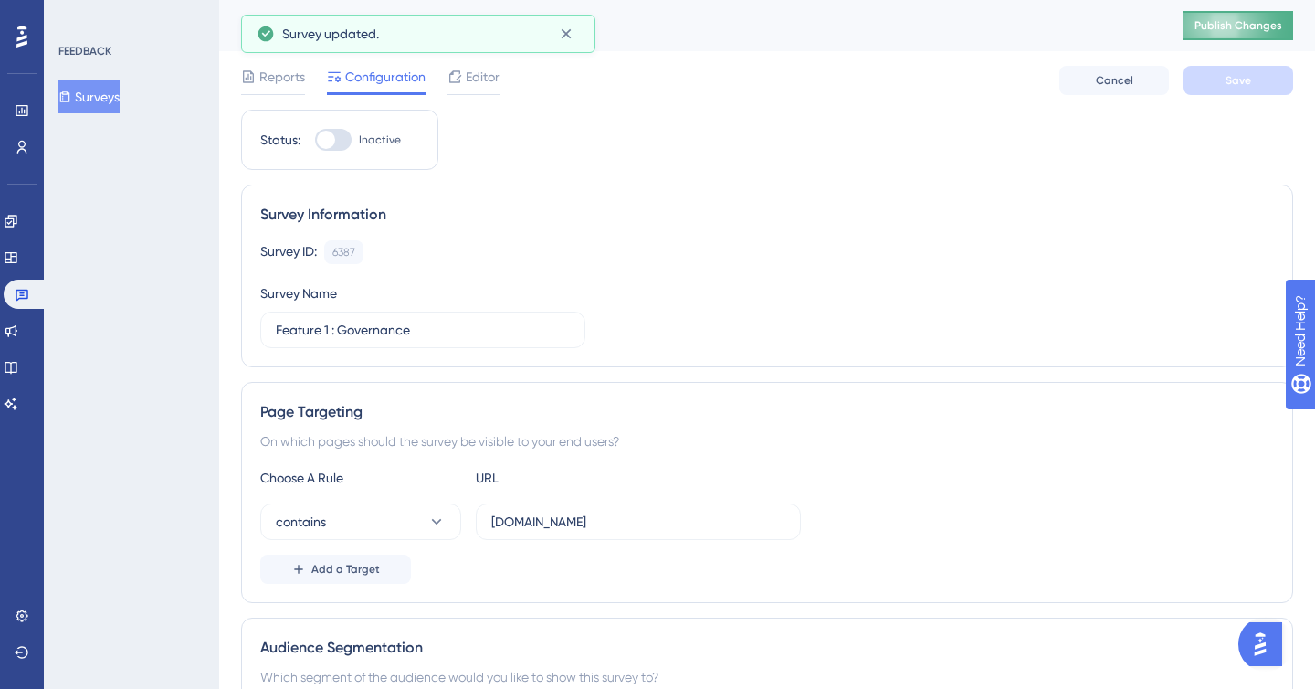
click at [1255, 22] on span "Publish Changes" at bounding box center [1239, 25] width 88 height 15
click at [25, 298] on icon at bounding box center [22, 296] width 13 height 12
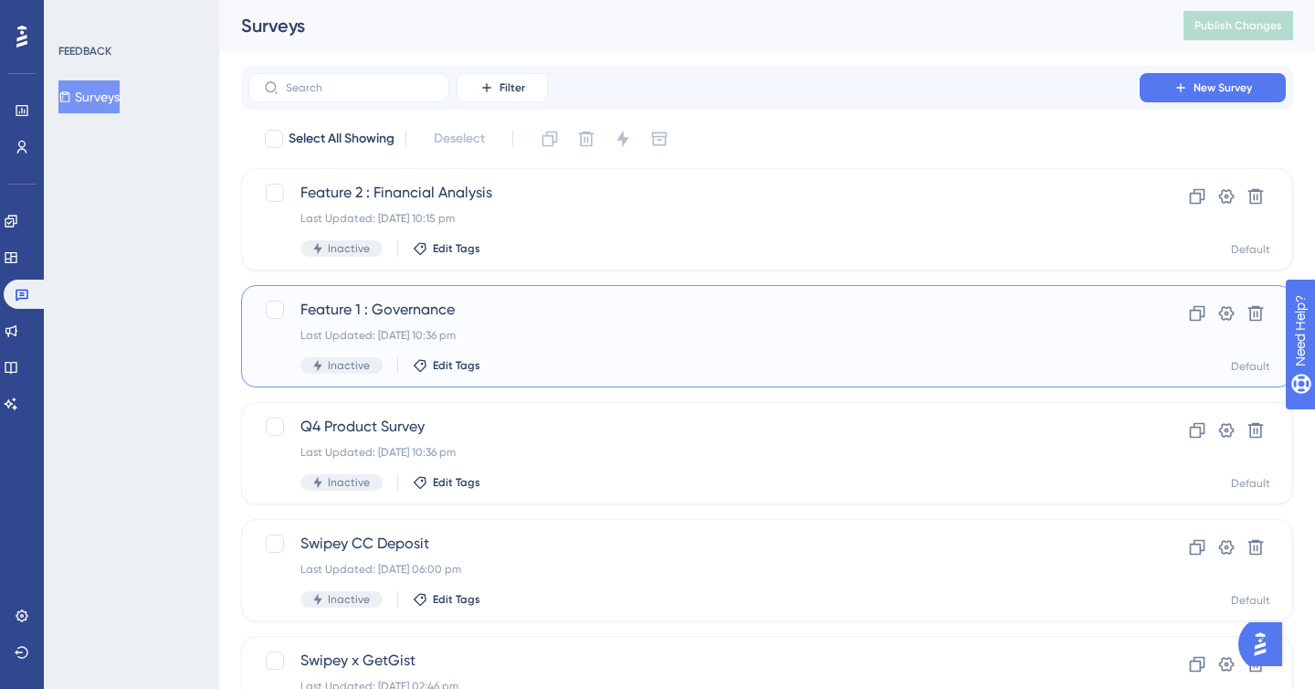
click at [346, 366] on span "Inactive" at bounding box center [349, 365] width 42 height 15
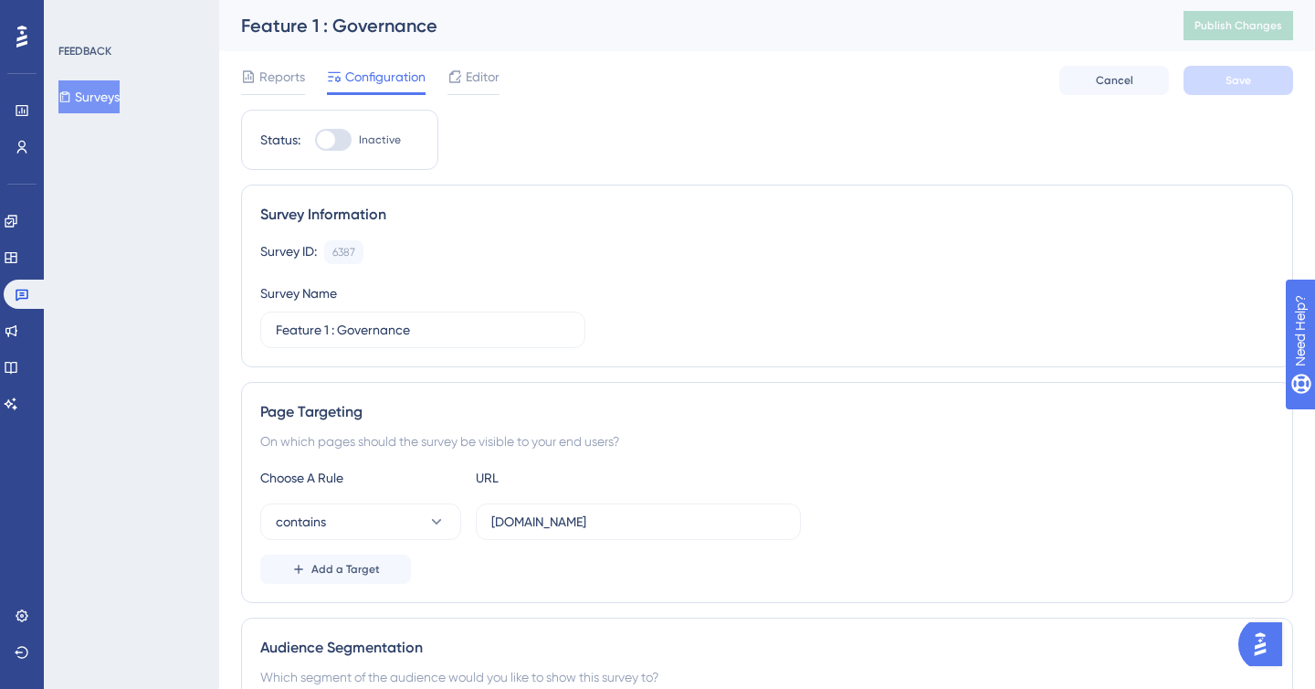
click at [327, 136] on div at bounding box center [326, 140] width 18 height 18
click at [315, 140] on input "Inactive" at bounding box center [314, 140] width 1 height 1
checkbox input "true"
click at [1250, 79] on span "Save" at bounding box center [1239, 80] width 26 height 15
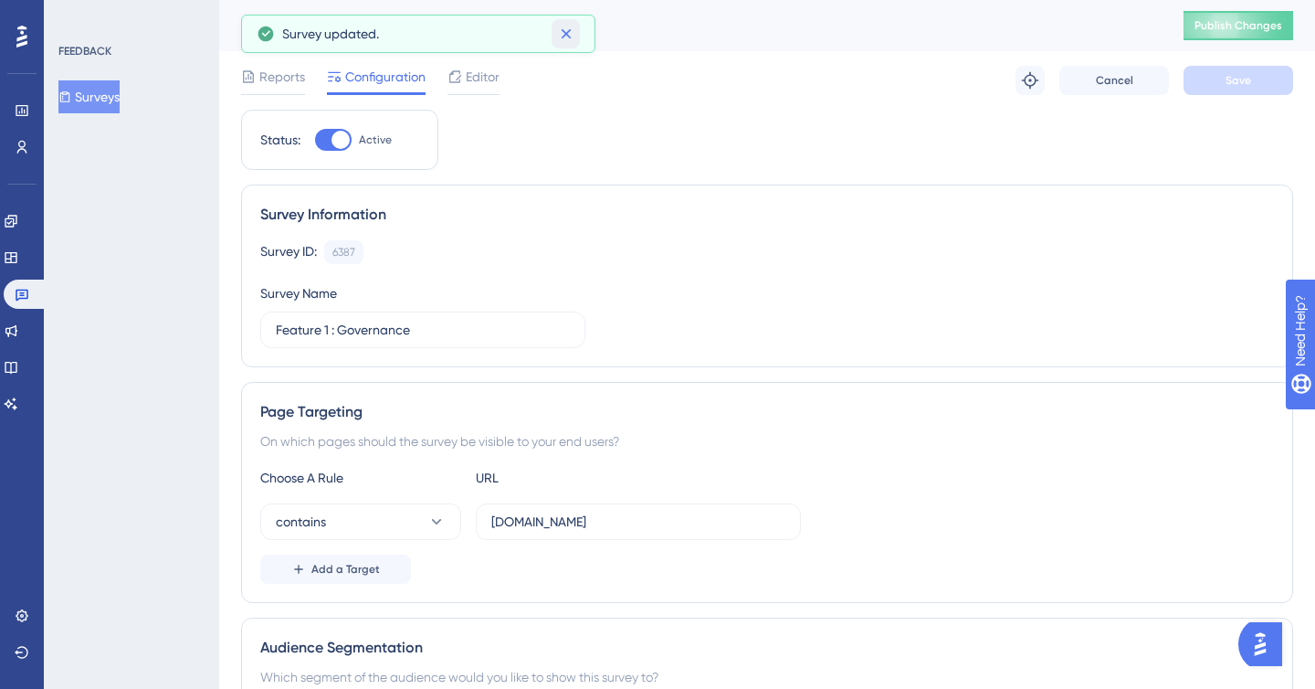
click at [570, 35] on icon at bounding box center [566, 34] width 18 height 18
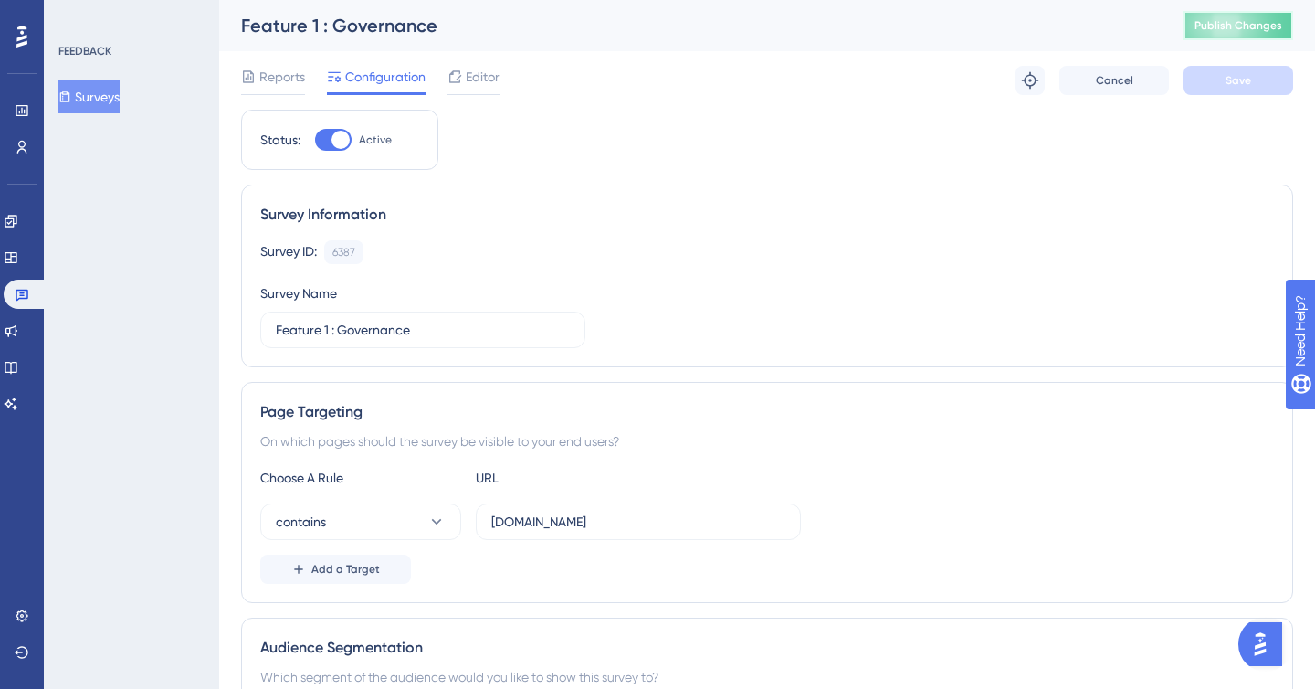
click at [1255, 18] on span "Publish Changes" at bounding box center [1239, 25] width 88 height 15
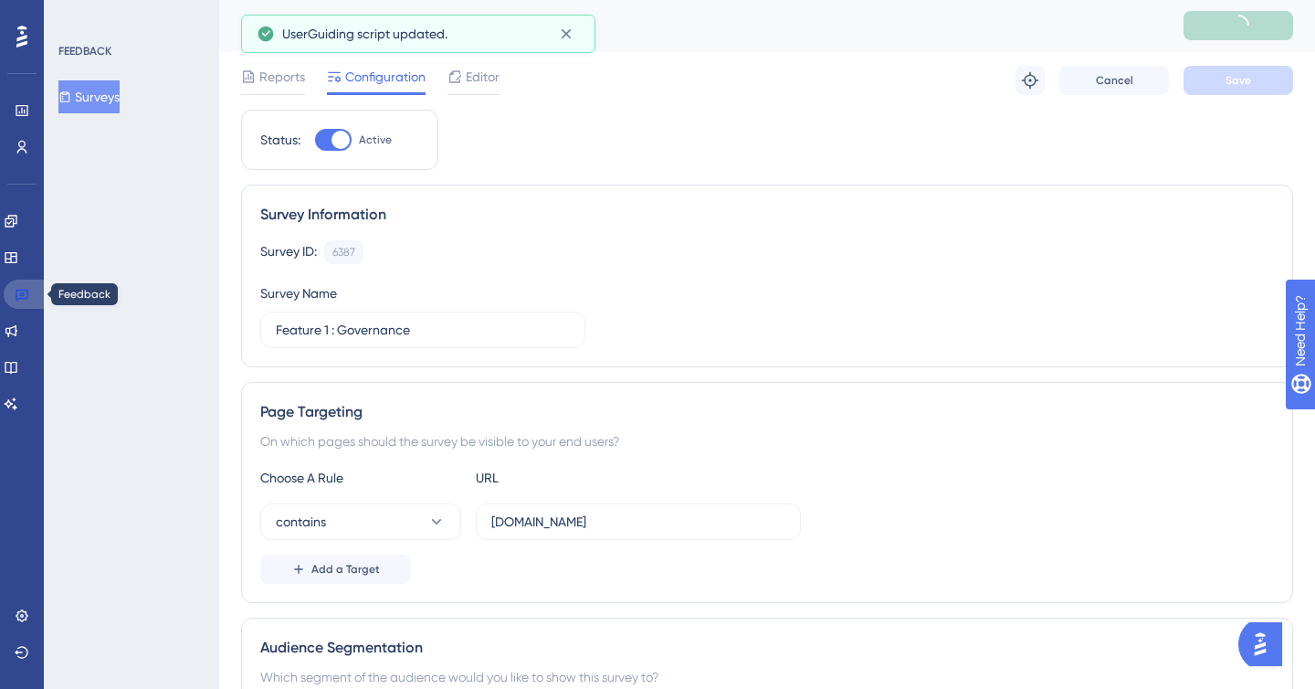
click at [24, 293] on icon at bounding box center [22, 296] width 13 height 12
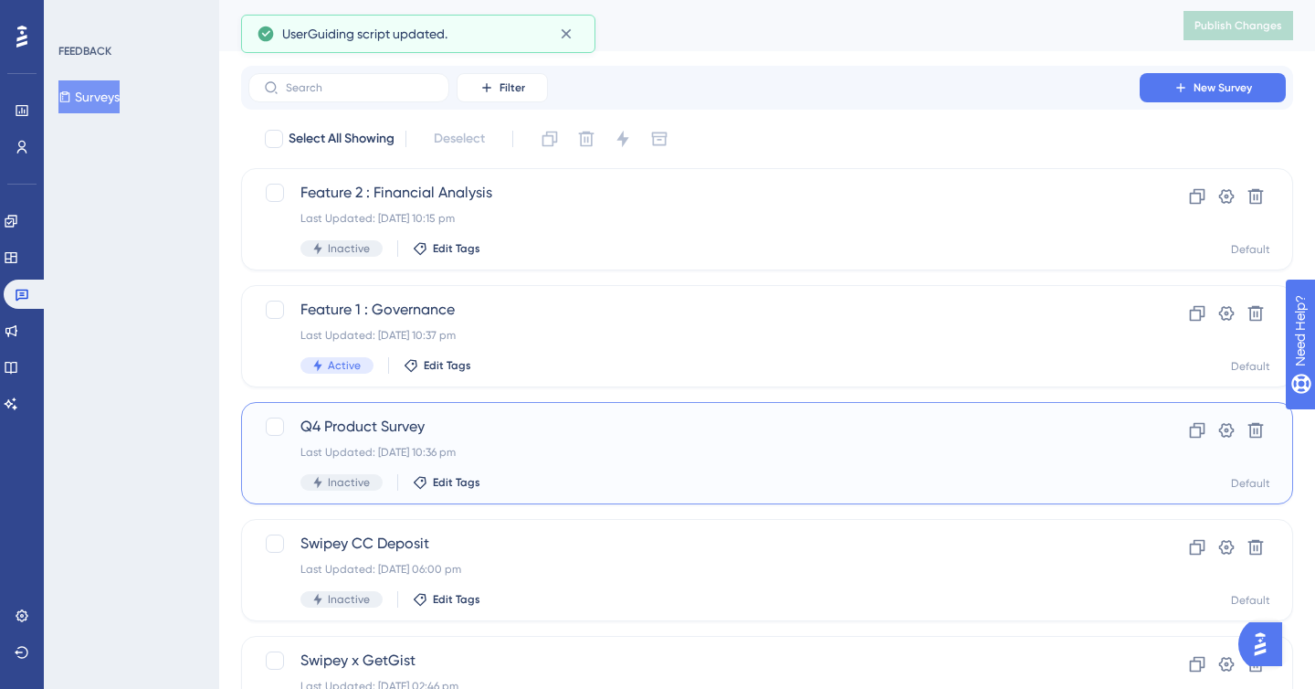
click at [516, 448] on div "Last Updated: [DATE] 10:36 pm" at bounding box center [694, 452] width 787 height 15
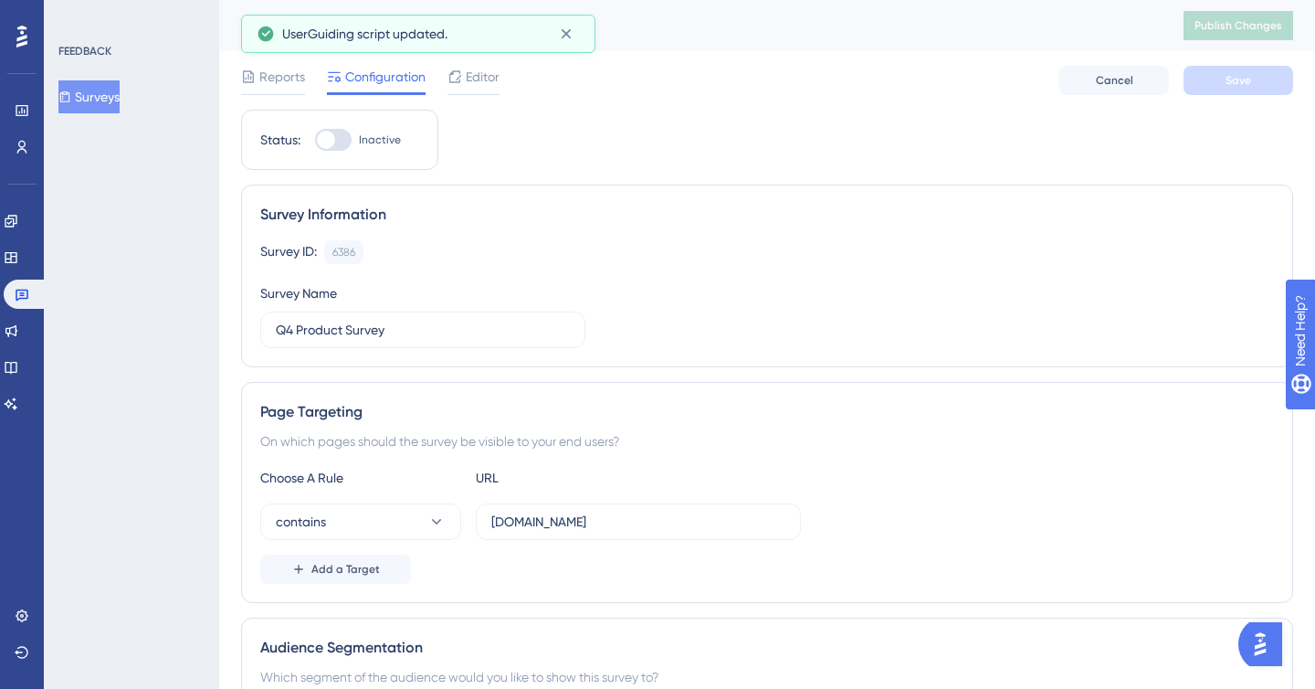
click at [333, 150] on div at bounding box center [333, 140] width 37 height 22
click at [315, 141] on input "Inactive" at bounding box center [314, 140] width 1 height 1
checkbox input "true"
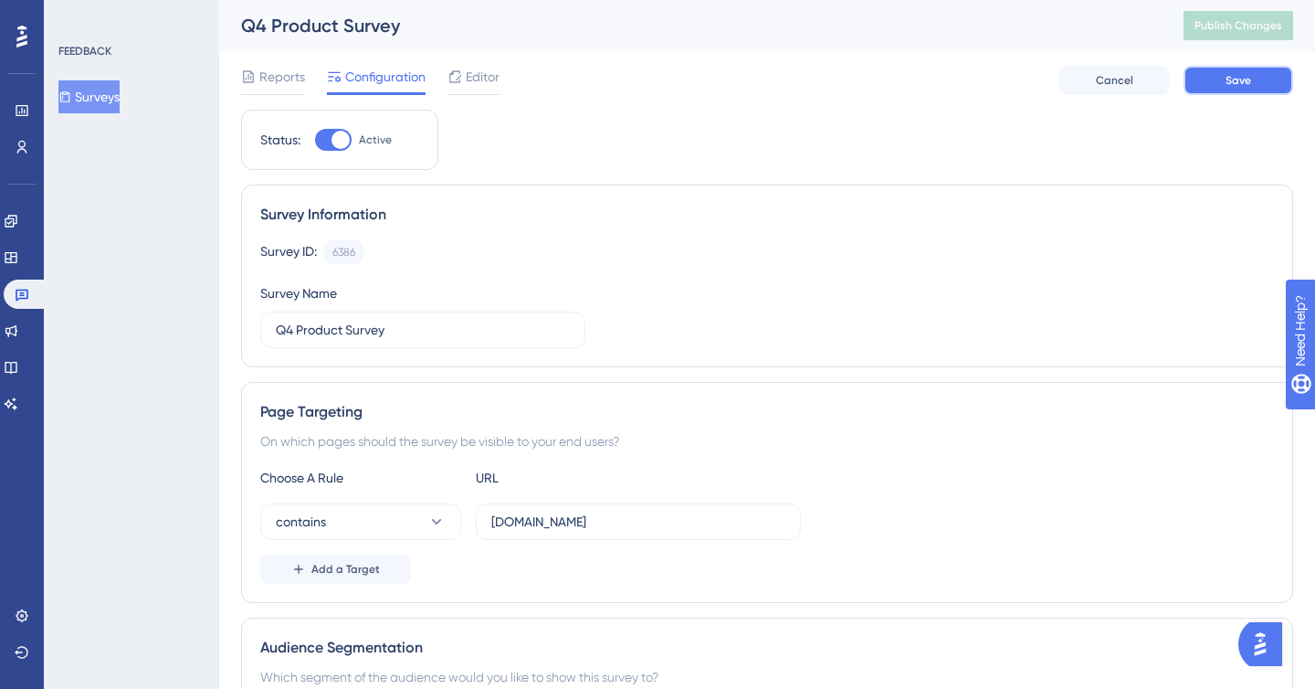
click at [1269, 75] on button "Save" at bounding box center [1239, 80] width 110 height 29
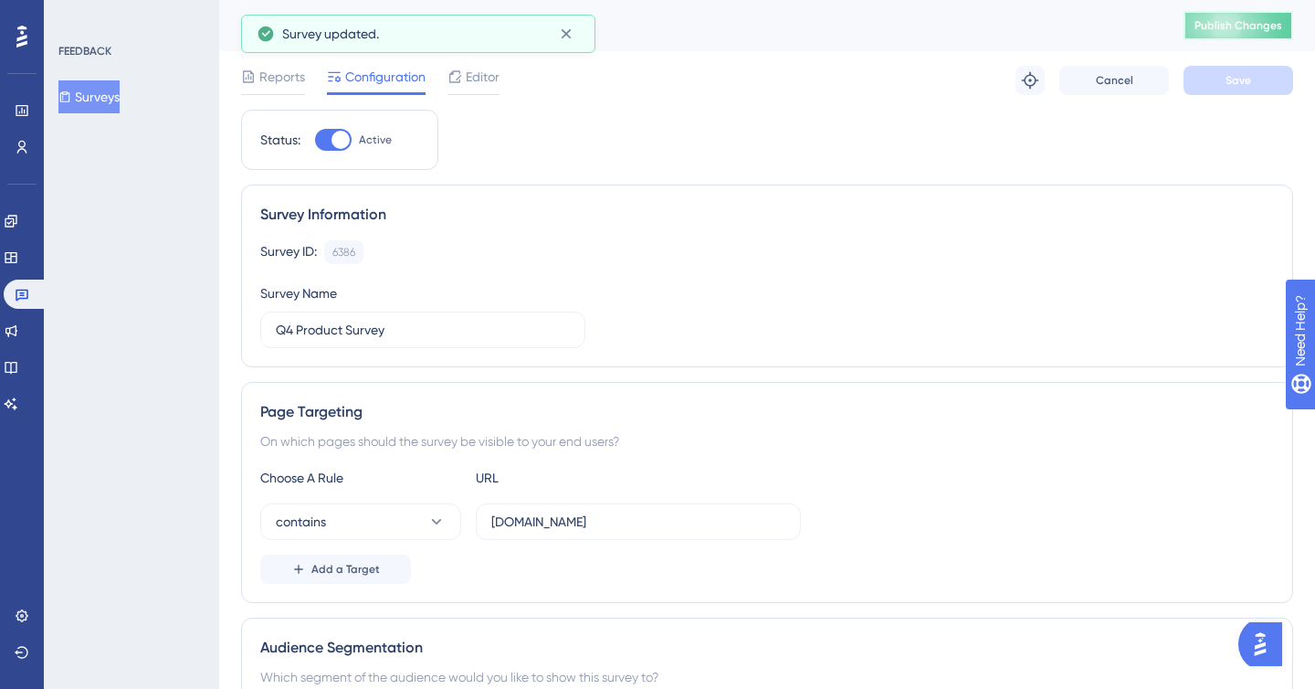
click at [1241, 30] on span "Publish Changes" at bounding box center [1239, 25] width 88 height 15
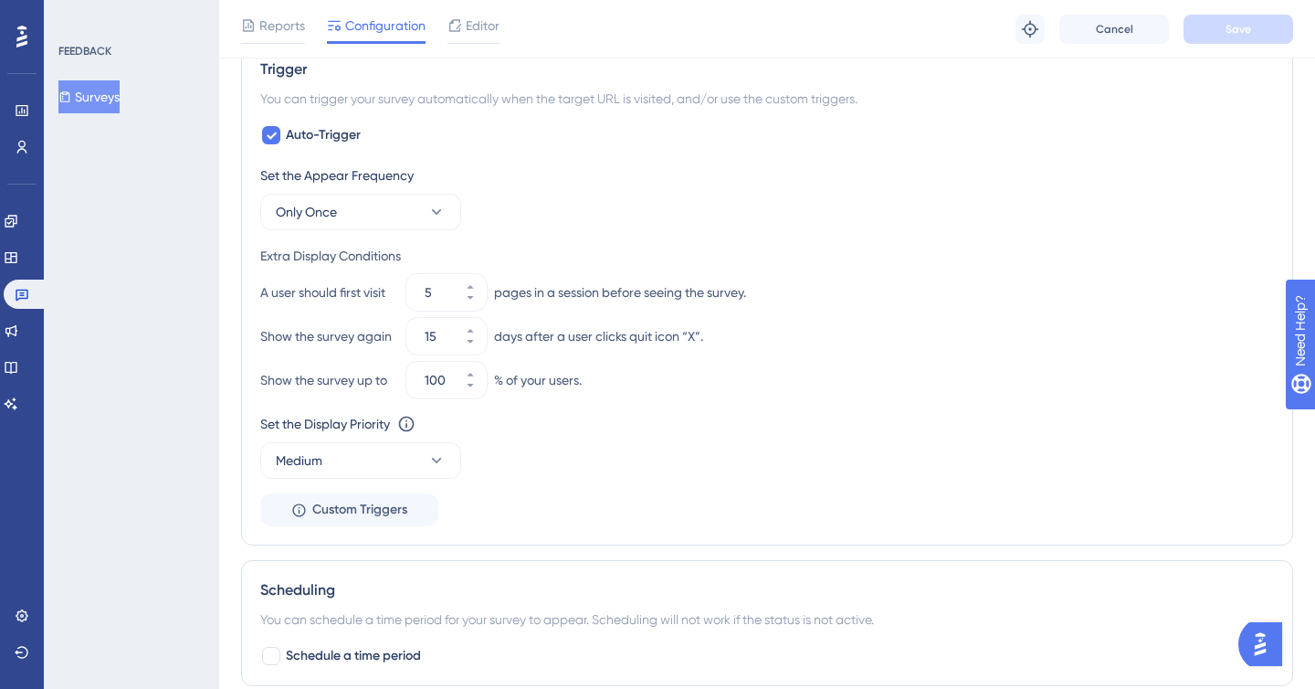
scroll to position [692, 0]
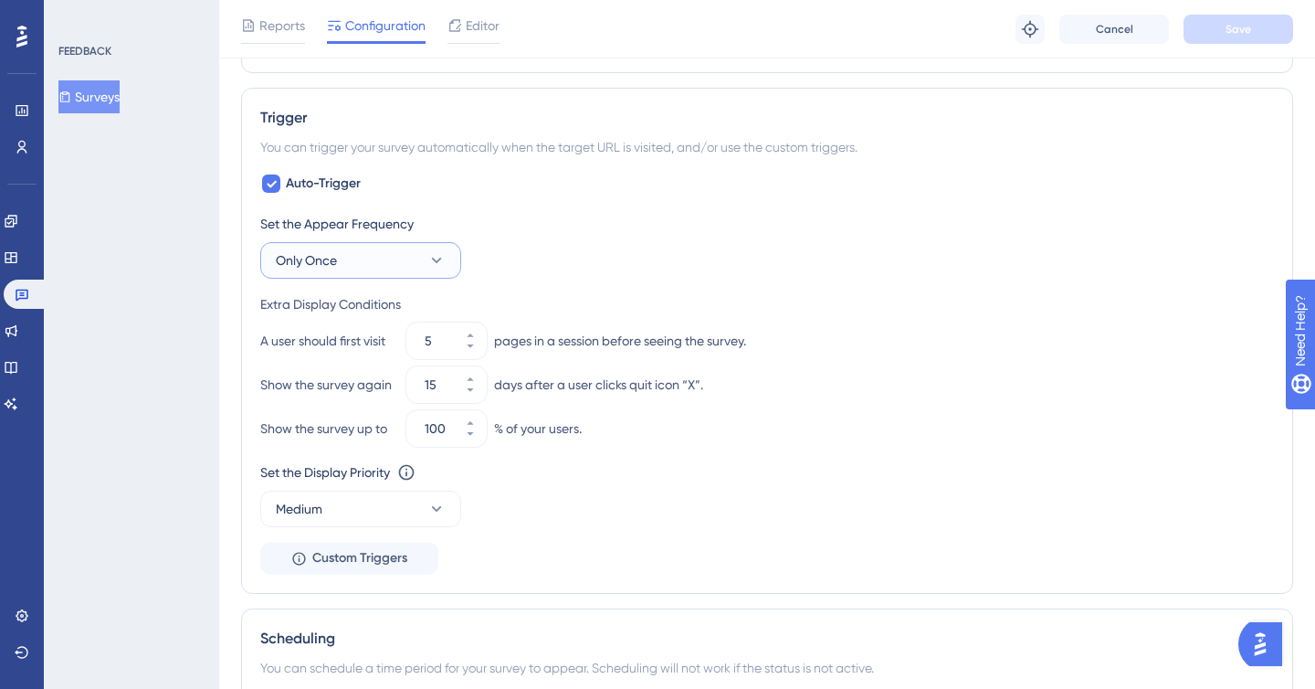
click at [361, 269] on button "Only Once" at bounding box center [360, 260] width 201 height 37
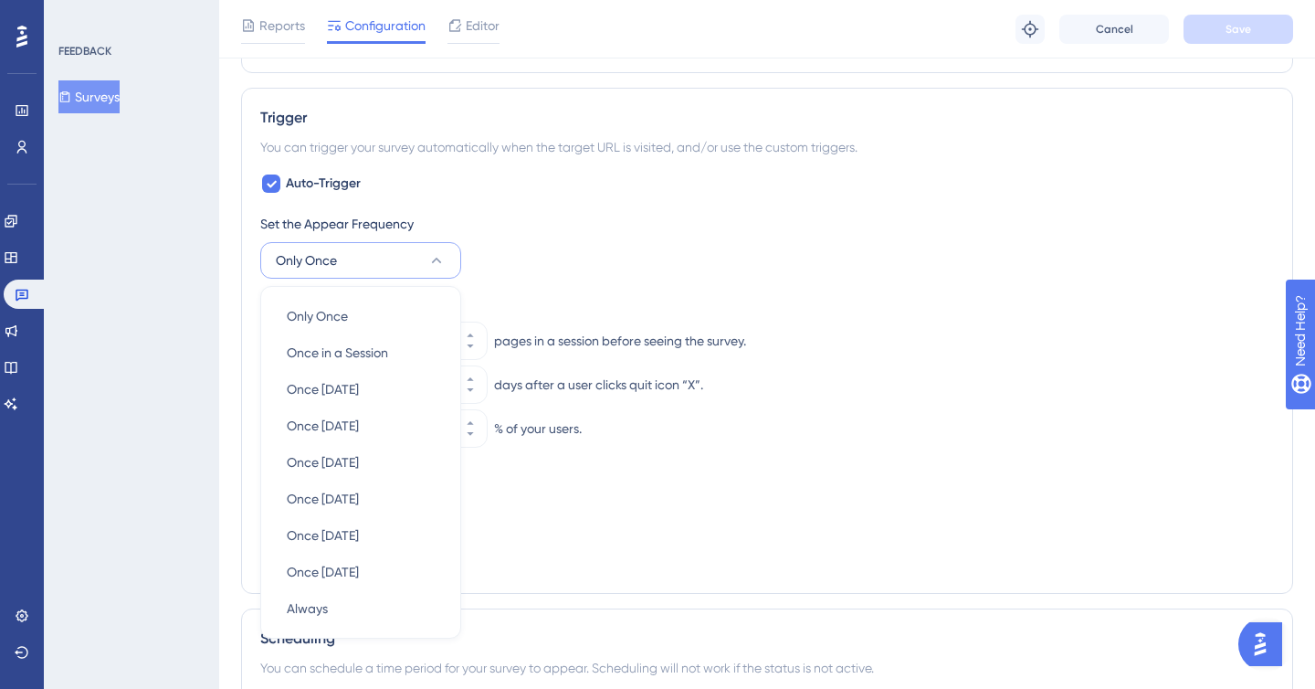
scroll to position [797, 0]
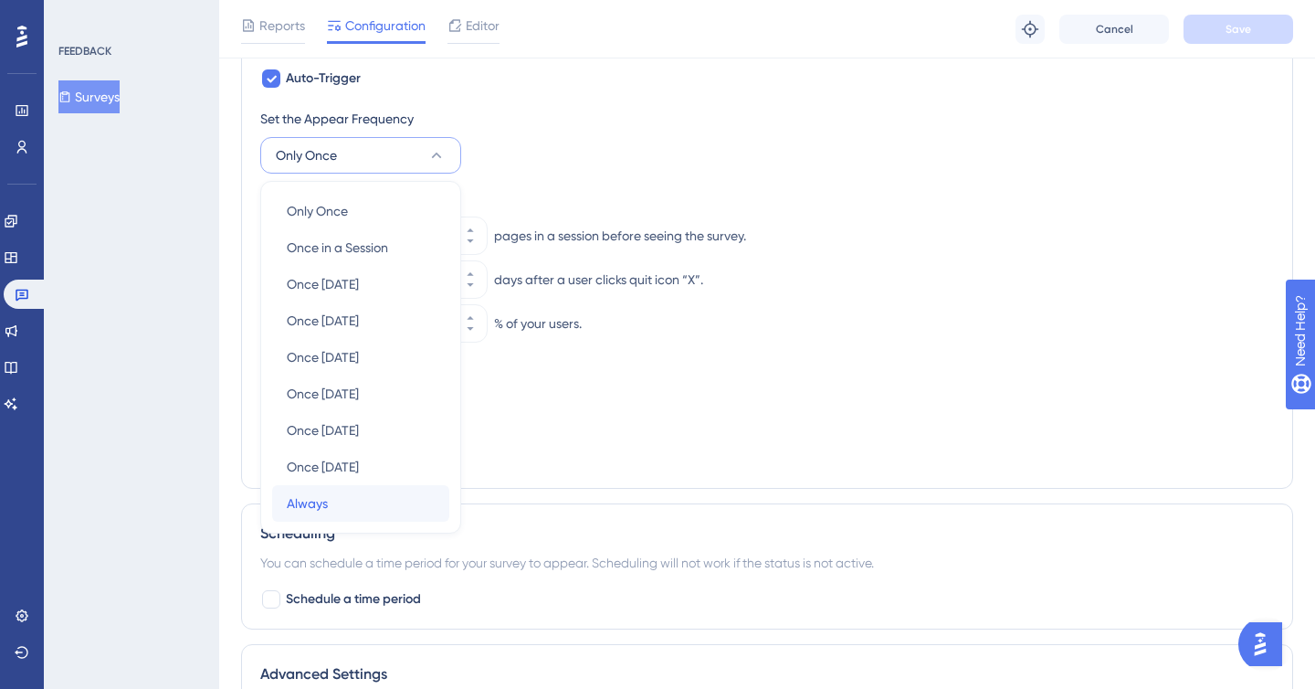
click at [325, 506] on span "Always" at bounding box center [307, 503] width 41 height 22
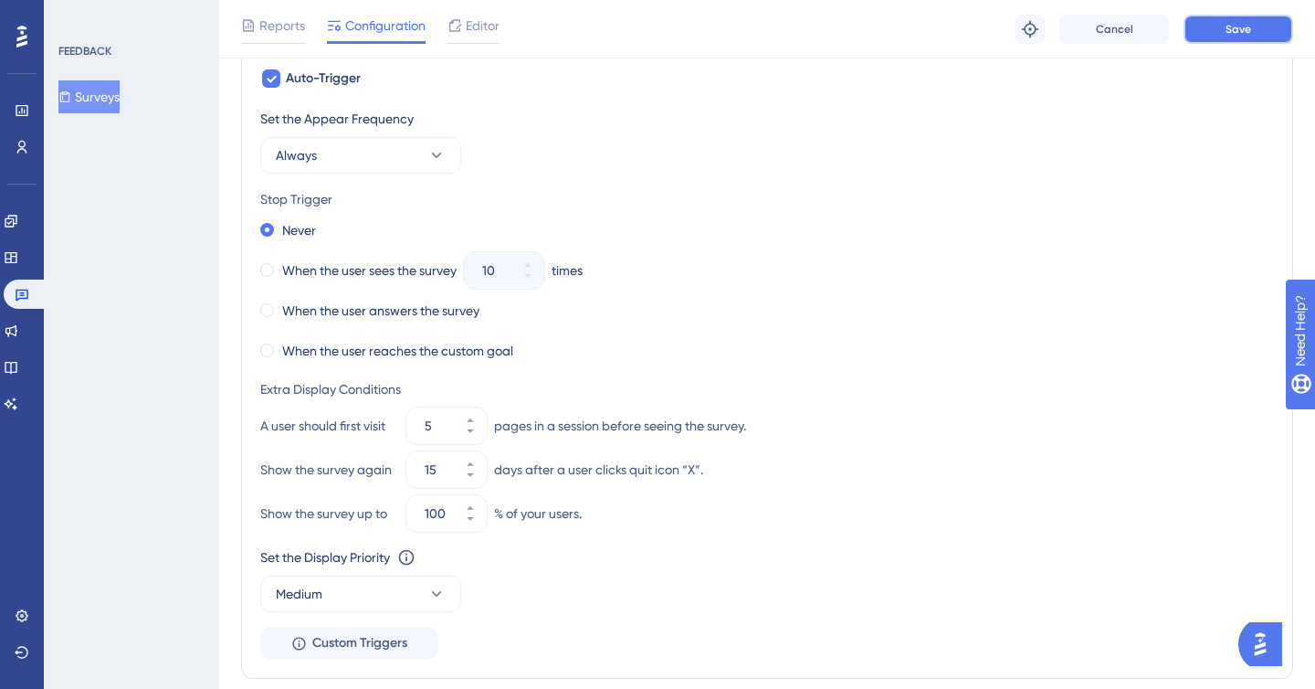
click at [1227, 27] on span "Save" at bounding box center [1239, 29] width 26 height 15
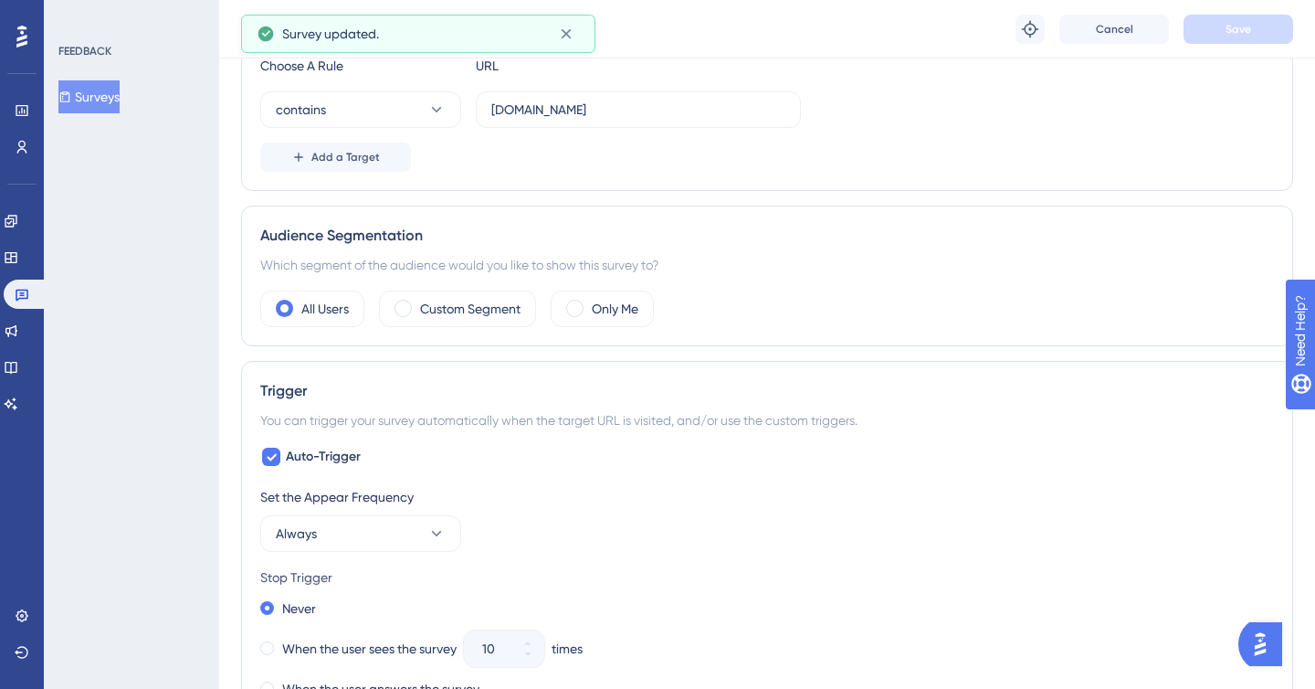
scroll to position [0, 0]
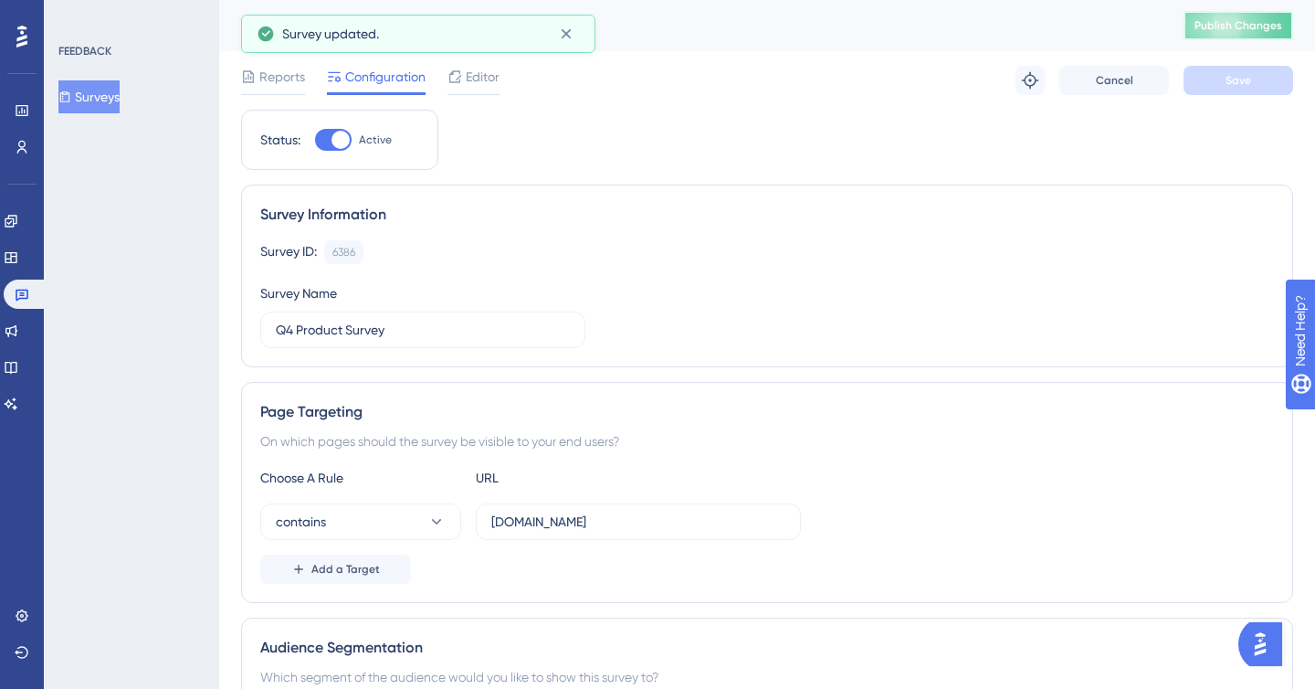
click at [1225, 27] on span "Publish Changes" at bounding box center [1239, 25] width 88 height 15
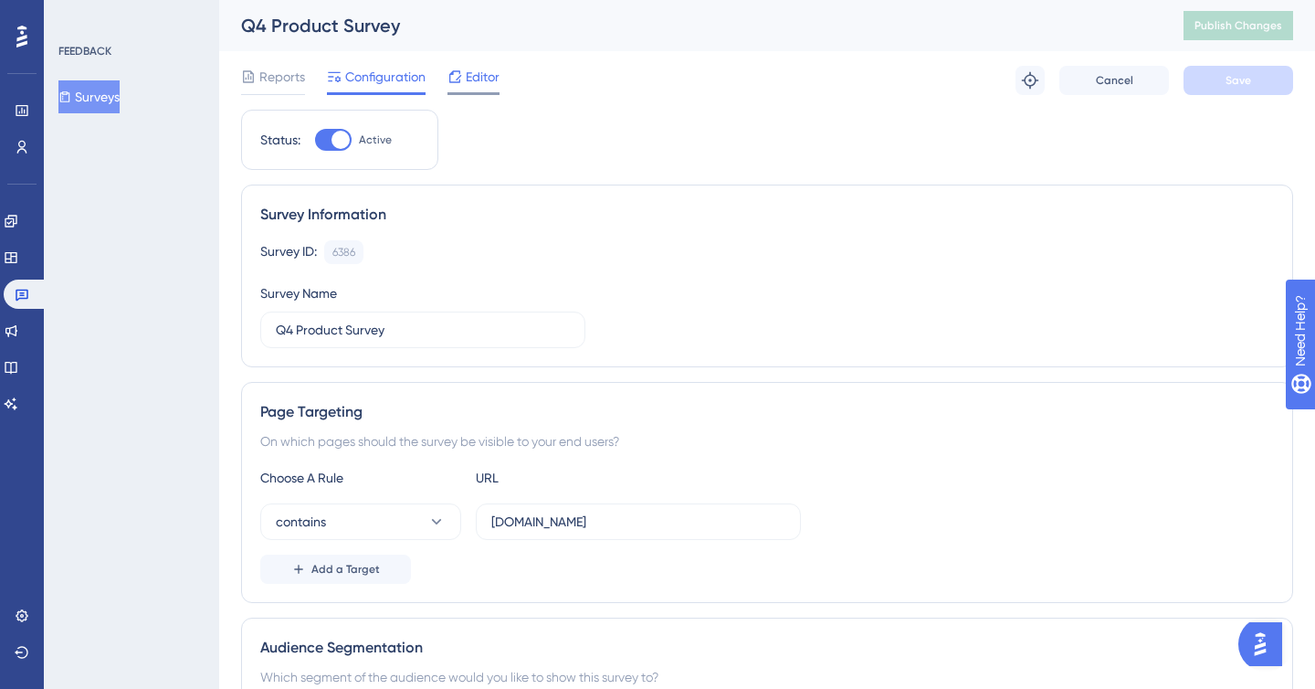
click at [486, 78] on span "Editor" at bounding box center [483, 77] width 34 height 22
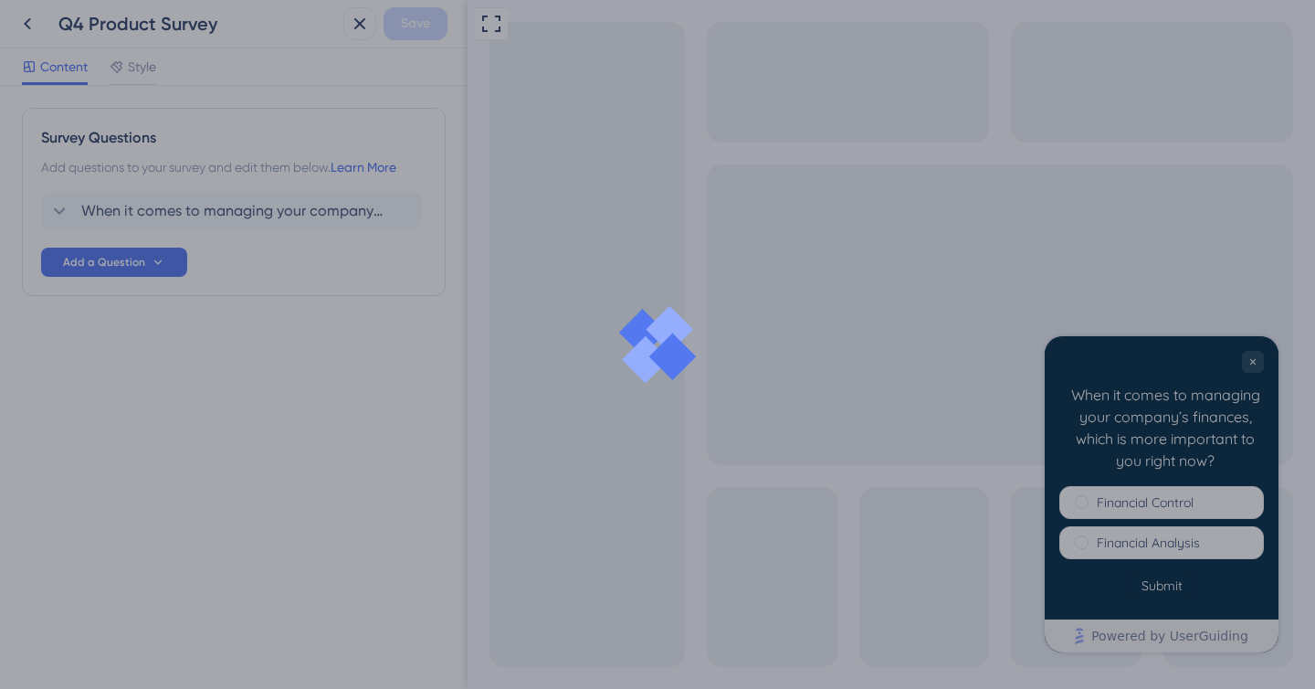
click at [1183, 498] on div at bounding box center [657, 344] width 1315 height 689
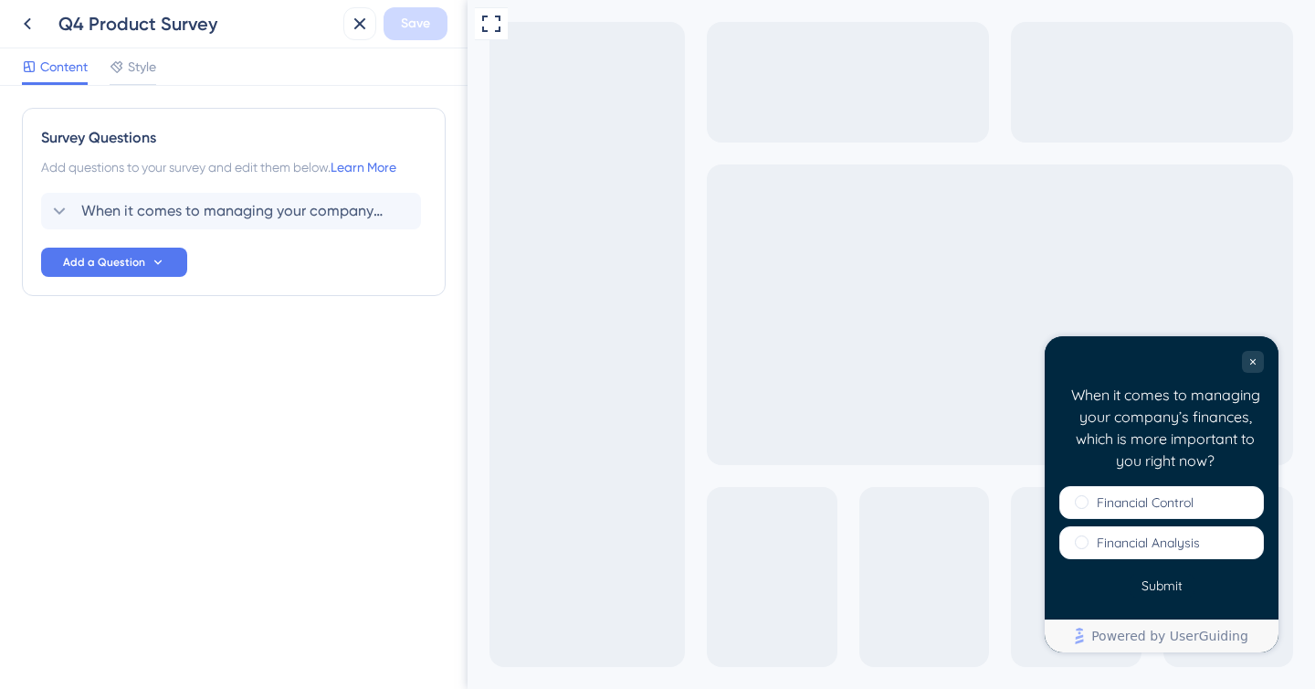
click at [1183, 498] on label "Financial Control" at bounding box center [1145, 502] width 97 height 18
click at [1155, 596] on button "Submit" at bounding box center [1162, 586] width 65 height 24
click at [187, 218] on span "When it comes to managing your company’s finances, which is more important to y…" at bounding box center [231, 211] width 301 height 22
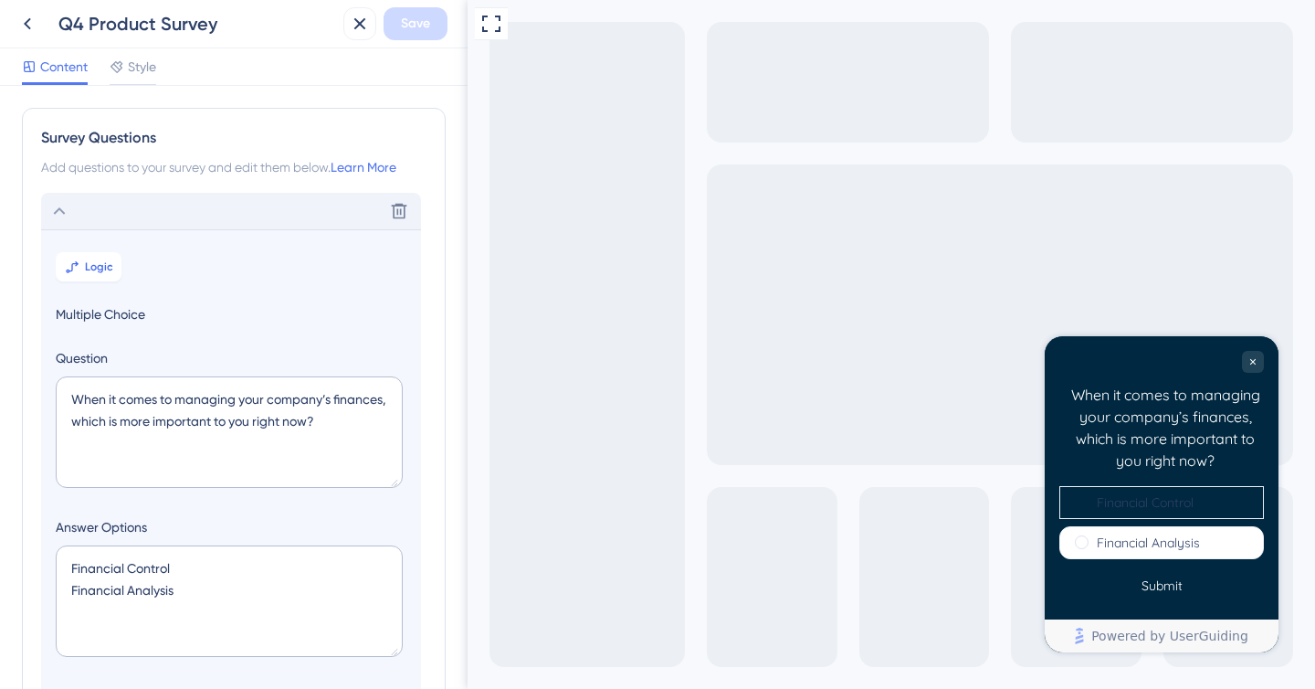
scroll to position [107, 0]
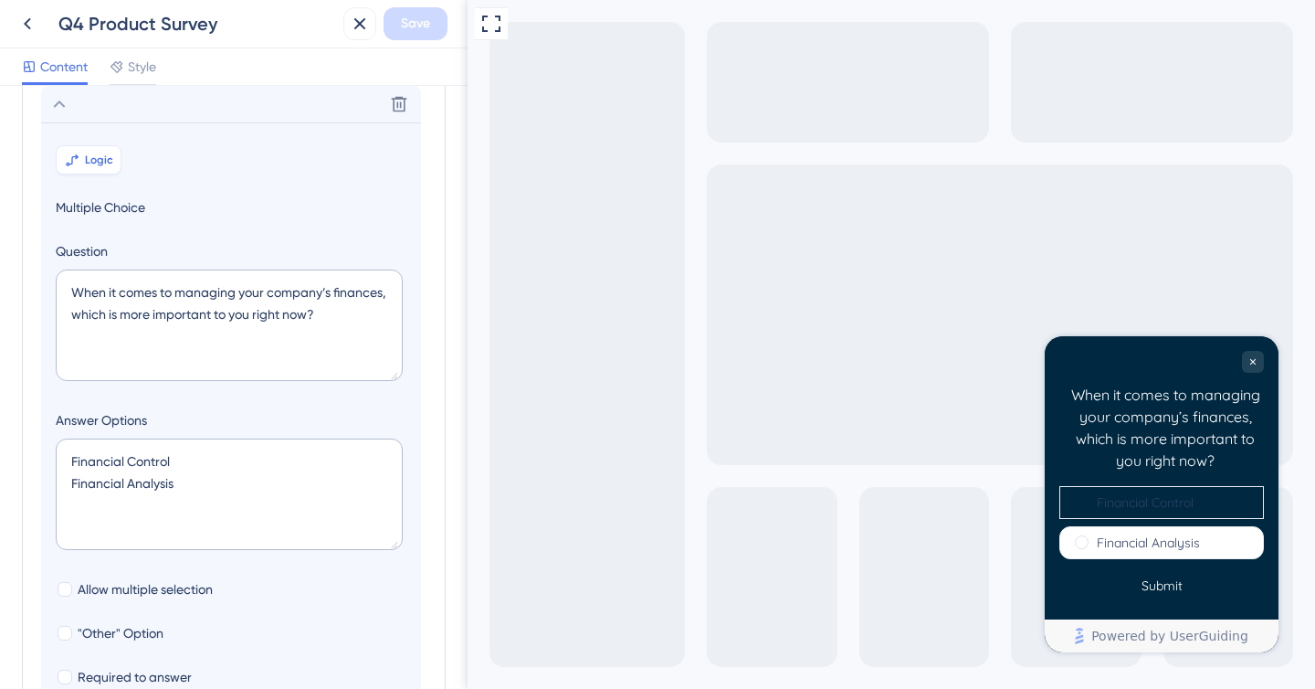
click at [101, 157] on span "Logic" at bounding box center [99, 160] width 28 height 15
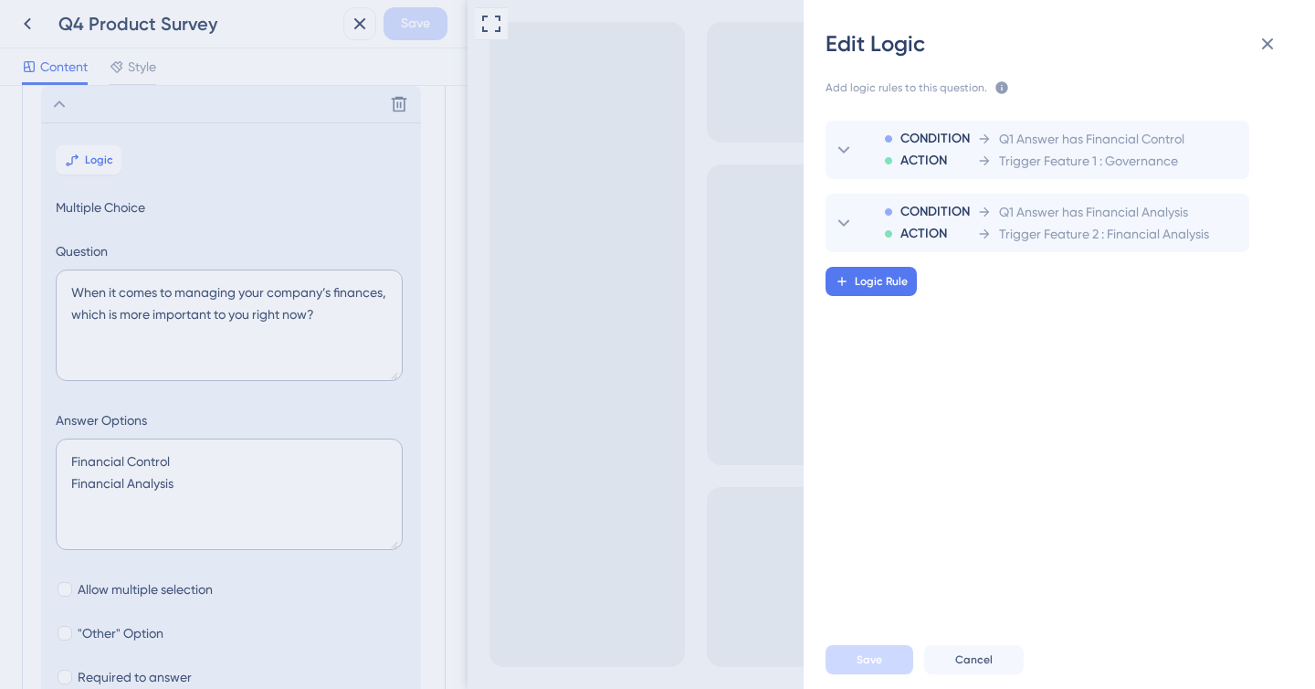
click at [996, 87] on icon at bounding box center [1002, 87] width 12 height 12
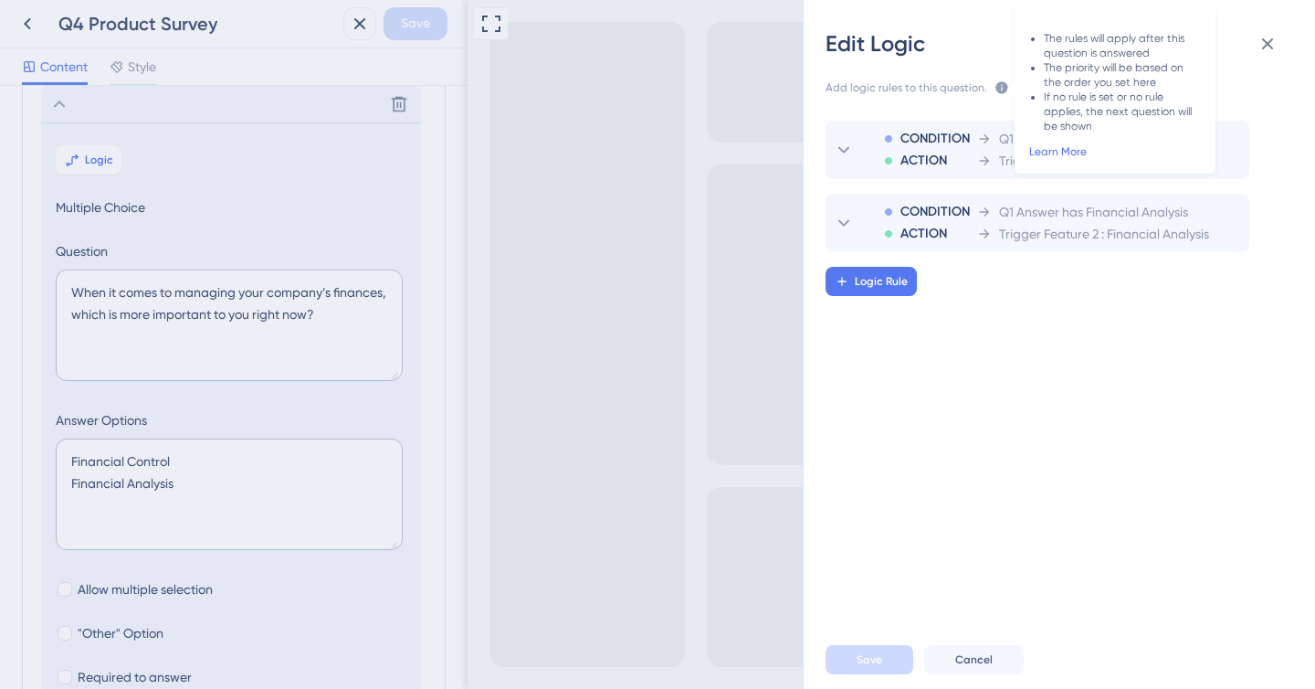
click at [996, 87] on icon at bounding box center [1002, 87] width 12 height 12
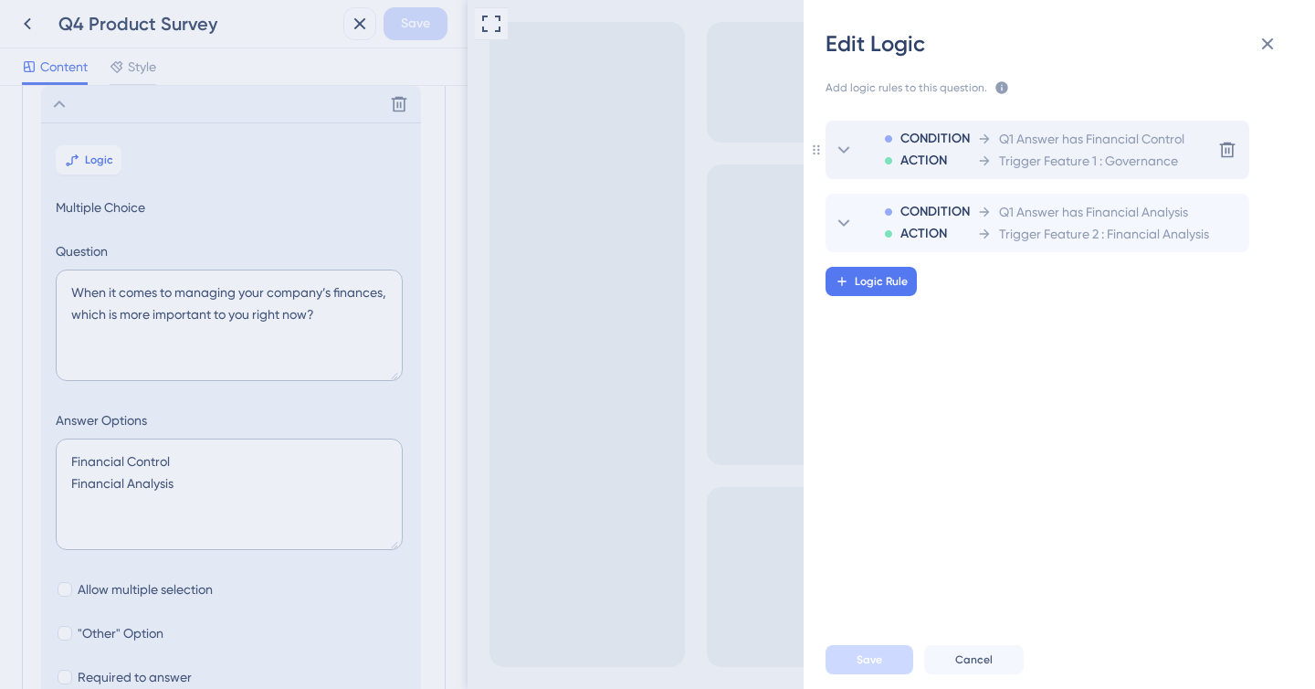
click at [992, 155] on div "Trigger Feature 1 : Governance" at bounding box center [1080, 161] width 207 height 22
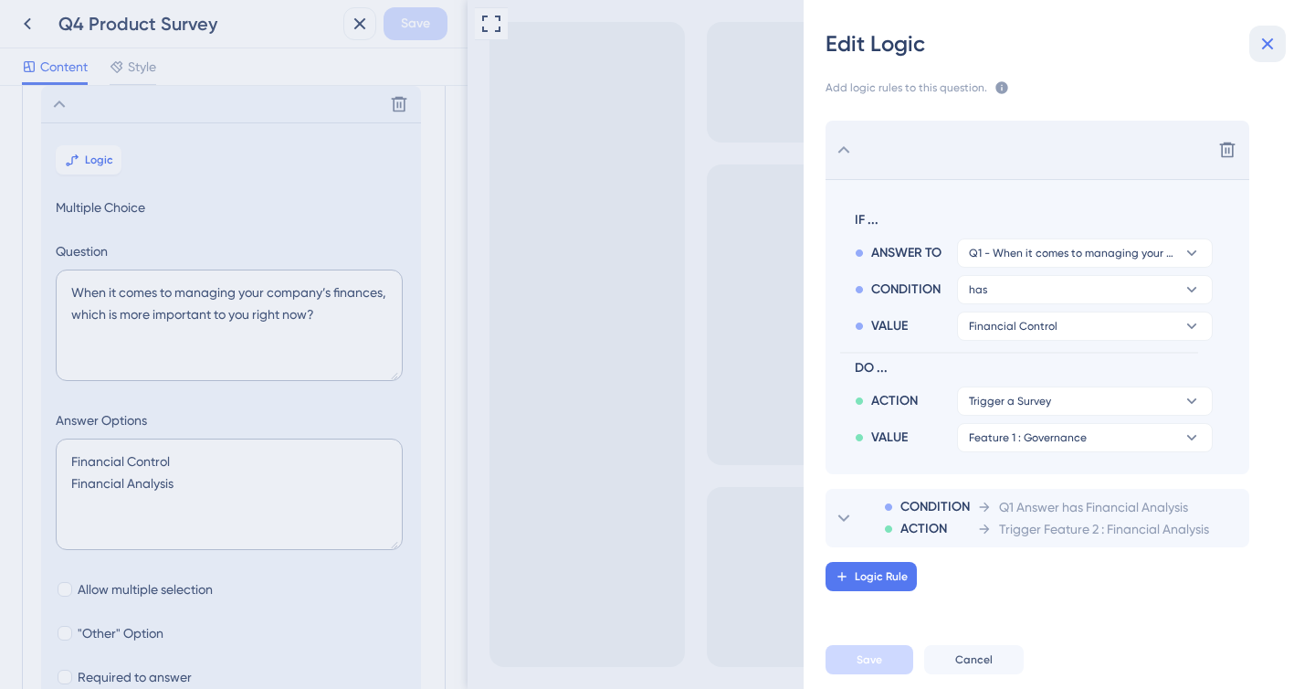
click at [1263, 39] on icon at bounding box center [1268, 44] width 12 height 12
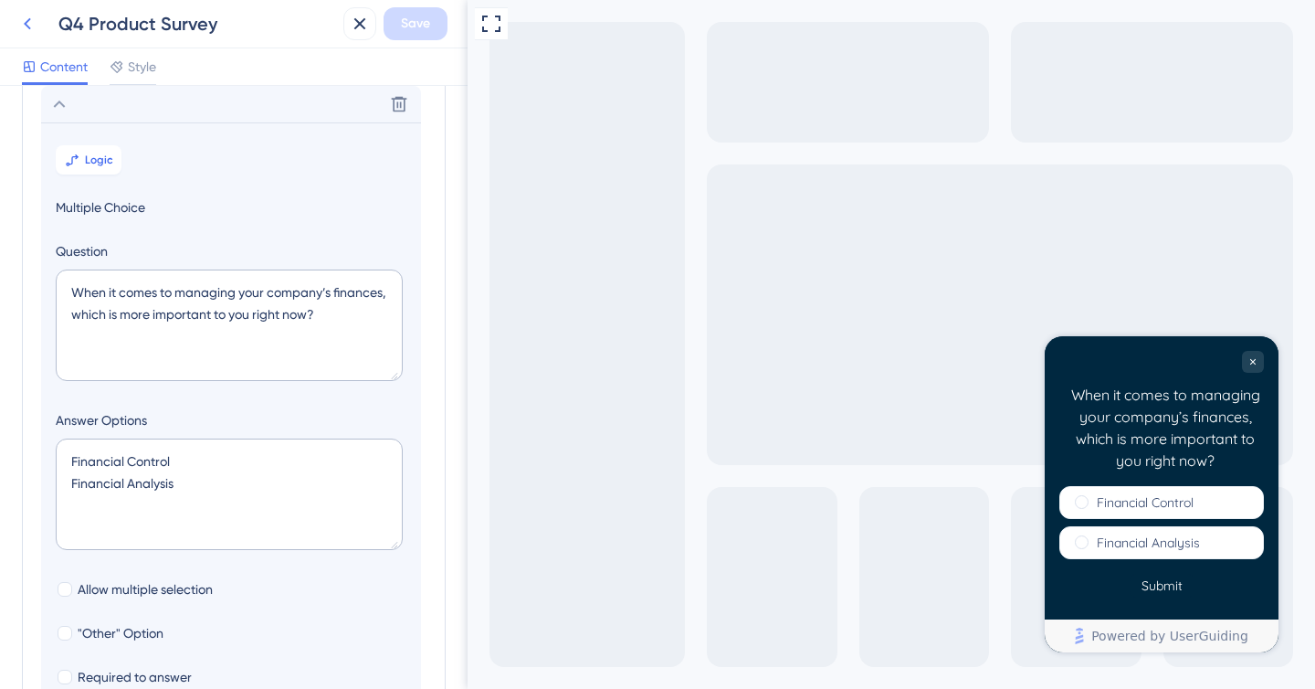
click at [19, 27] on icon at bounding box center [27, 24] width 22 height 22
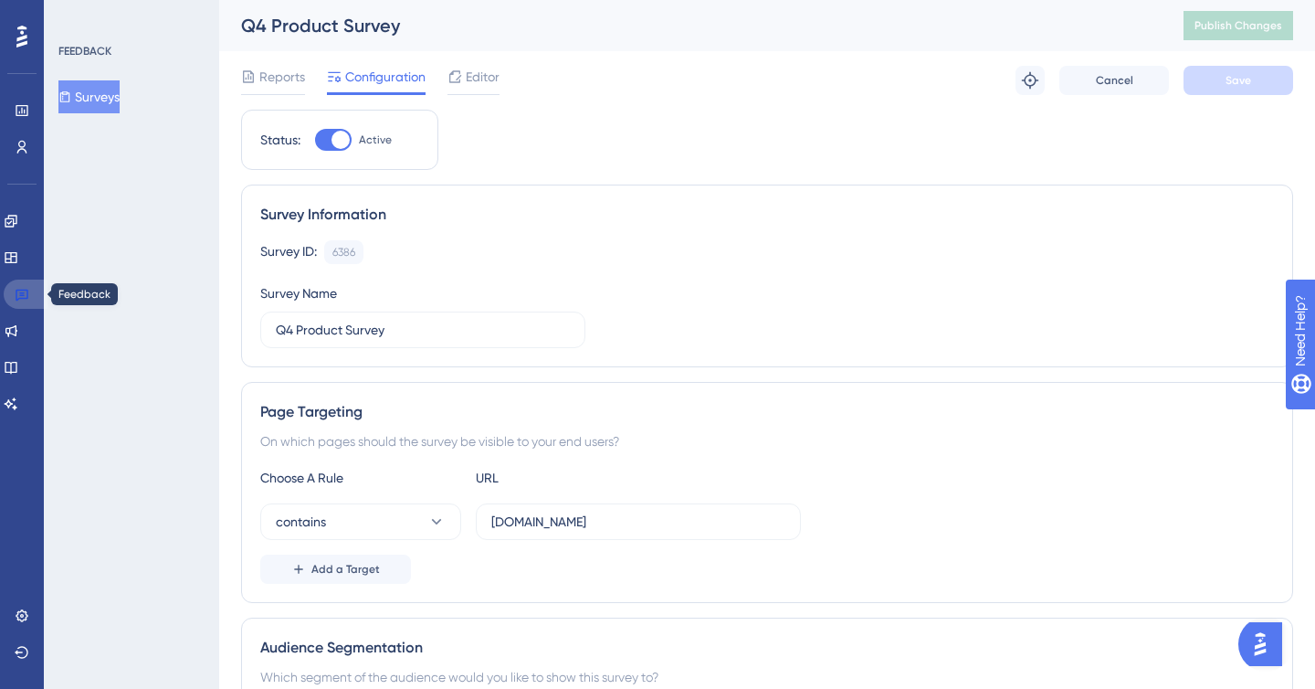
click at [17, 300] on icon at bounding box center [22, 296] width 13 height 12
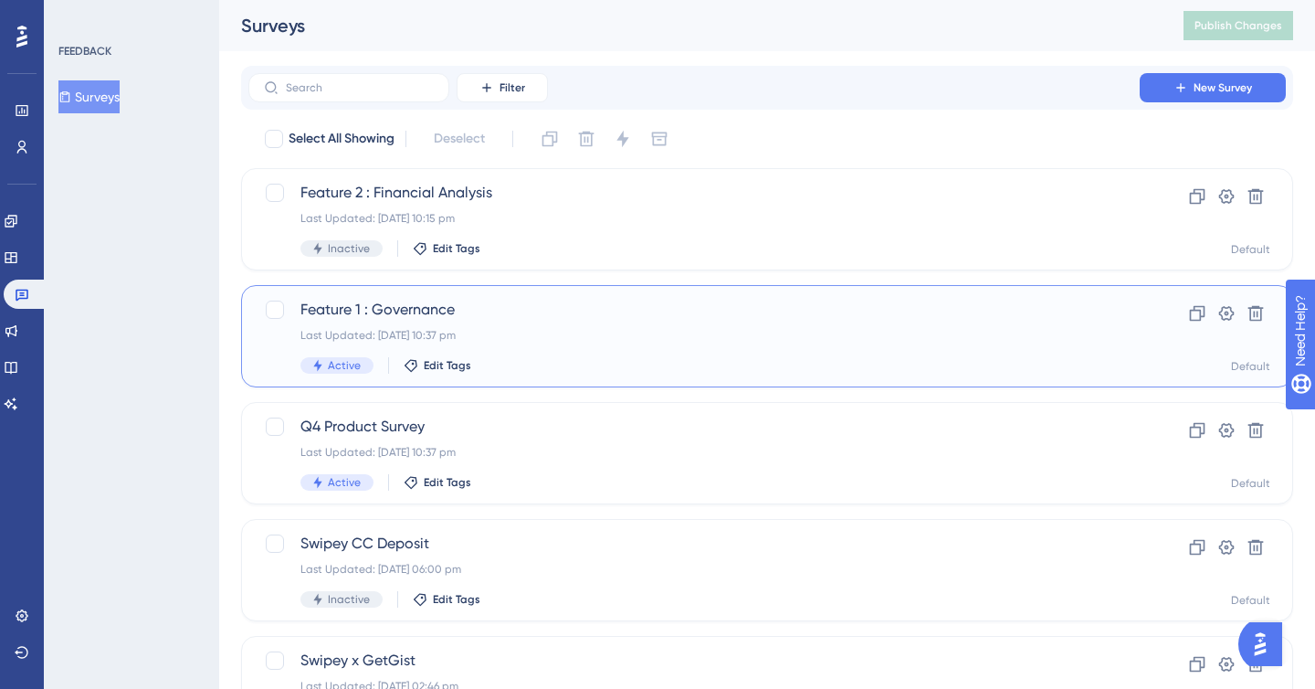
click at [683, 326] on div "Feature 1 : Governance Last Updated: [DATE] 10:37 pm Active Edit Tags" at bounding box center [694, 336] width 787 height 75
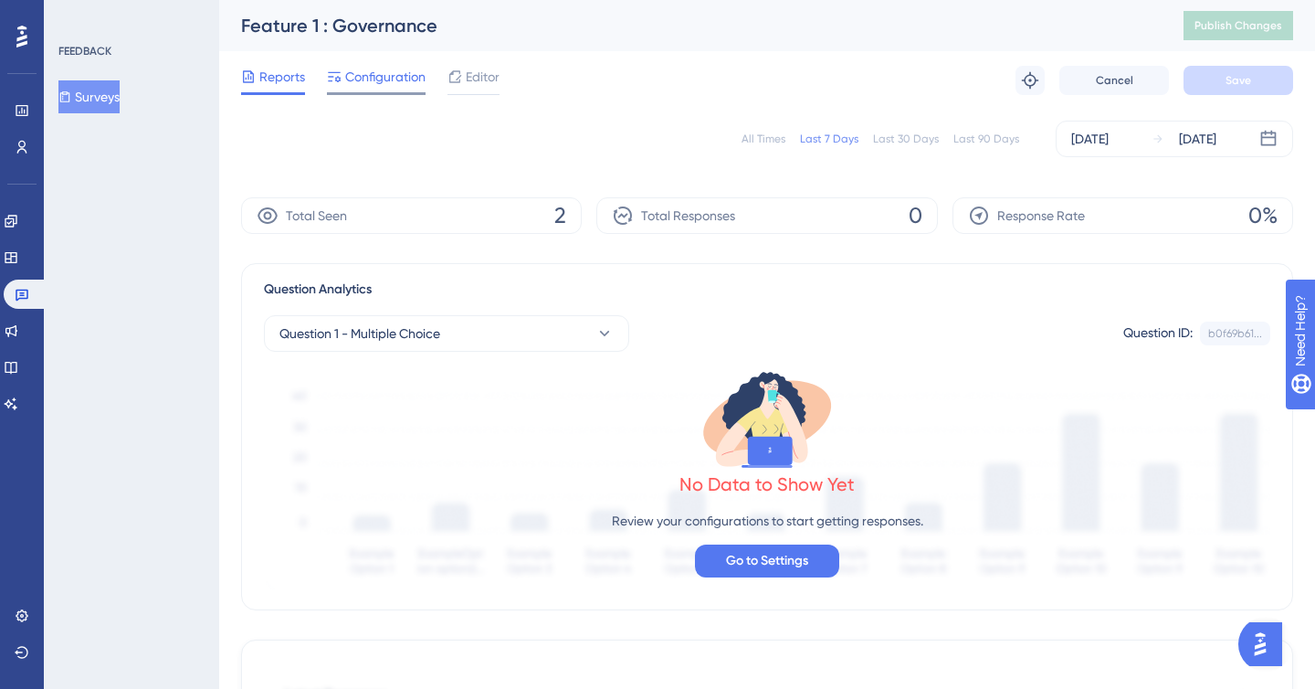
click at [350, 73] on span "Configuration" at bounding box center [385, 77] width 80 height 22
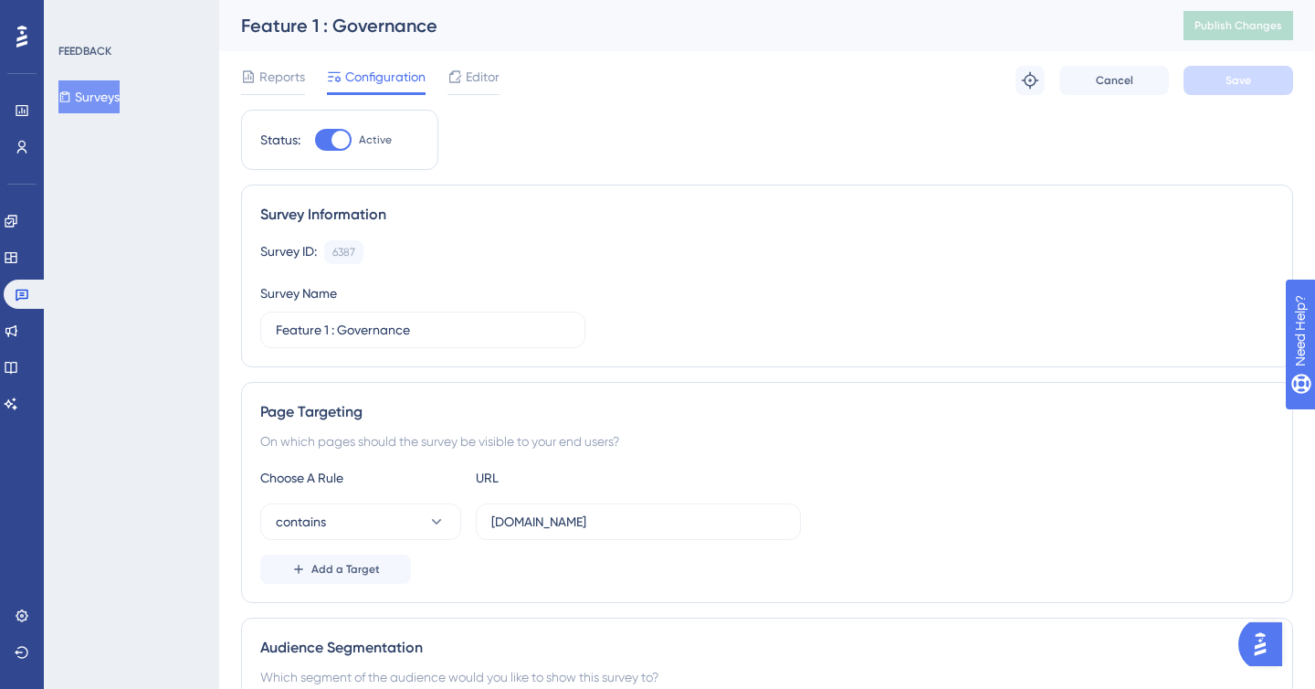
click at [332, 132] on div at bounding box center [333, 140] width 37 height 22
click at [315, 140] on input "Active" at bounding box center [314, 140] width 1 height 1
checkbox input "false"
click at [1251, 66] on button "Save" at bounding box center [1239, 80] width 110 height 29
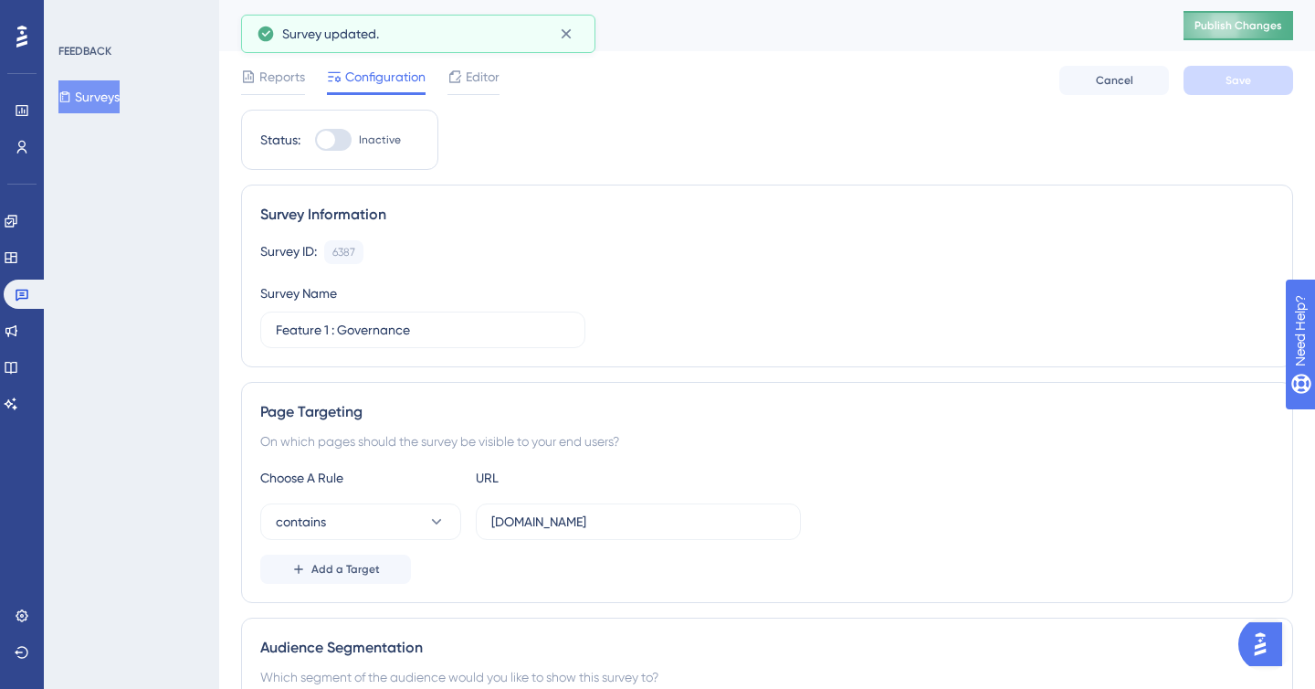
click at [1238, 11] on button "Publish Changes" at bounding box center [1239, 25] width 110 height 29
